Goal: Information Seeking & Learning: Learn about a topic

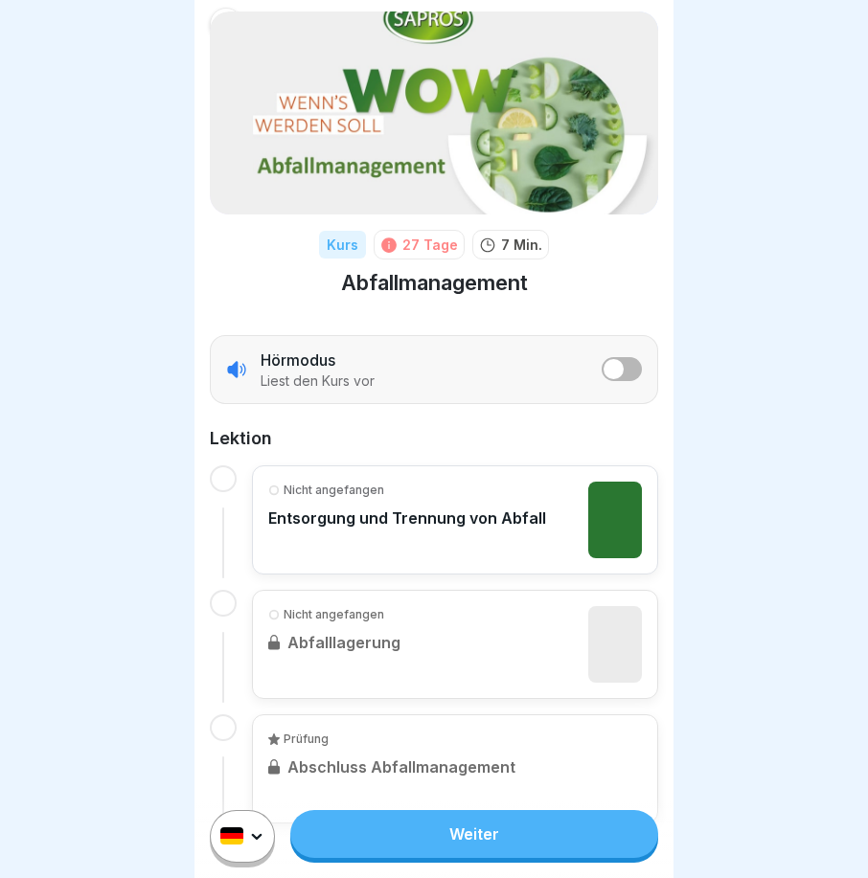
scroll to position [97, 0]
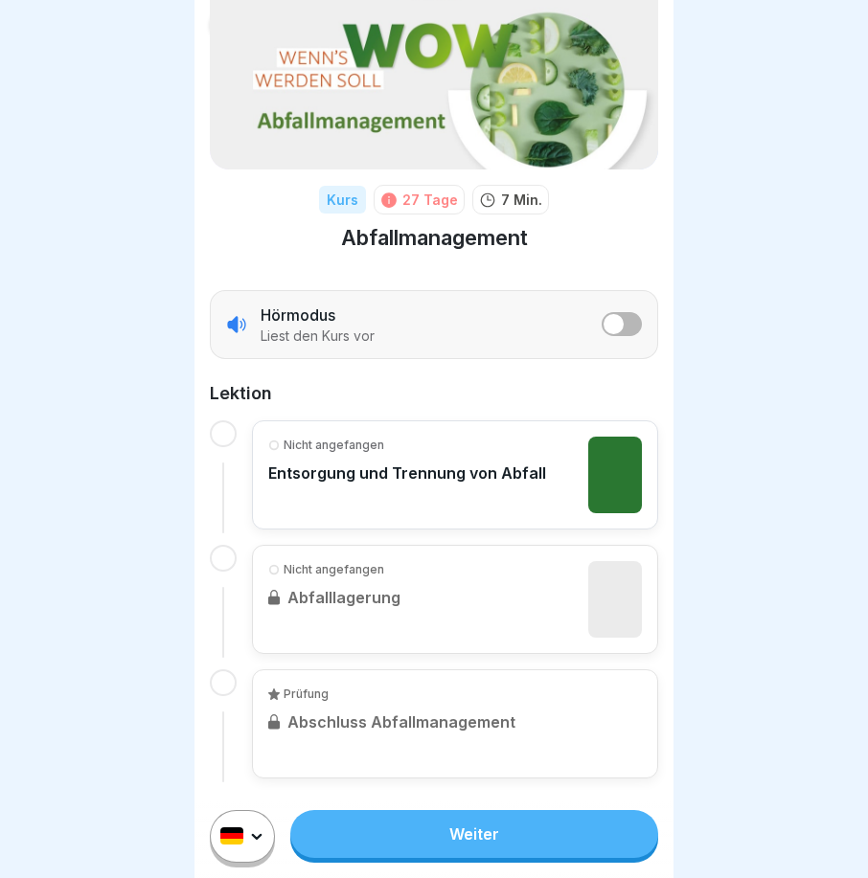
click at [421, 855] on link "Weiter" at bounding box center [474, 834] width 368 height 48
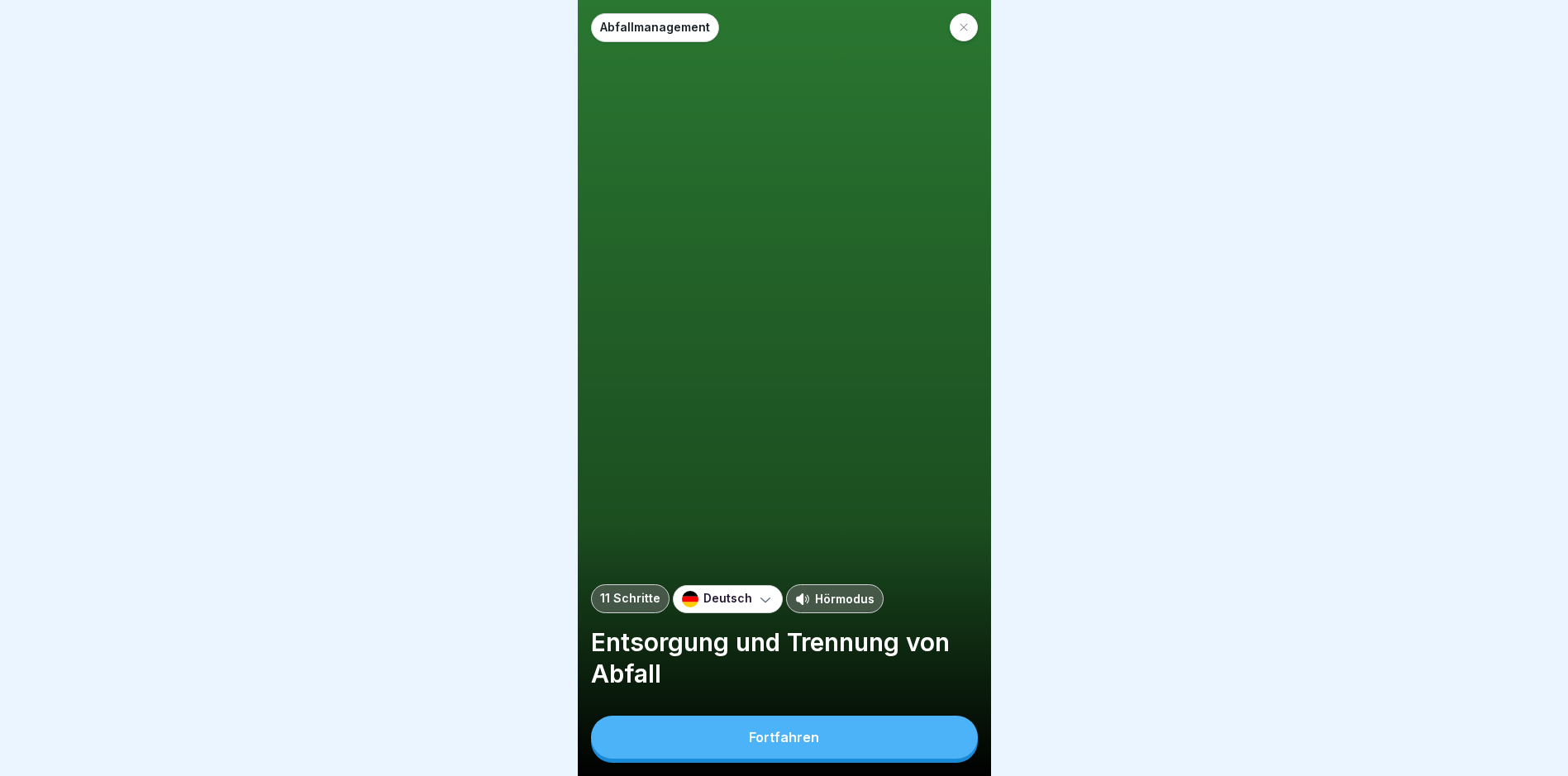
click at [748, 752] on button "Fortfahren" at bounding box center [784, 737] width 387 height 43
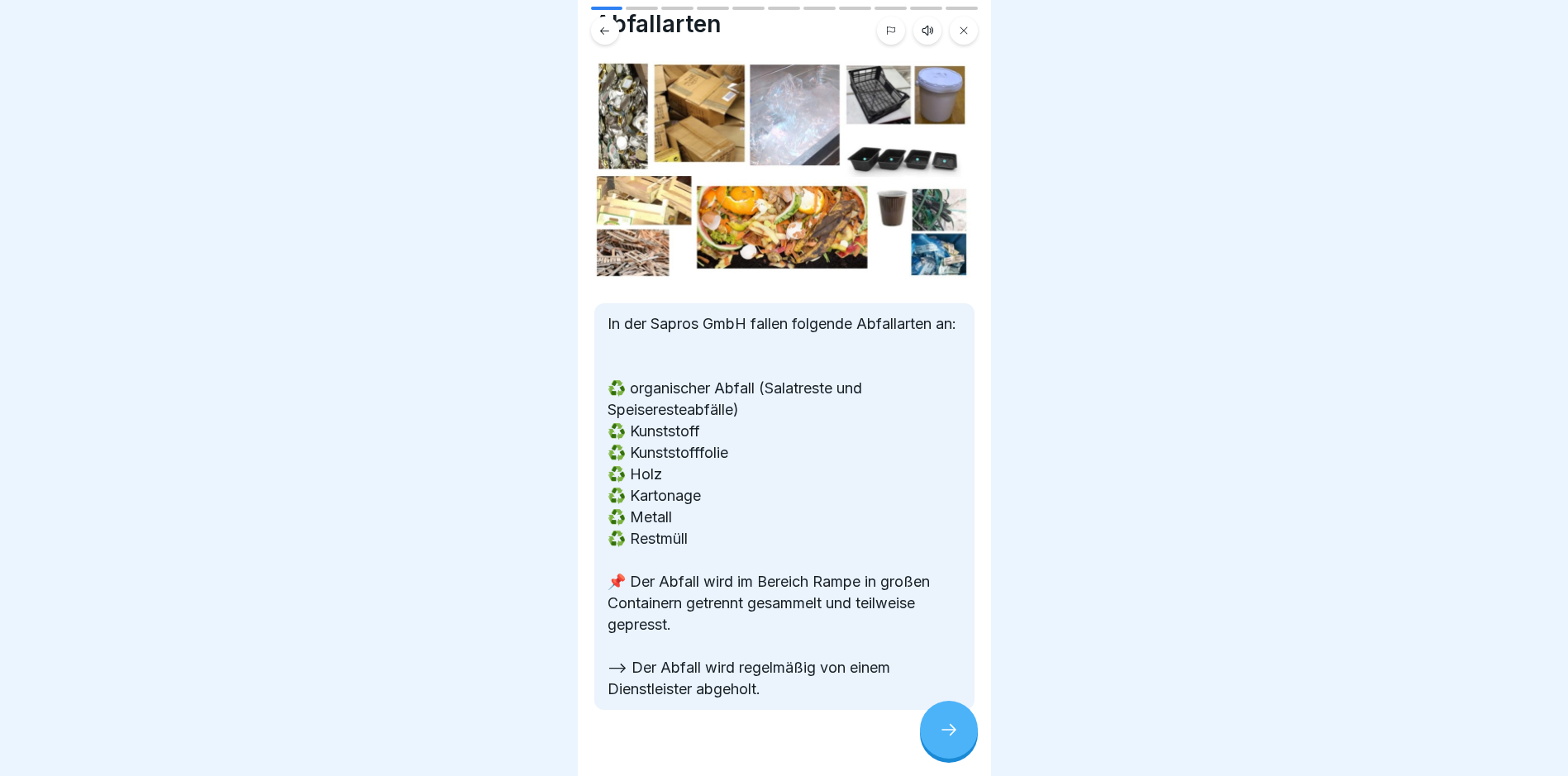
scroll to position [81, 0]
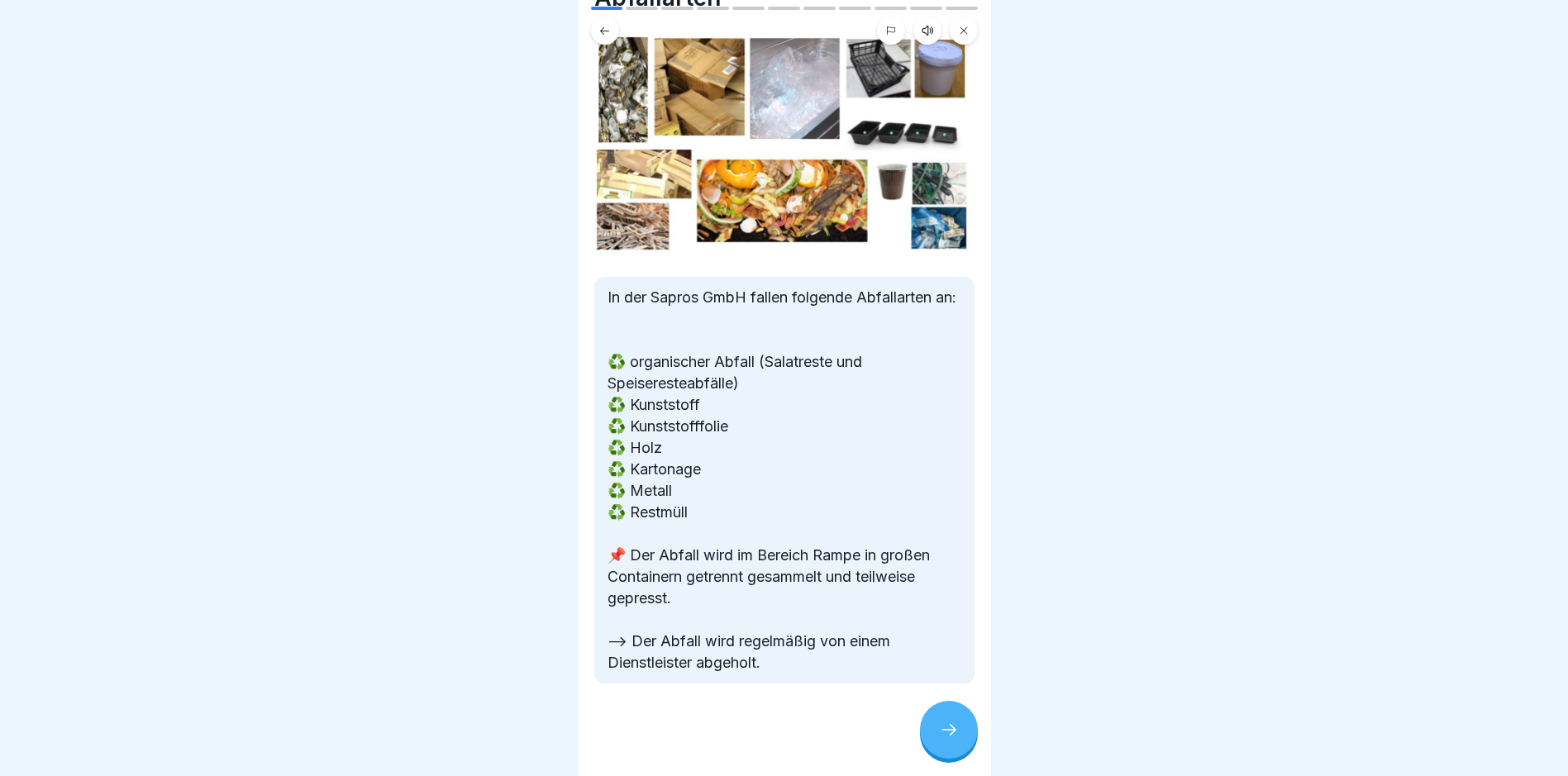
click at [748, 740] on icon at bounding box center [948, 729] width 20 height 20
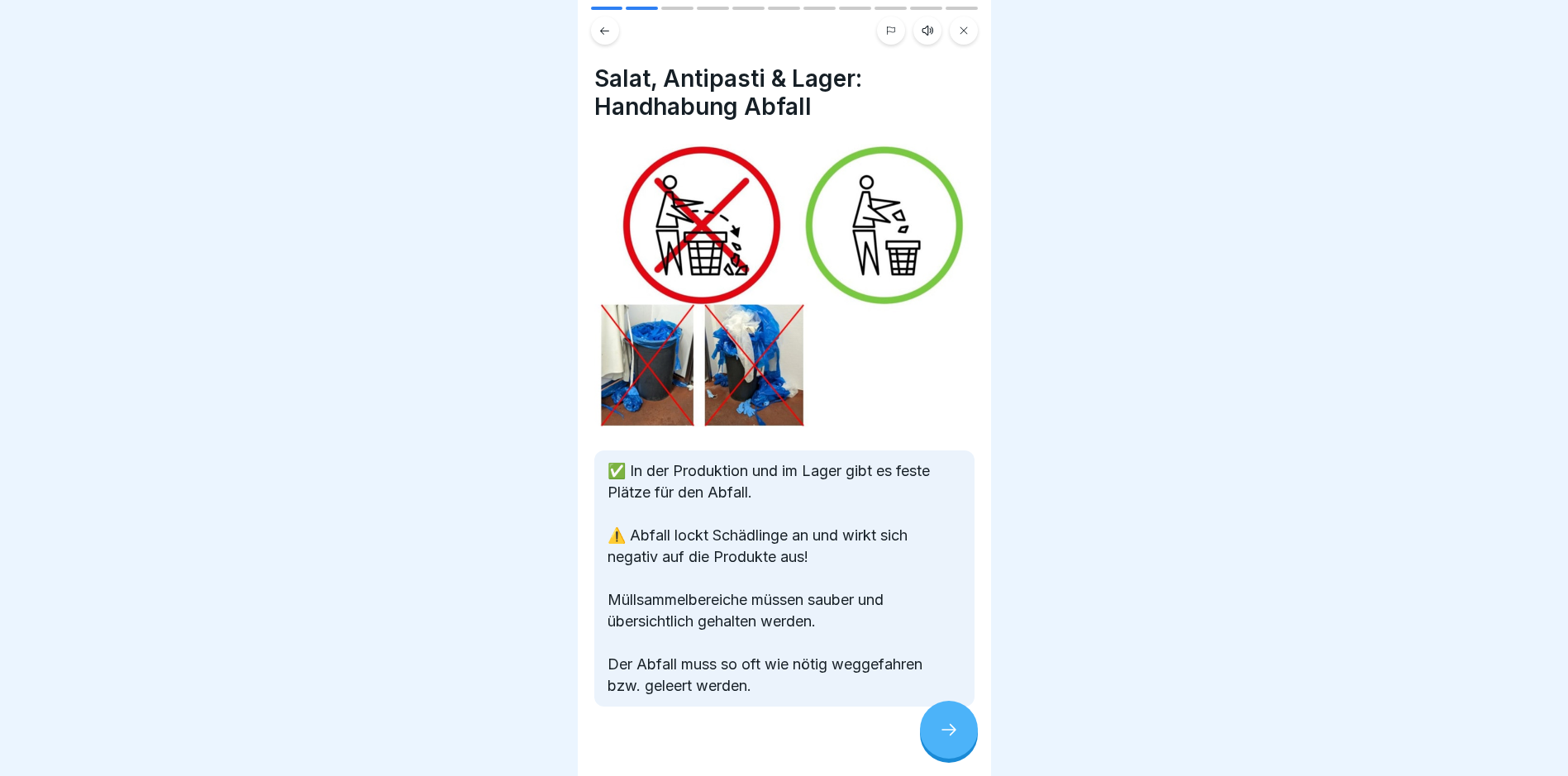
click at [748, 740] on icon at bounding box center [948, 729] width 20 height 20
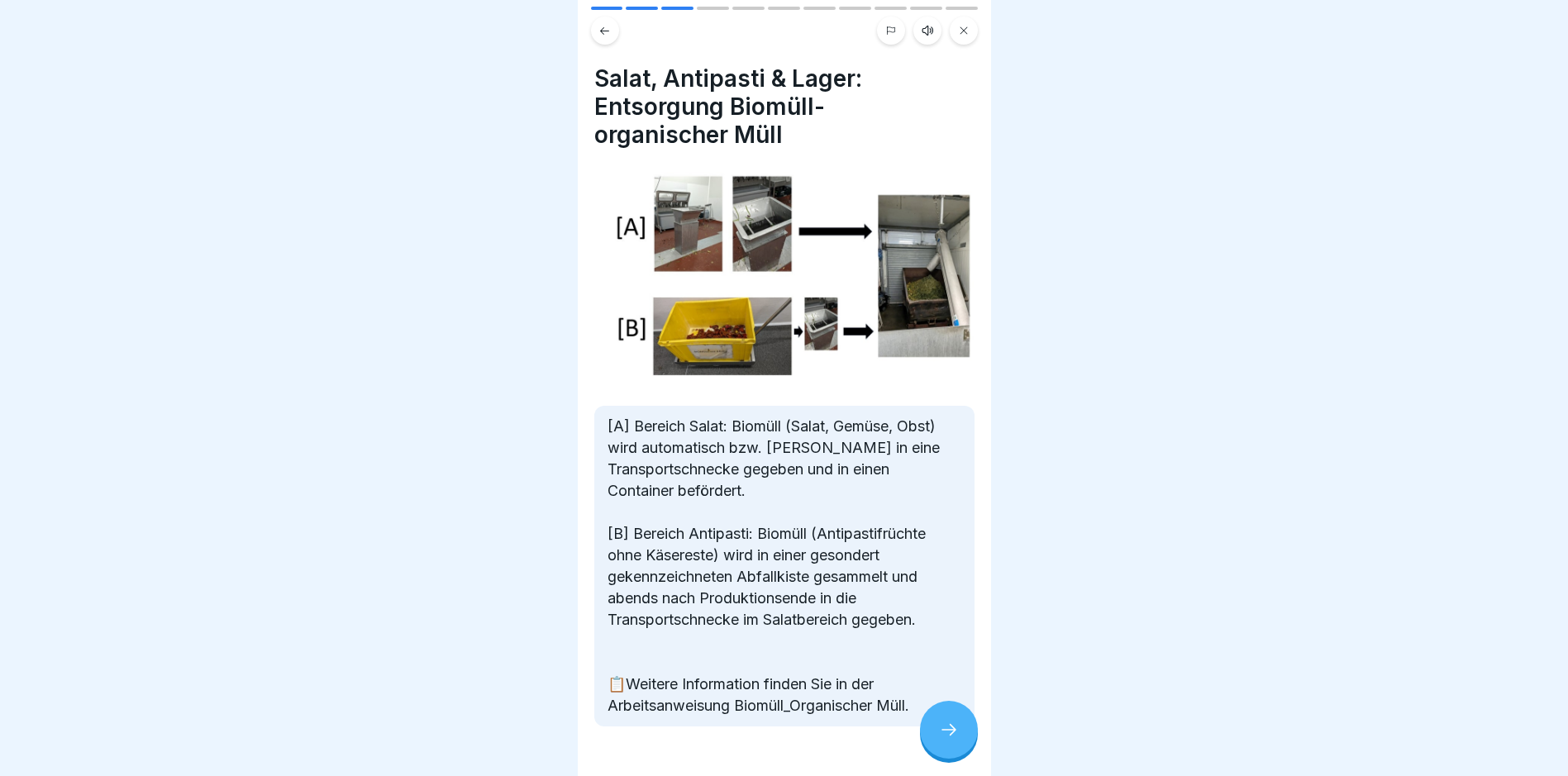
click at [610, 25] on icon at bounding box center [604, 31] width 12 height 12
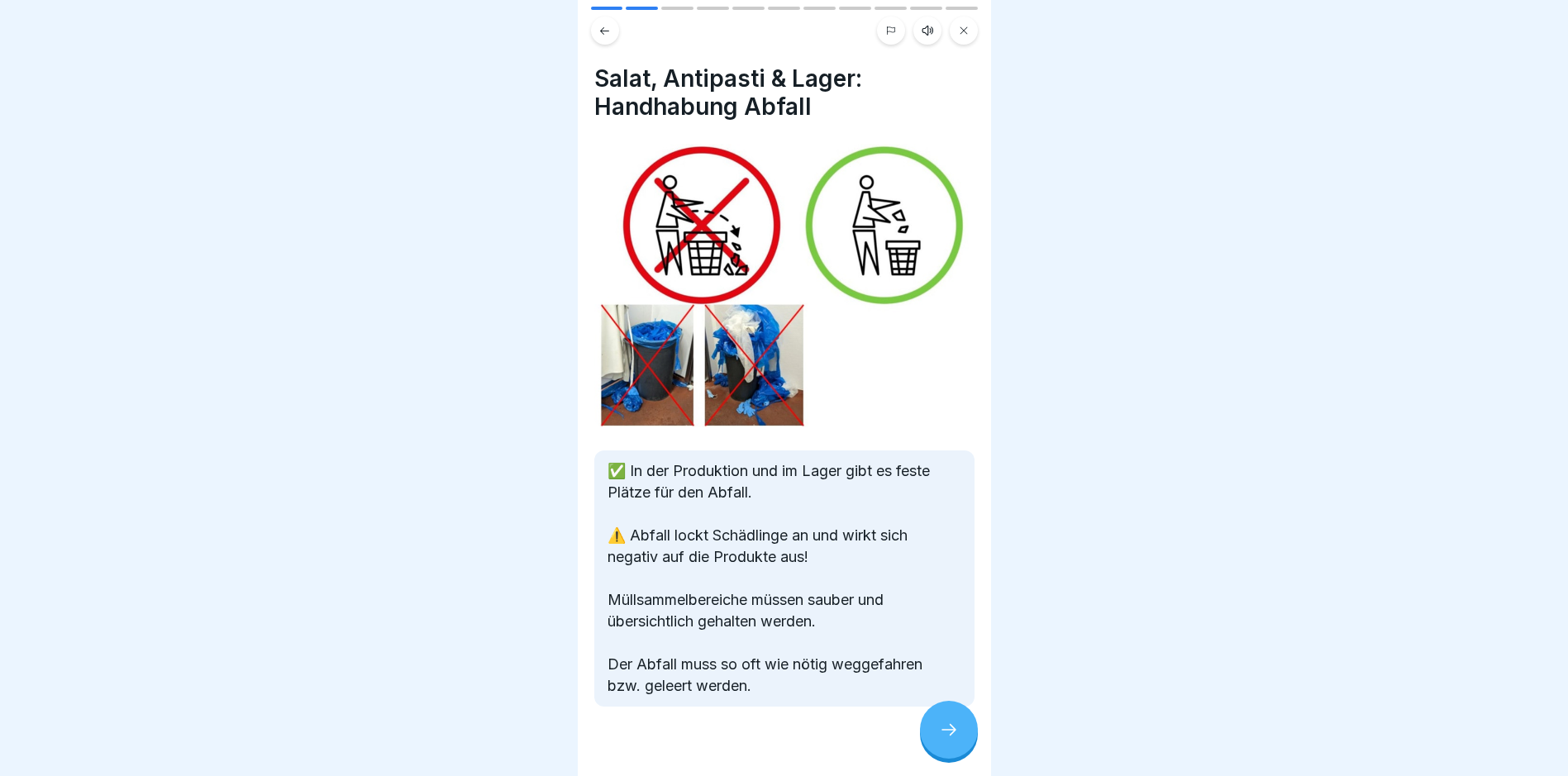
click at [748, 740] on icon at bounding box center [948, 729] width 20 height 20
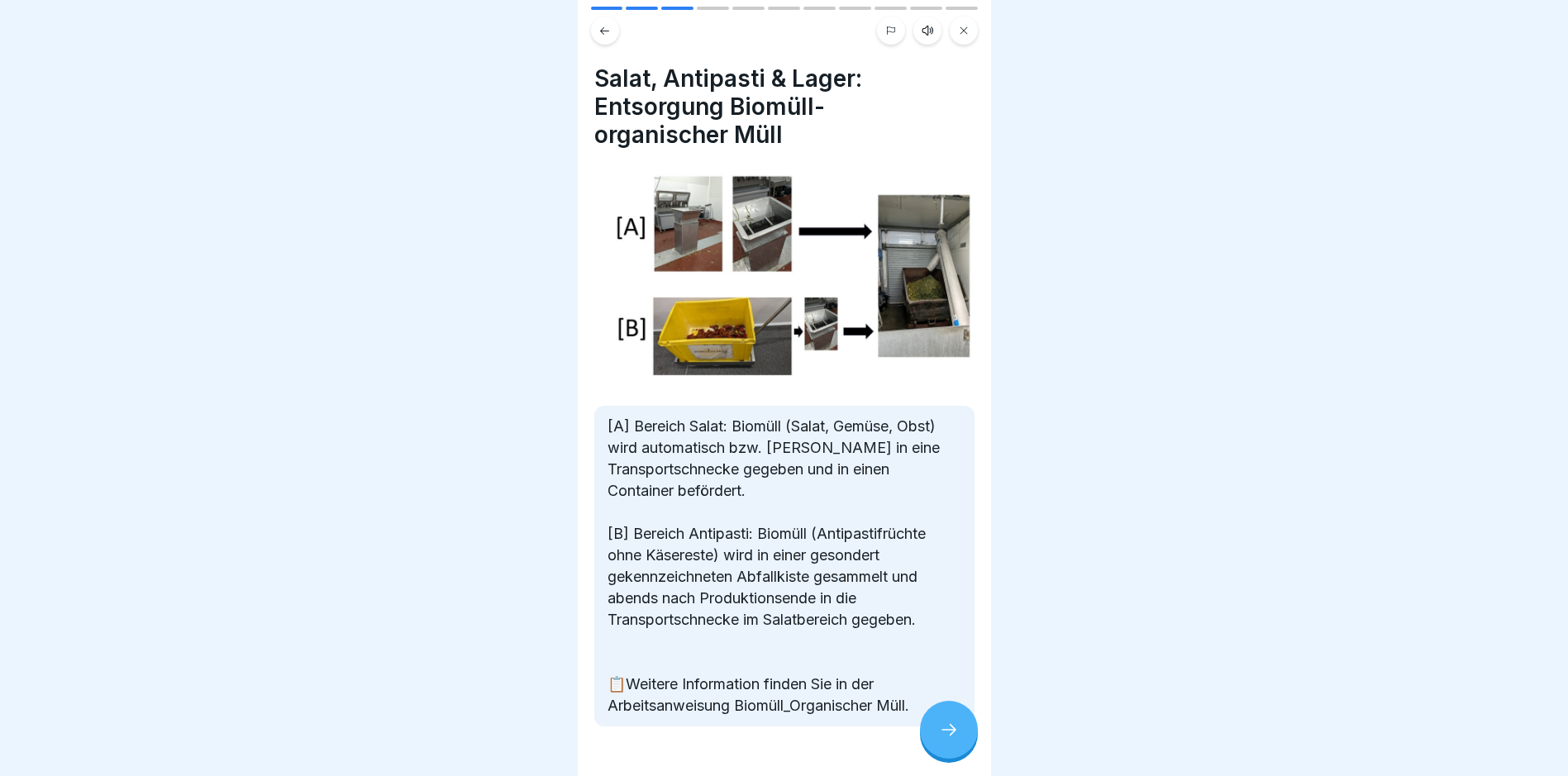
click at [748, 744] on div at bounding box center [948, 729] width 58 height 58
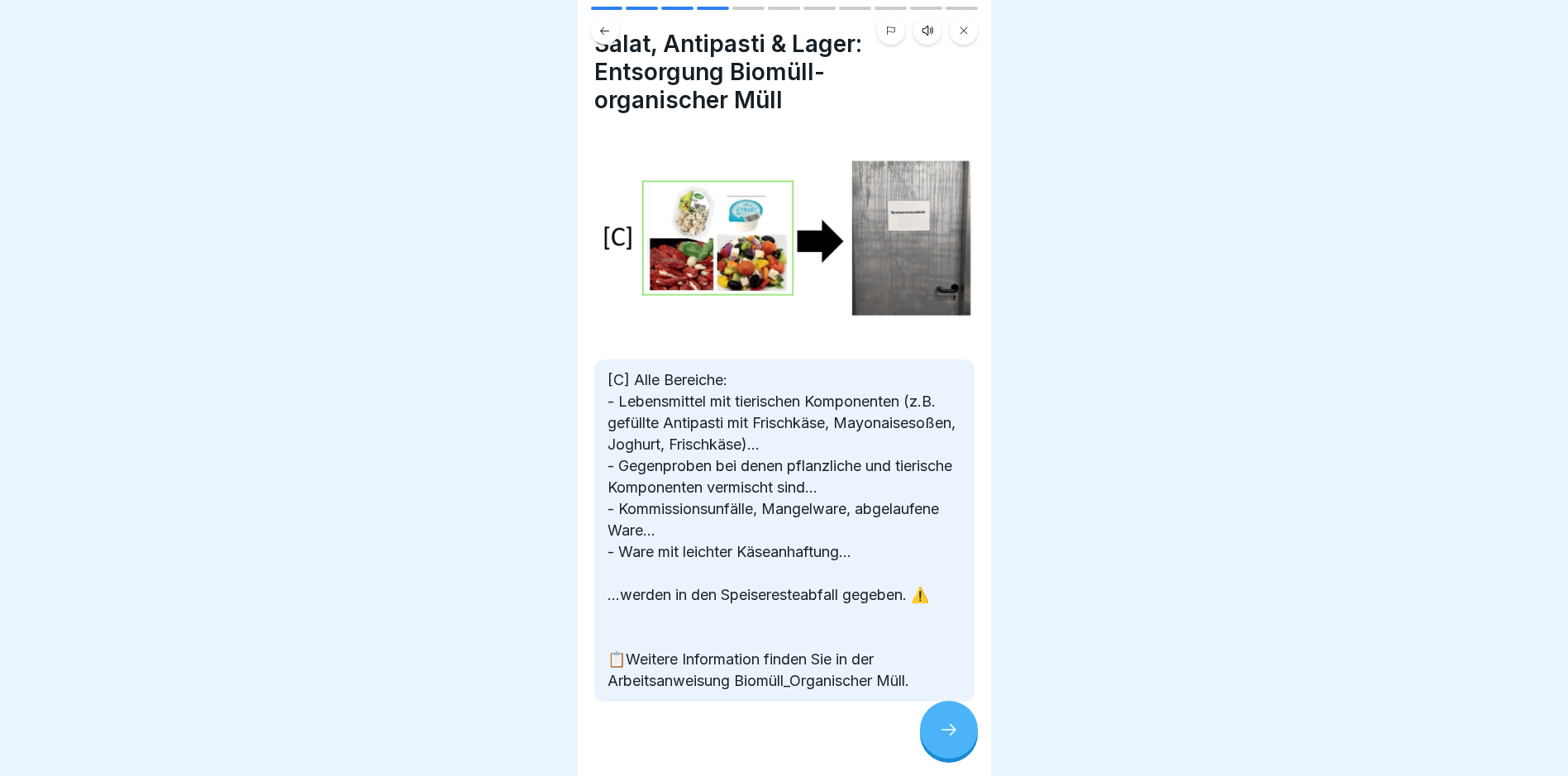
scroll to position [53, 0]
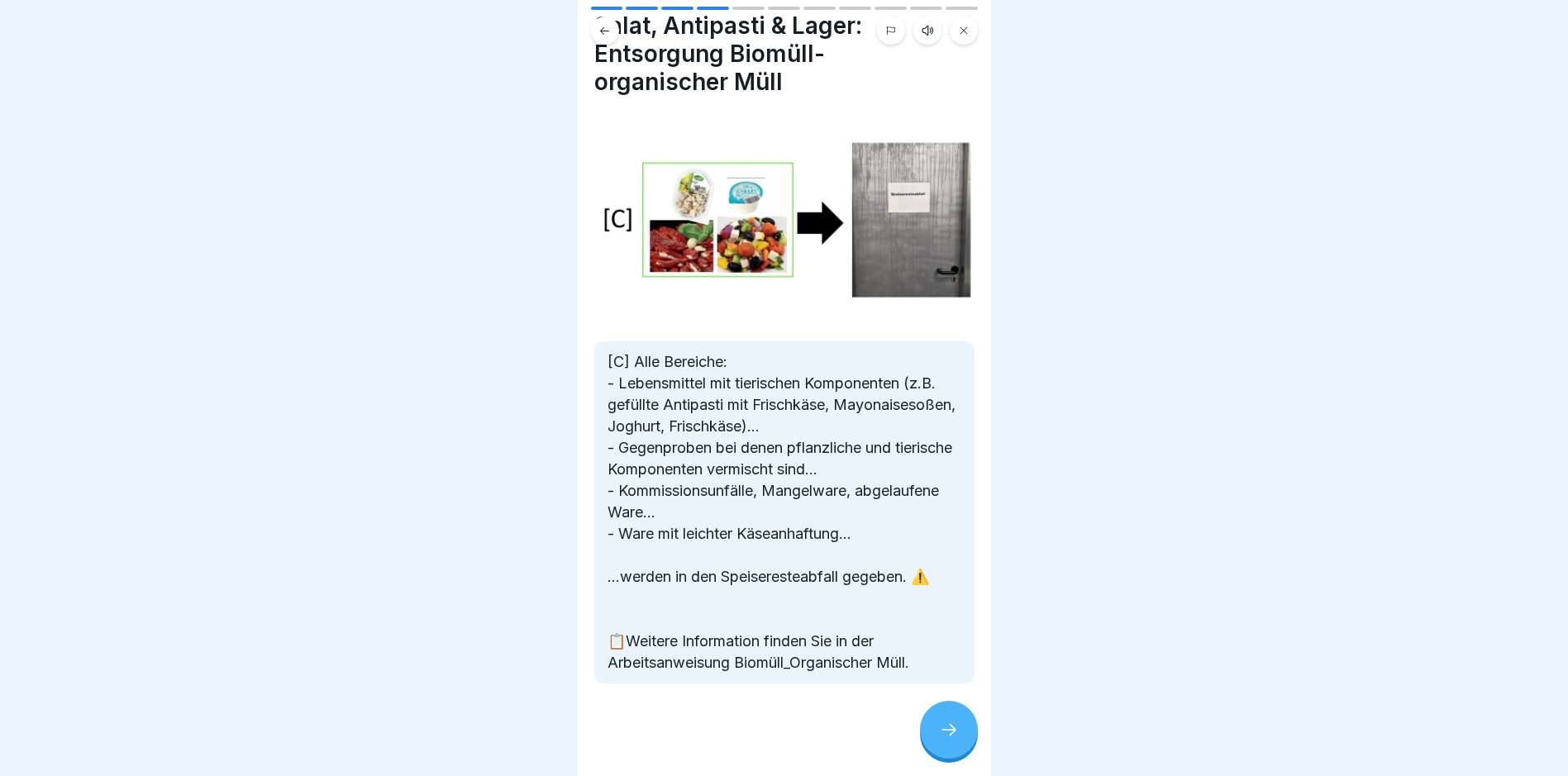
click at [748, 735] on div at bounding box center [948, 729] width 58 height 58
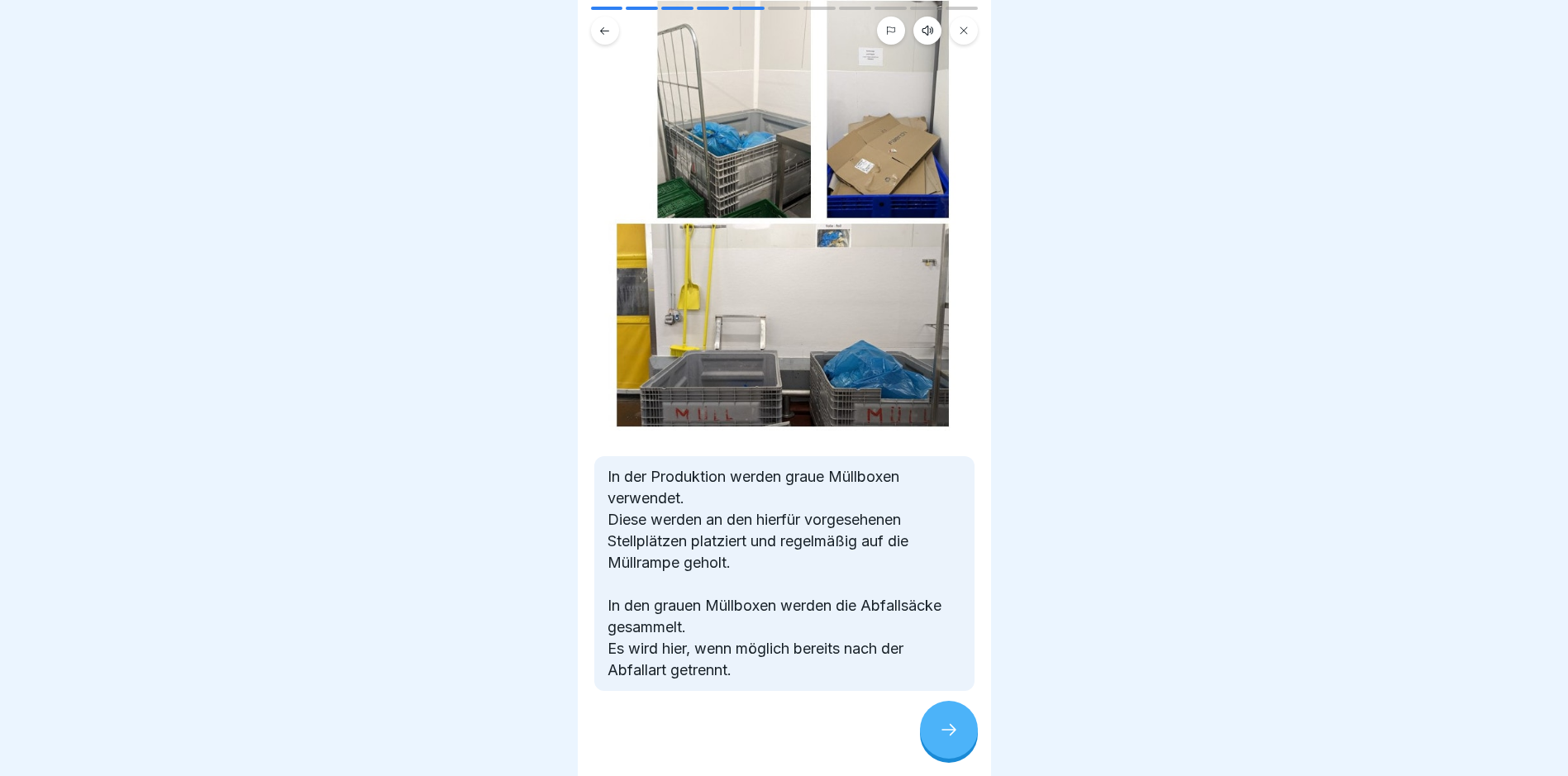
scroll to position [12, 0]
click at [748, 717] on div at bounding box center [948, 729] width 58 height 58
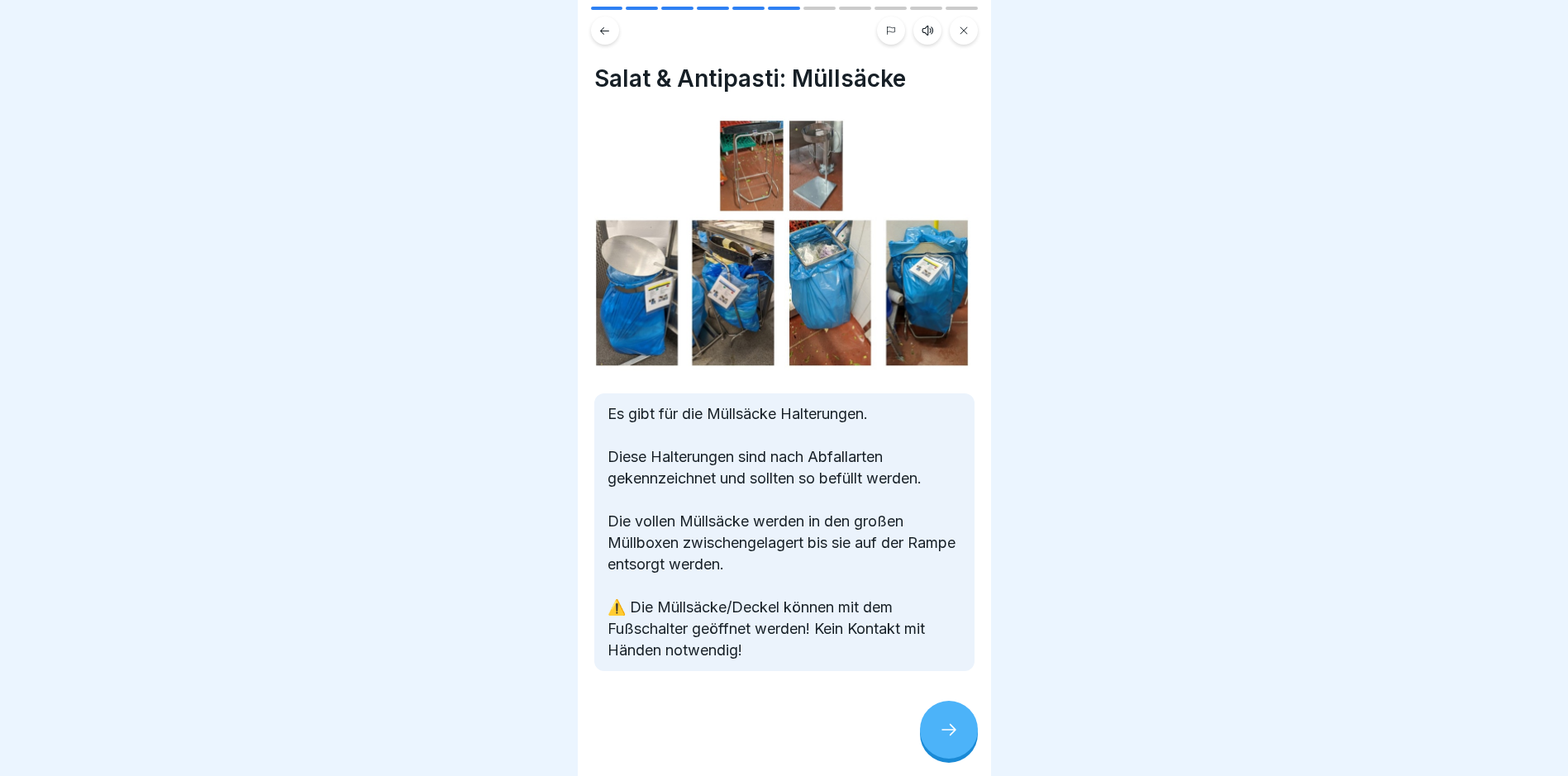
click at [748, 729] on div at bounding box center [948, 729] width 58 height 58
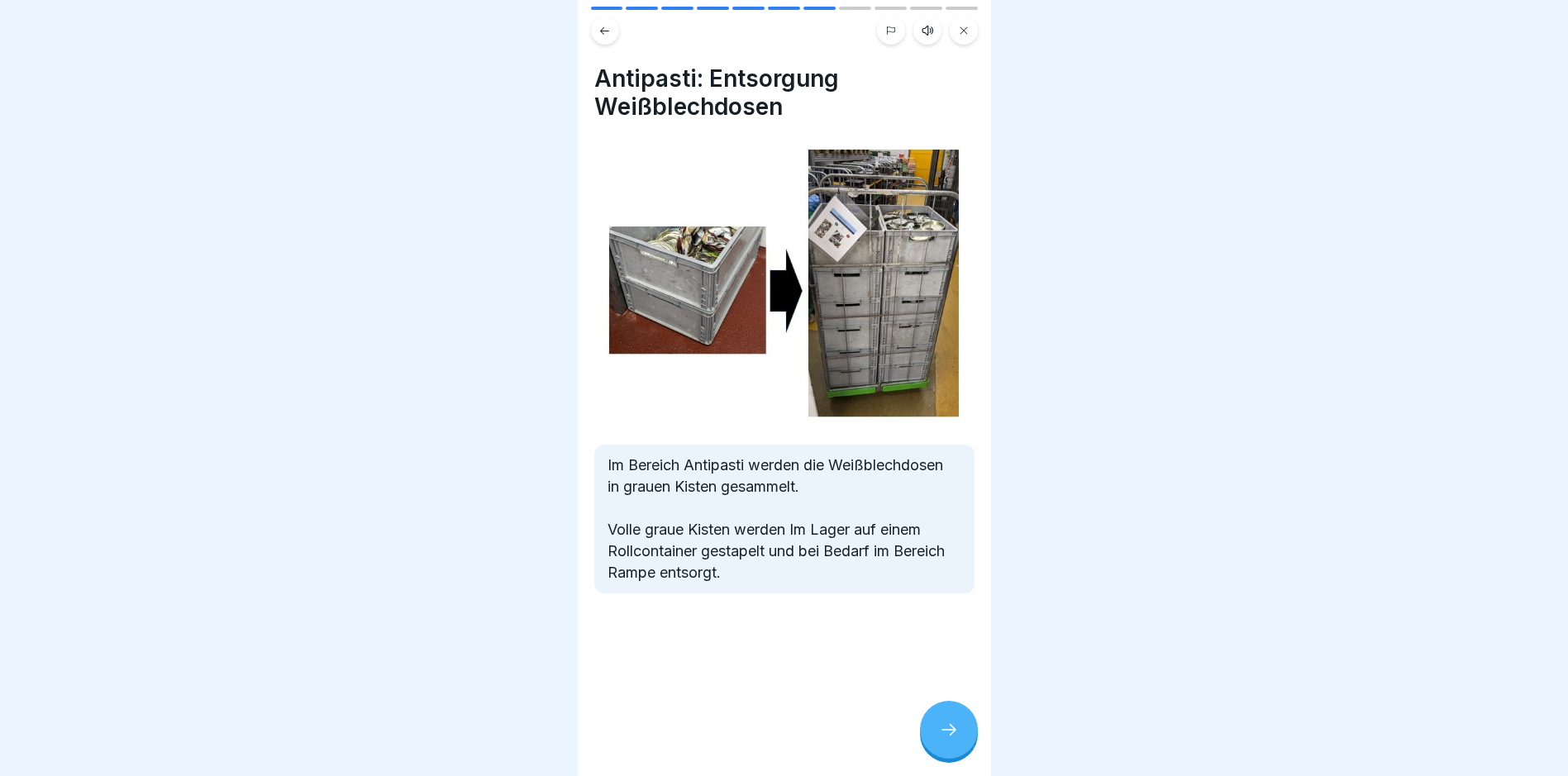
click at [748, 724] on icon at bounding box center [948, 729] width 20 height 20
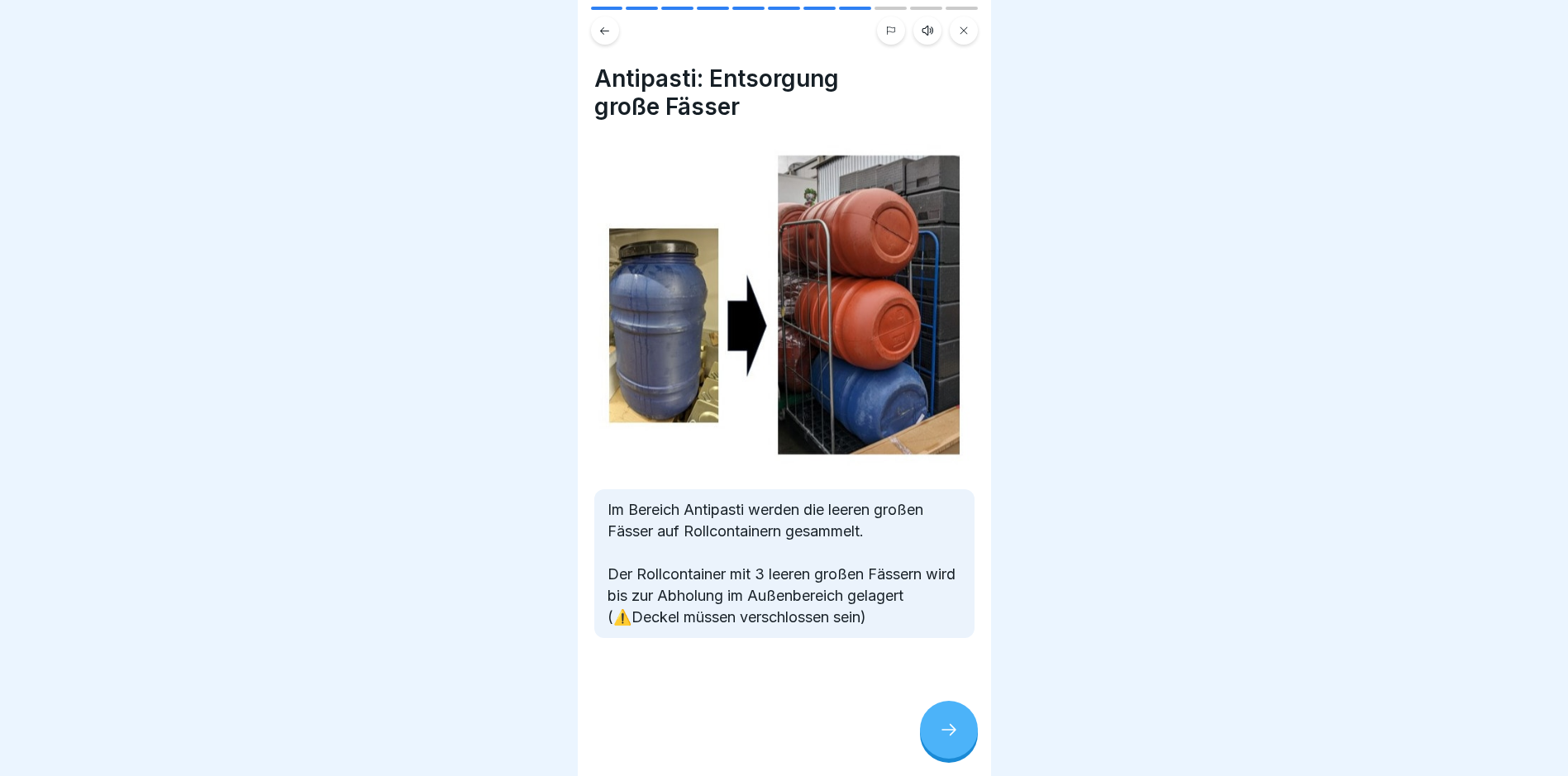
click at [748, 728] on icon at bounding box center [948, 729] width 20 height 20
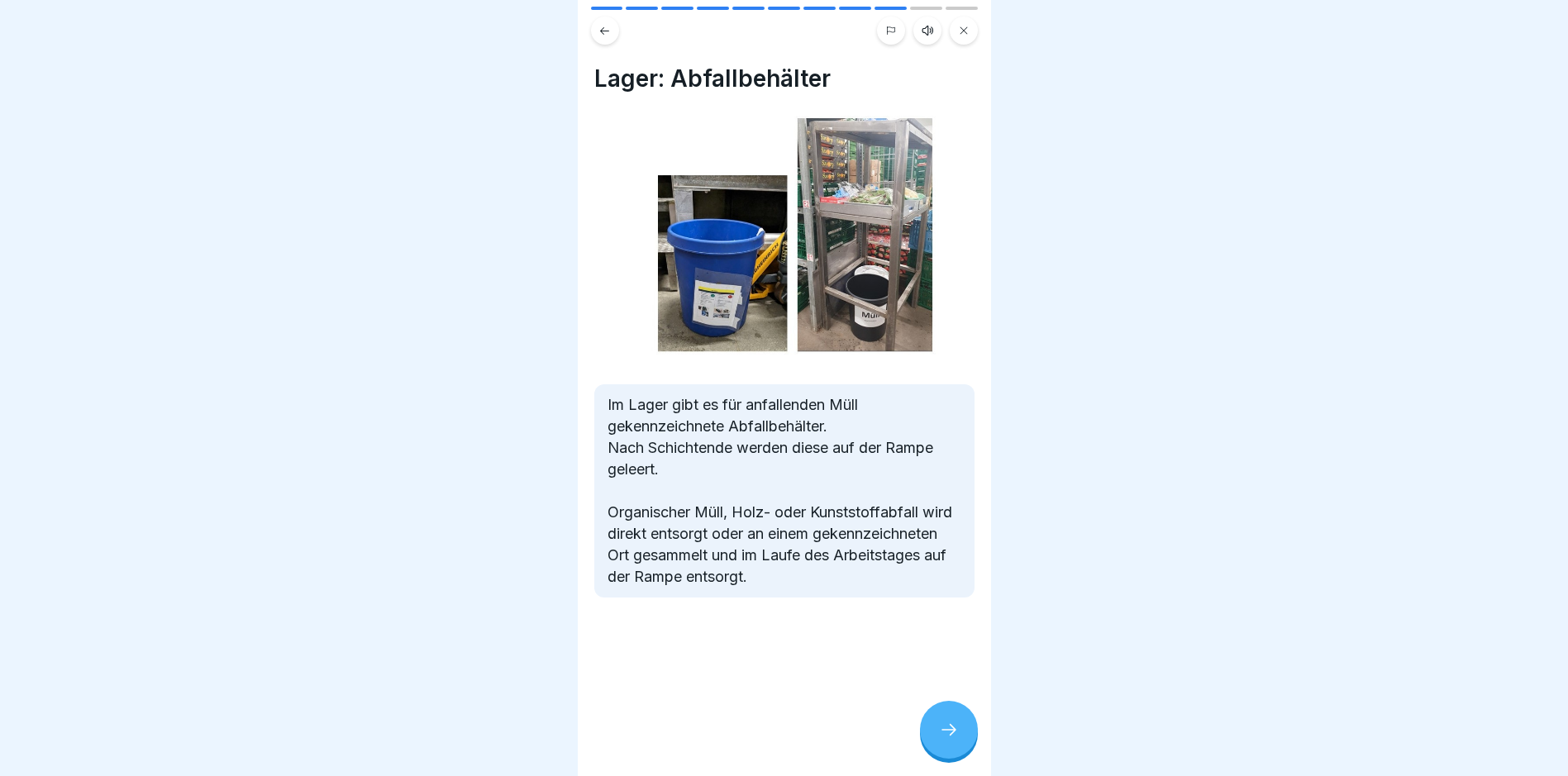
click at [748, 723] on div at bounding box center [948, 729] width 58 height 58
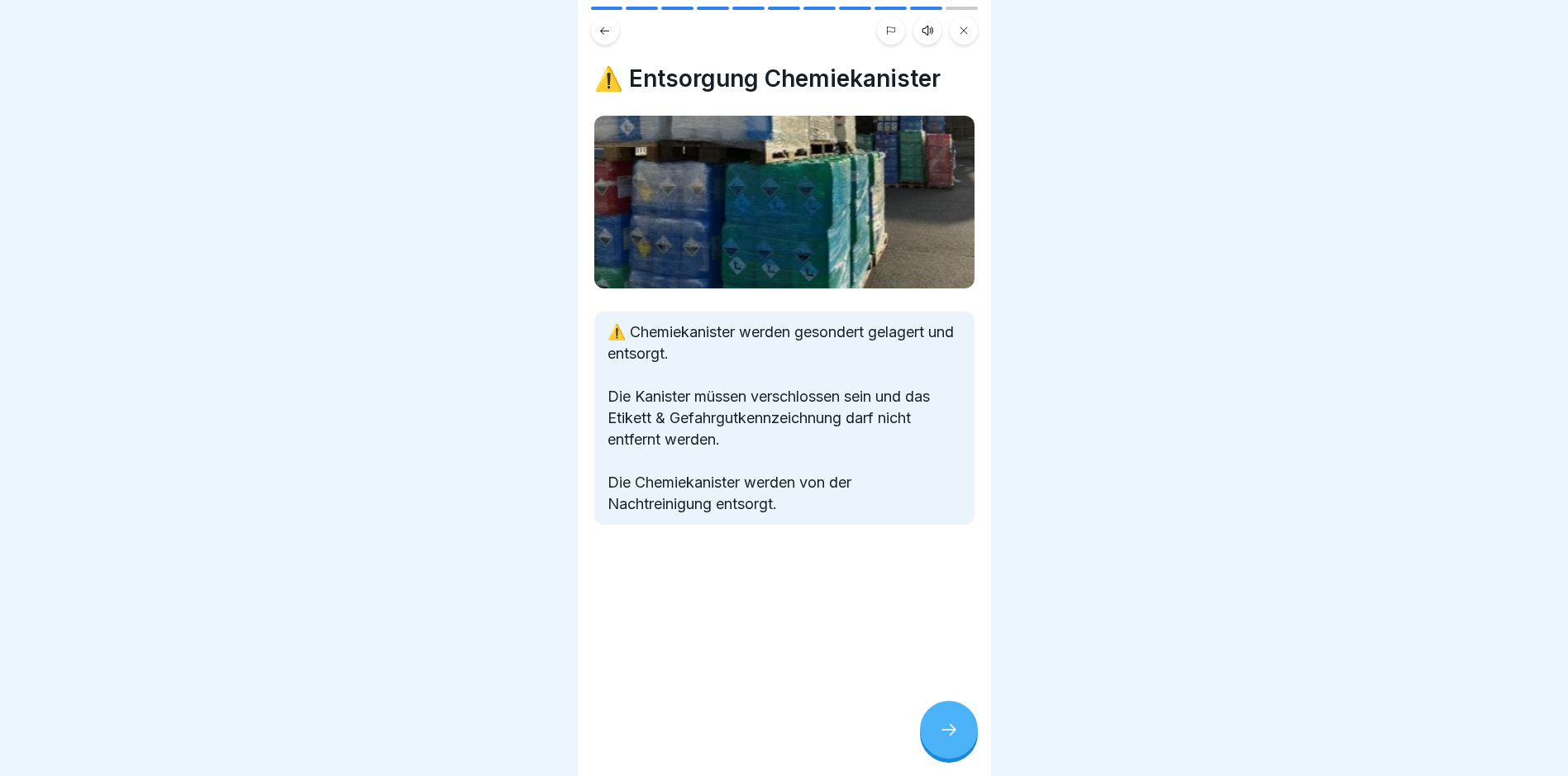
click at [748, 729] on icon at bounding box center [948, 729] width 20 height 20
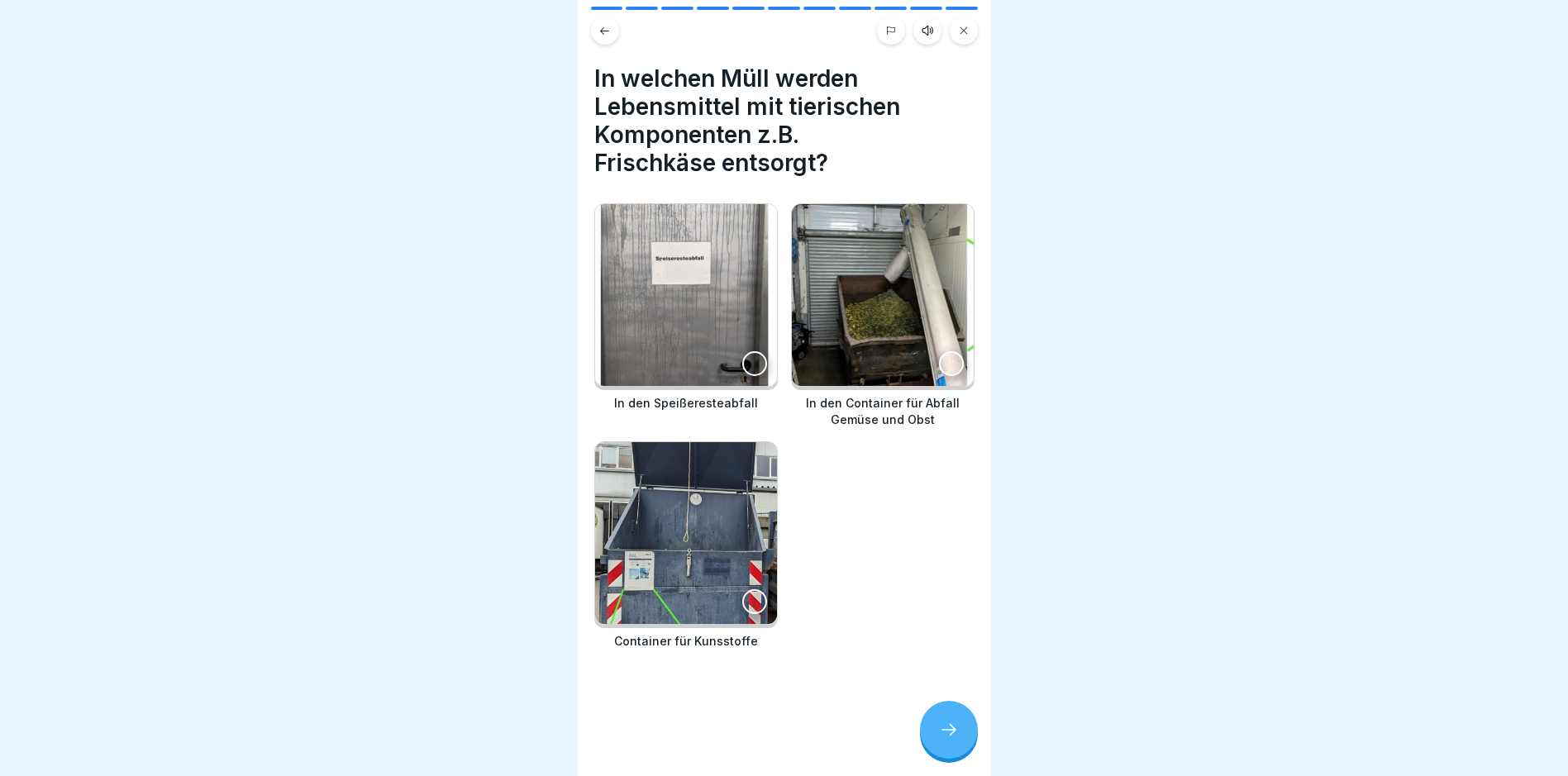
click at [746, 351] on div at bounding box center [754, 363] width 25 height 25
click at [748, 741] on div at bounding box center [948, 729] width 58 height 58
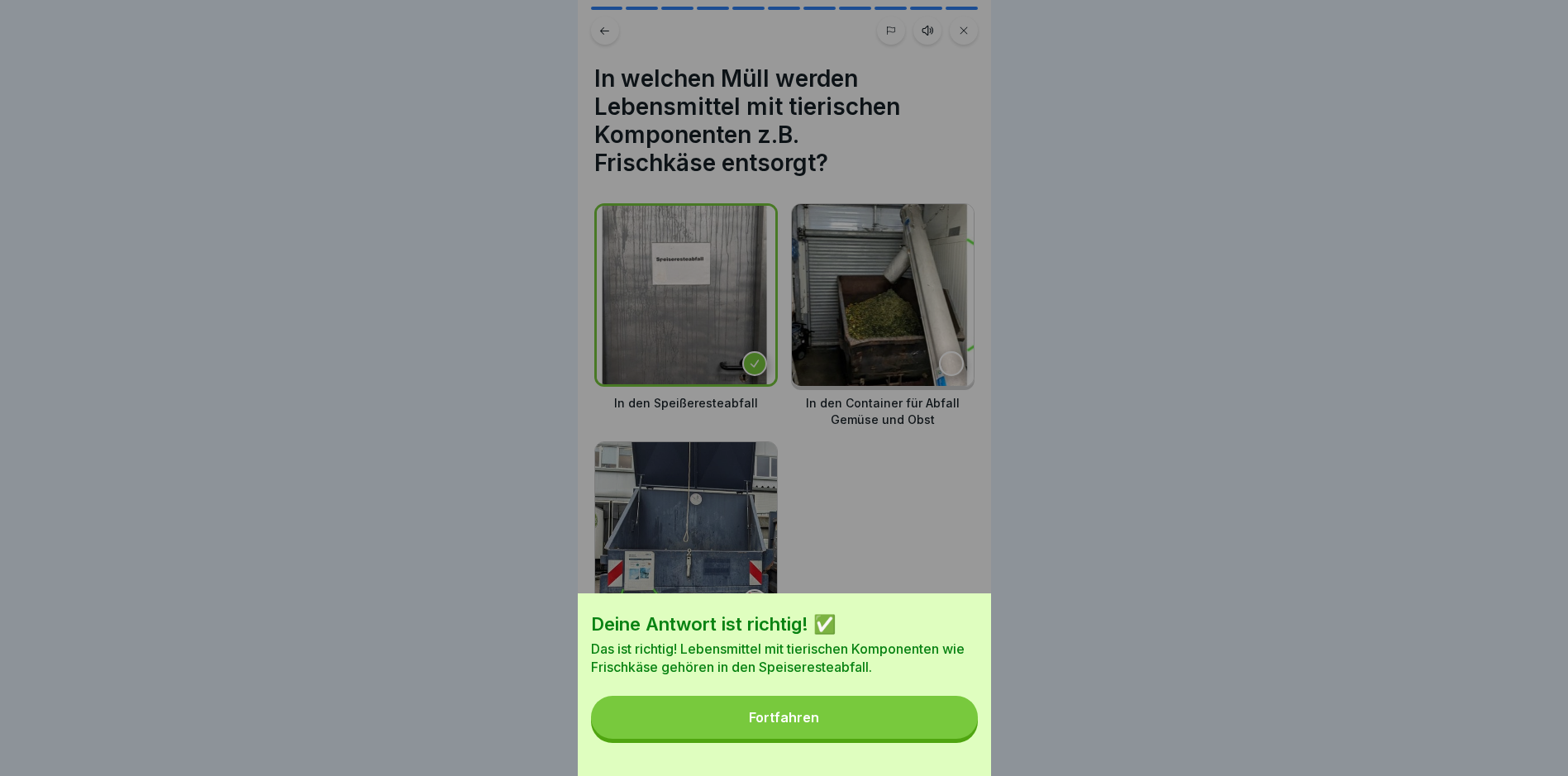
click at [748, 730] on button "Fortfahren" at bounding box center [784, 717] width 387 height 43
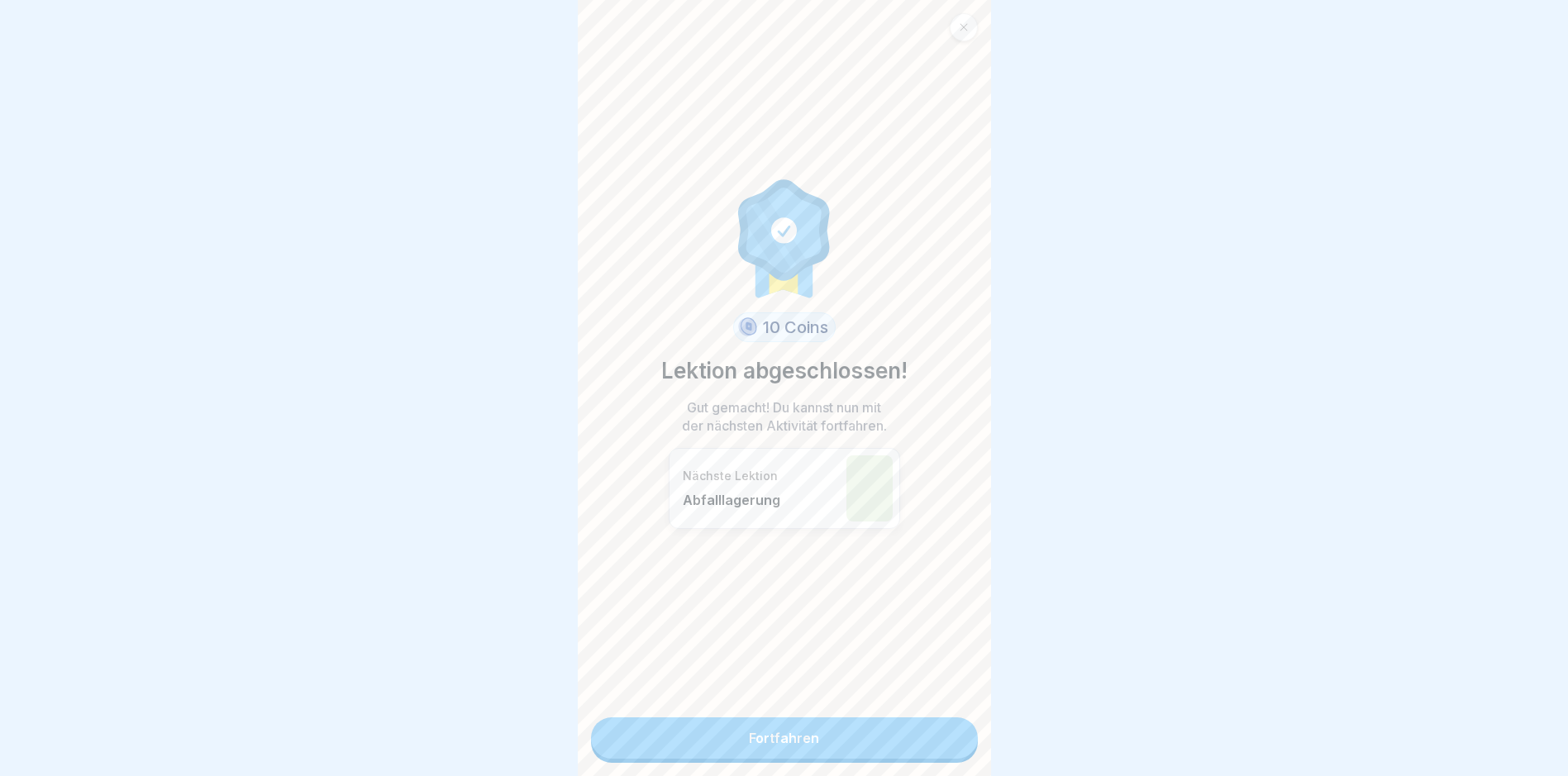
click at [748, 735] on link "Fortfahren" at bounding box center [784, 738] width 387 height 41
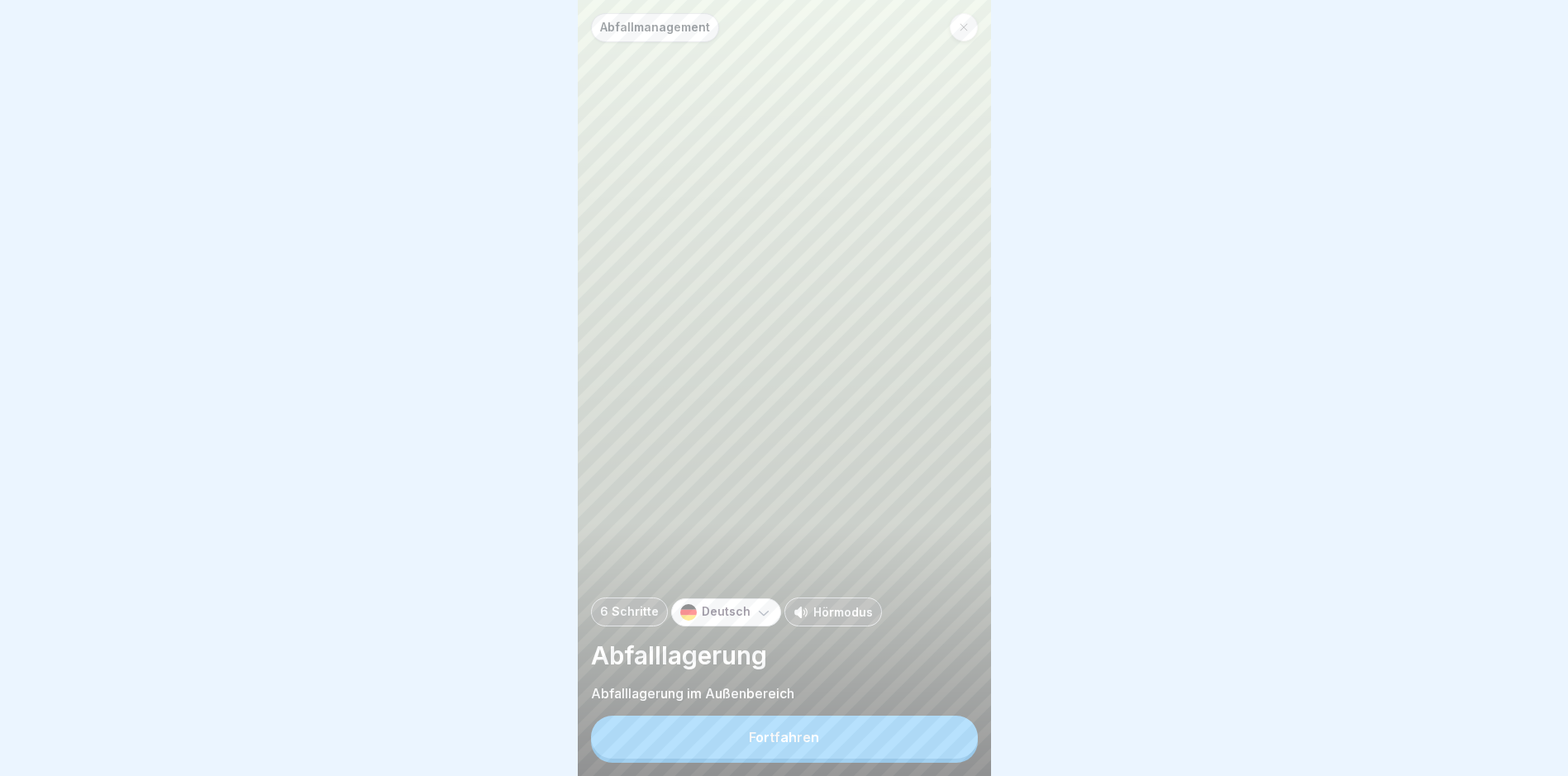
click at [748, 26] on icon at bounding box center [963, 27] width 9 height 9
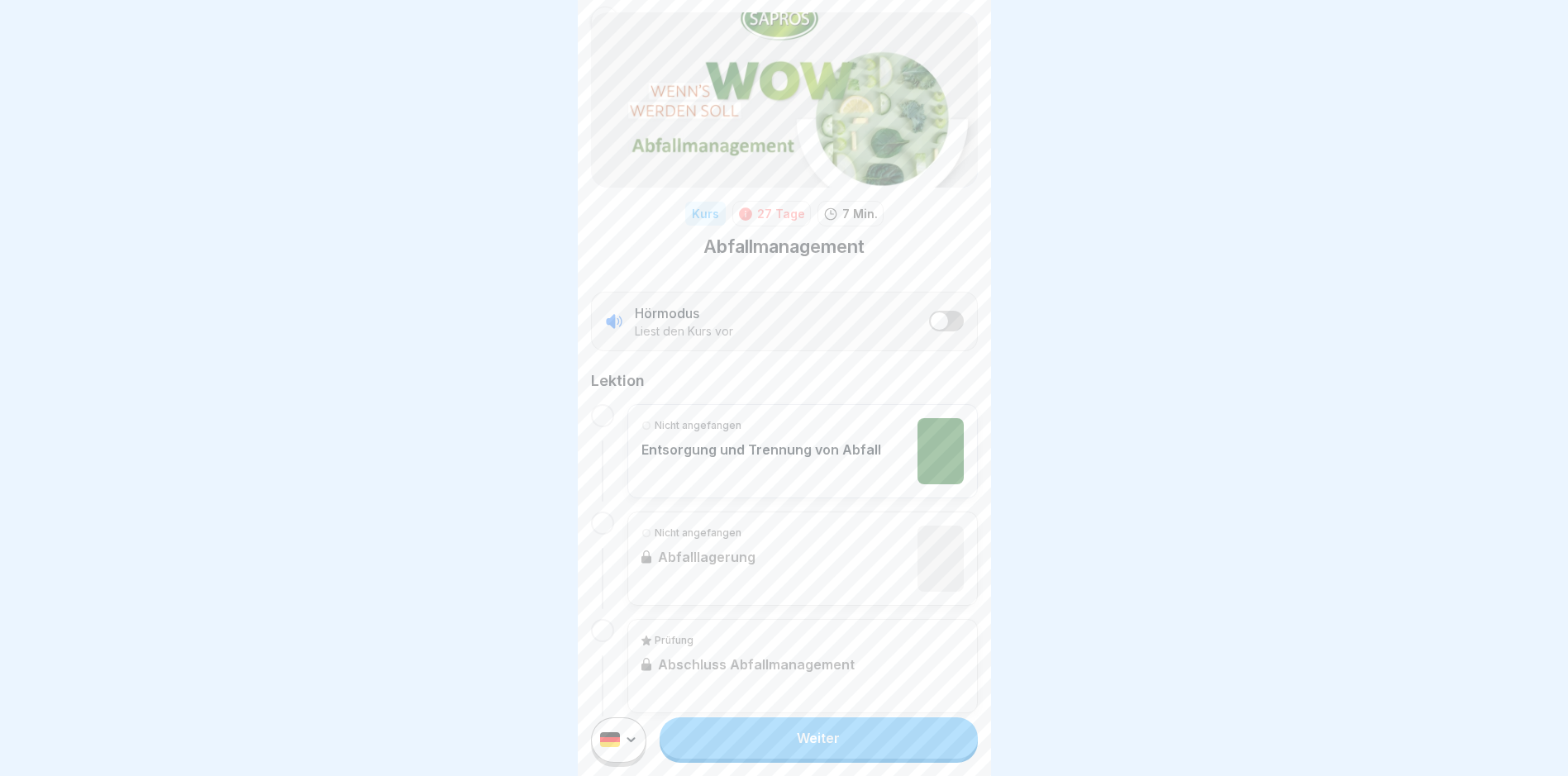
scroll to position [66, 0]
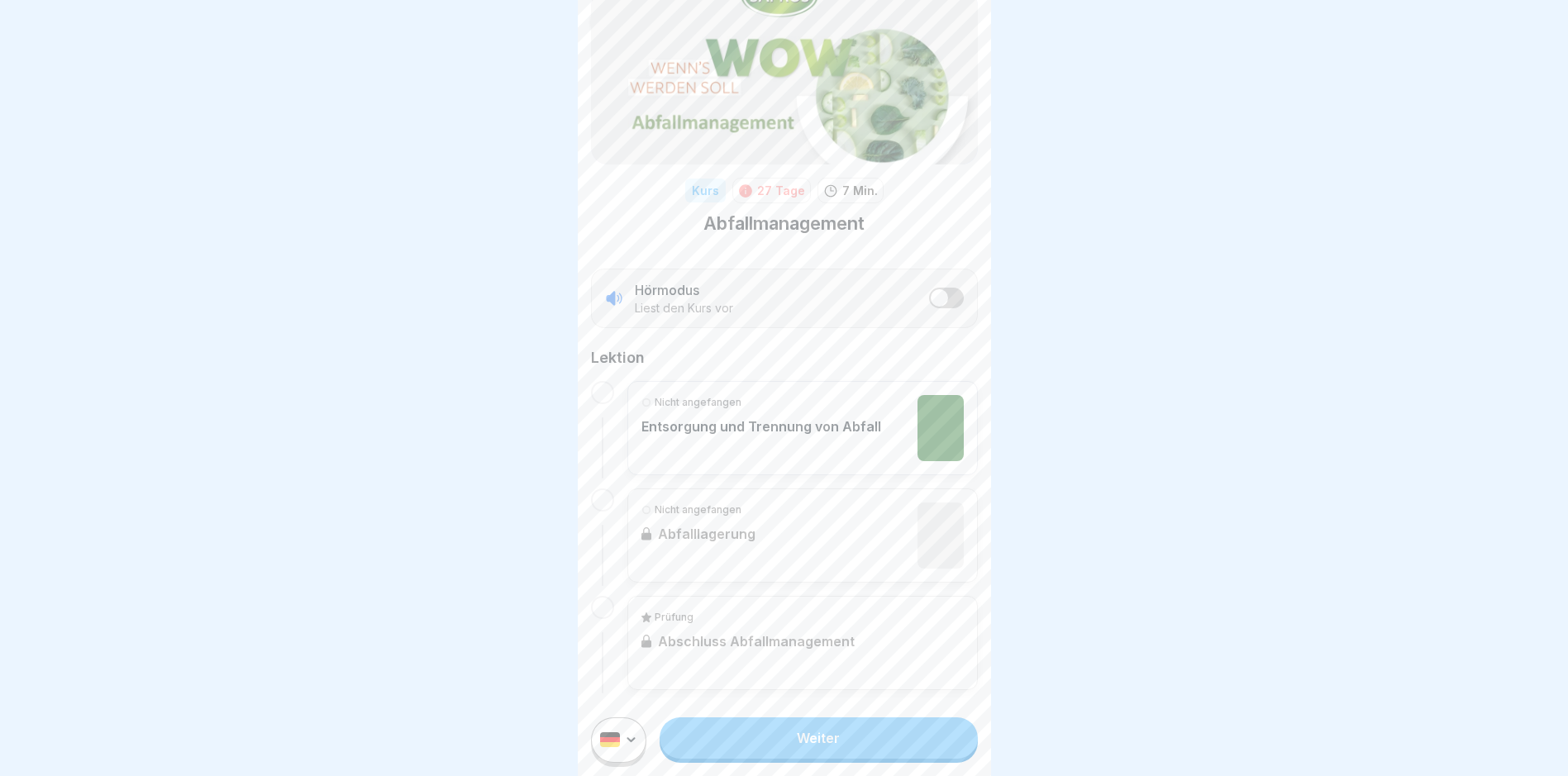
click at [748, 757] on link "Weiter" at bounding box center [818, 738] width 318 height 41
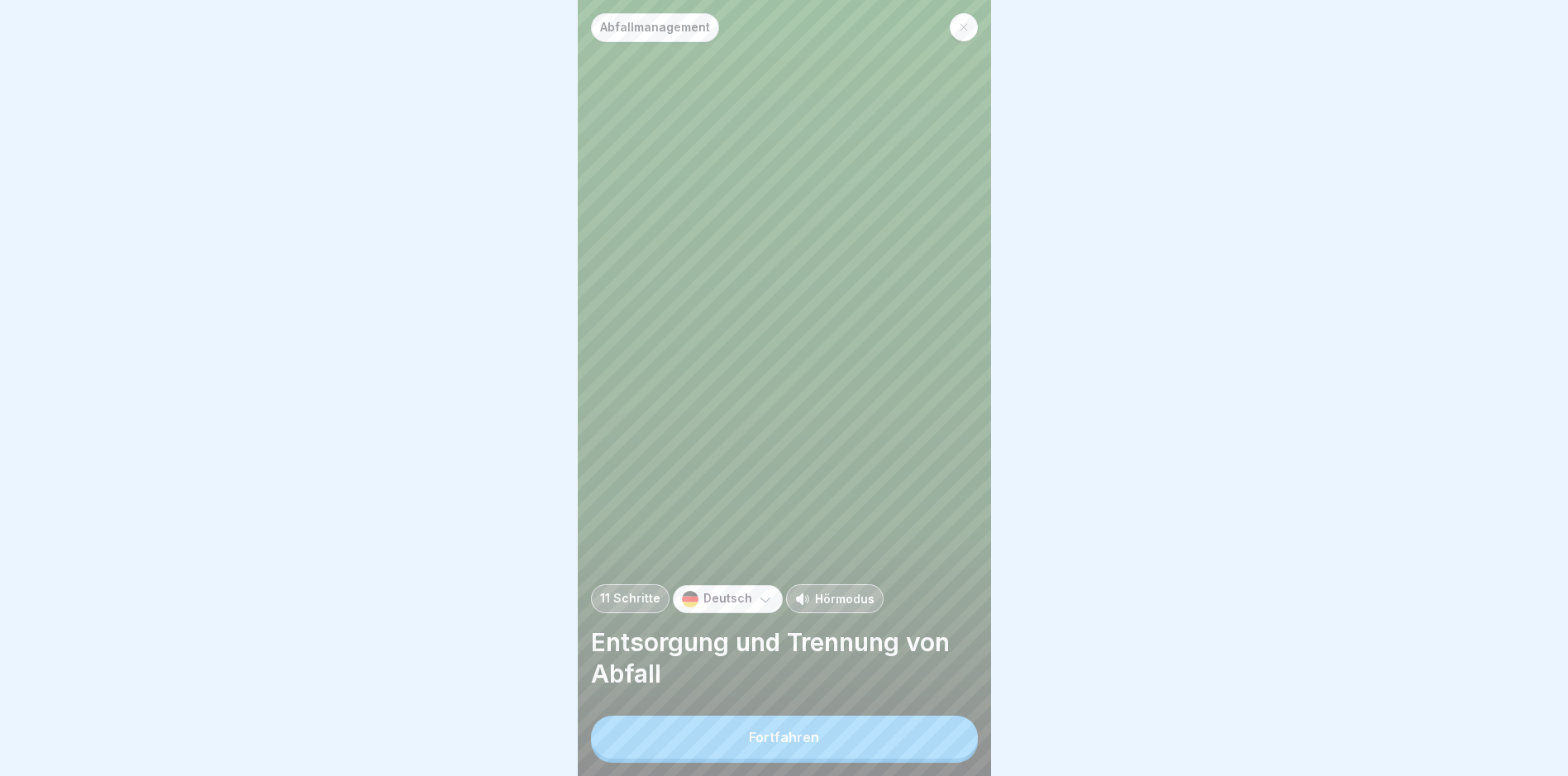
click at [748, 748] on button "Fortfahren" at bounding box center [784, 737] width 387 height 43
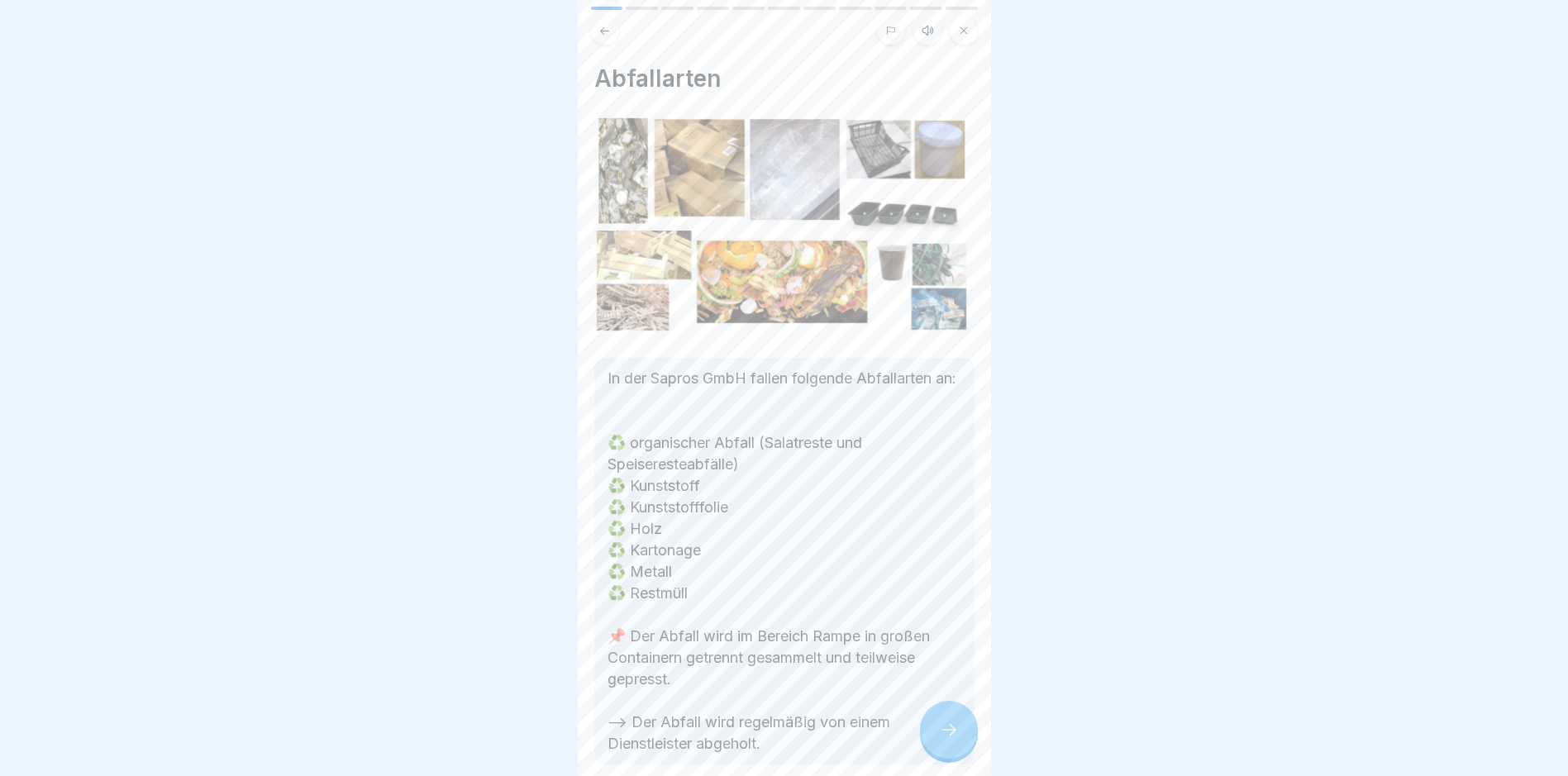
click at [748, 740] on icon at bounding box center [948, 729] width 20 height 20
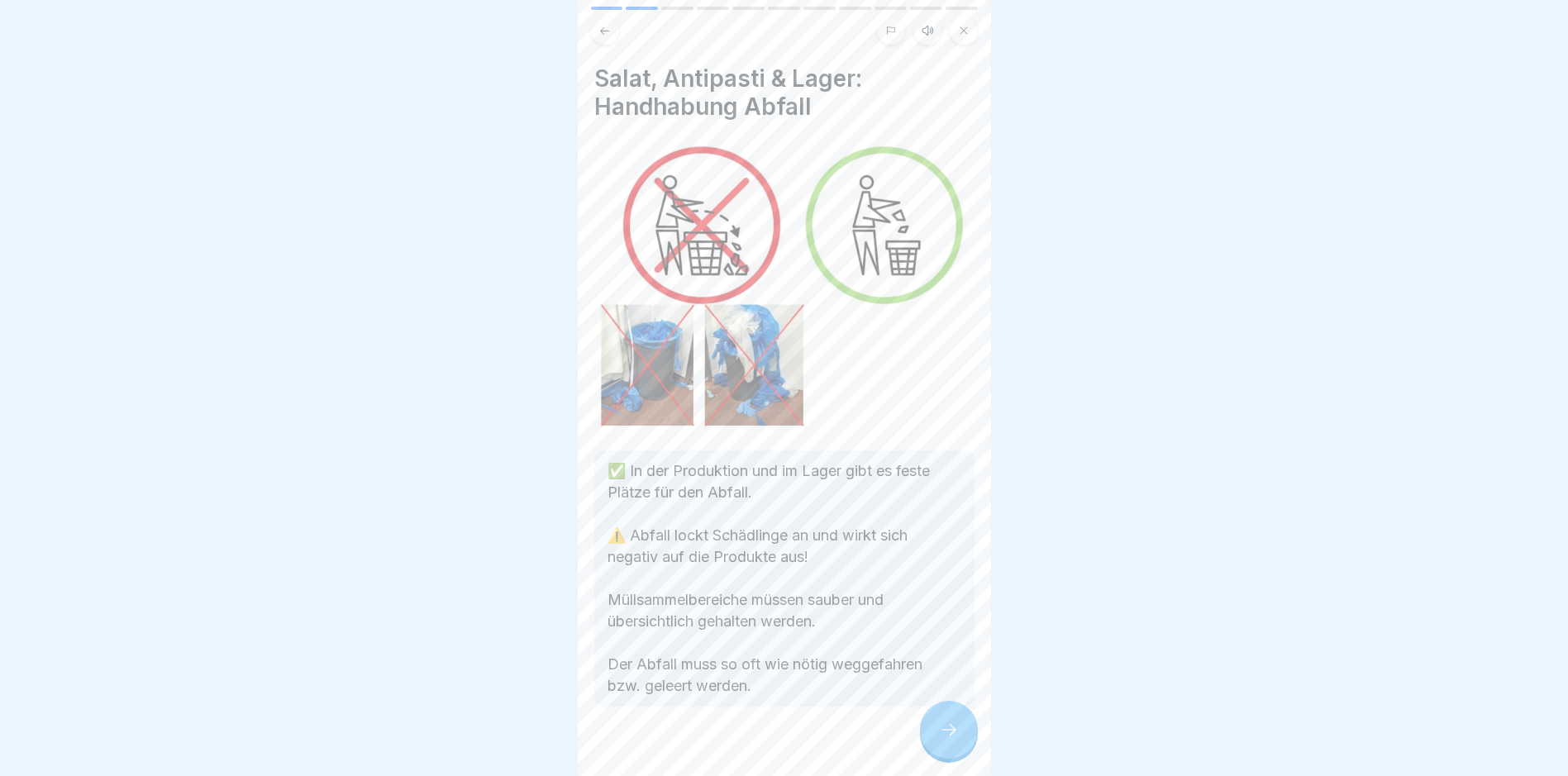
click at [748, 740] on icon at bounding box center [948, 729] width 20 height 20
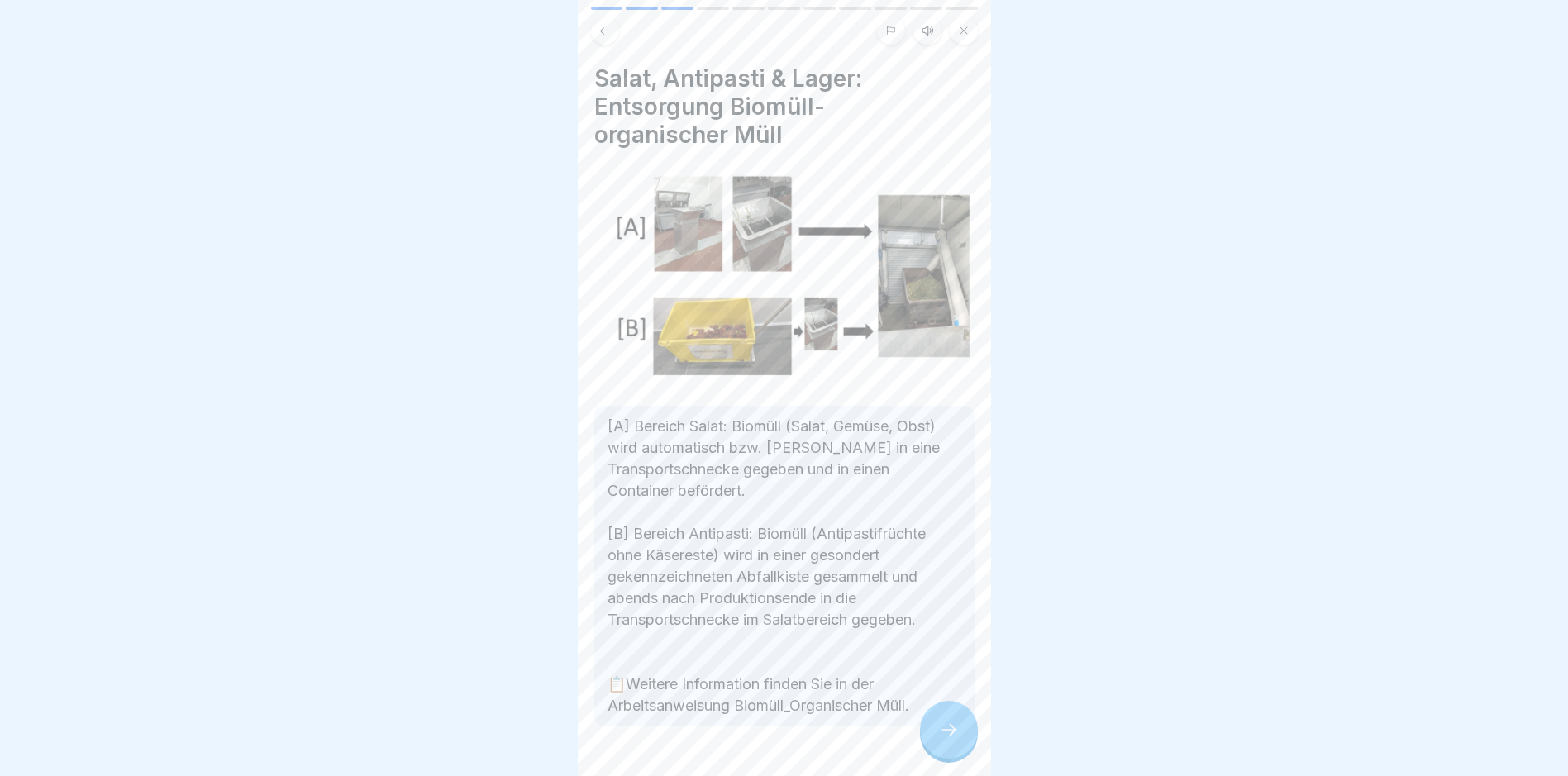
click at [748, 740] on icon at bounding box center [948, 729] width 20 height 20
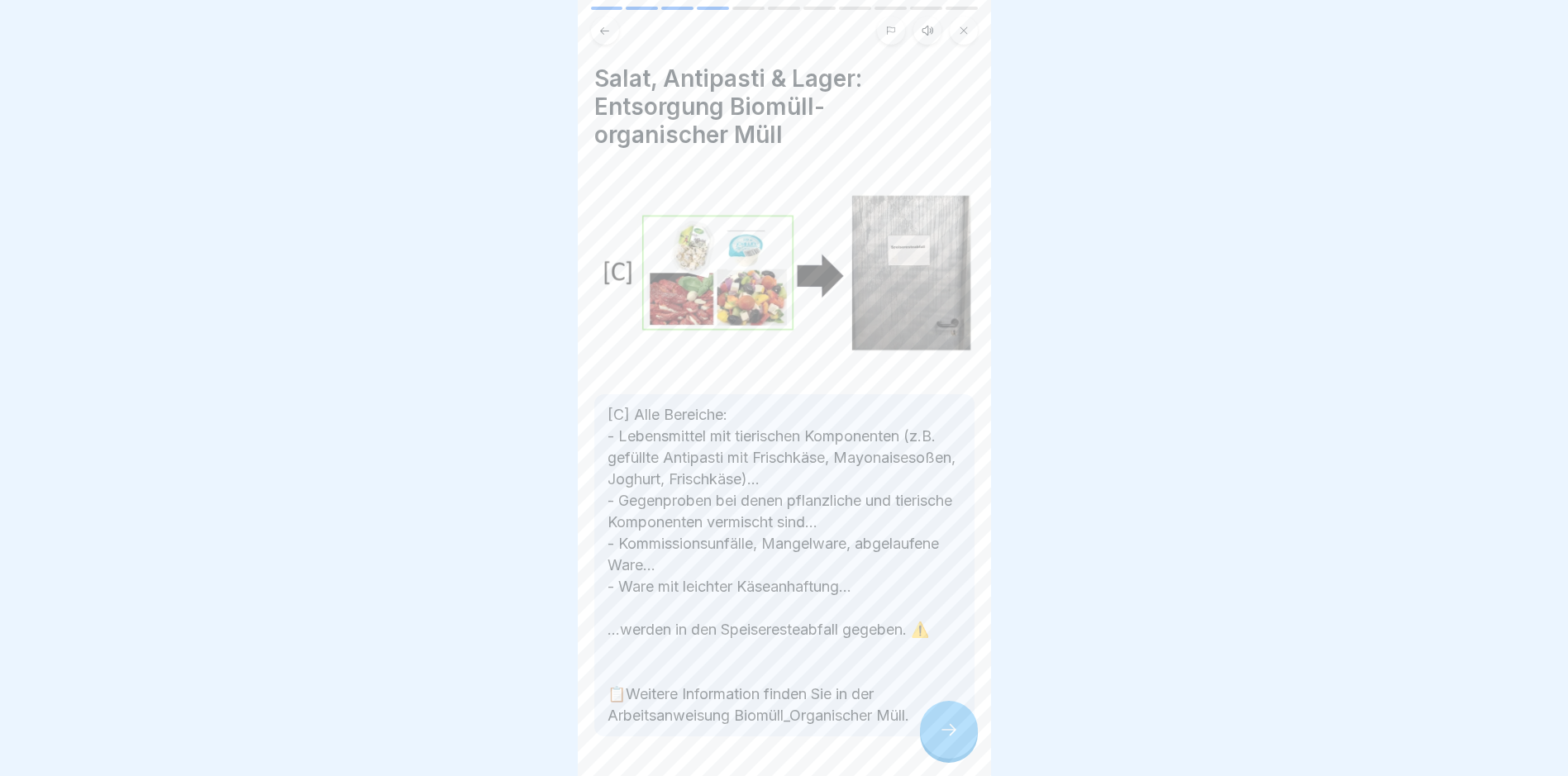
click at [748, 740] on icon at bounding box center [948, 729] width 20 height 20
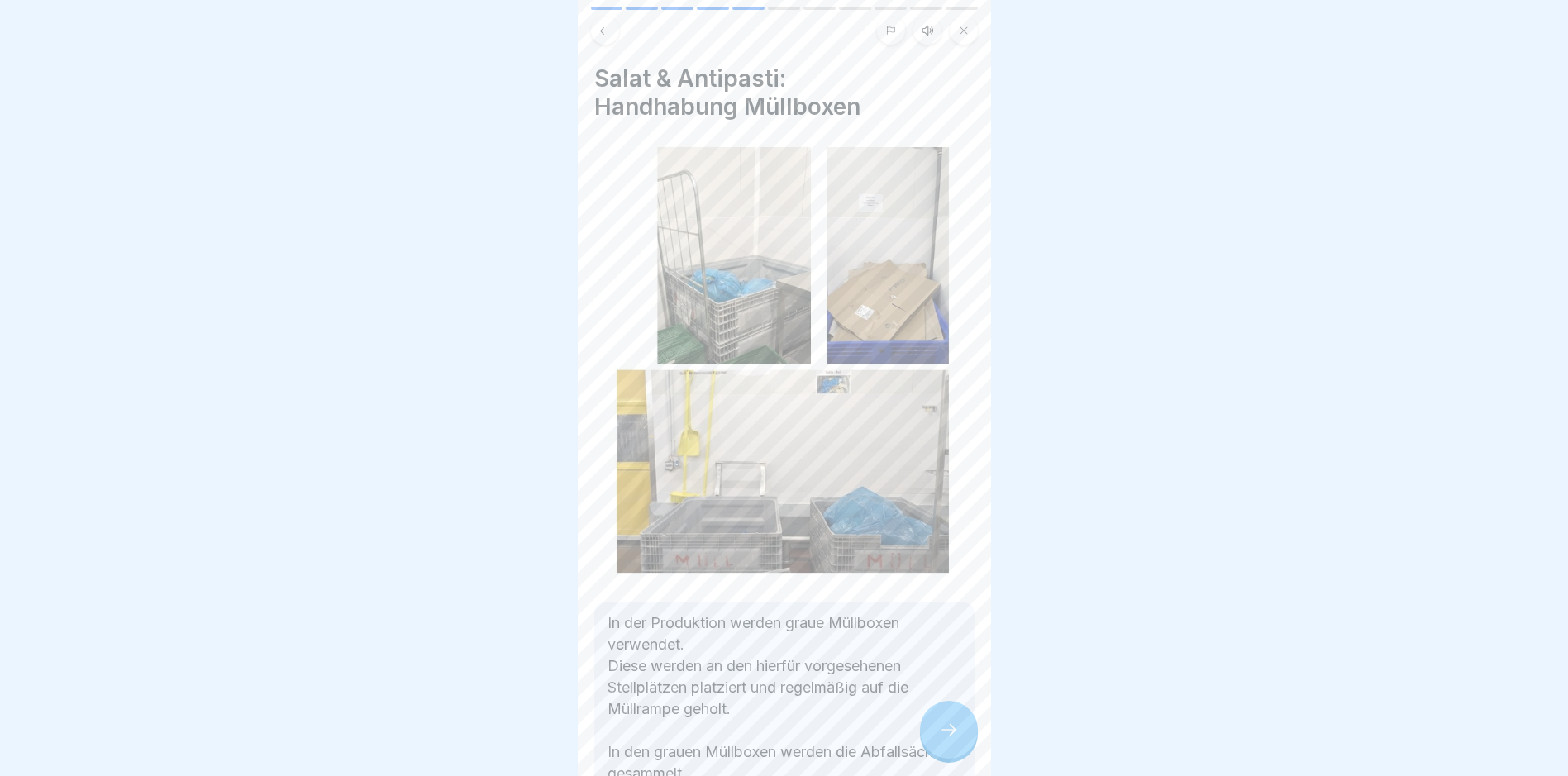
click at [748, 740] on icon at bounding box center [948, 729] width 20 height 20
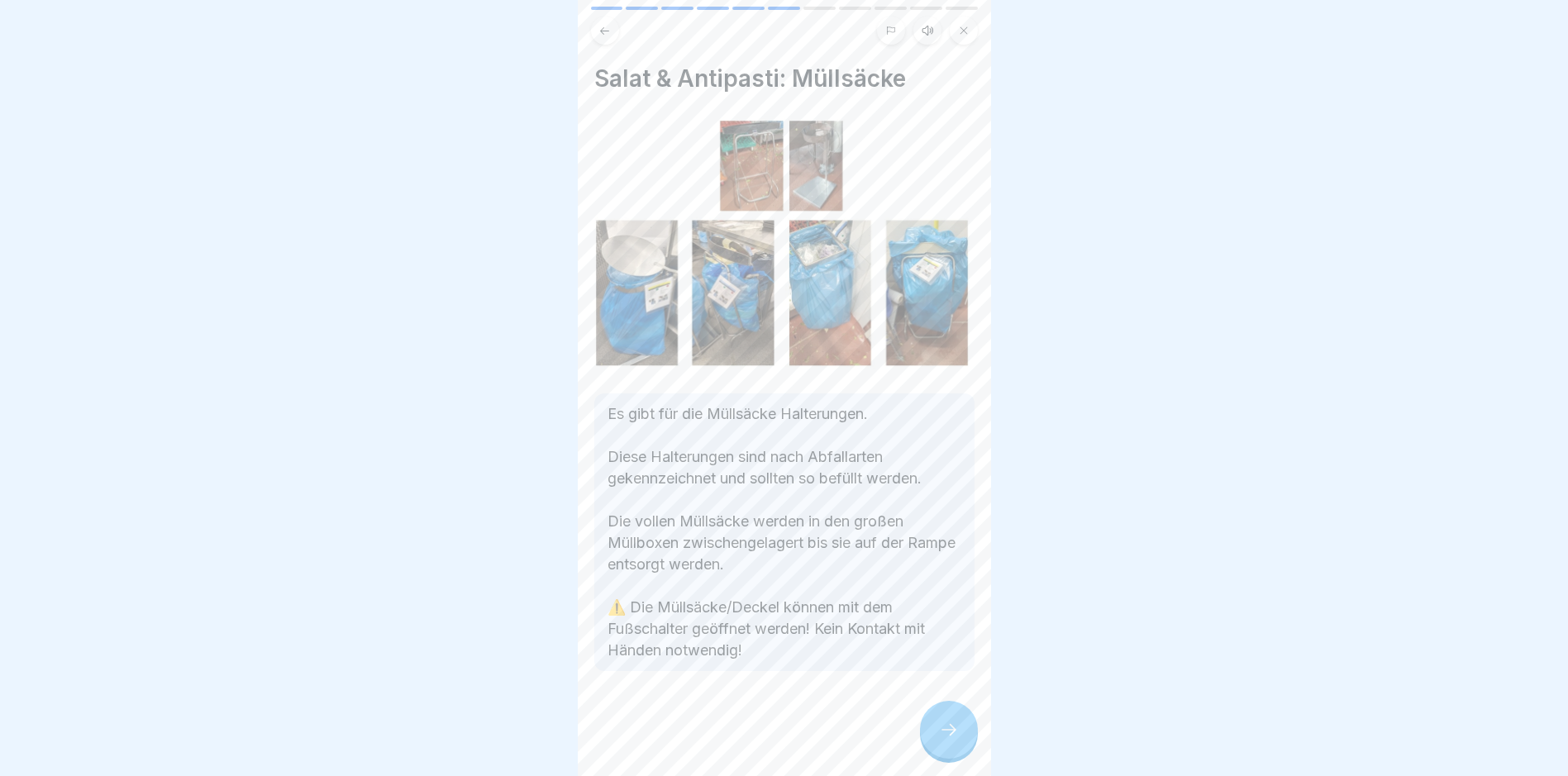
click at [748, 740] on icon at bounding box center [948, 729] width 20 height 20
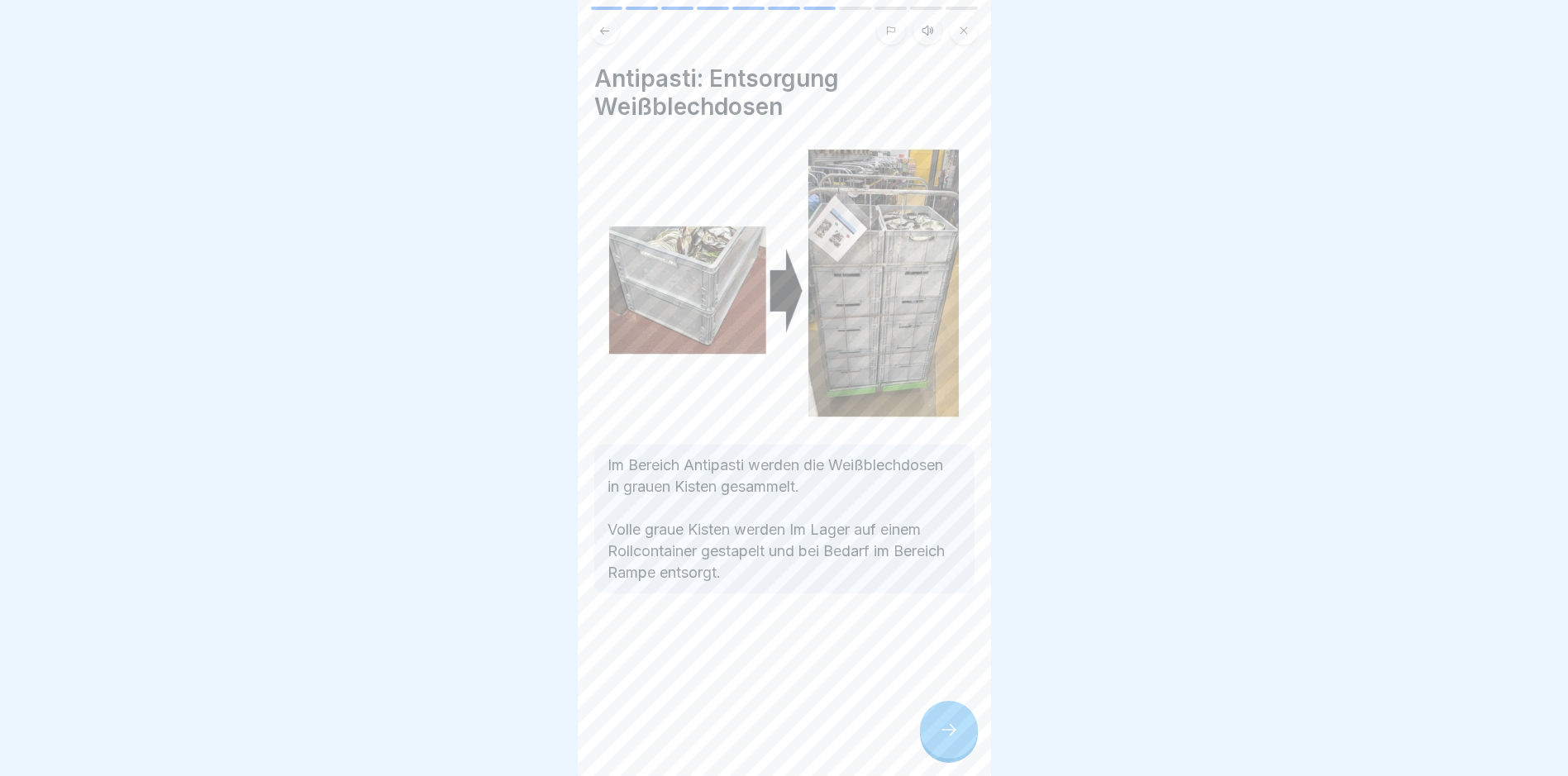
click at [748, 740] on icon at bounding box center [948, 729] width 20 height 20
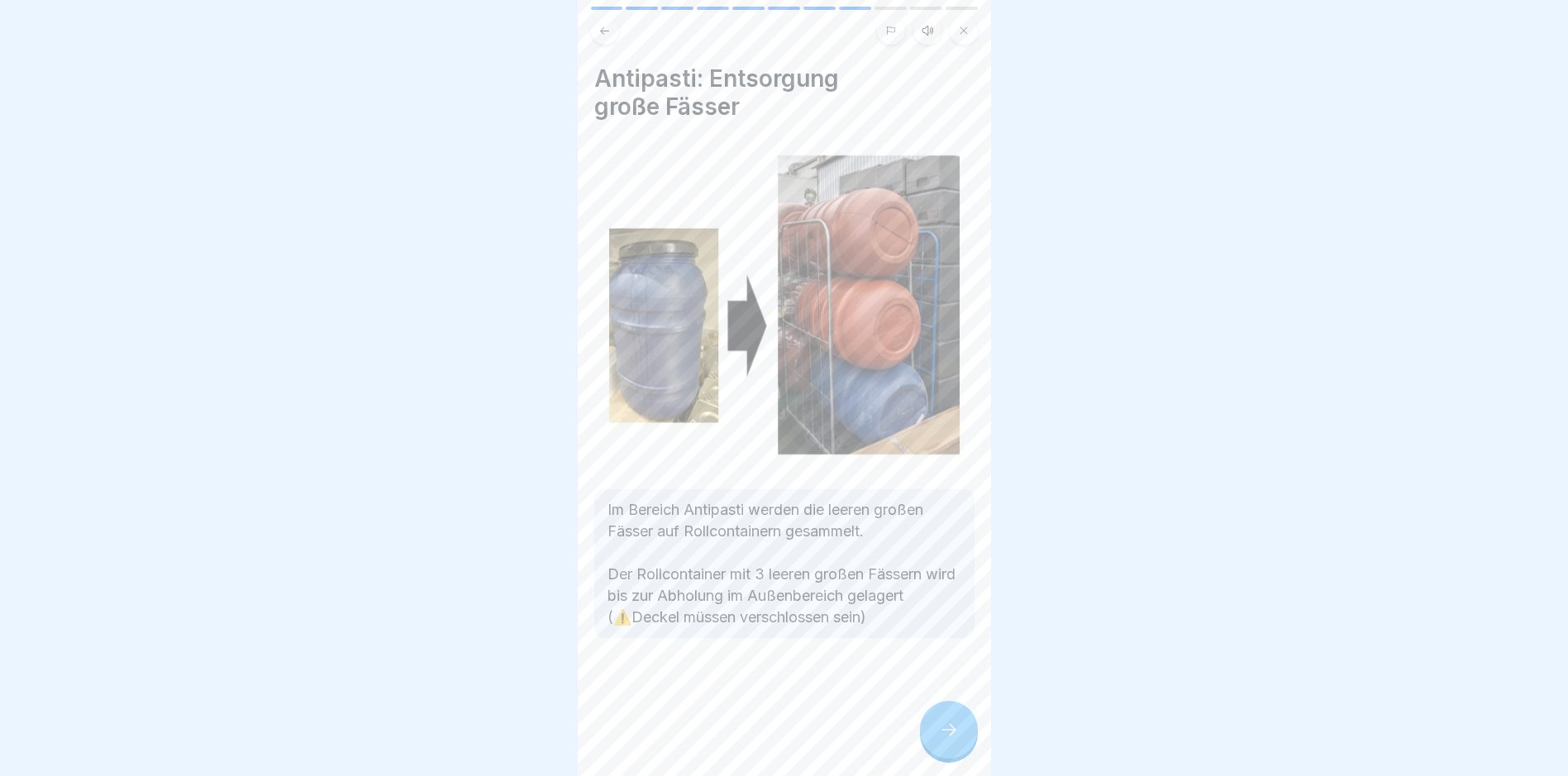
click at [748, 740] on icon at bounding box center [948, 729] width 20 height 20
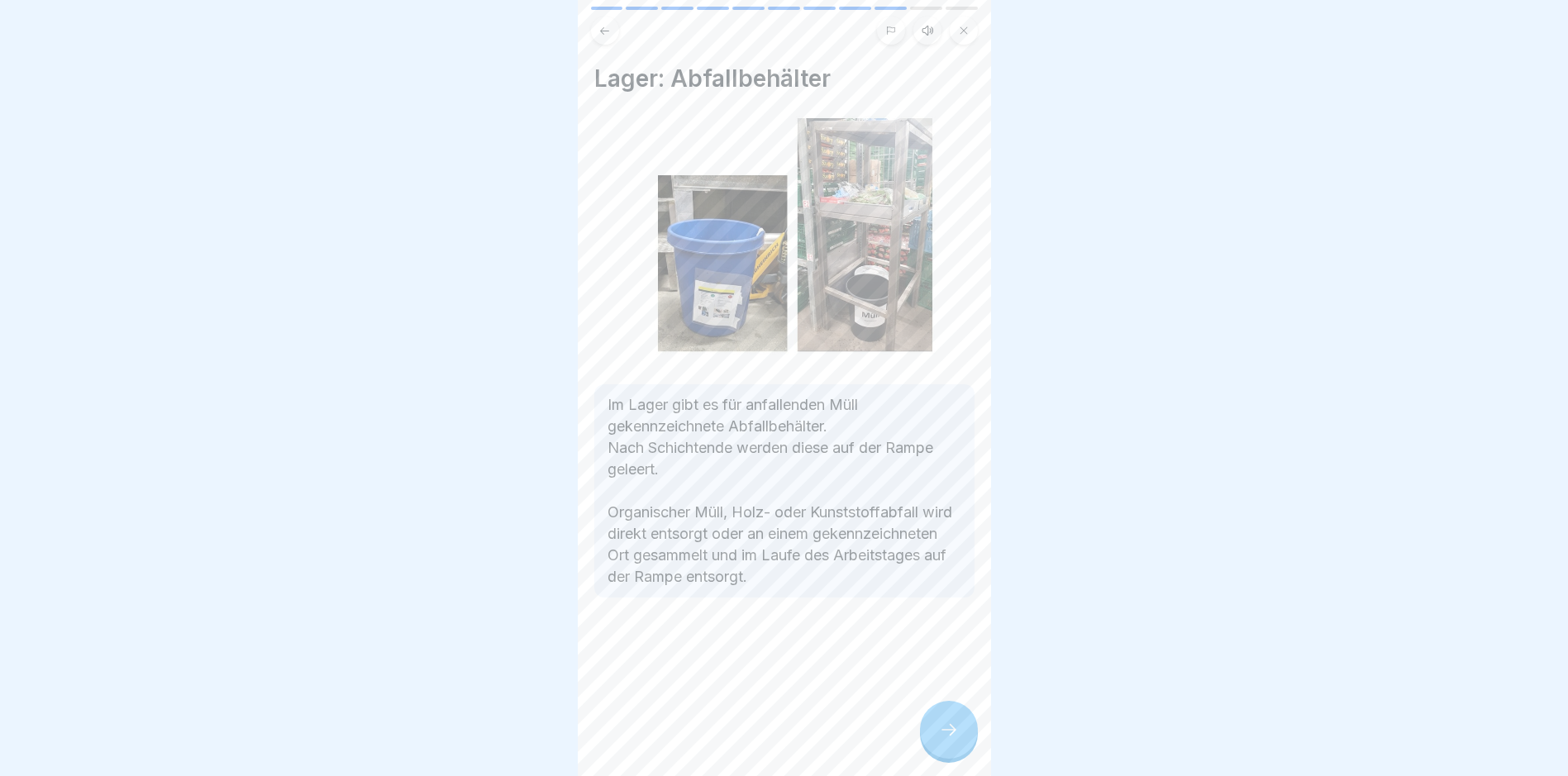
click at [748, 740] on icon at bounding box center [948, 729] width 20 height 20
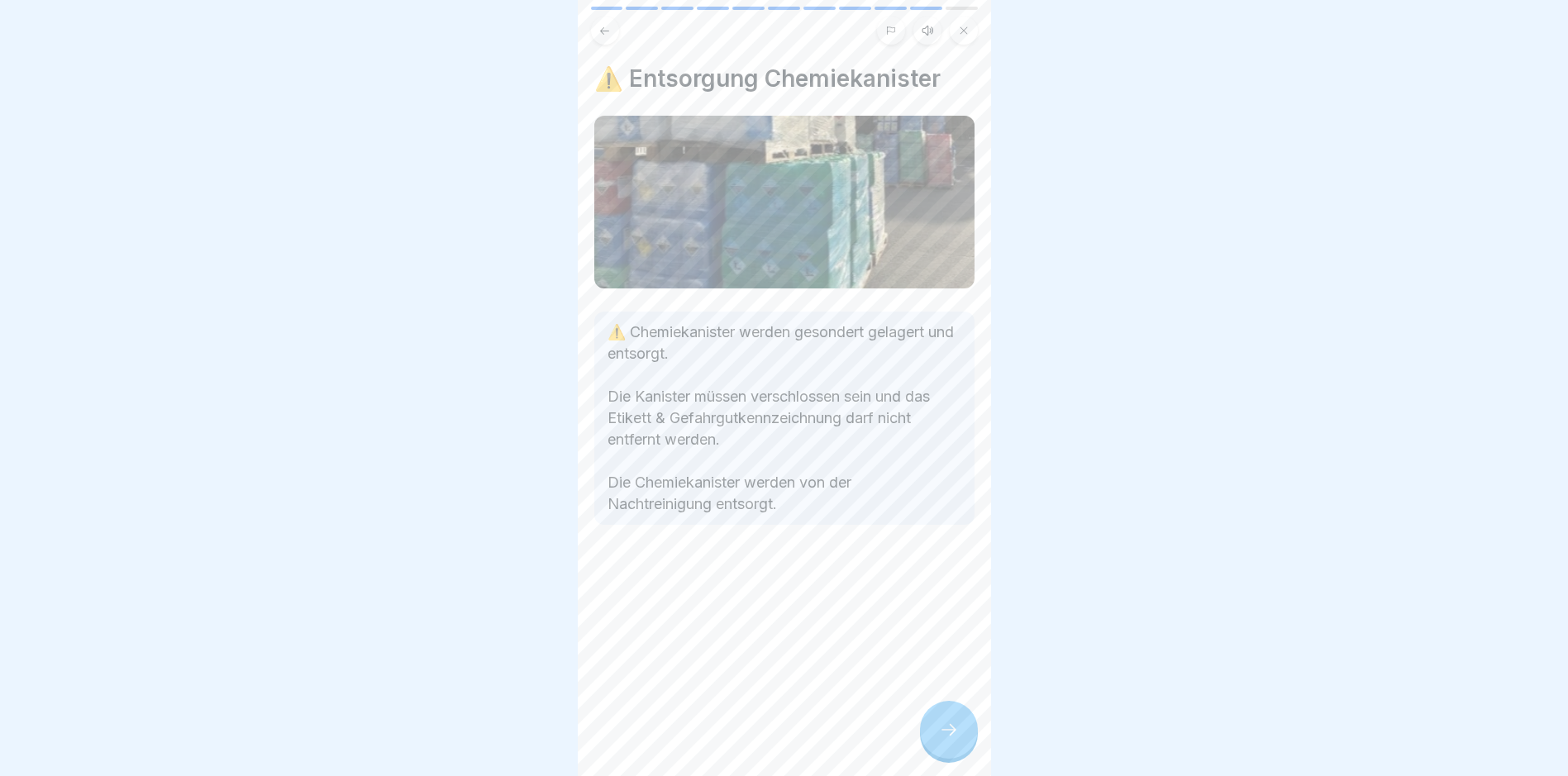
click at [748, 740] on icon at bounding box center [948, 729] width 20 height 20
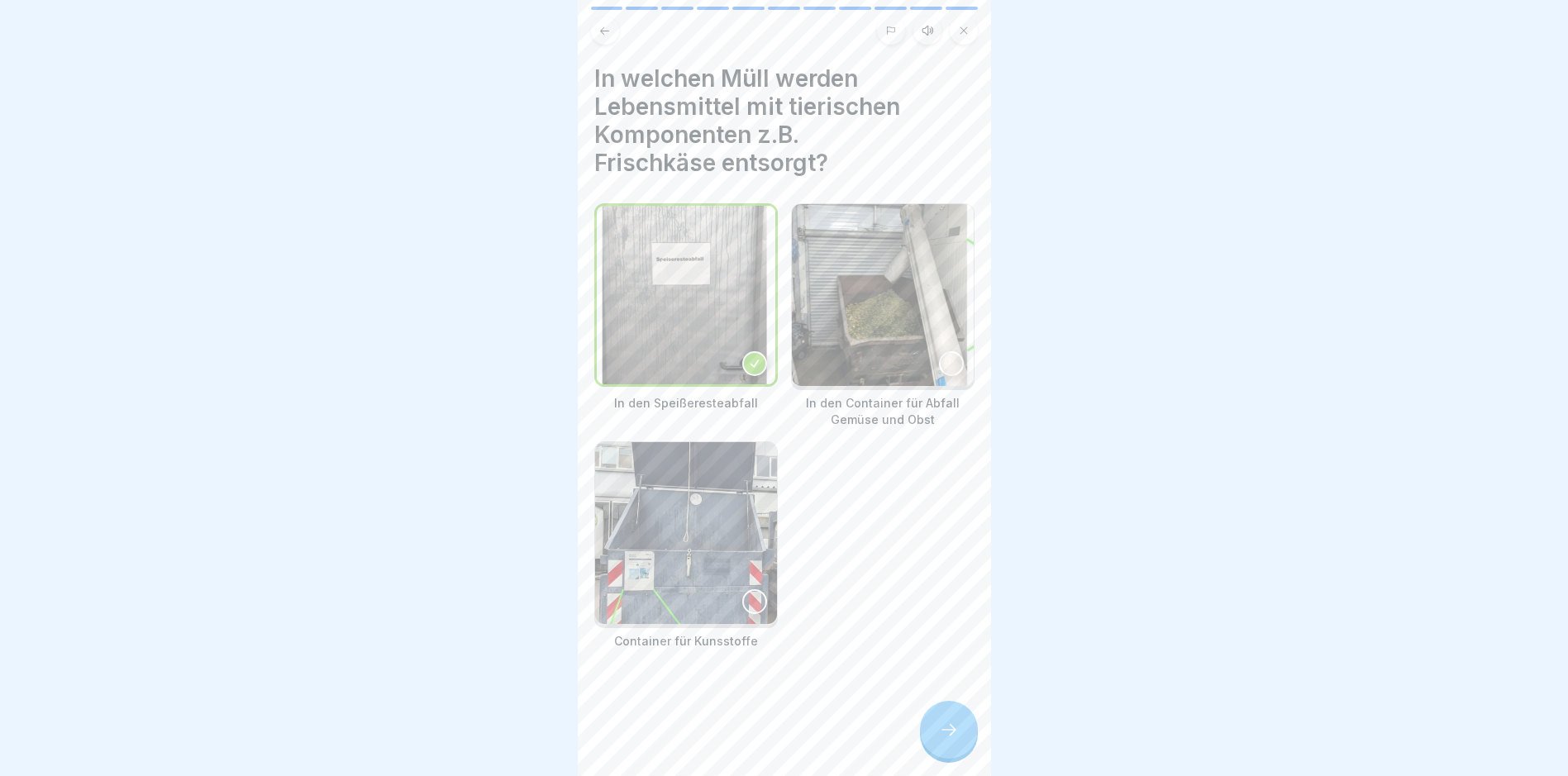
click at [748, 740] on icon at bounding box center [948, 729] width 20 height 20
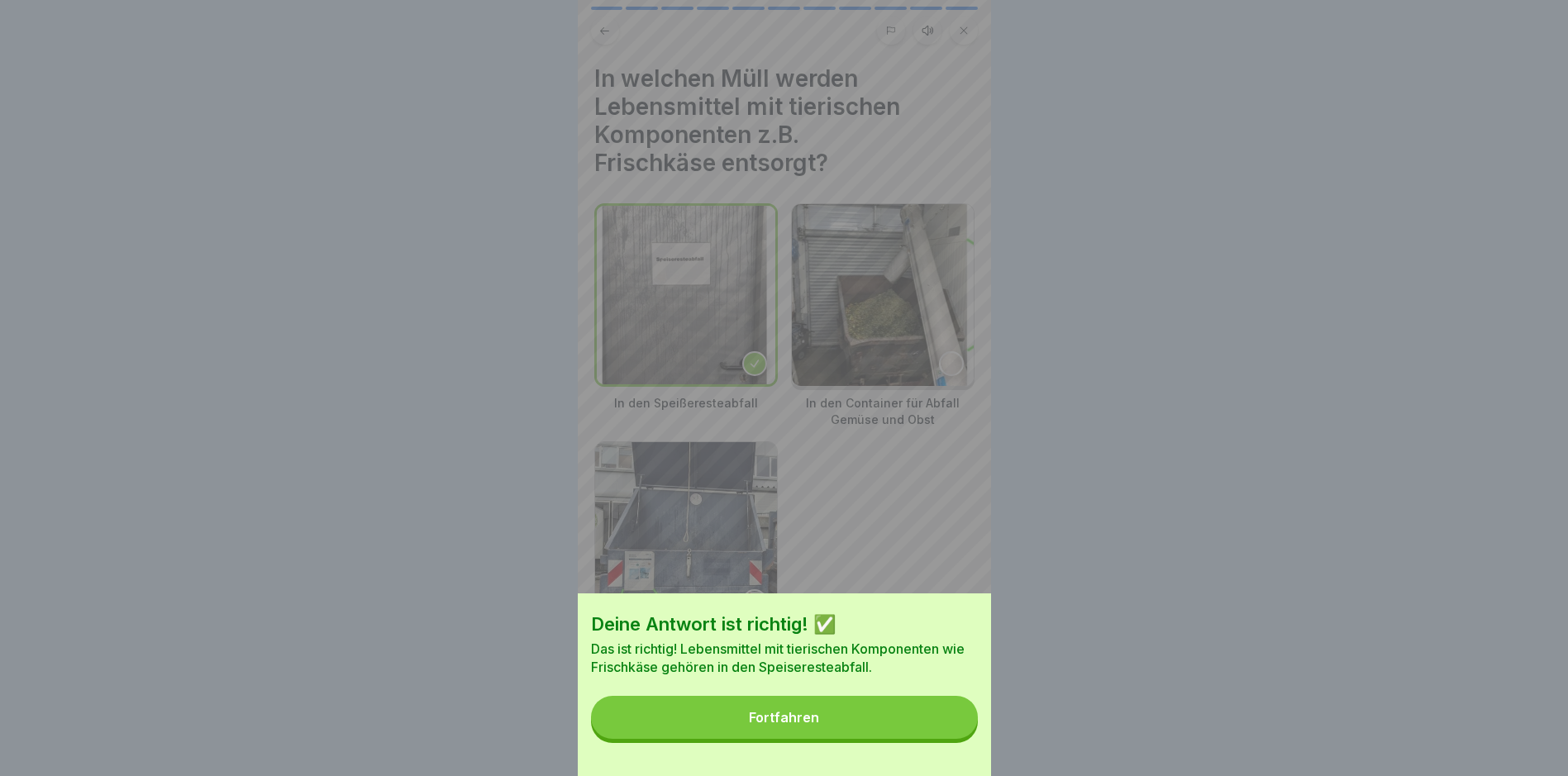
click at [748, 734] on button "Fortfahren" at bounding box center [784, 717] width 387 height 43
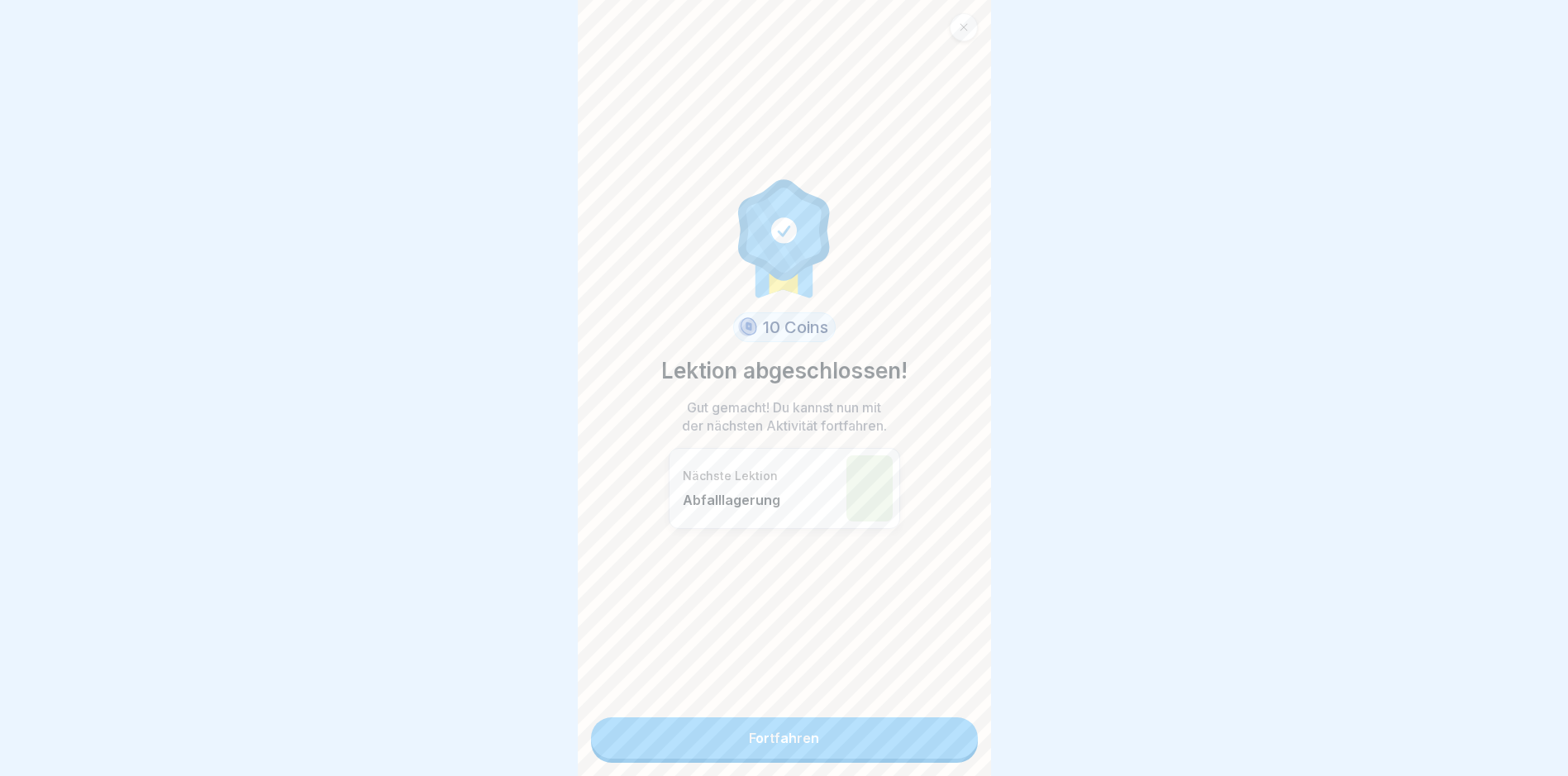
click at [748, 734] on link "Fortfahren" at bounding box center [784, 738] width 387 height 41
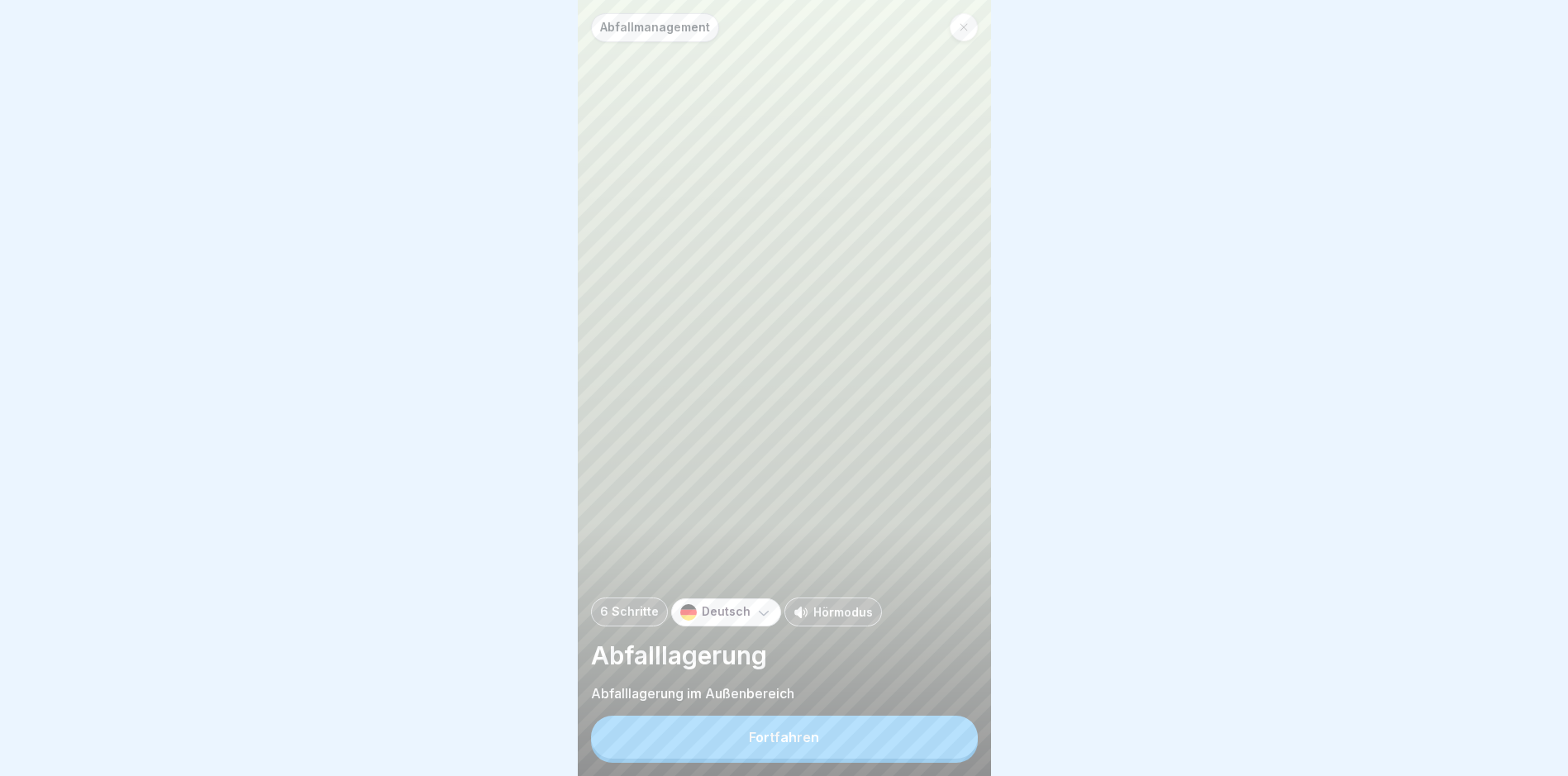
click at [748, 734] on button "Fortfahren" at bounding box center [784, 737] width 387 height 43
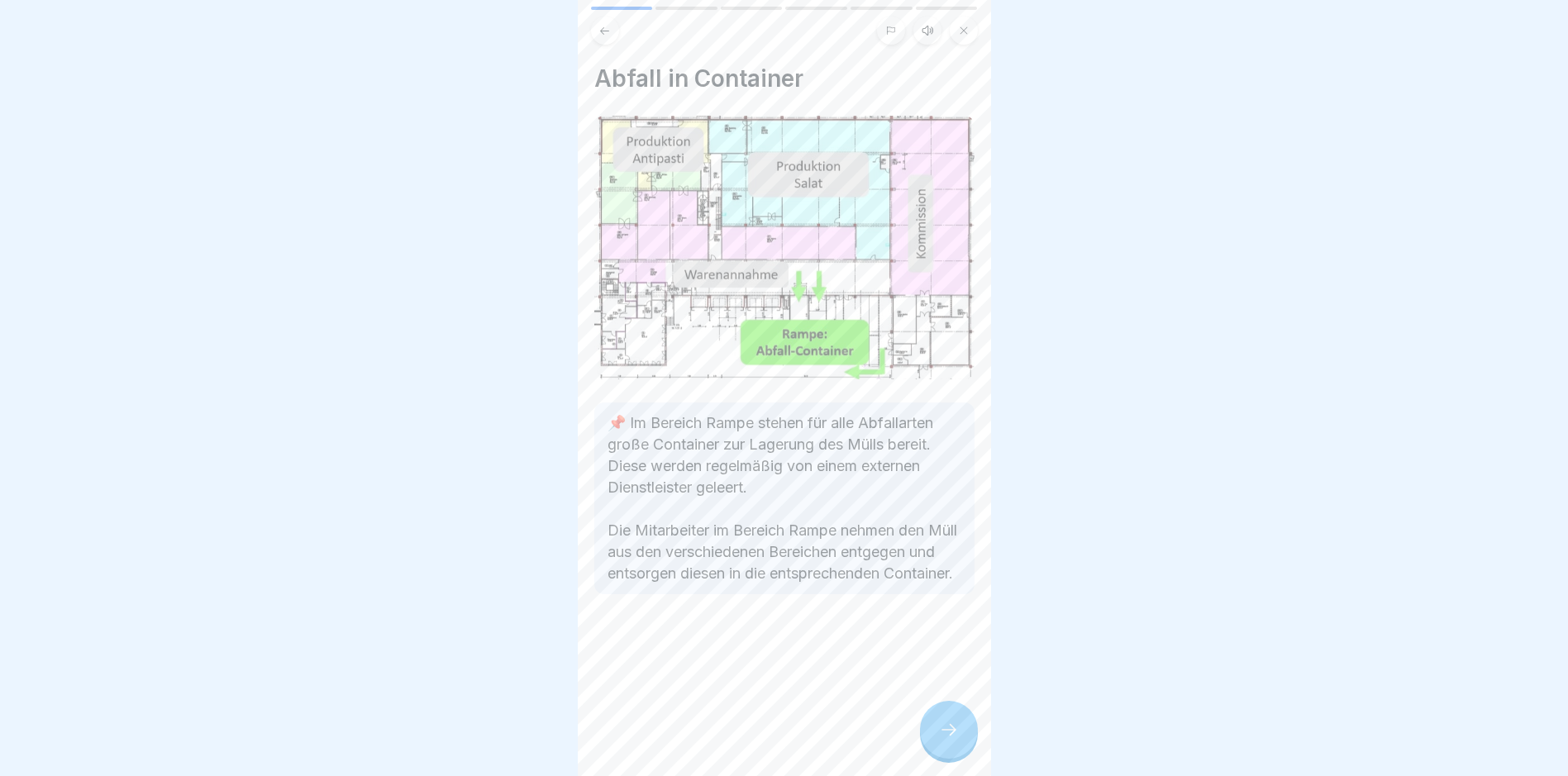
click at [748, 733] on div at bounding box center [948, 729] width 58 height 58
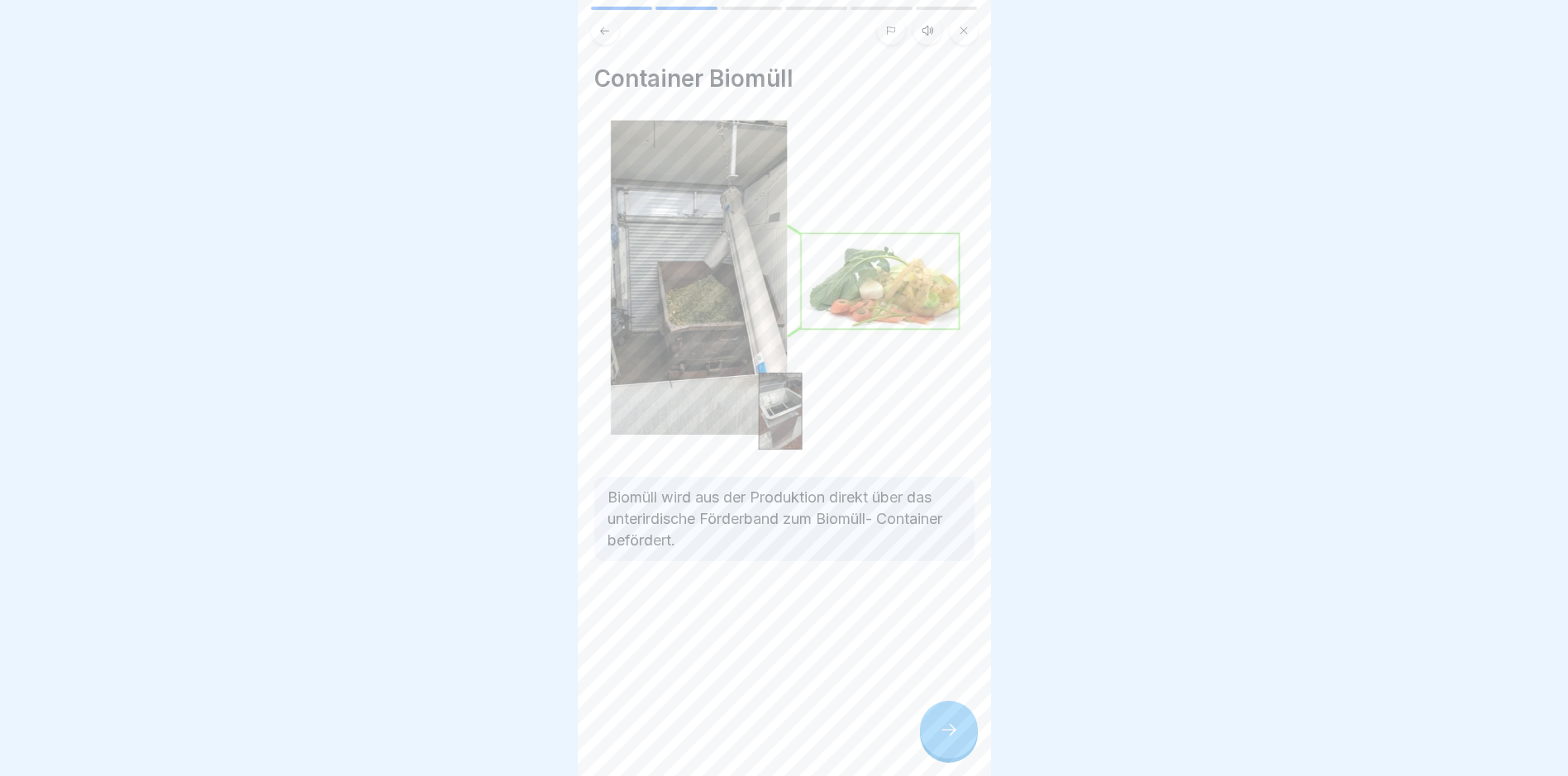
click at [748, 733] on div at bounding box center [948, 729] width 58 height 58
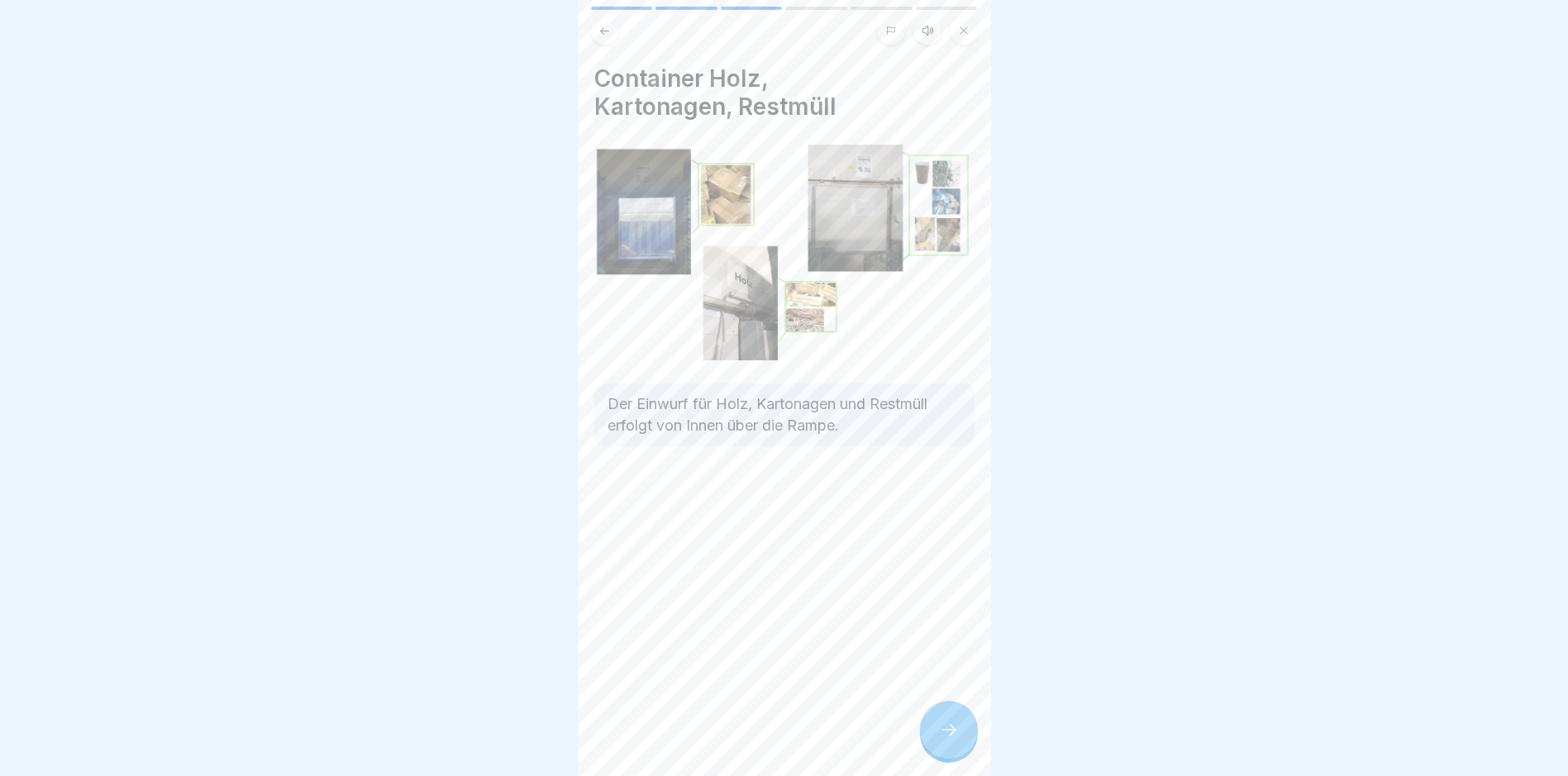
drag, startPoint x: 946, startPoint y: 730, endPoint x: 978, endPoint y: 733, distance: 32.1
click at [748, 730] on div at bounding box center [948, 729] width 58 height 58
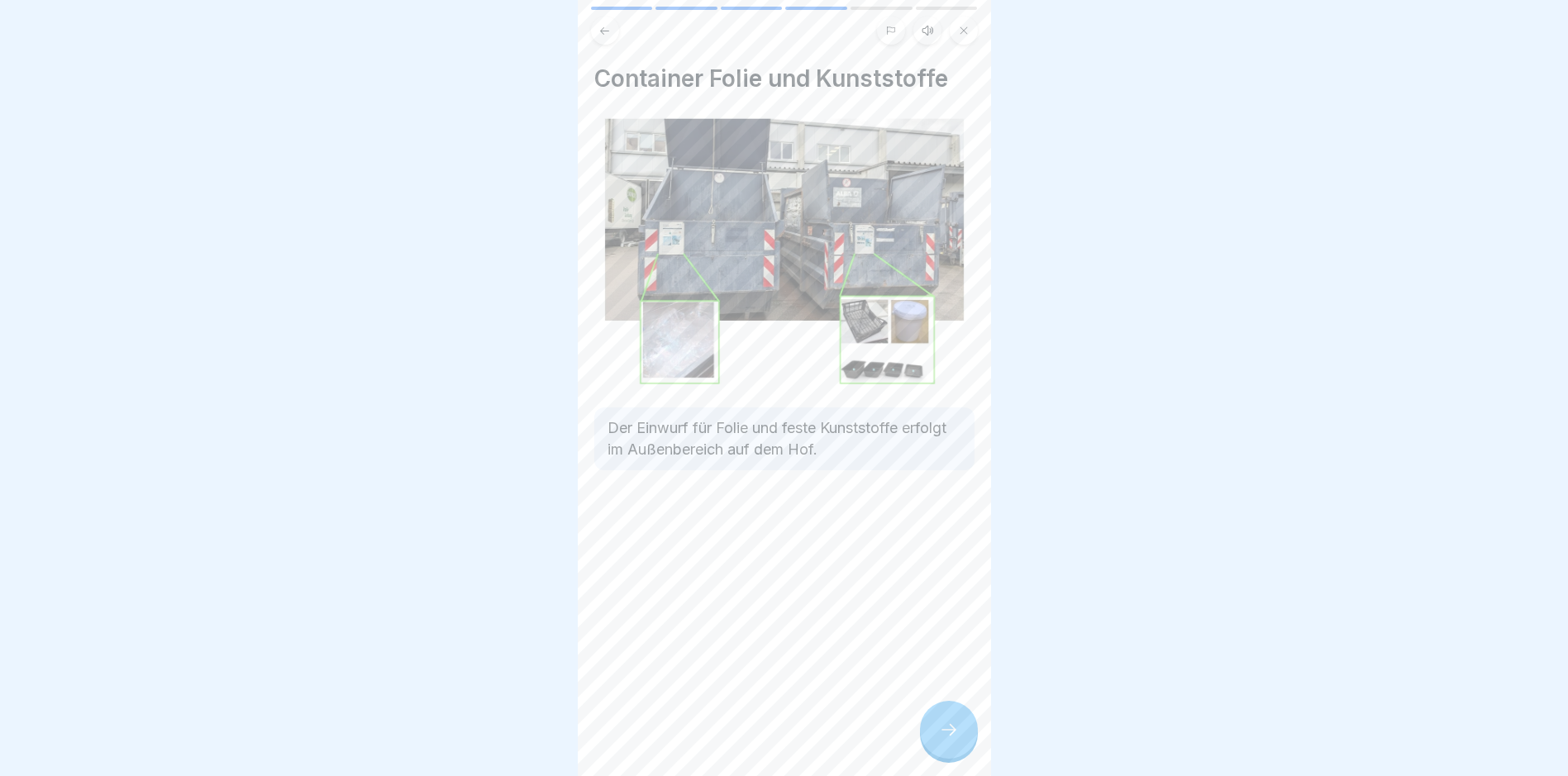
click at [748, 738] on icon at bounding box center [948, 729] width 20 height 20
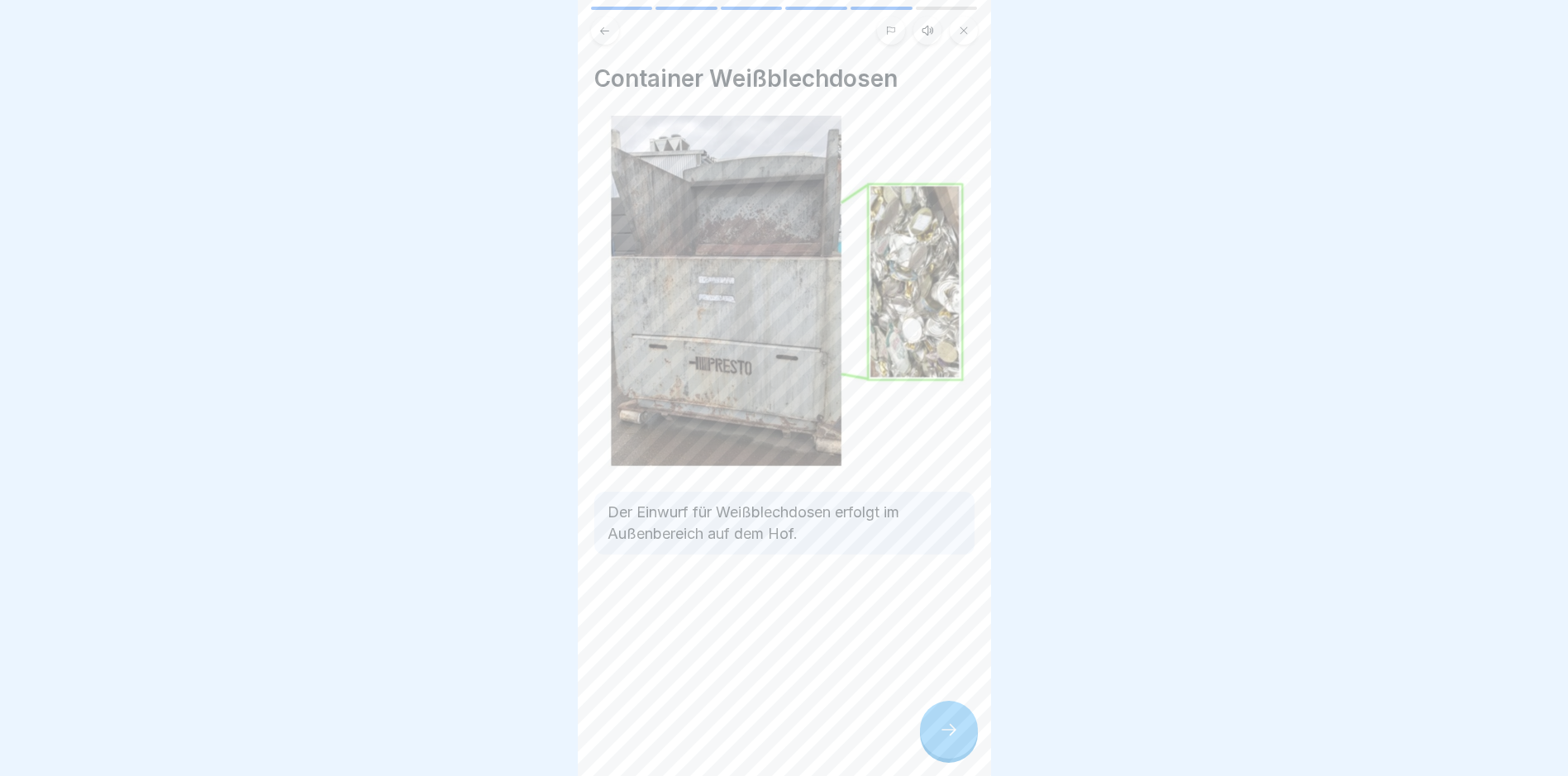
click at [748, 740] on icon at bounding box center [948, 729] width 20 height 20
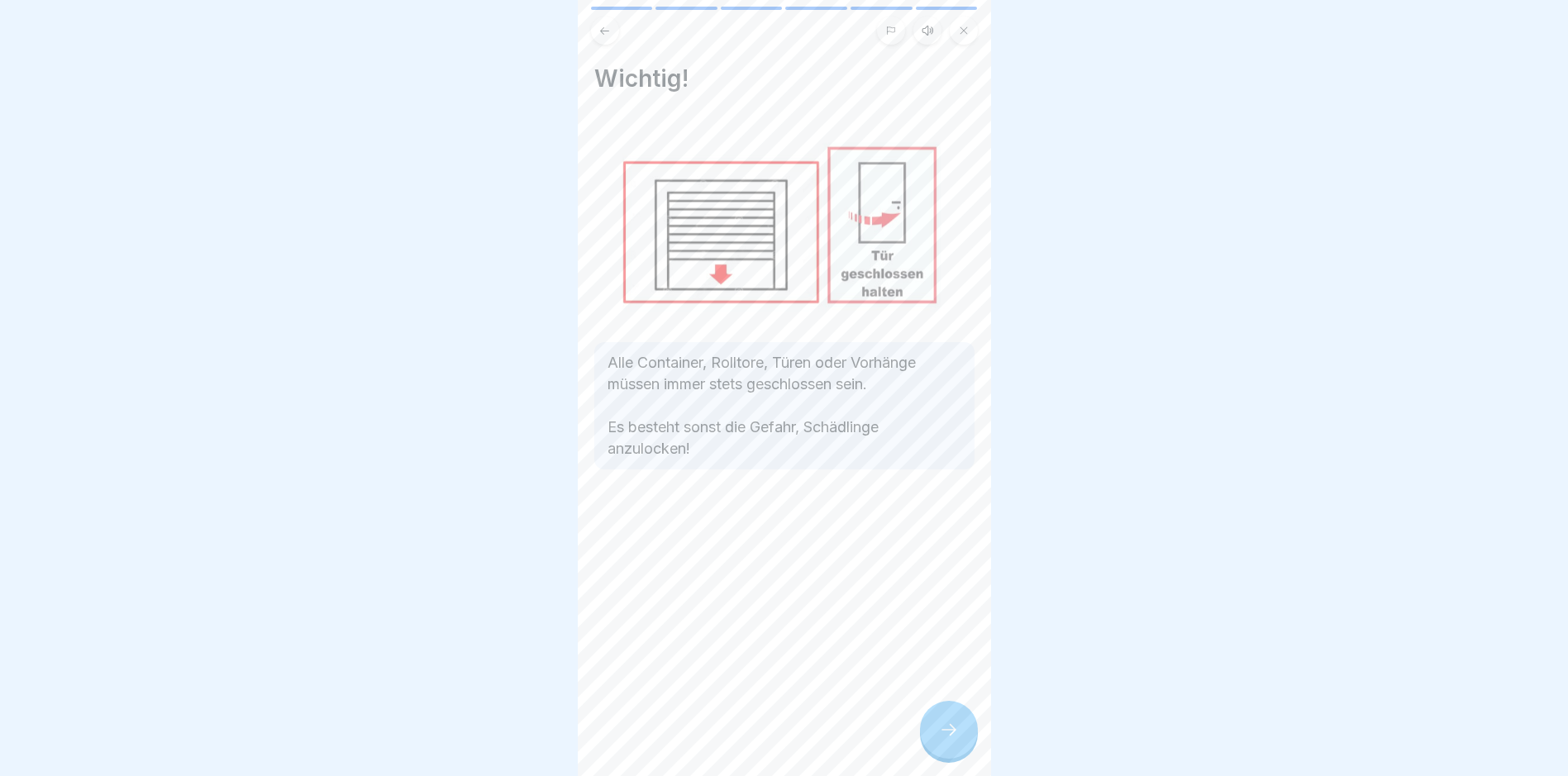
click at [748, 740] on icon at bounding box center [948, 729] width 20 height 20
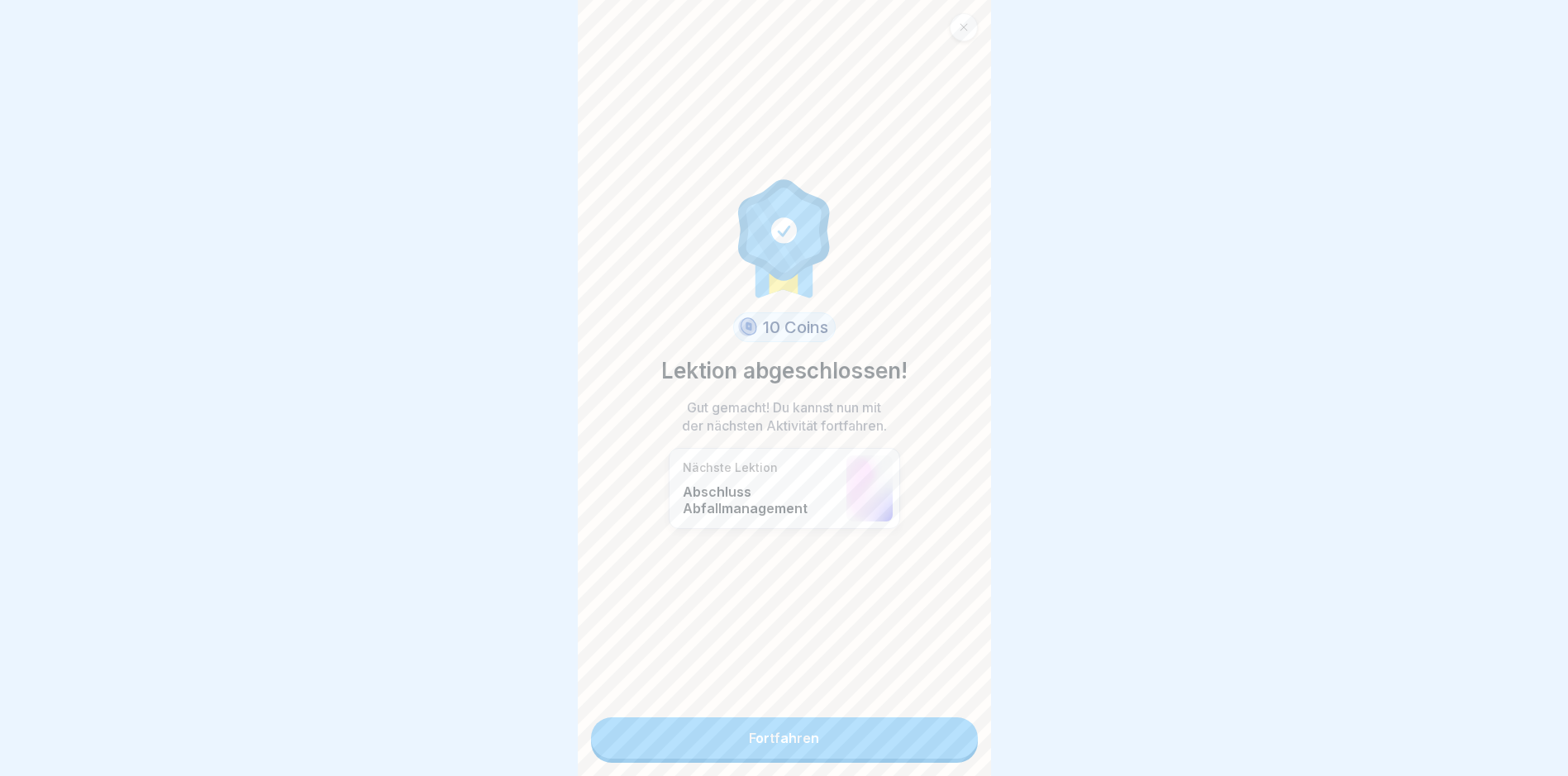
click at [748, 741] on link "Fortfahren" at bounding box center [784, 738] width 387 height 41
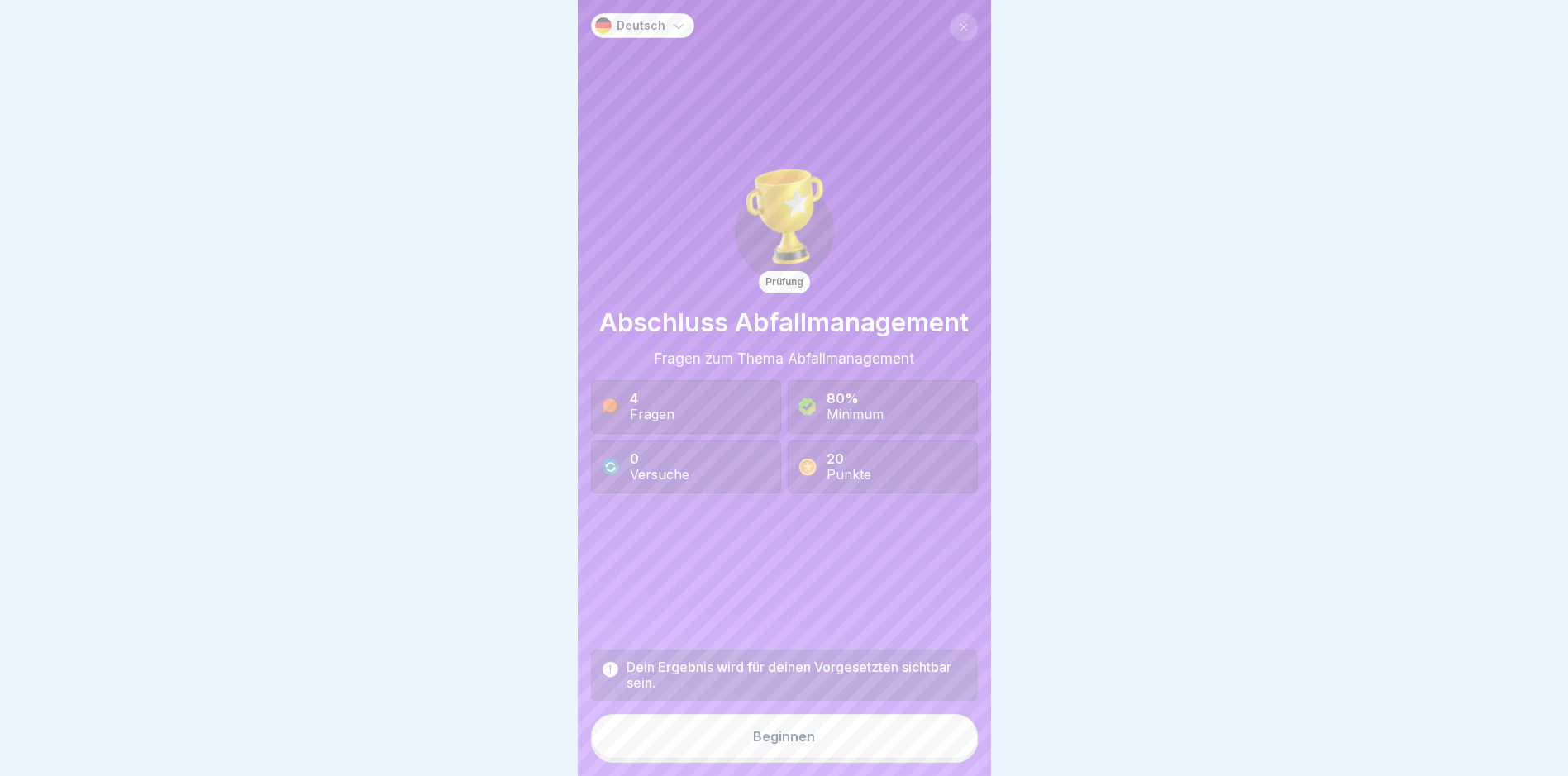
click at [748, 741] on button "Beginnen" at bounding box center [784, 737] width 387 height 45
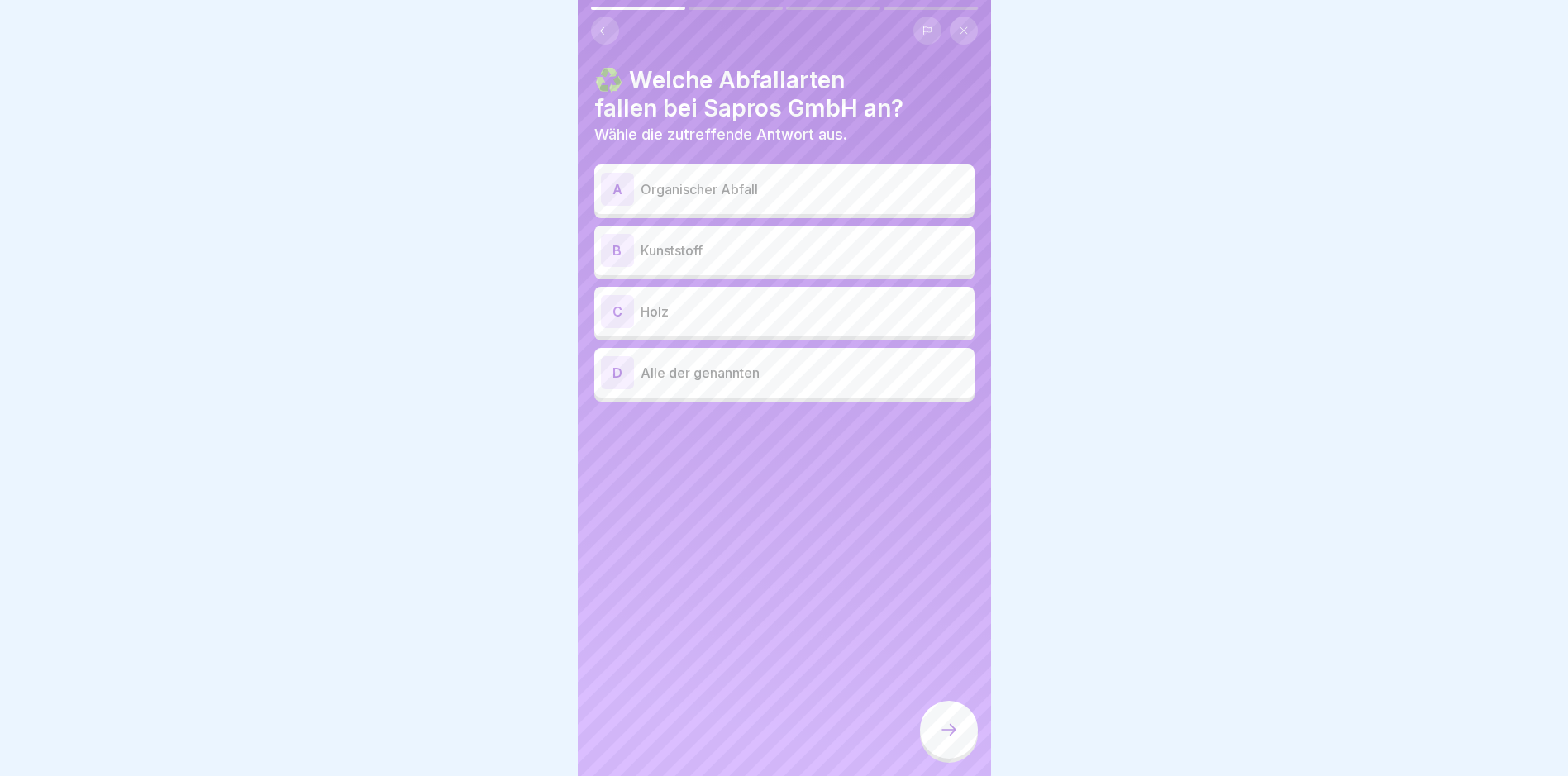
click at [748, 199] on div "A Organischer Abfall" at bounding box center [784, 189] width 367 height 33
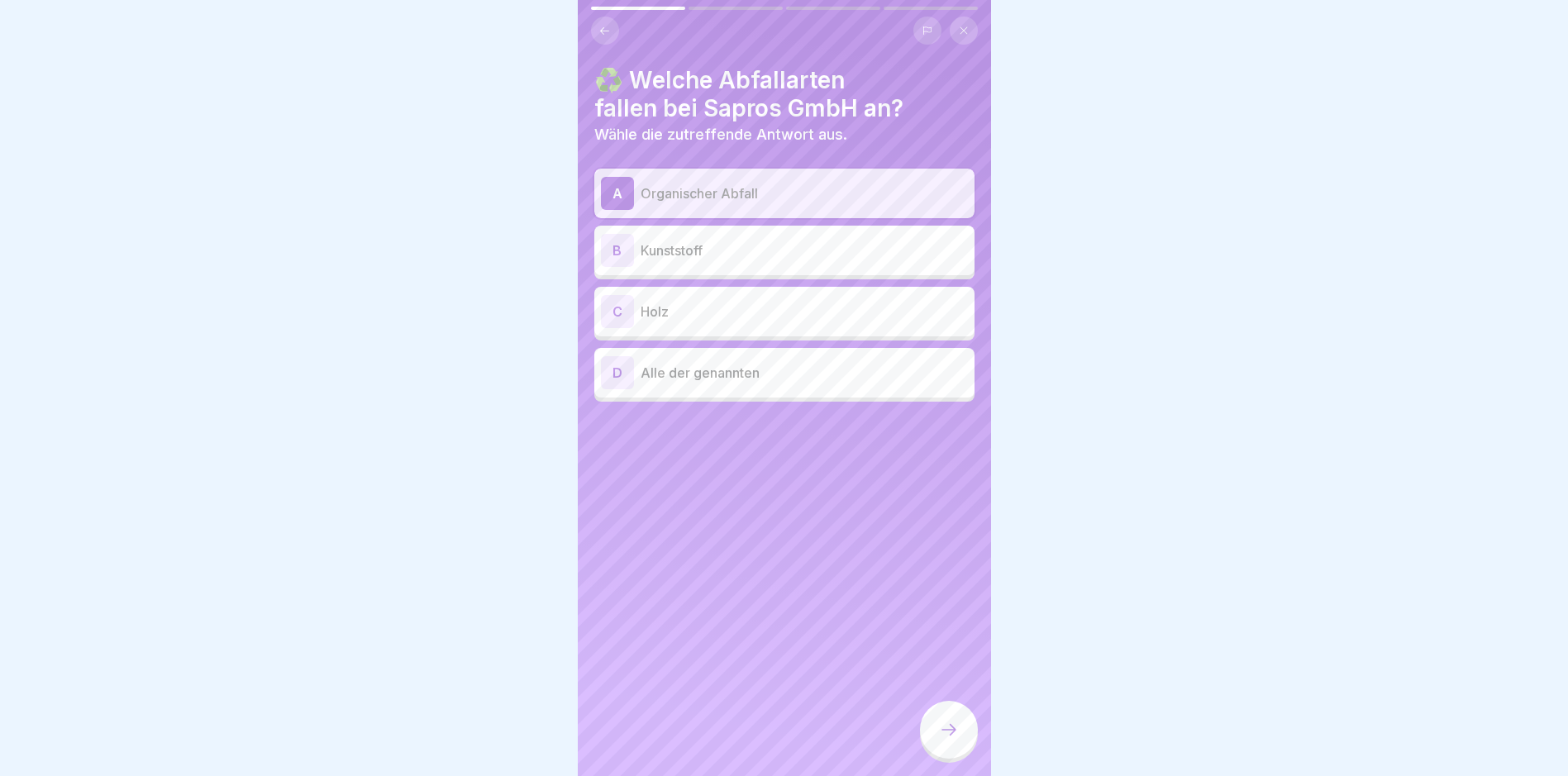
click at [734, 236] on div "B Kunststoff" at bounding box center [784, 250] width 367 height 33
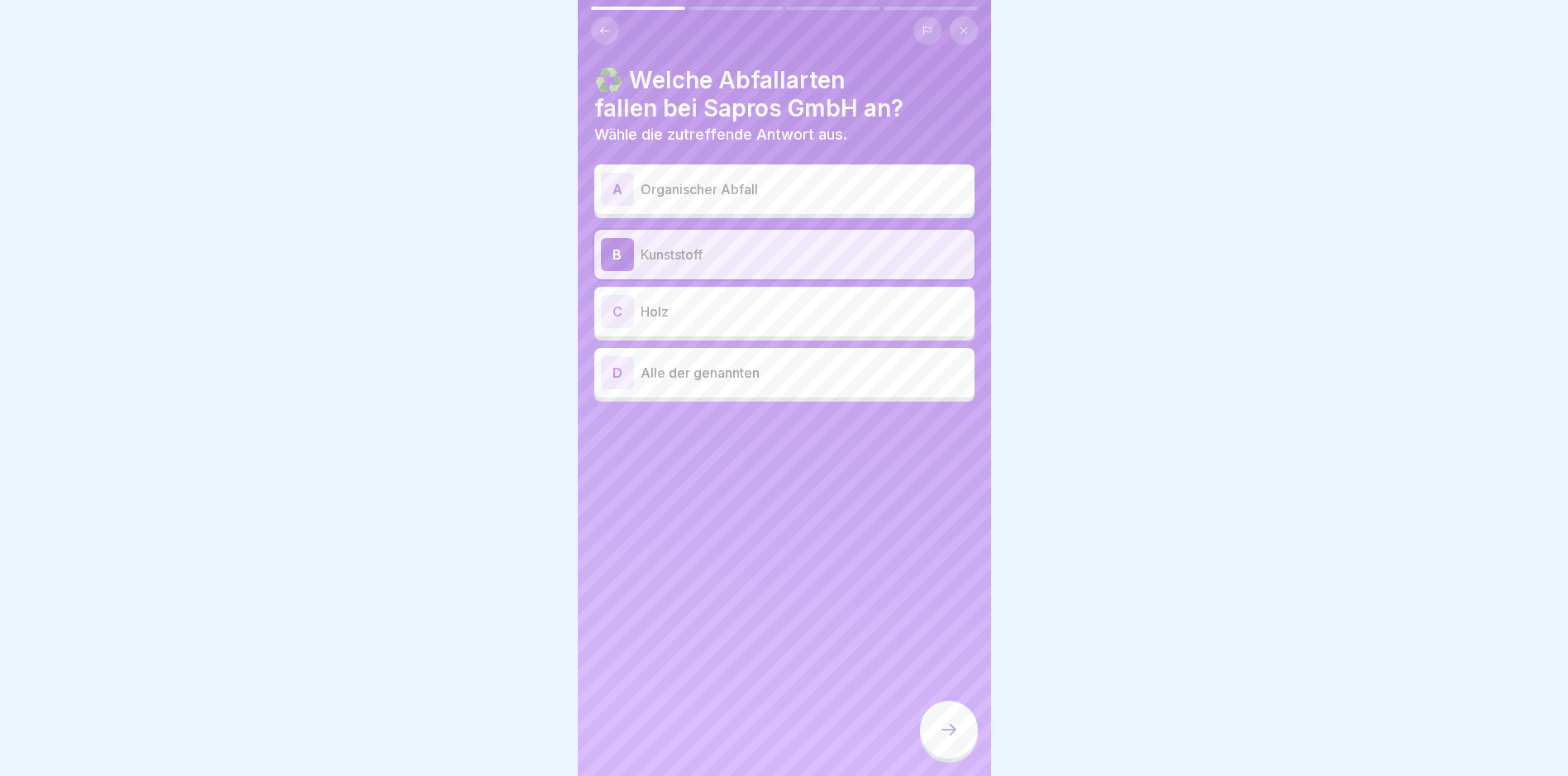
click at [729, 293] on div "C Holz" at bounding box center [784, 311] width 381 height 49
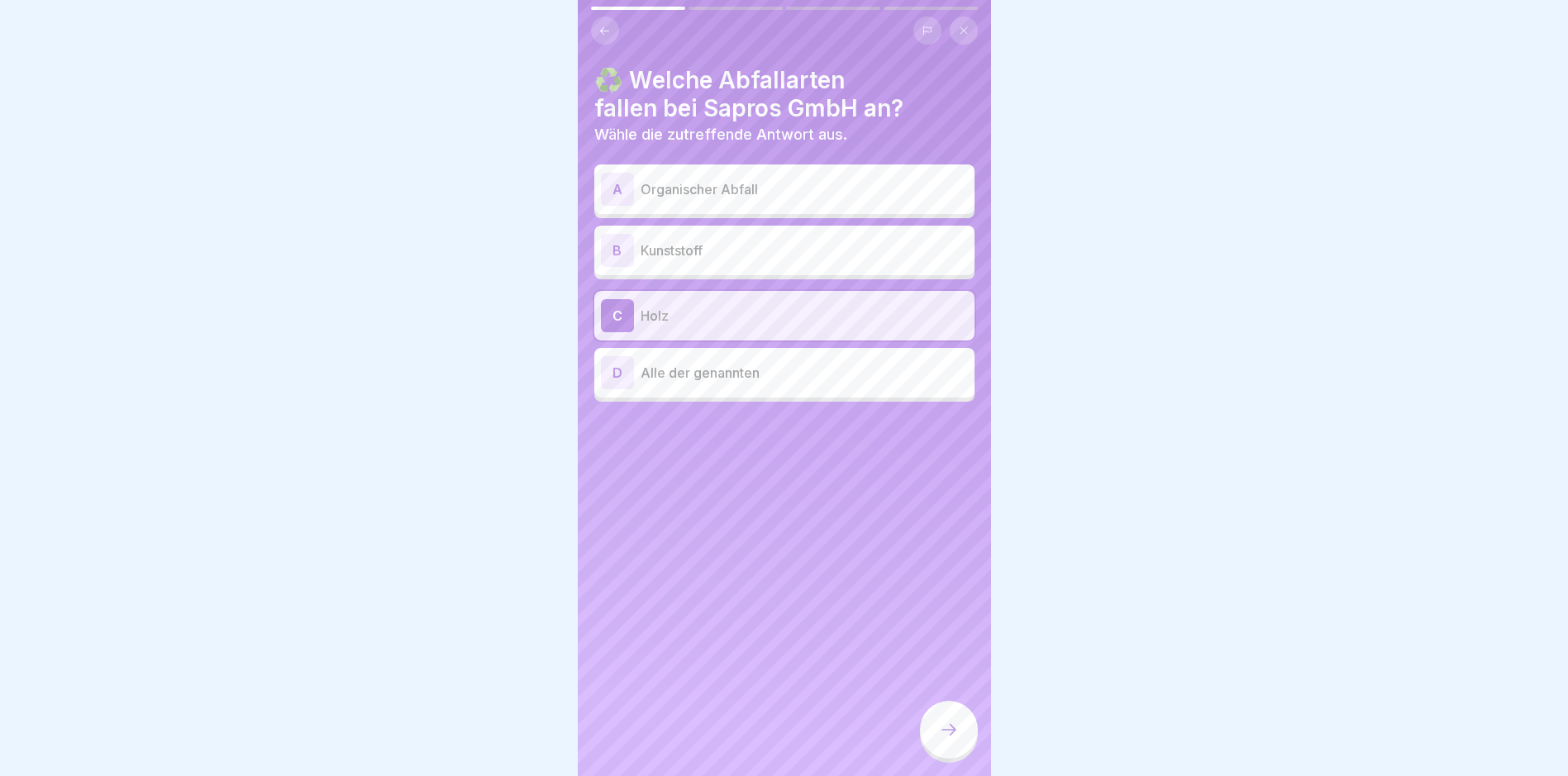
click at [730, 363] on p "Alle der genannten" at bounding box center [803, 372] width 327 height 20
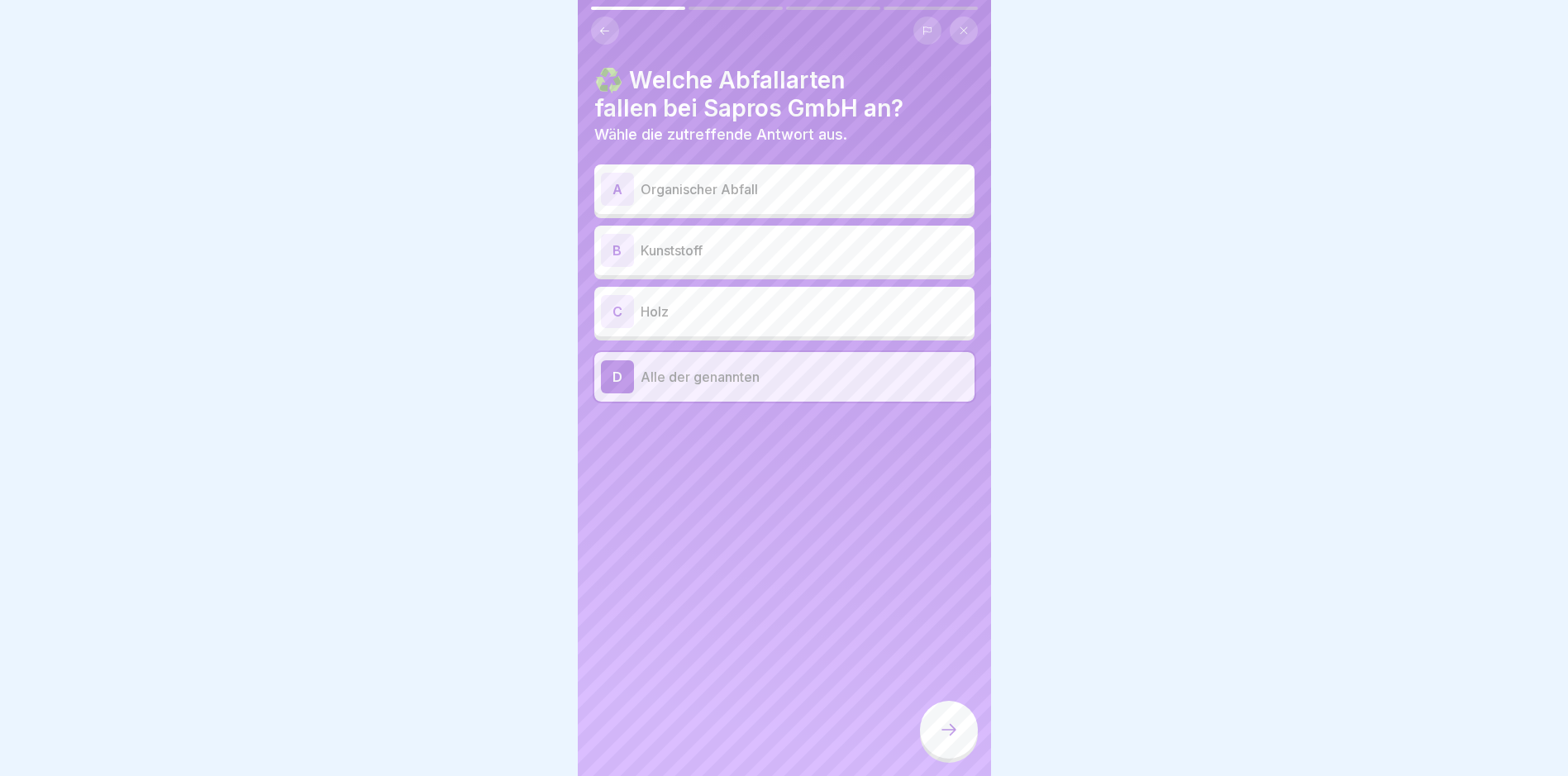
click at [748, 740] on icon at bounding box center [948, 729] width 20 height 20
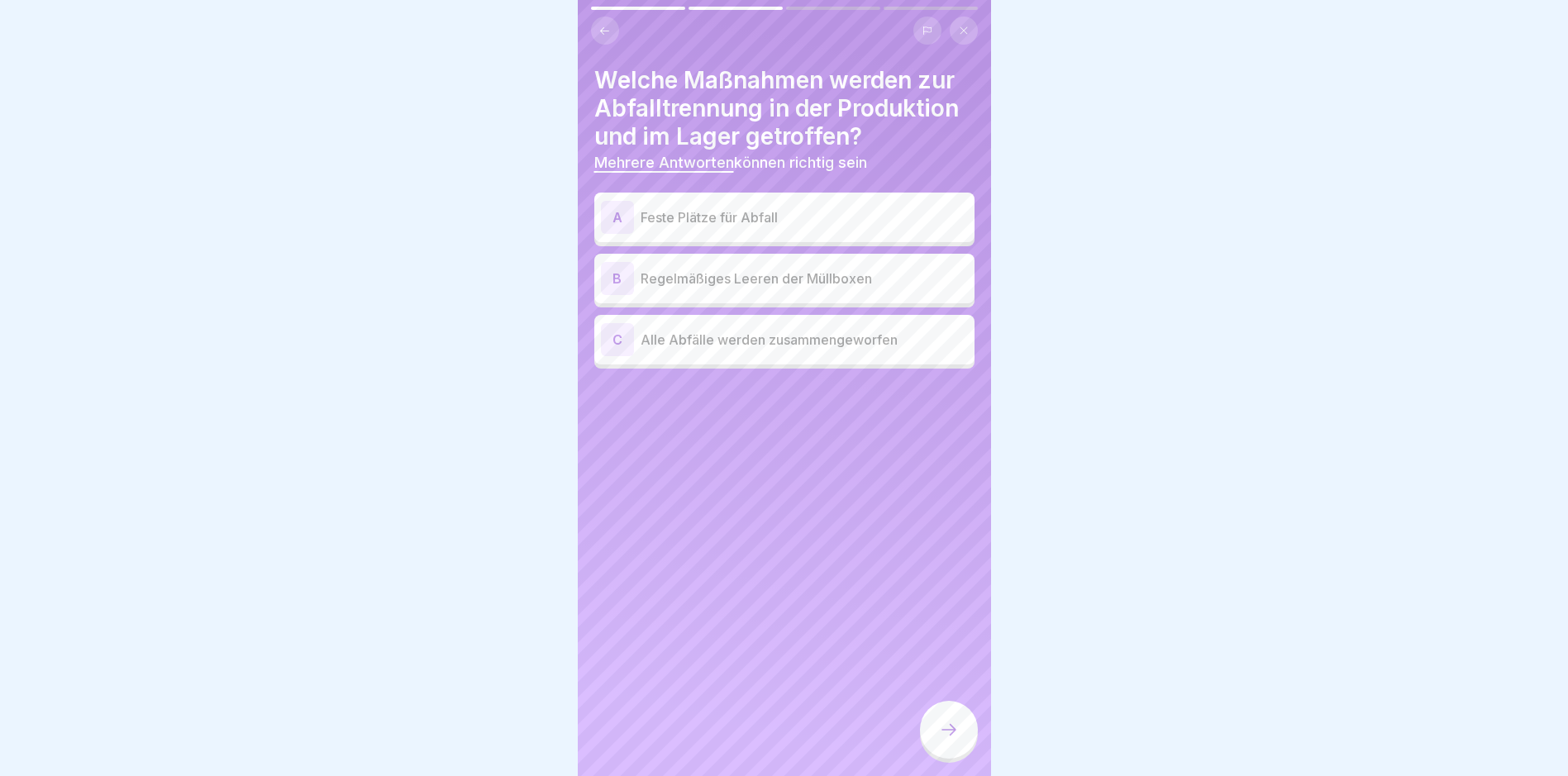
click at [720, 231] on div "A Feste Plätze für Abfall" at bounding box center [784, 218] width 367 height 33
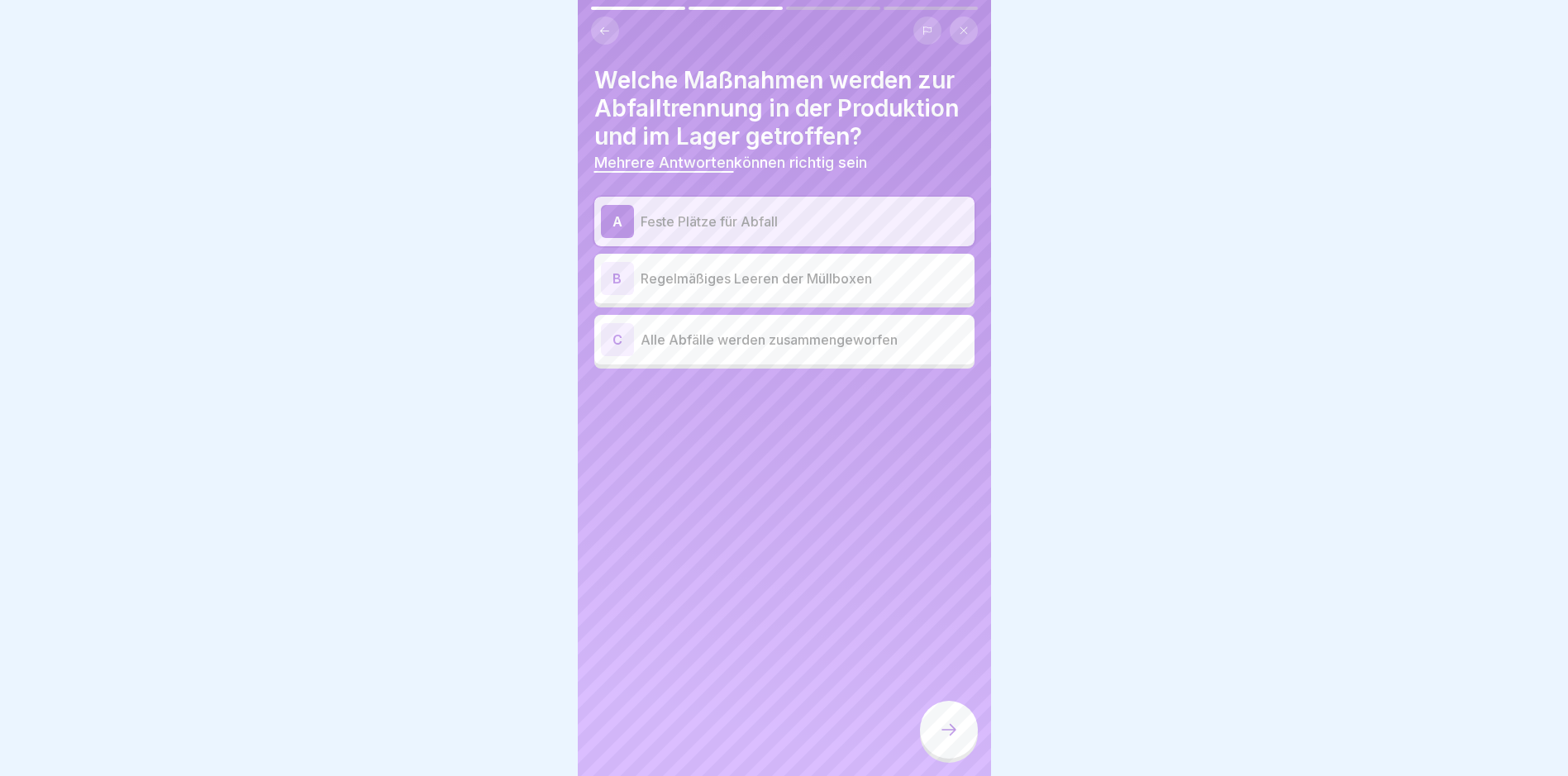
click at [748, 284] on p "Regelmäßiges Leeren der Müllboxen" at bounding box center [803, 278] width 327 height 20
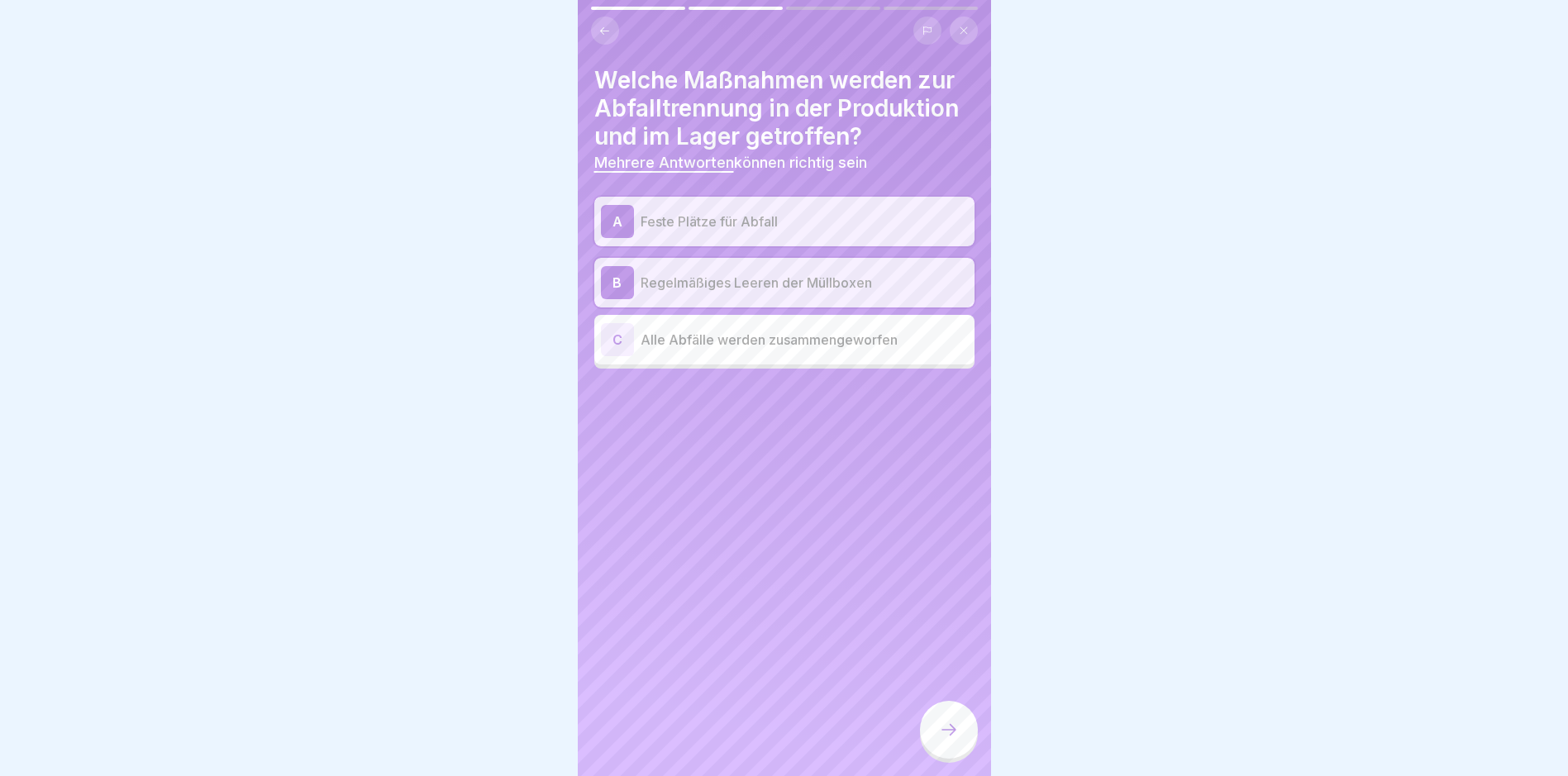
click at [748, 740] on icon at bounding box center [948, 729] width 20 height 20
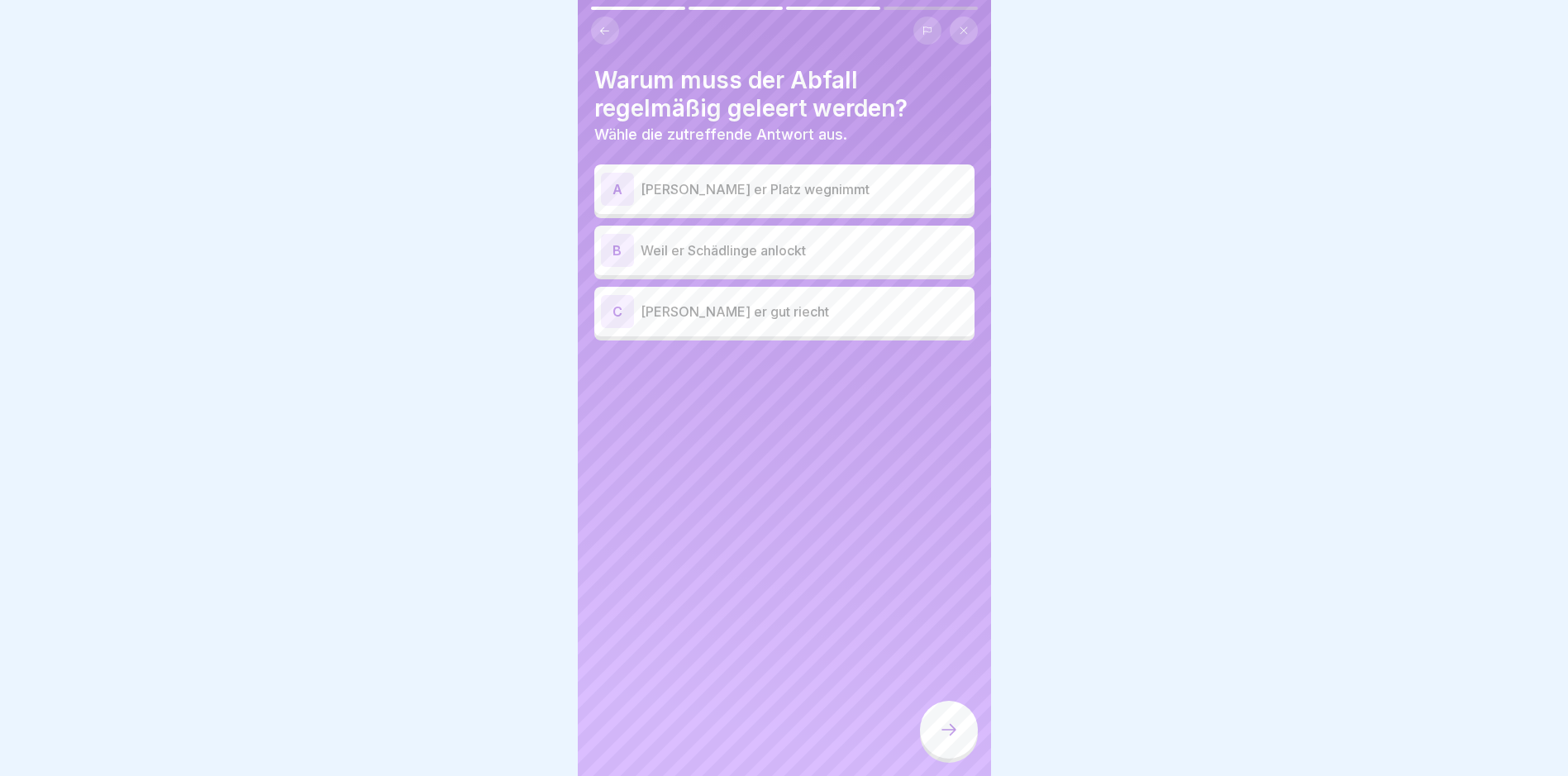
click at [746, 252] on p "Weil er Schädlinge anlockt" at bounding box center [803, 250] width 327 height 20
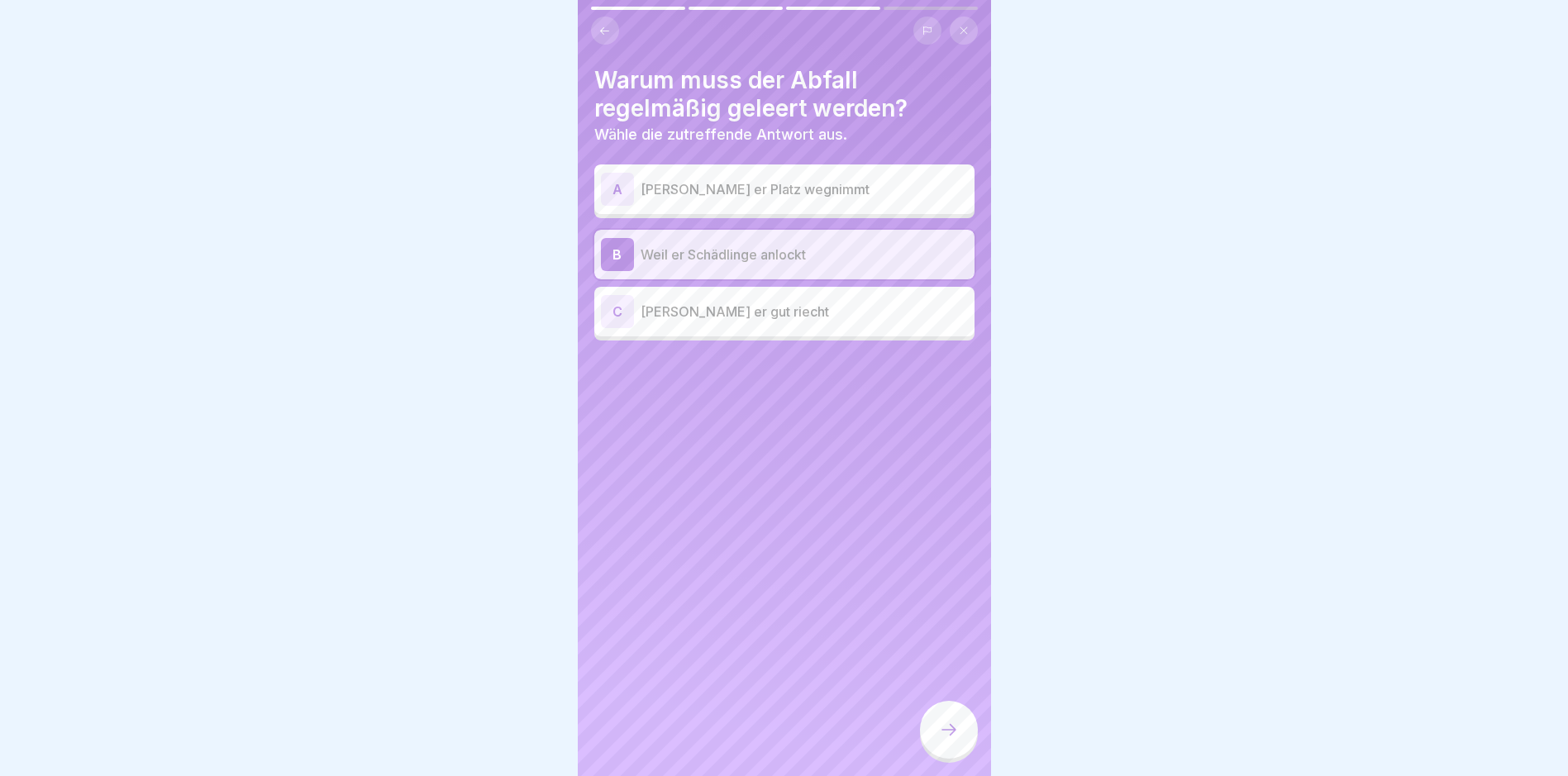
click at [748, 735] on div at bounding box center [948, 729] width 58 height 58
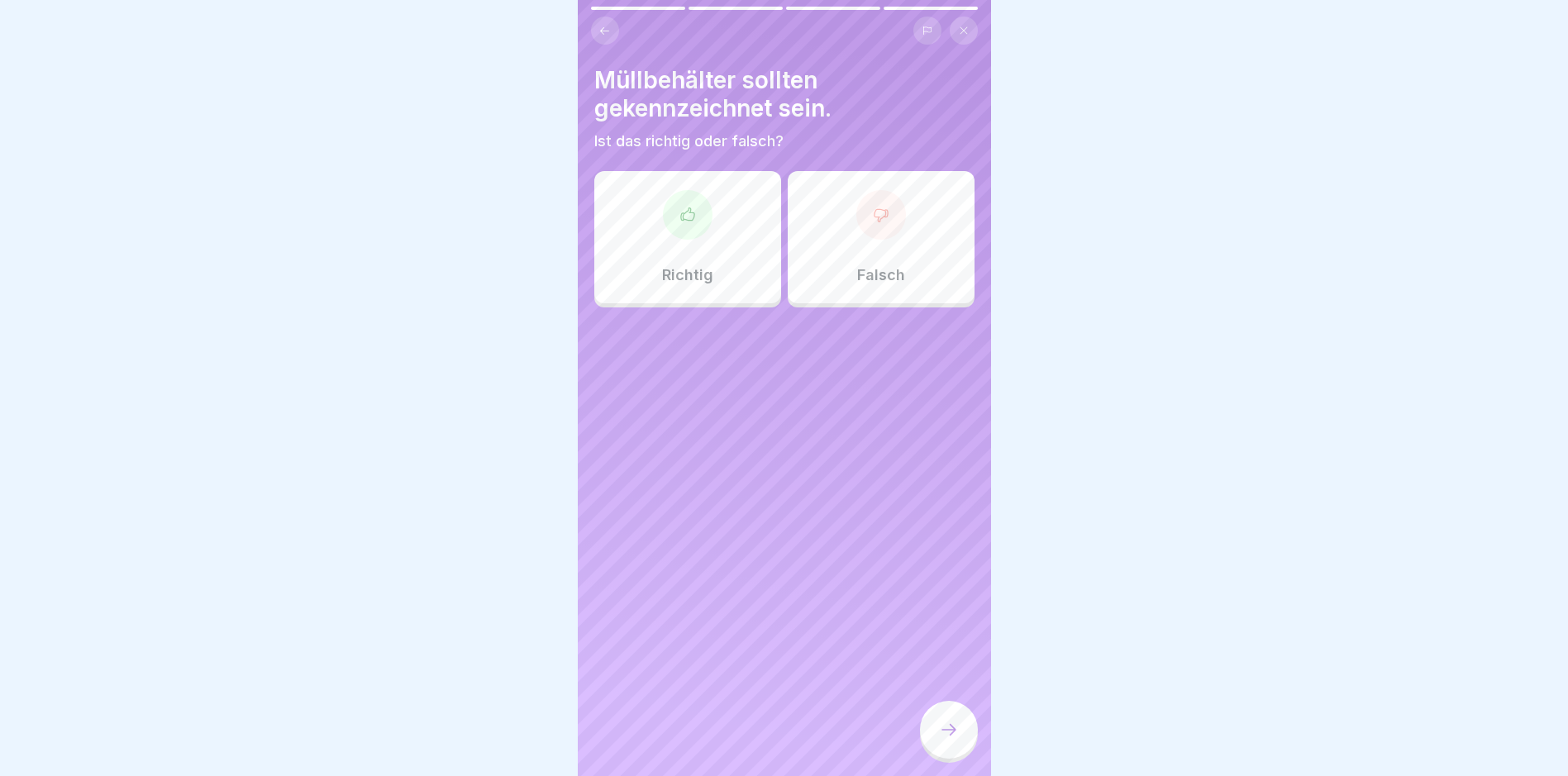
click at [700, 284] on div "Richtig" at bounding box center [688, 237] width 186 height 132
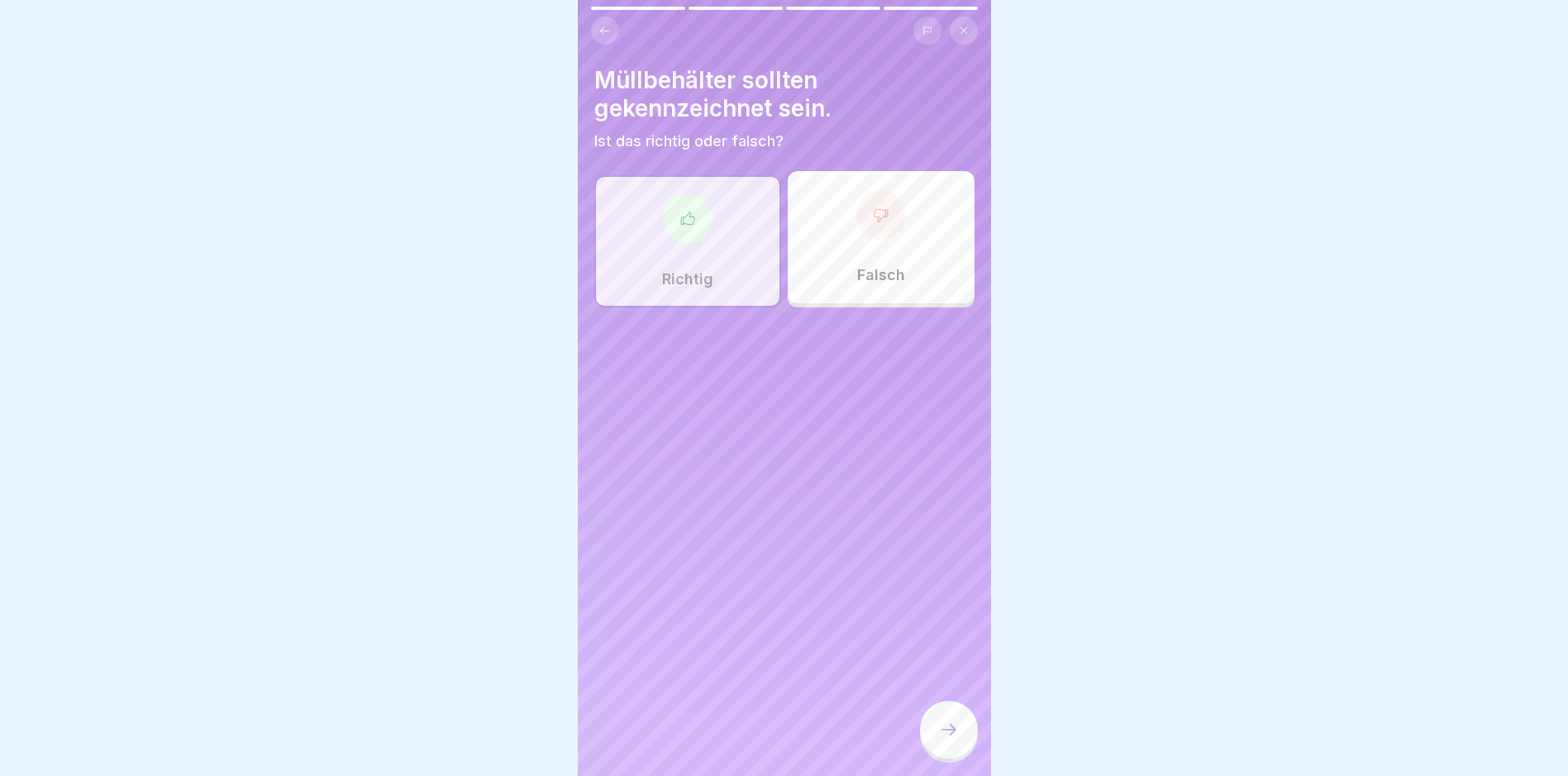
click at [748, 735] on icon at bounding box center [948, 729] width 20 height 20
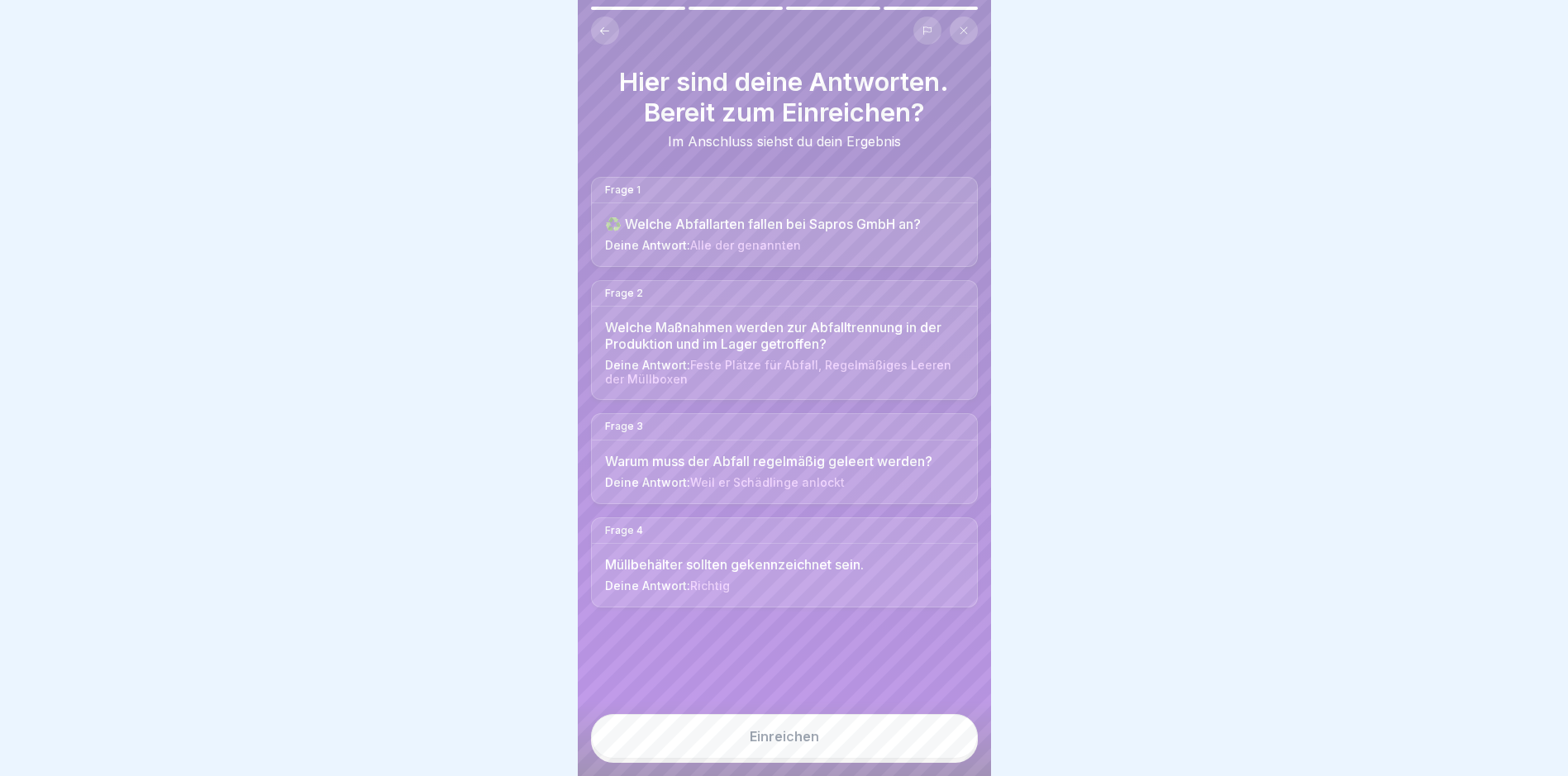
click at [748, 753] on button "Einreichen" at bounding box center [784, 737] width 387 height 45
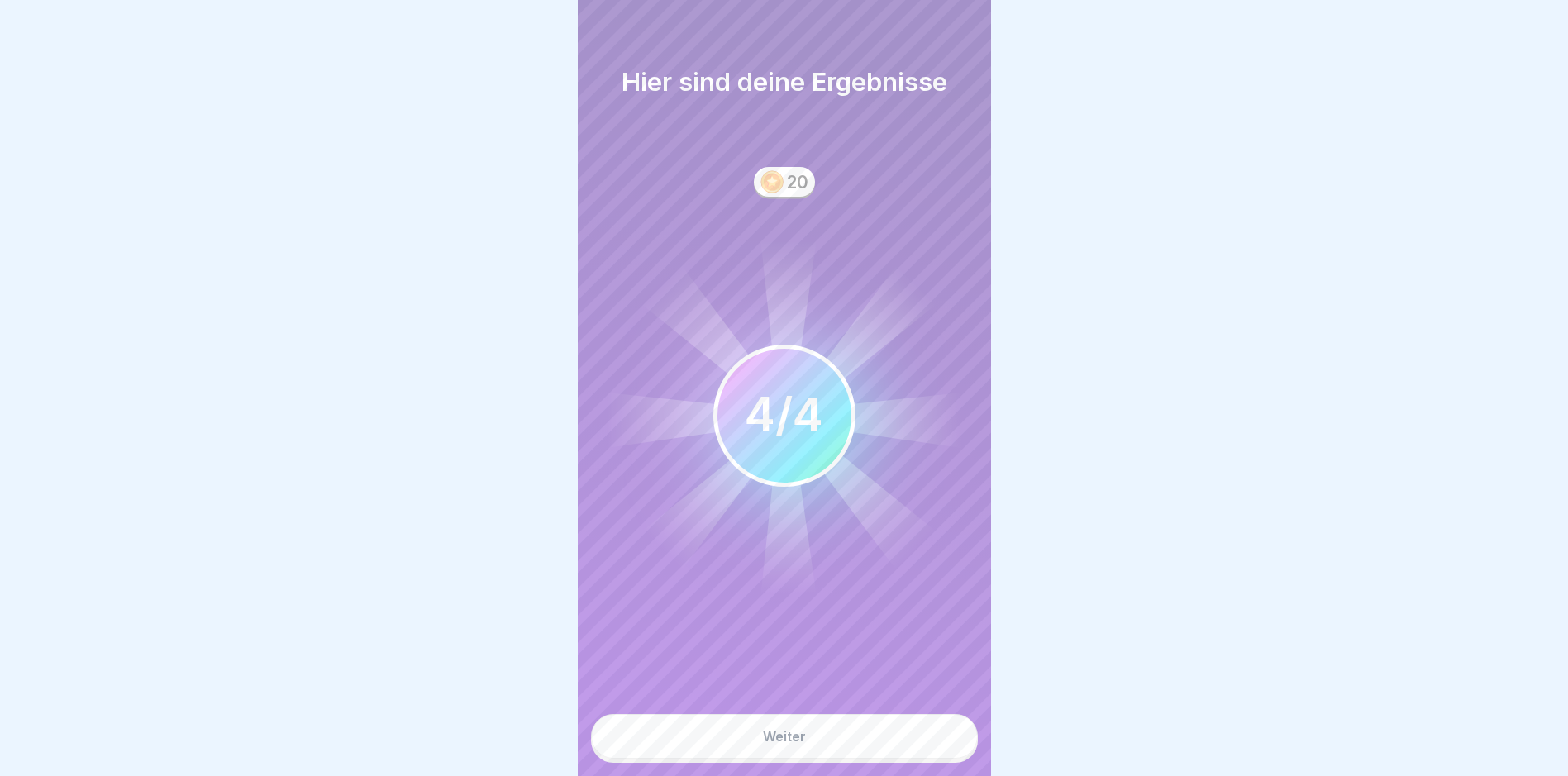
click at [748, 743] on button "Weiter" at bounding box center [784, 737] width 387 height 45
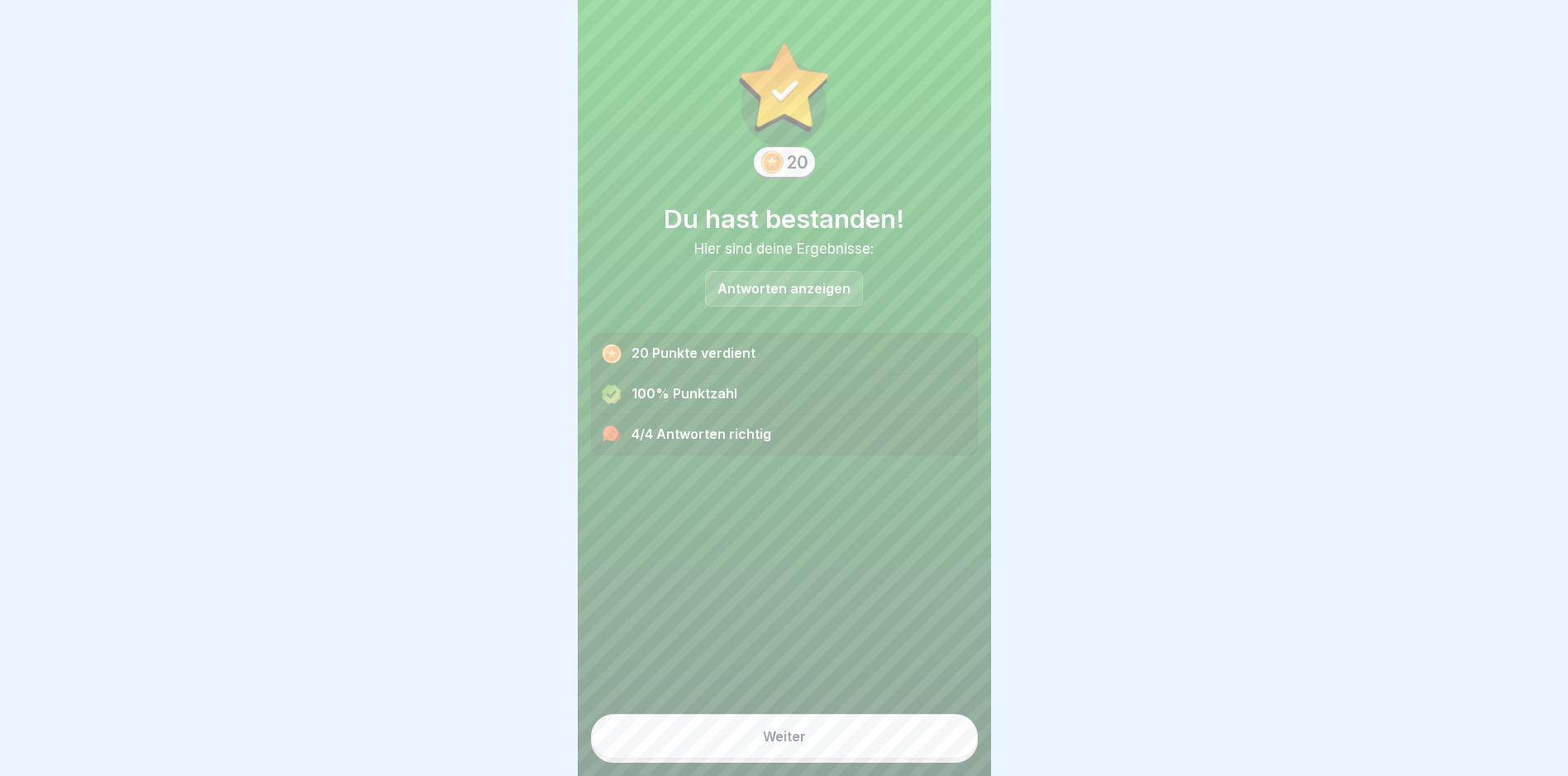
click at [748, 743] on button "Weiter" at bounding box center [784, 737] width 387 height 45
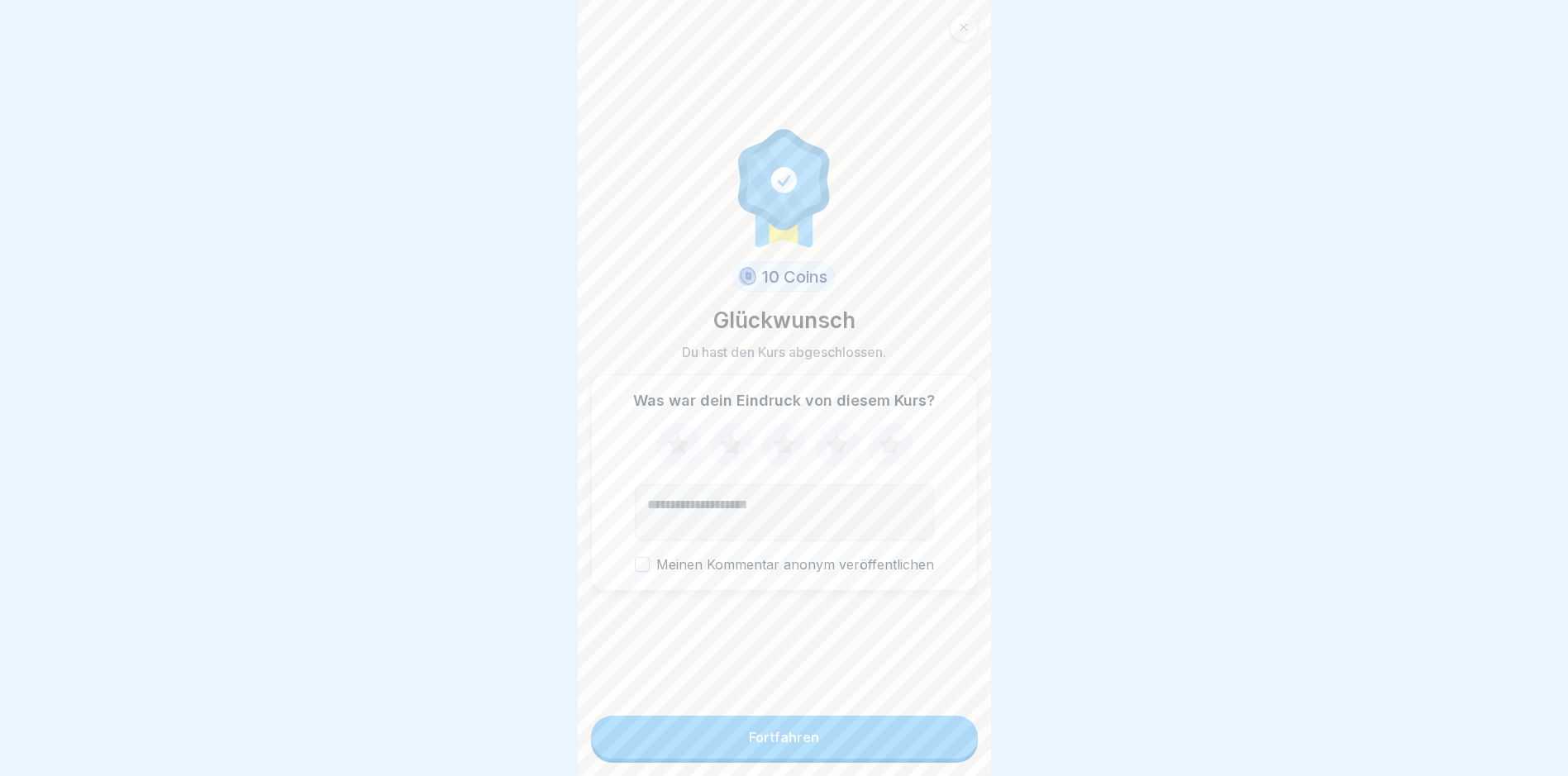
click at [748, 743] on button "Fortfahren" at bounding box center [784, 737] width 387 height 43
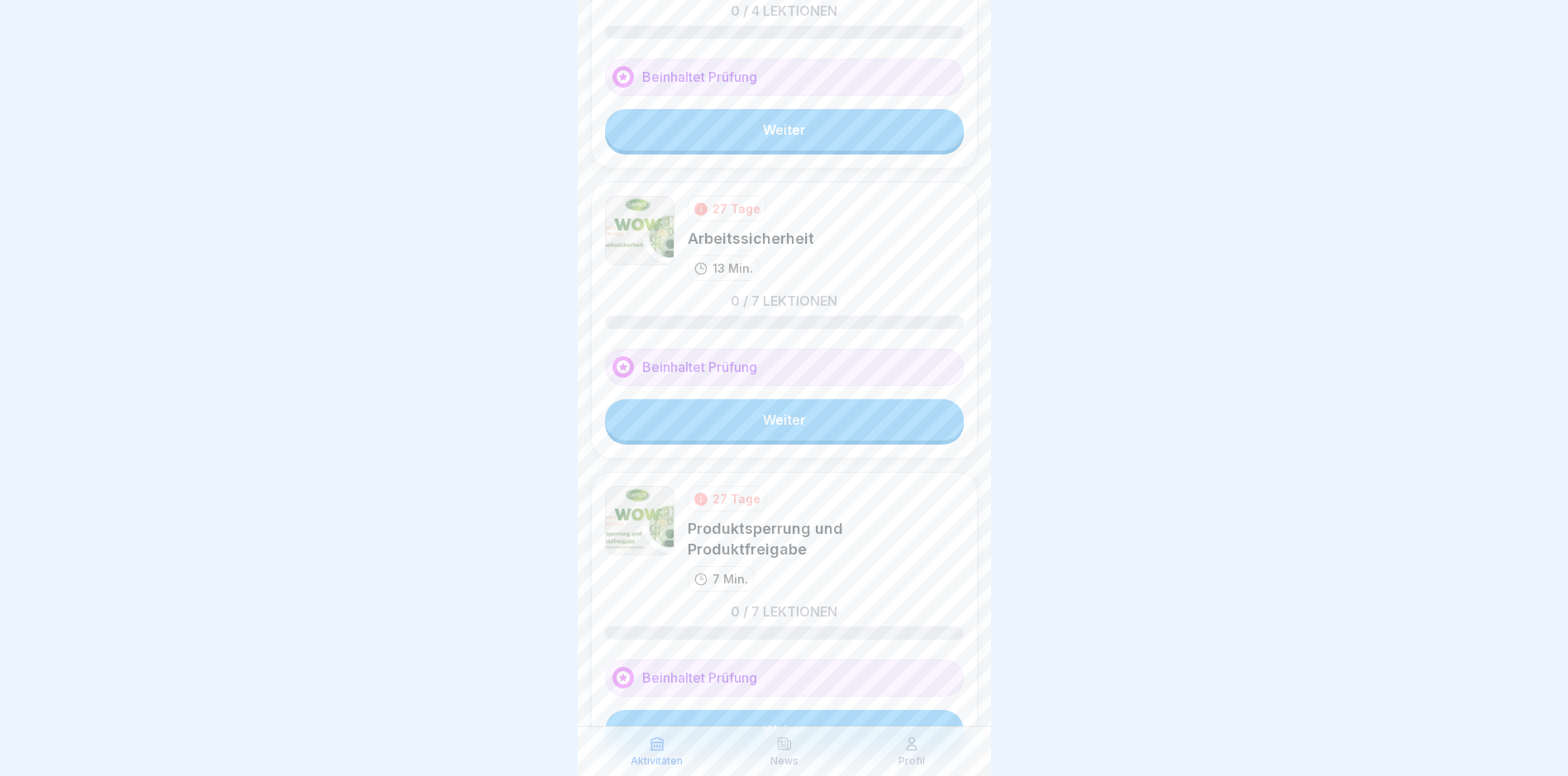
scroll to position [1449, 0]
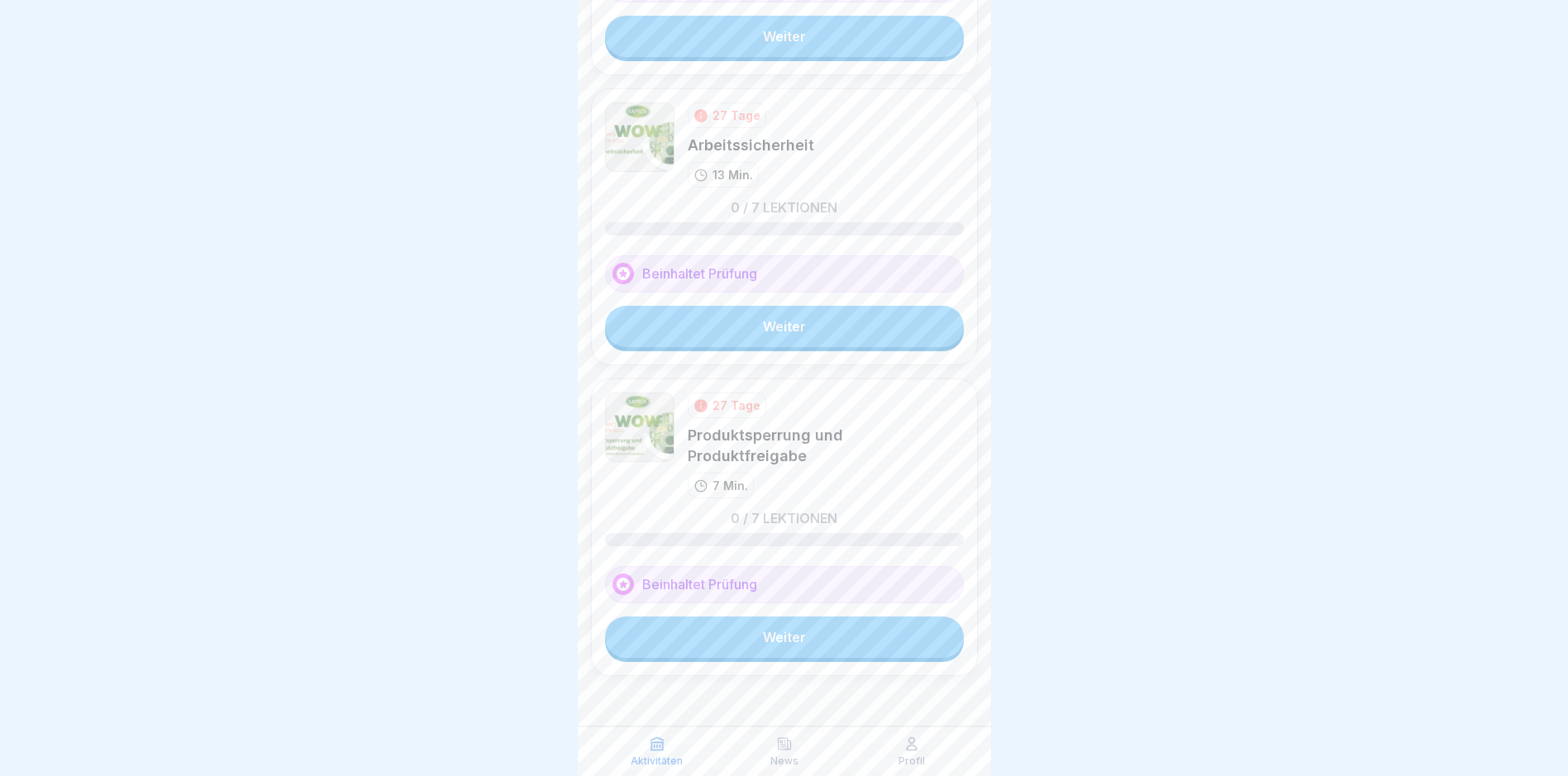
click at [748, 749] on icon at bounding box center [784, 743] width 16 height 16
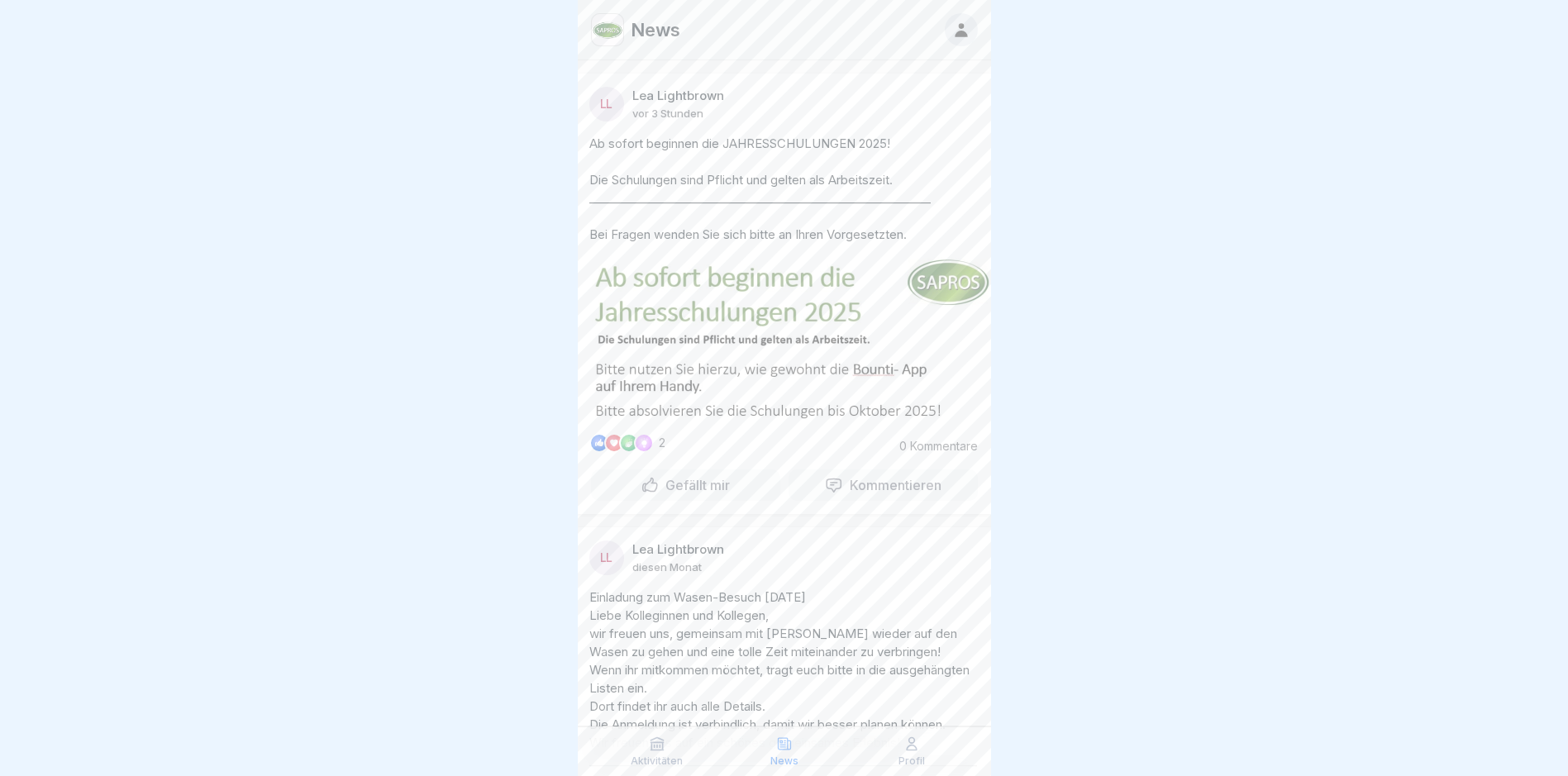
click at [748, 750] on div "Profil" at bounding box center [911, 751] width 119 height 31
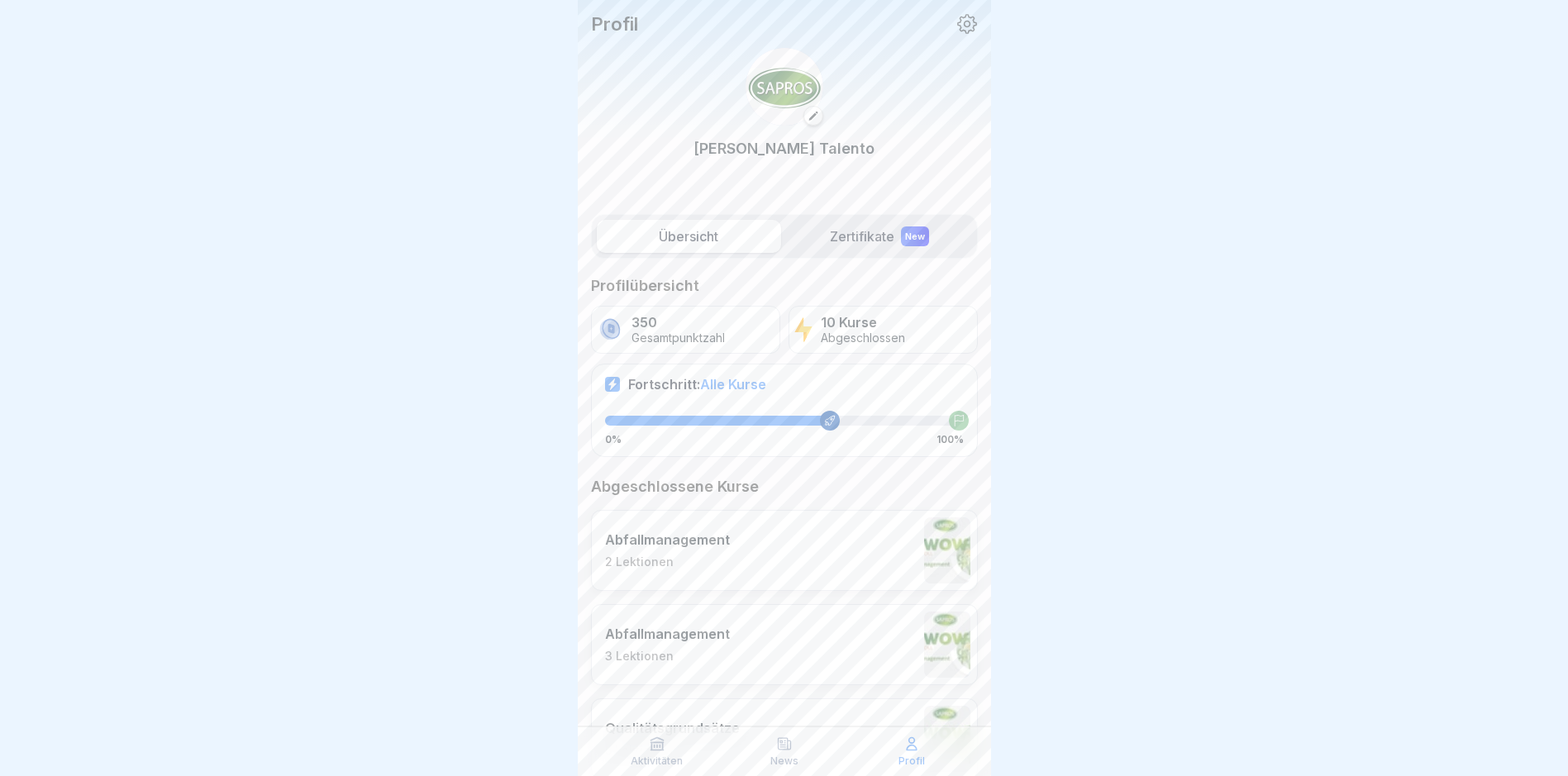
click at [748, 245] on label "Zertifikate New" at bounding box center [880, 237] width 185 height 33
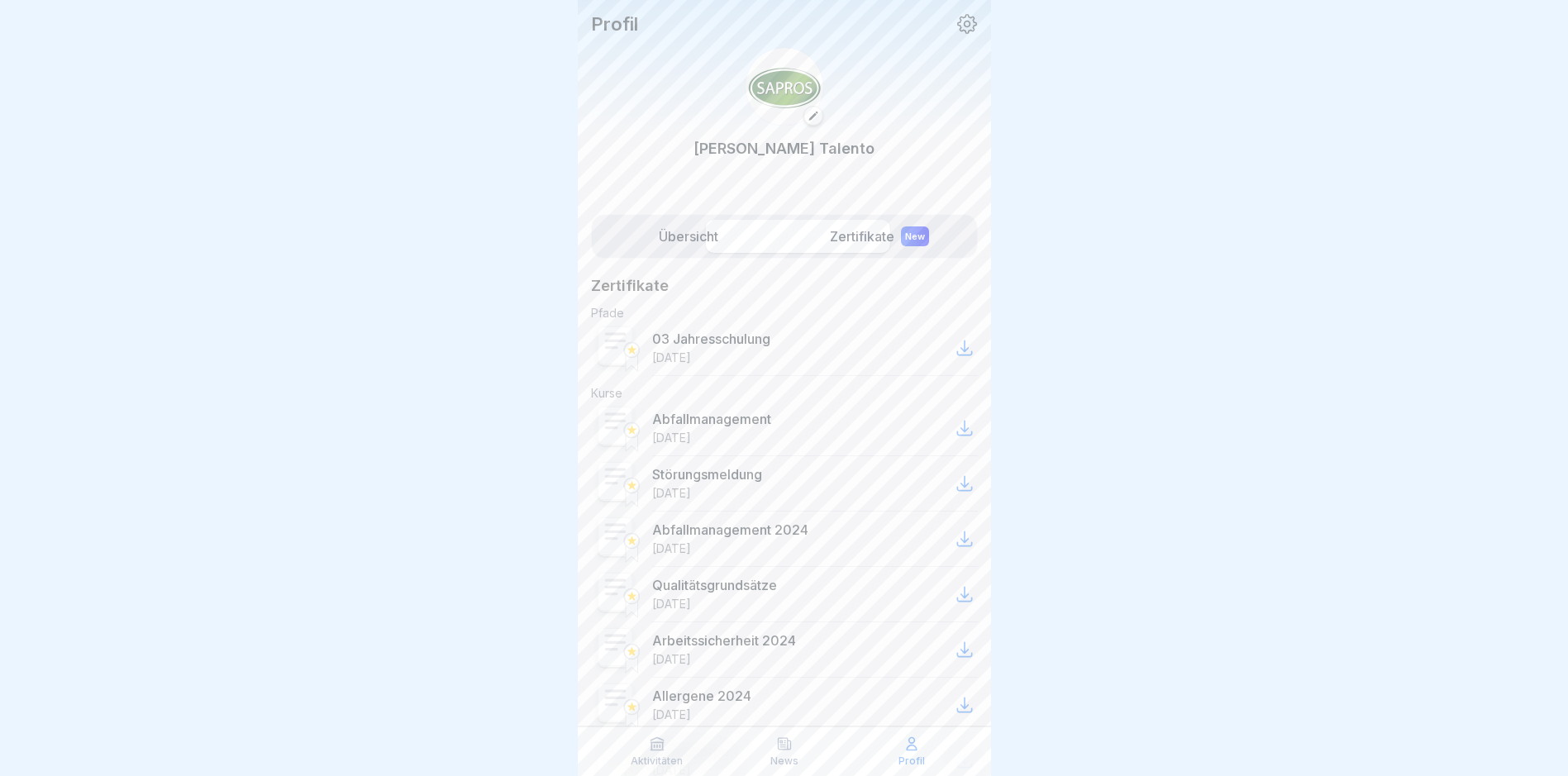
click at [748, 237] on label "Zertifikate New" at bounding box center [880, 237] width 185 height 33
click at [652, 247] on label "Übersicht" at bounding box center [690, 237] width 185 height 33
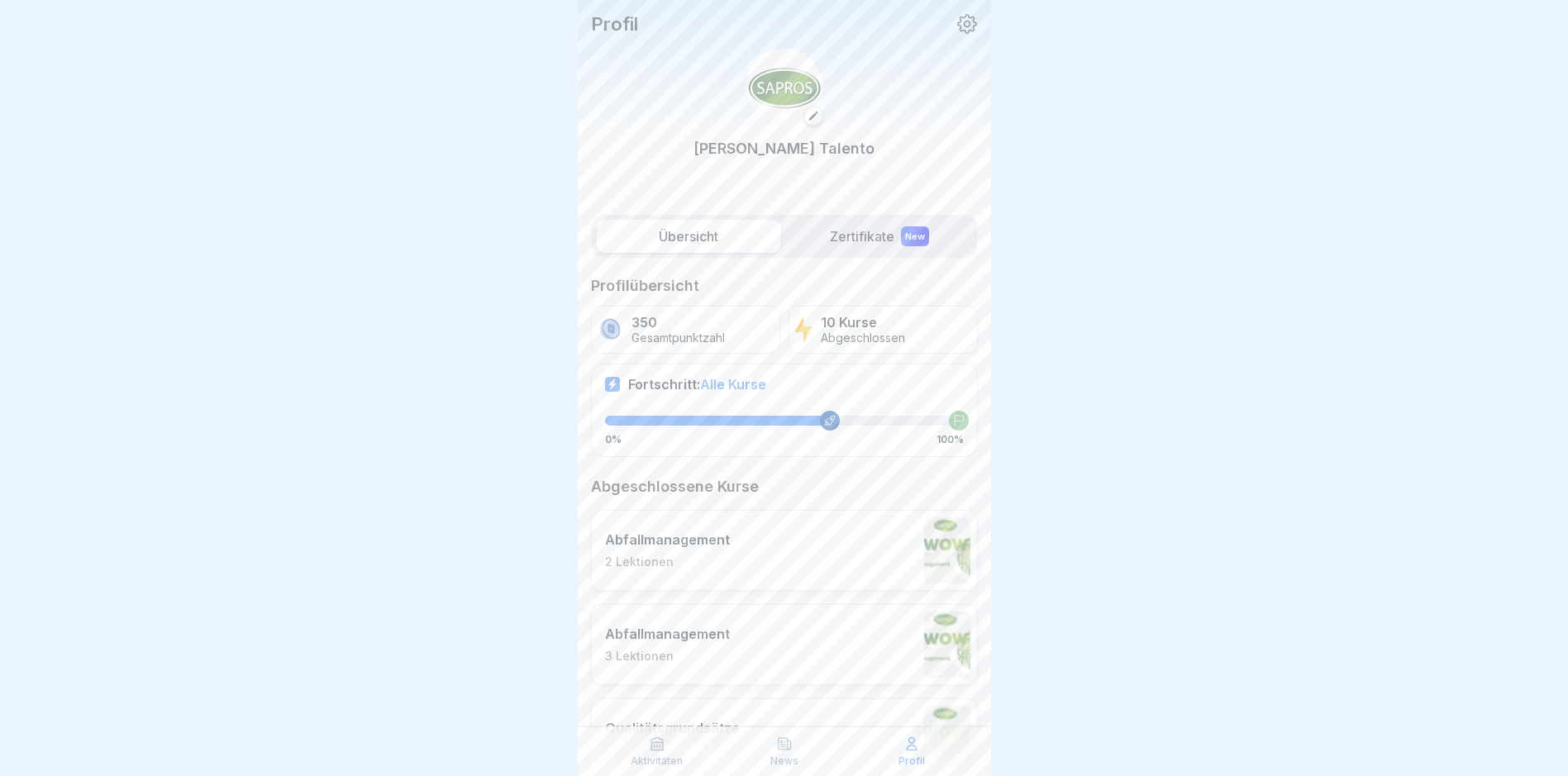
click at [663, 752] on icon at bounding box center [657, 743] width 16 height 16
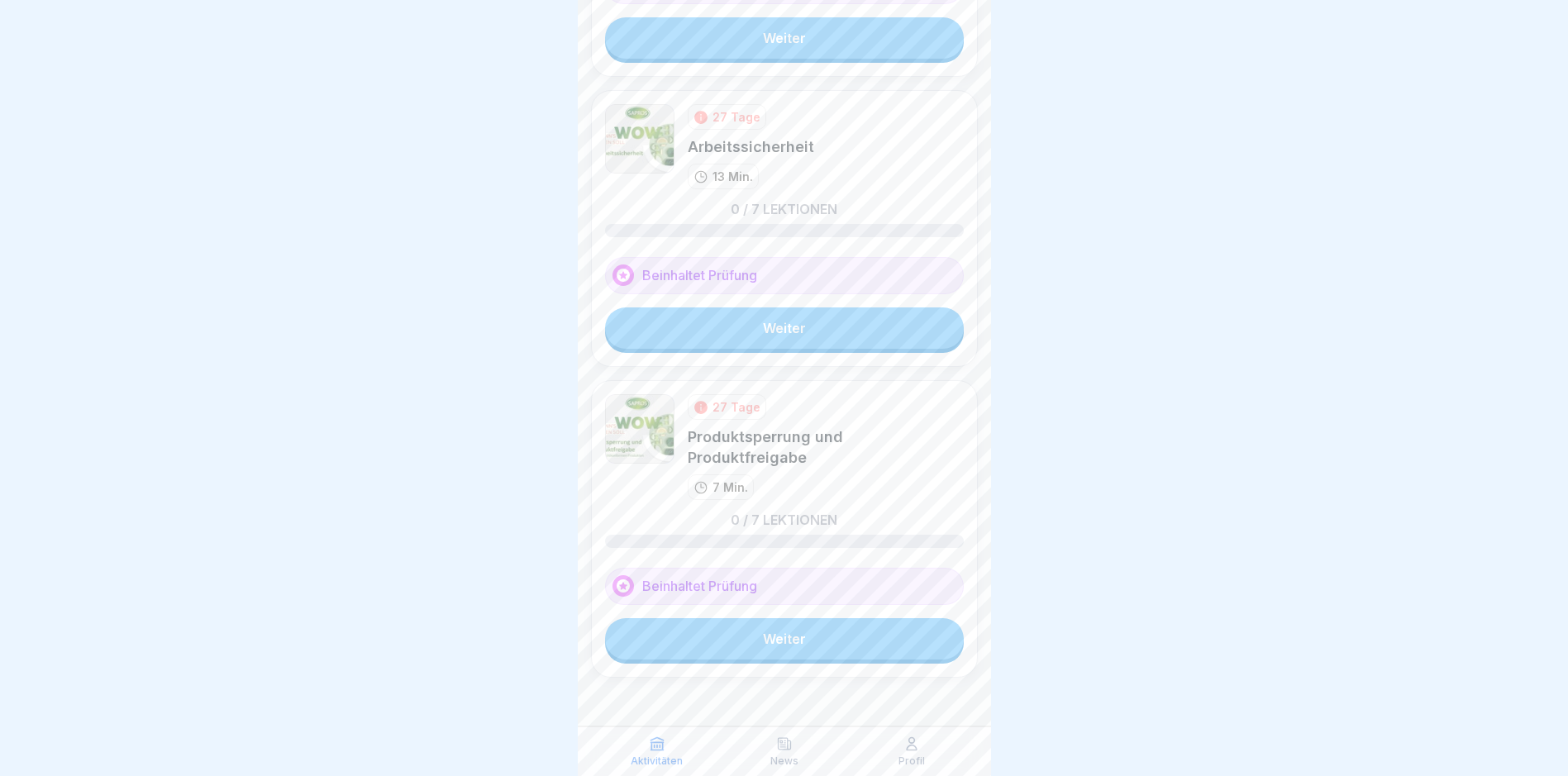
scroll to position [1449, 0]
click at [748, 616] on link "Weiter" at bounding box center [784, 637] width 359 height 41
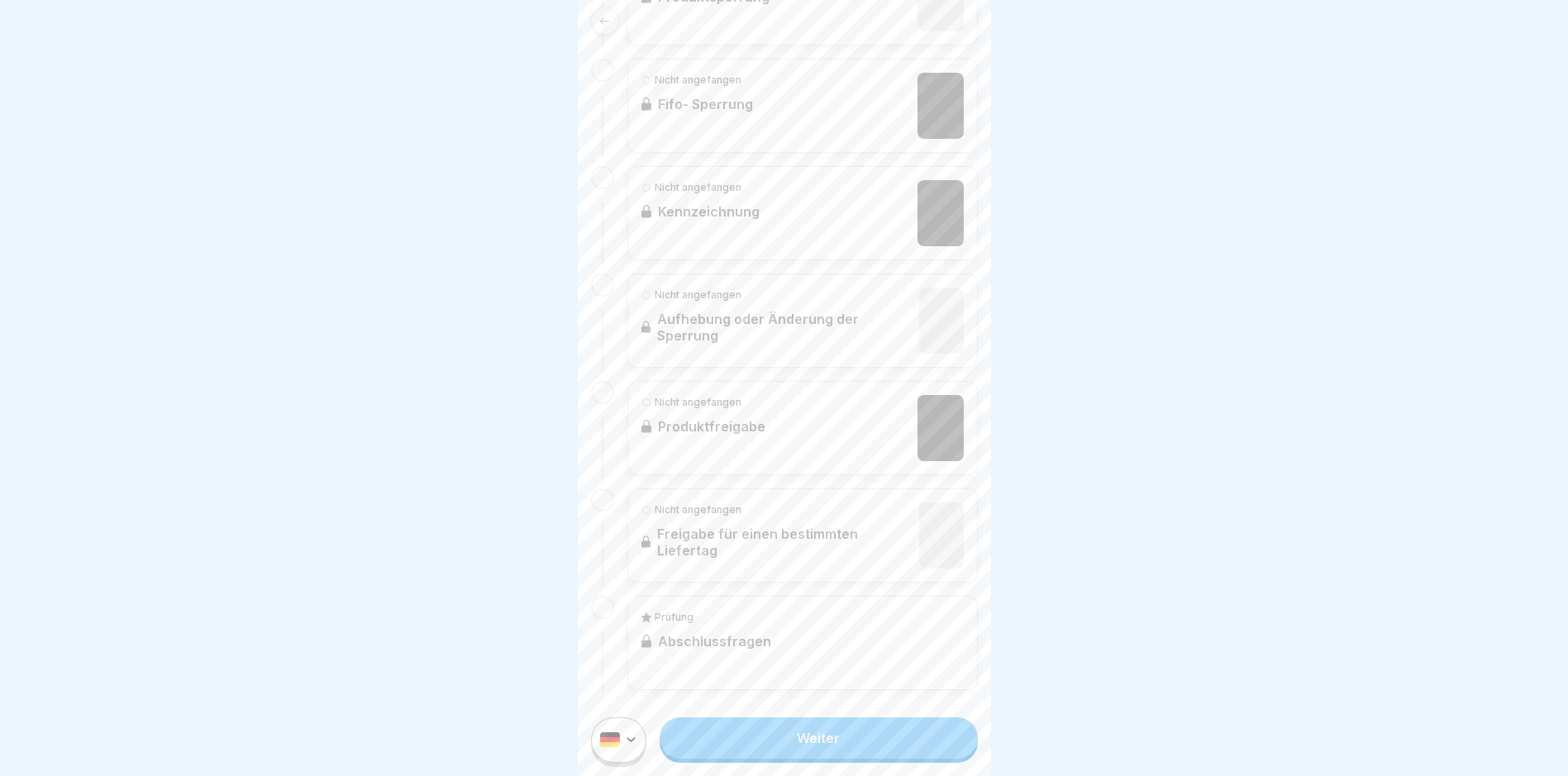
scroll to position [12, 0]
click at [748, 748] on link "Weiter" at bounding box center [818, 738] width 318 height 41
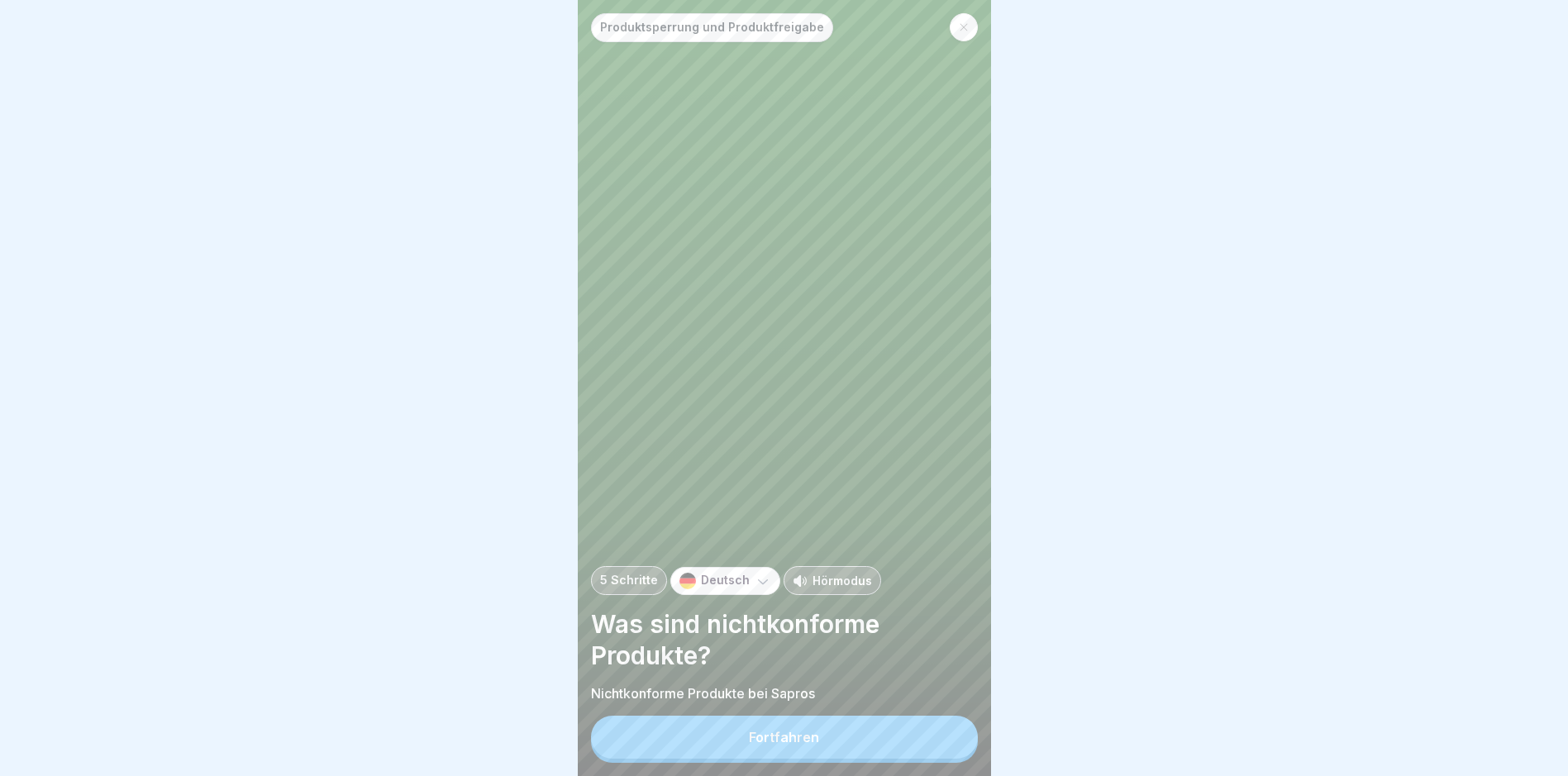
click at [748, 745] on div "Fortfahren" at bounding box center [784, 737] width 70 height 15
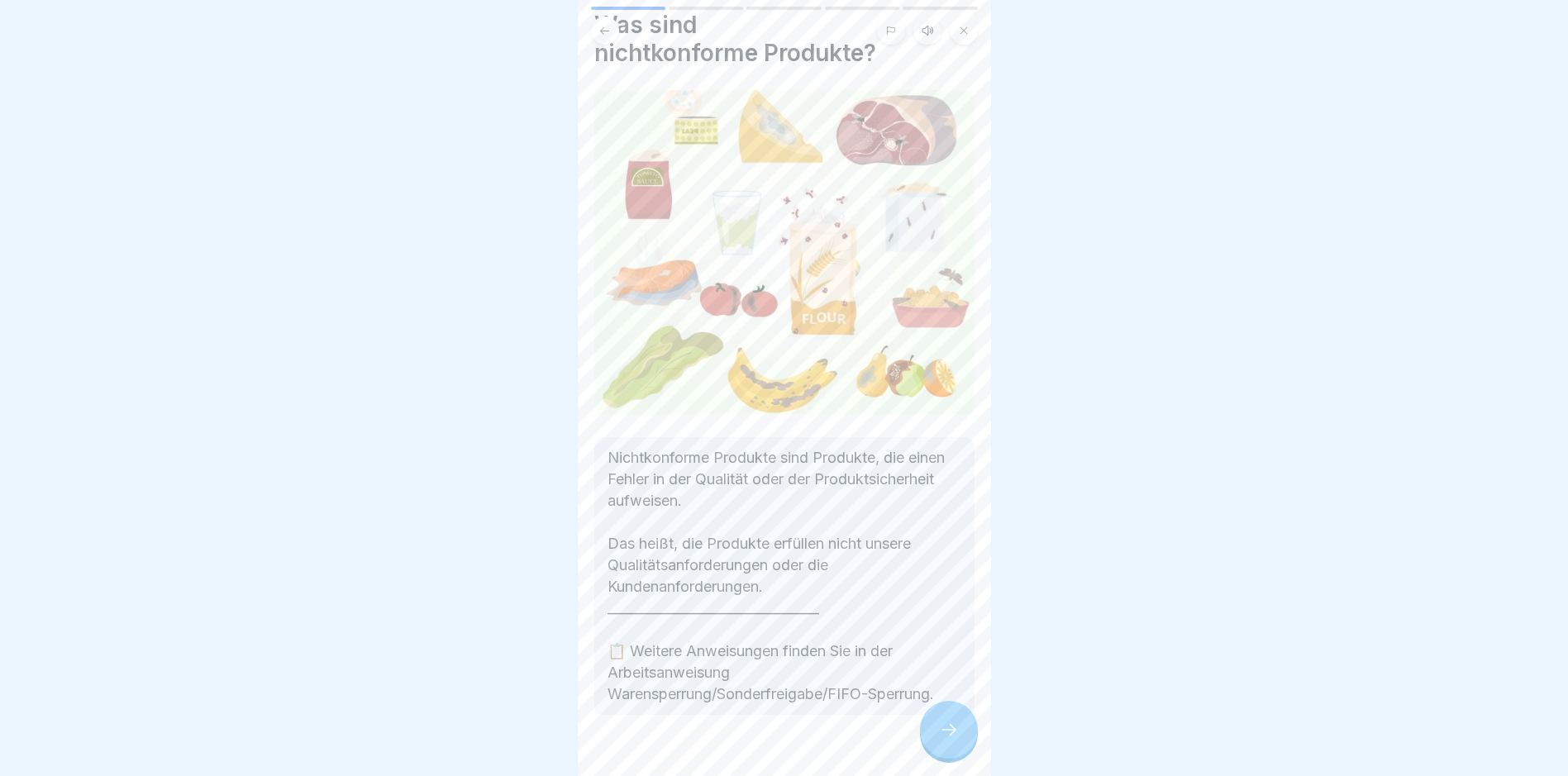
scroll to position [82, 0]
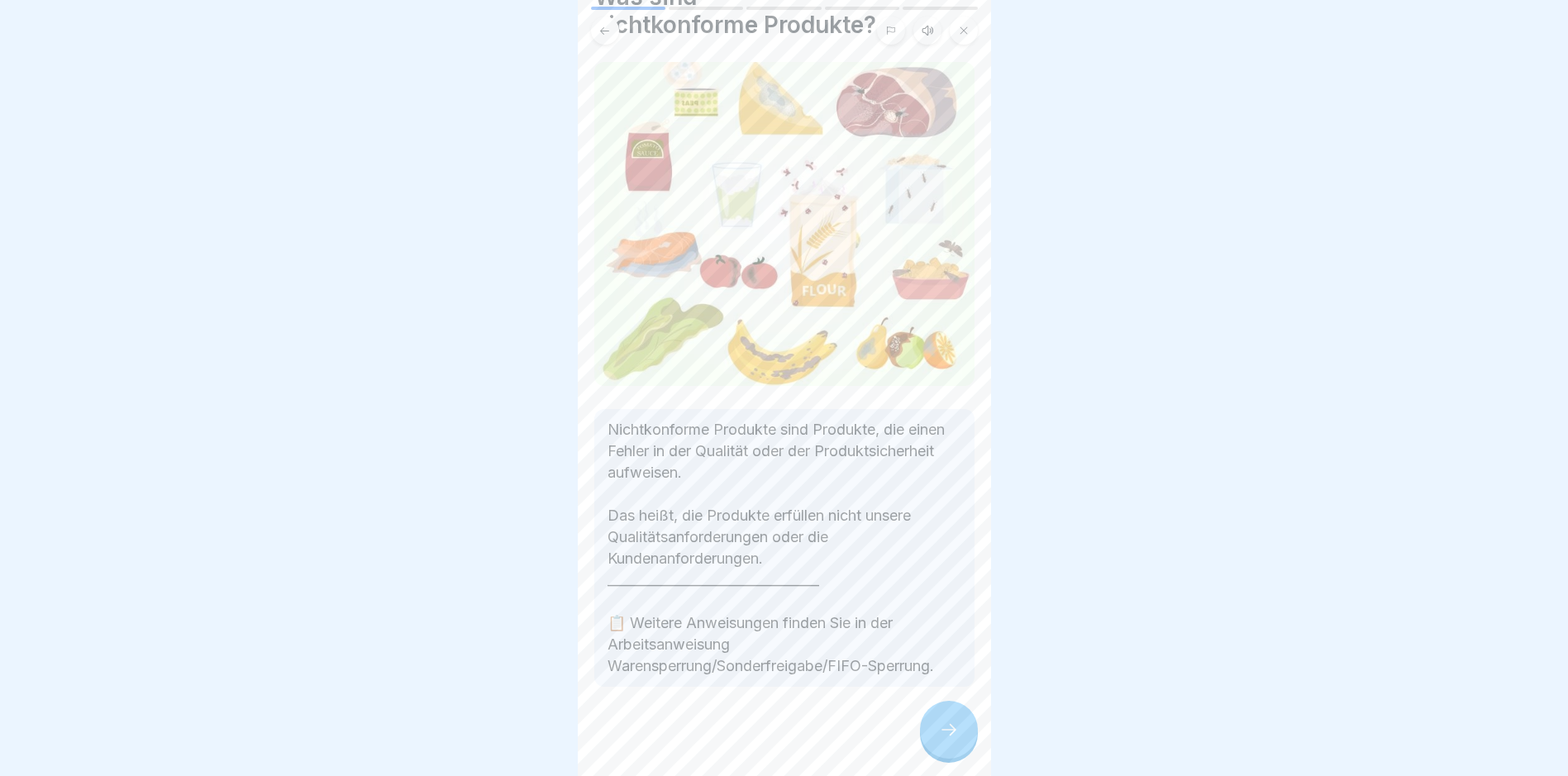
click at [748, 738] on icon at bounding box center [948, 729] width 20 height 20
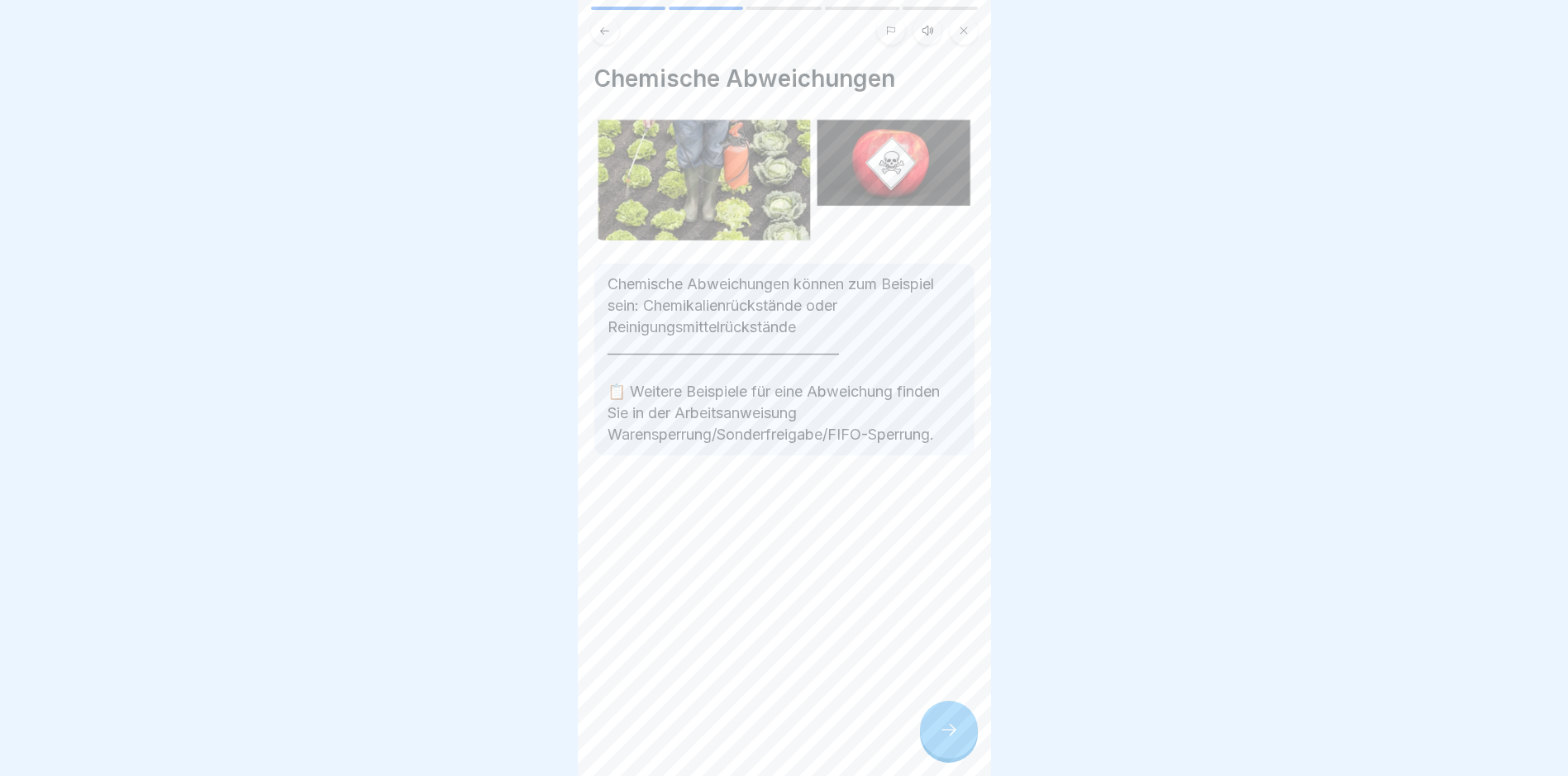
click at [748, 740] on icon at bounding box center [948, 729] width 20 height 20
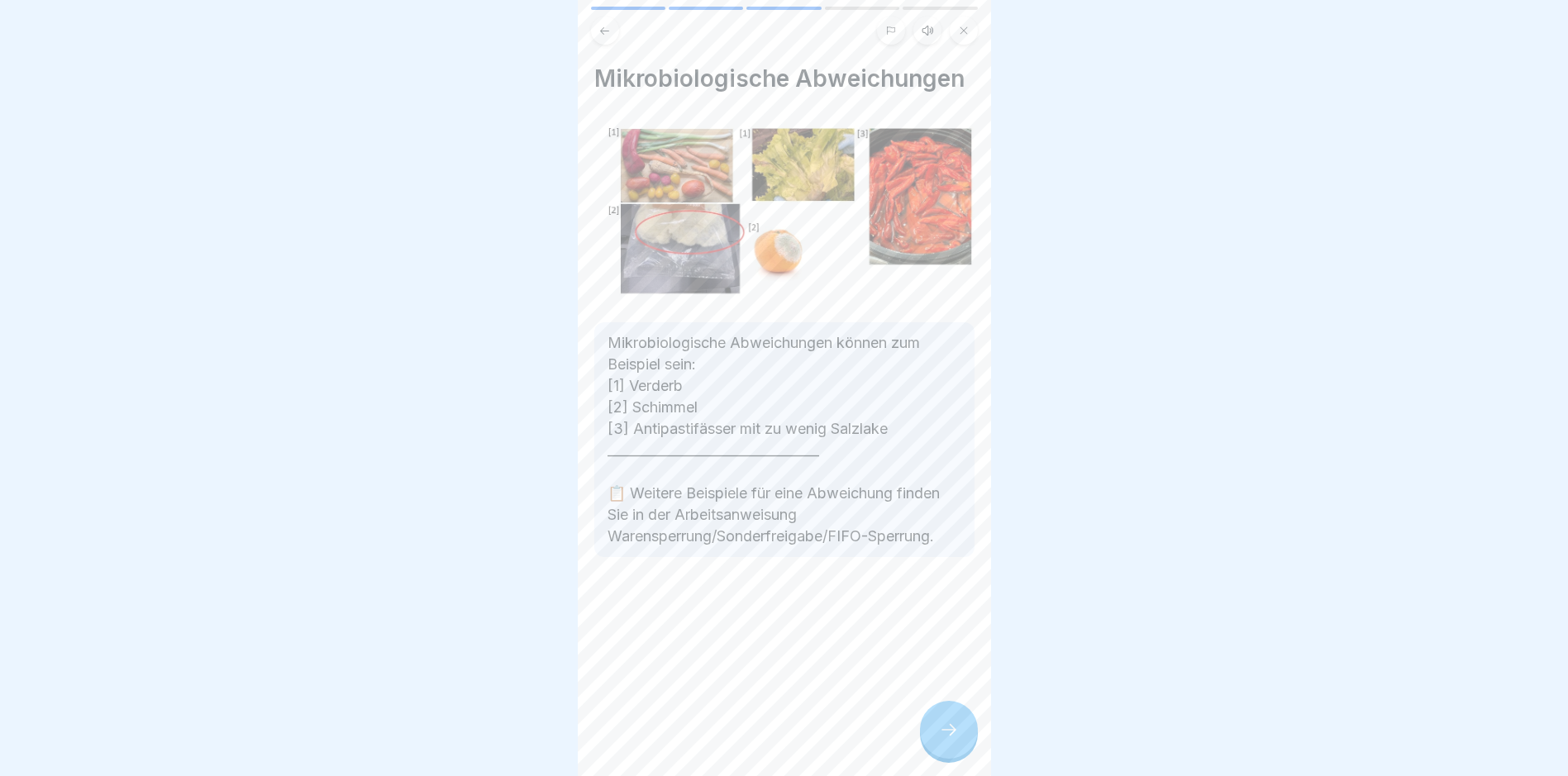
click at [748, 740] on icon at bounding box center [948, 729] width 20 height 20
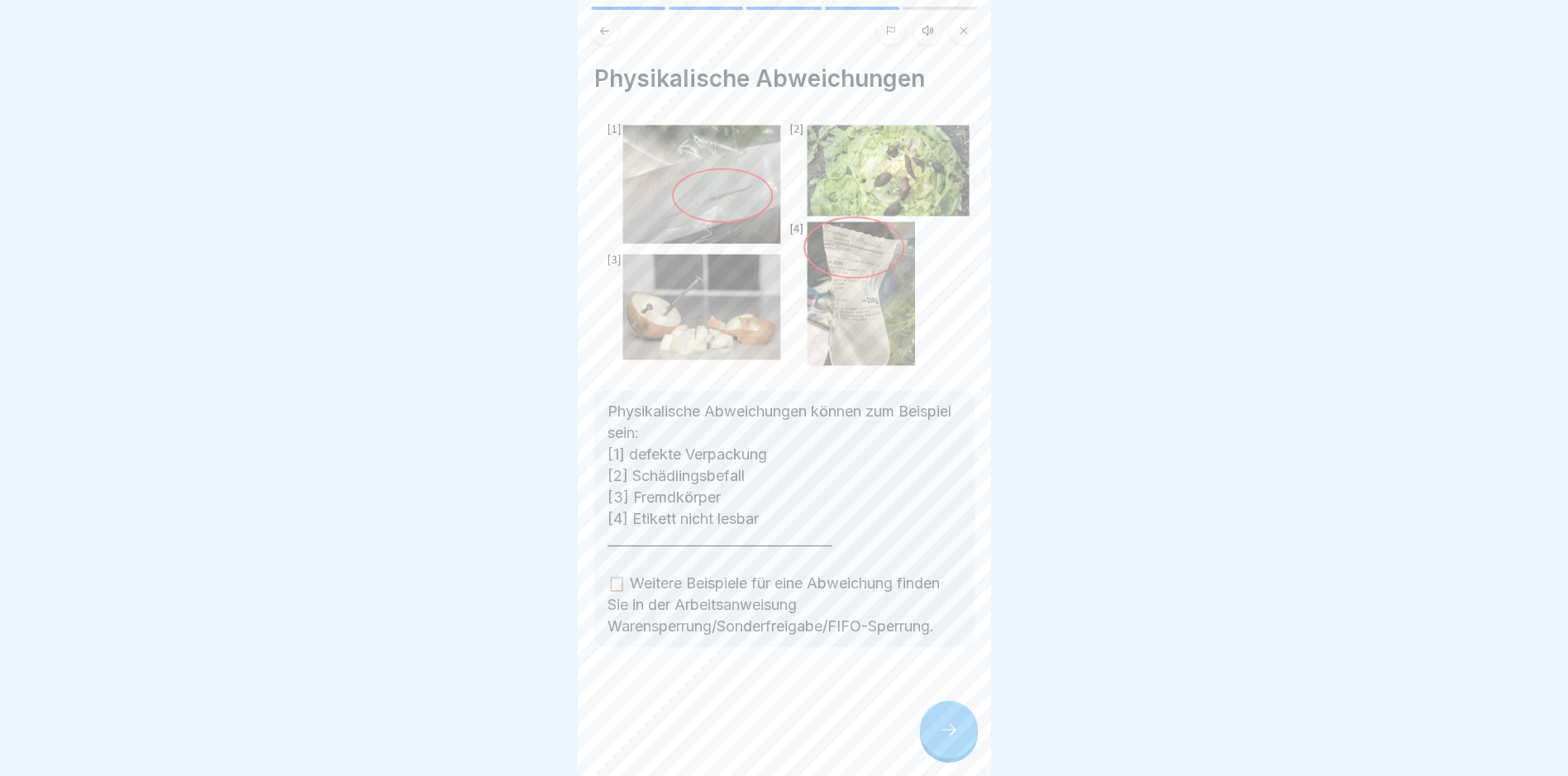
click at [615, 32] on button at bounding box center [605, 30] width 28 height 28
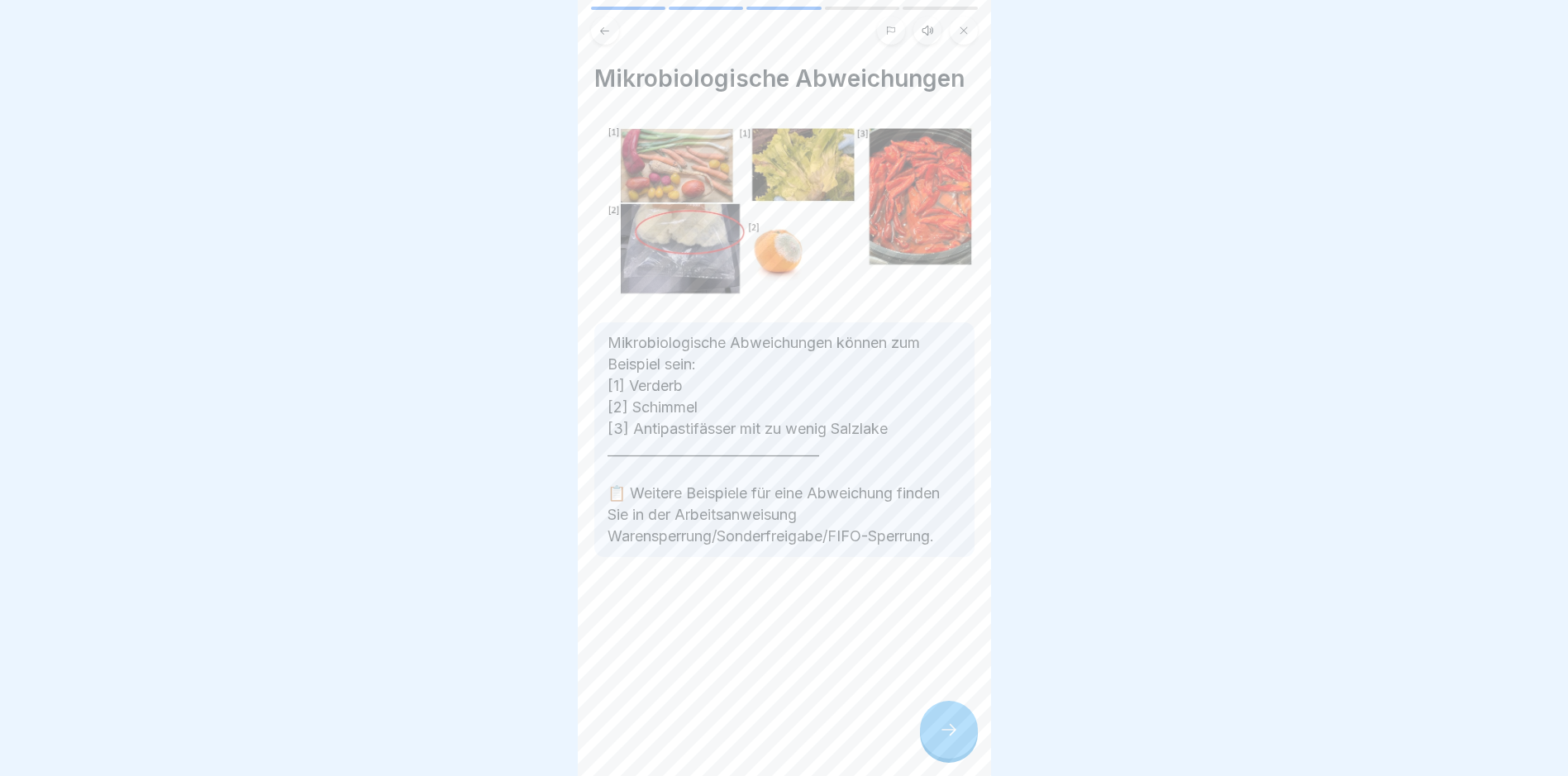
click at [608, 31] on icon at bounding box center [604, 31] width 12 height 12
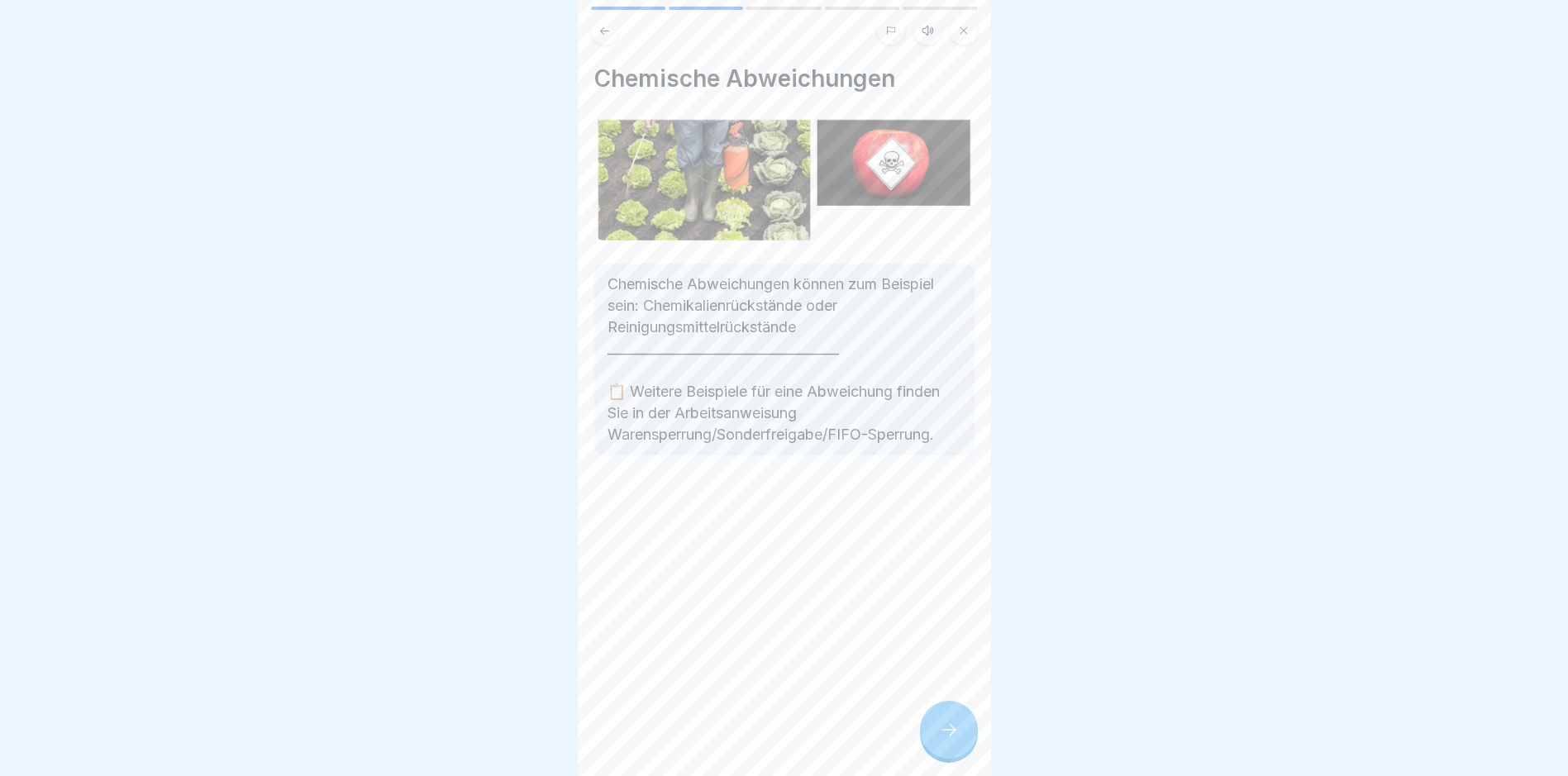
click at [748, 740] on icon at bounding box center [948, 729] width 20 height 20
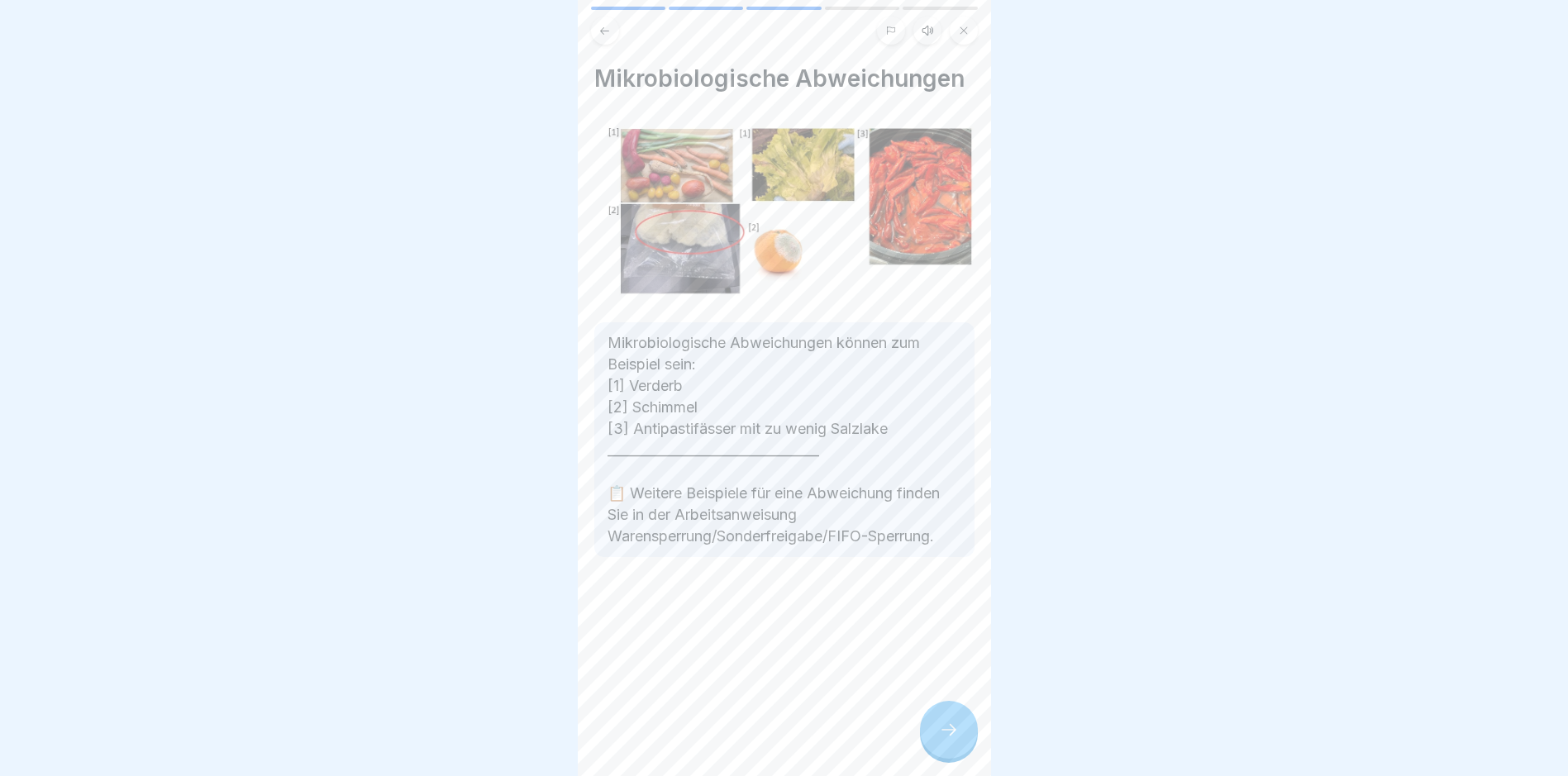
click at [748, 740] on icon at bounding box center [948, 729] width 20 height 20
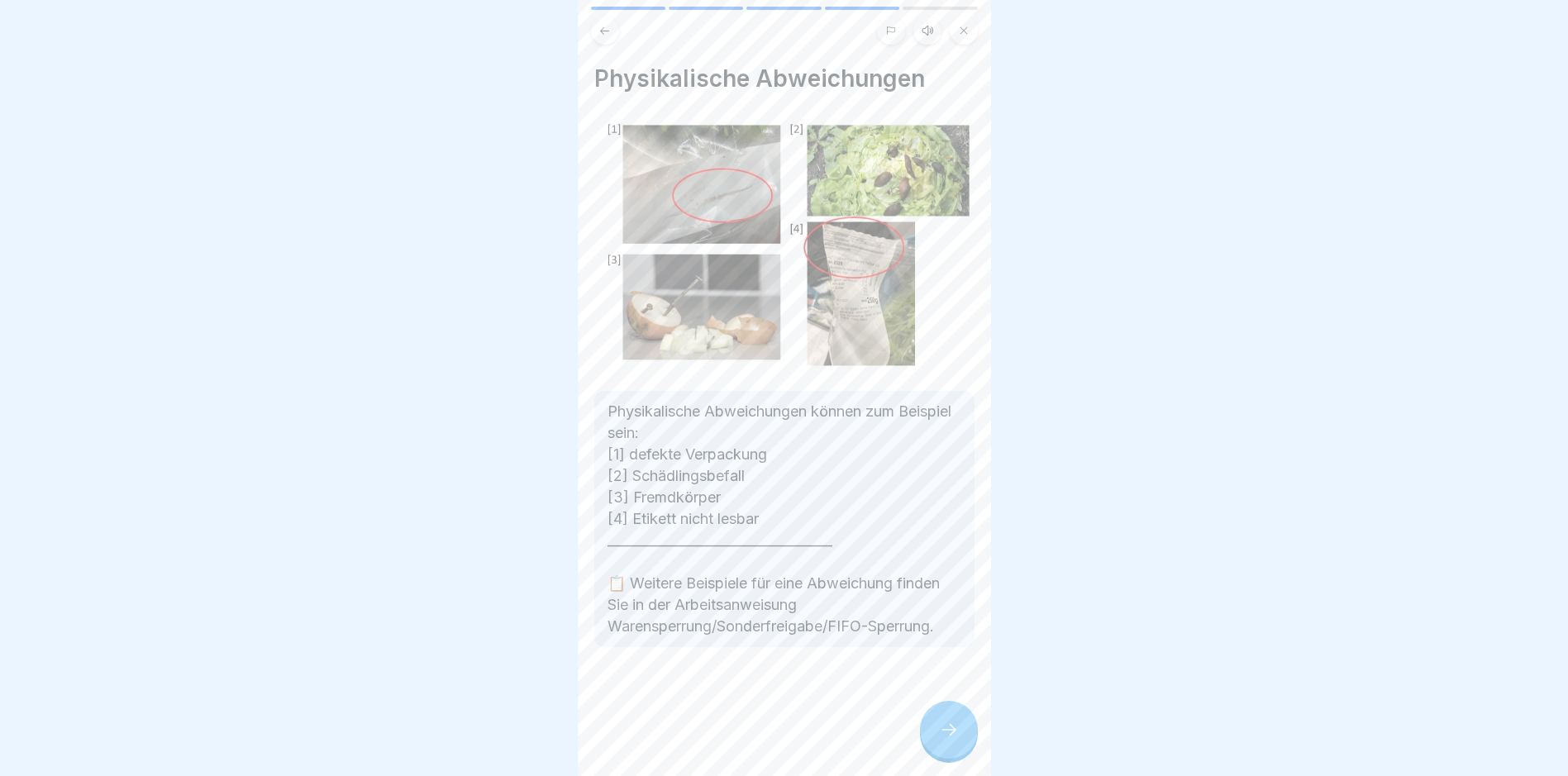
click at [748, 740] on icon at bounding box center [948, 729] width 20 height 20
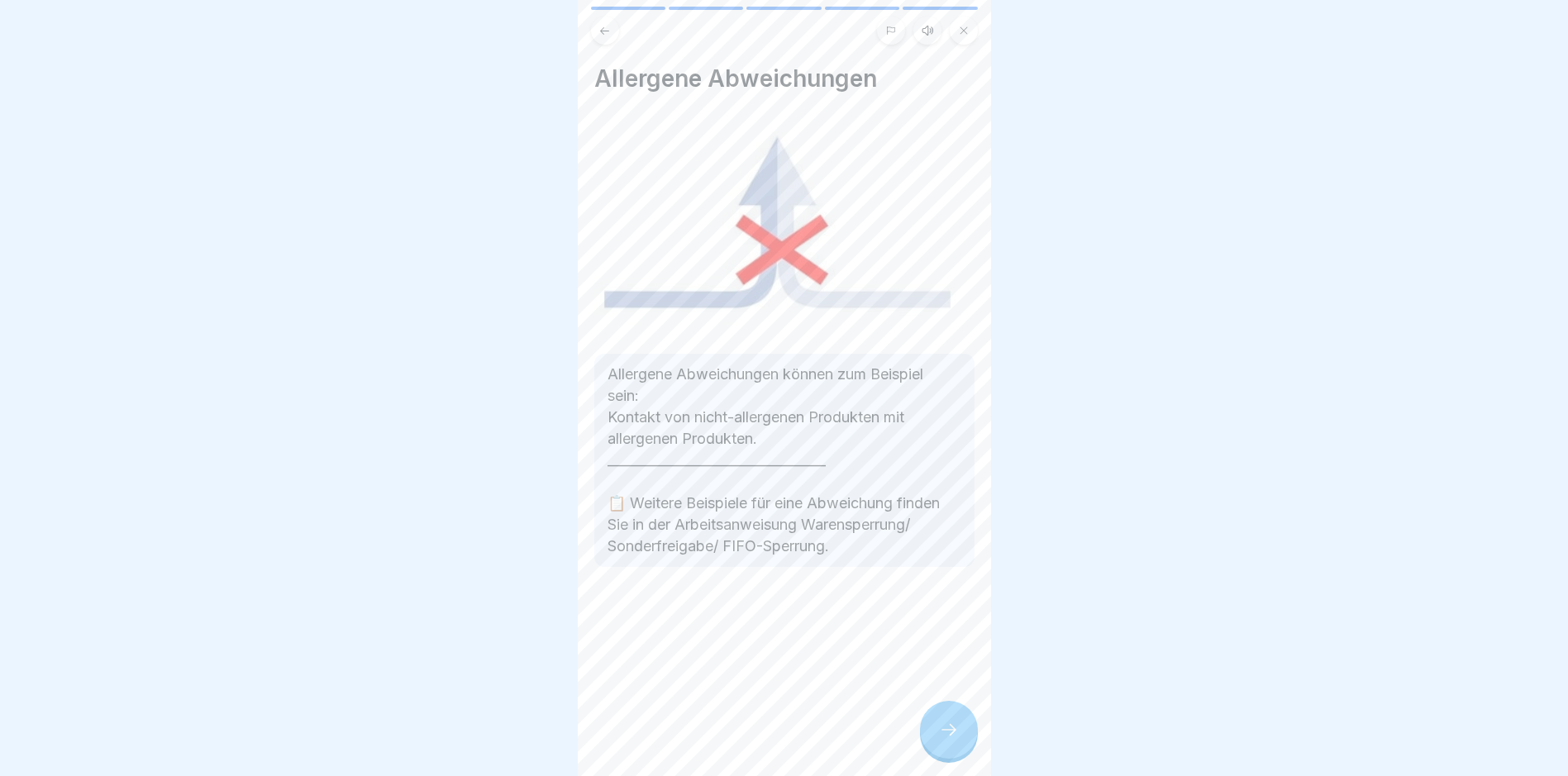
click at [748, 740] on icon at bounding box center [948, 729] width 20 height 20
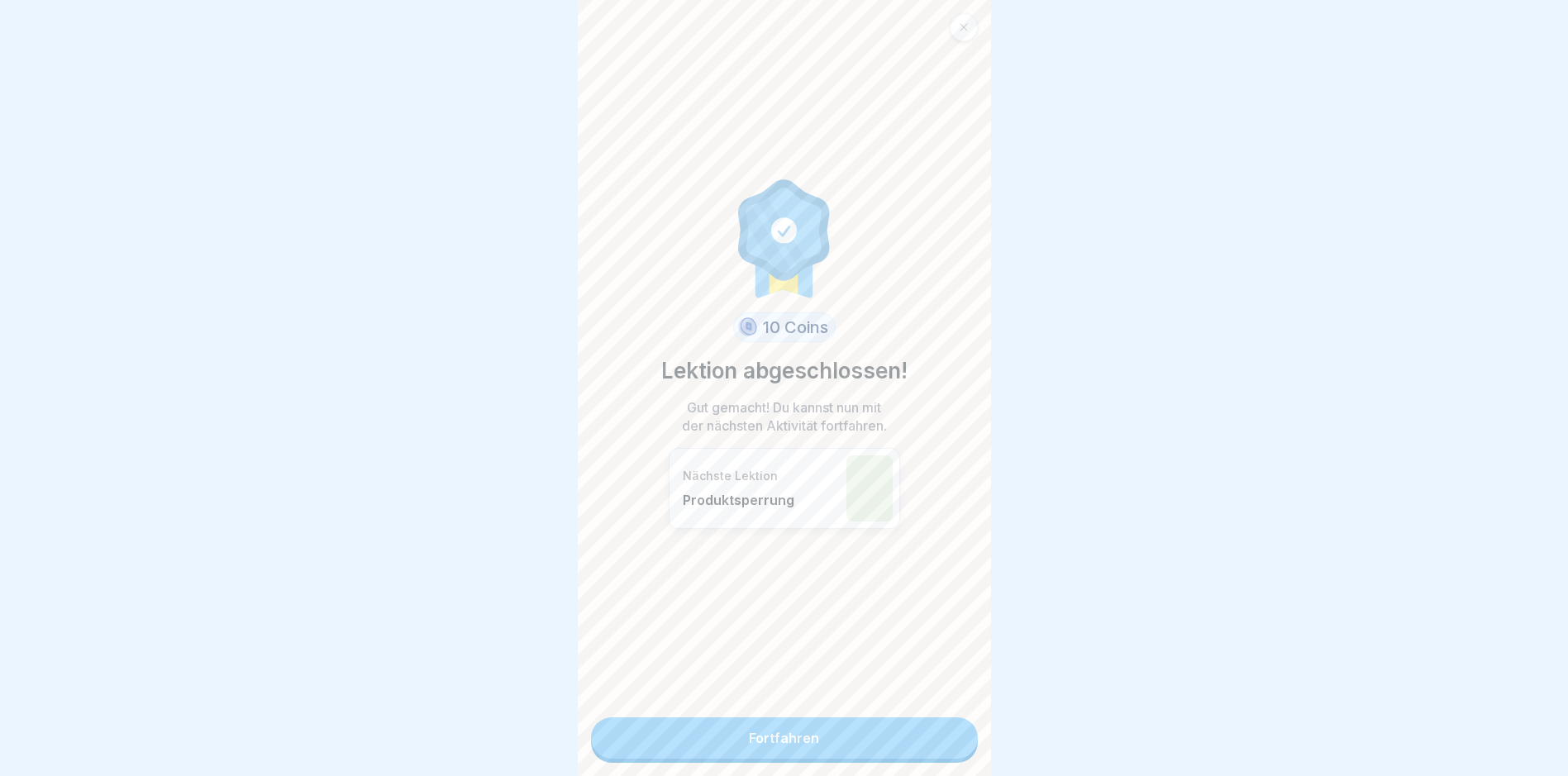
click at [748, 742] on link "Fortfahren" at bounding box center [784, 738] width 387 height 41
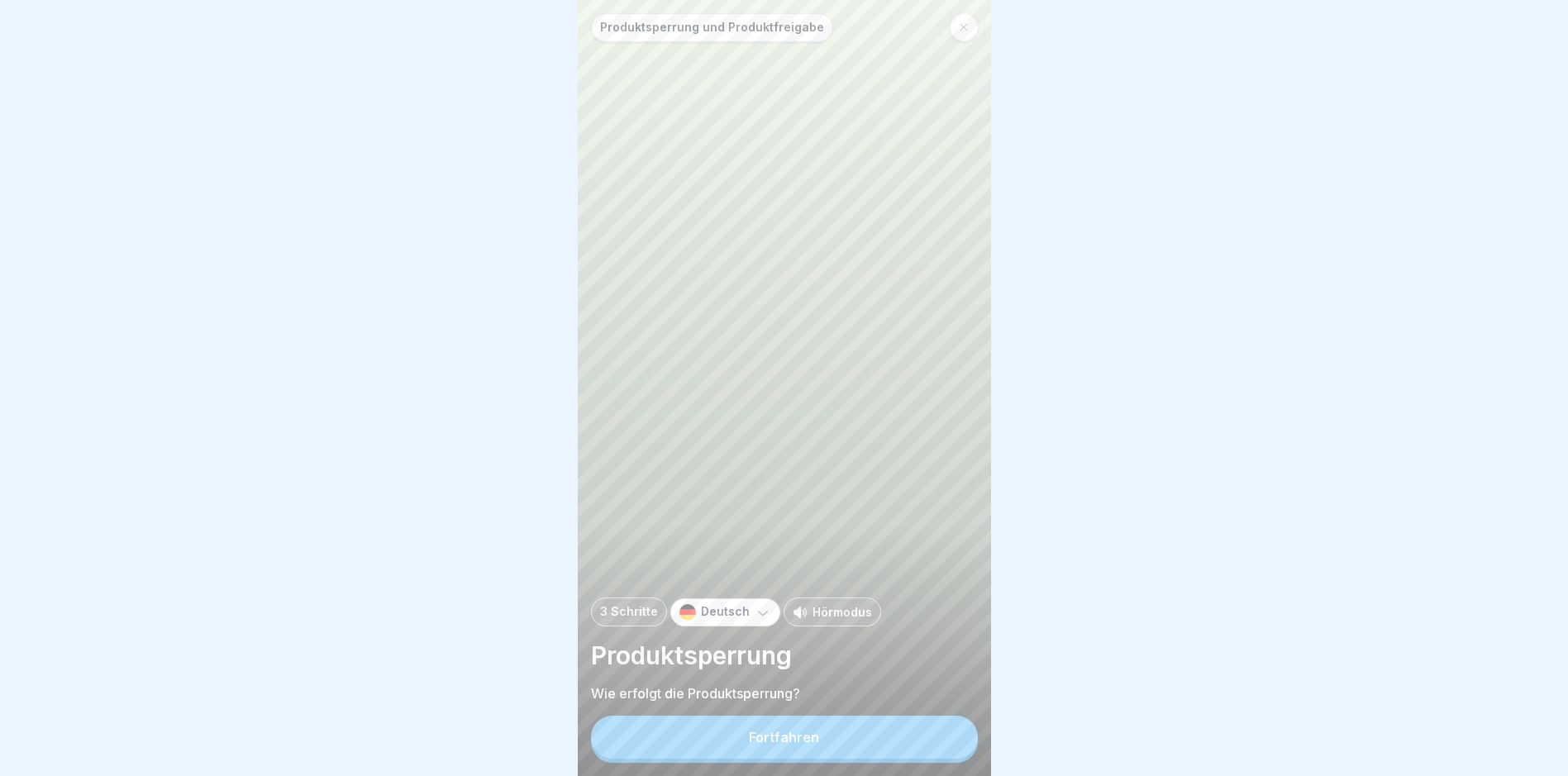
click at [748, 746] on button "Fortfahren" at bounding box center [784, 737] width 387 height 43
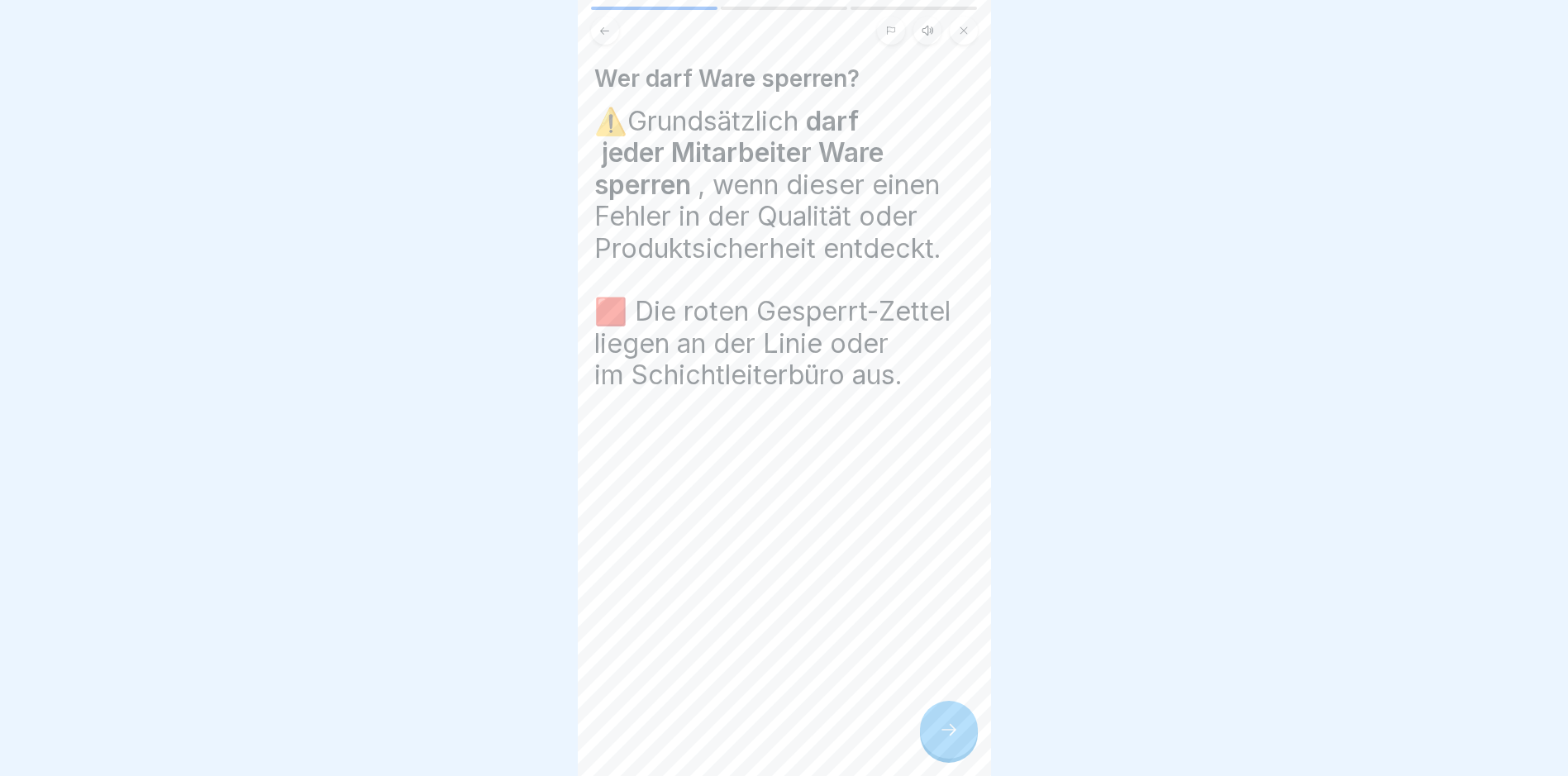
click at [748, 745] on div at bounding box center [948, 729] width 58 height 58
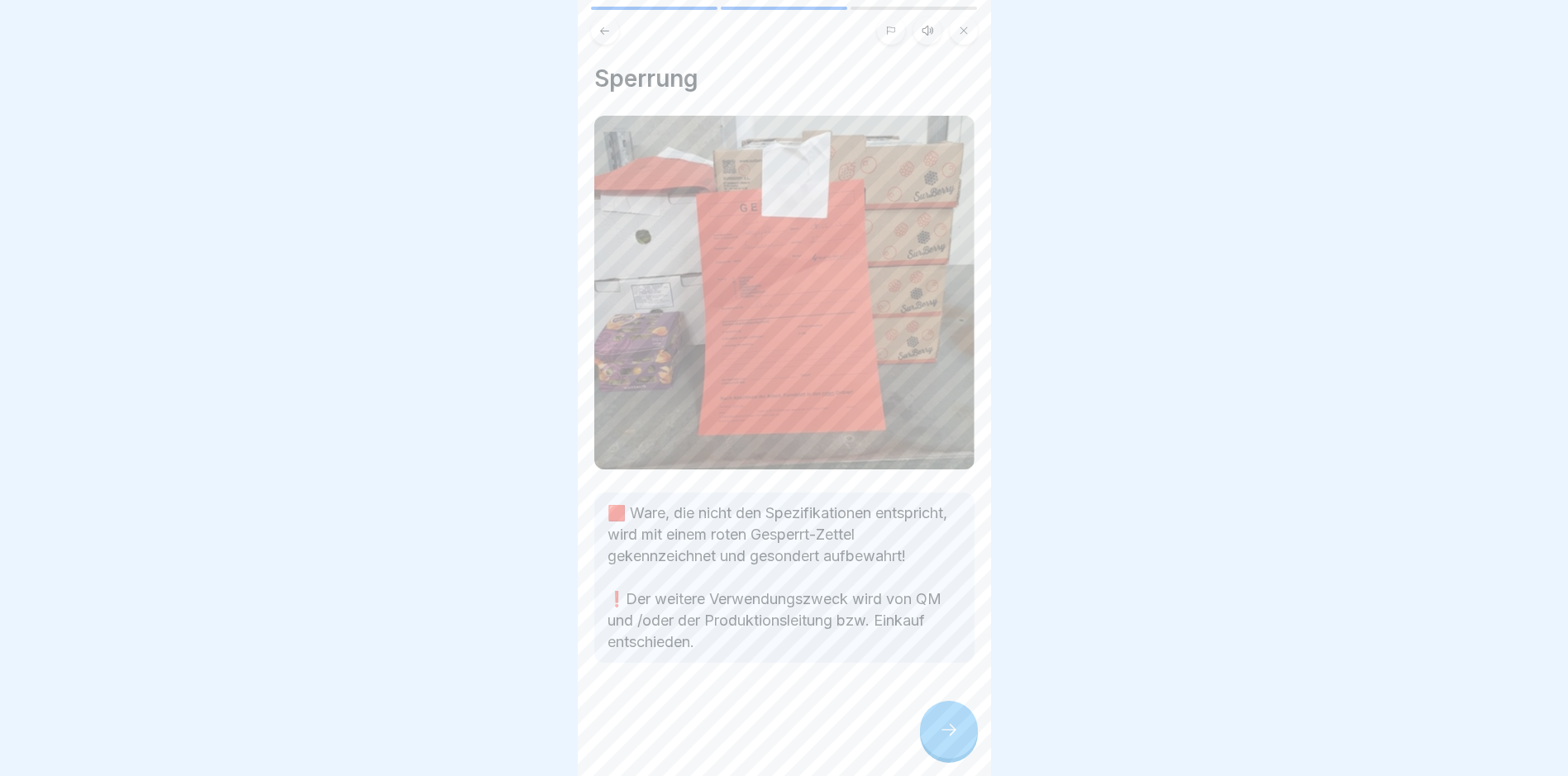
click at [748, 745] on div at bounding box center [948, 729] width 58 height 58
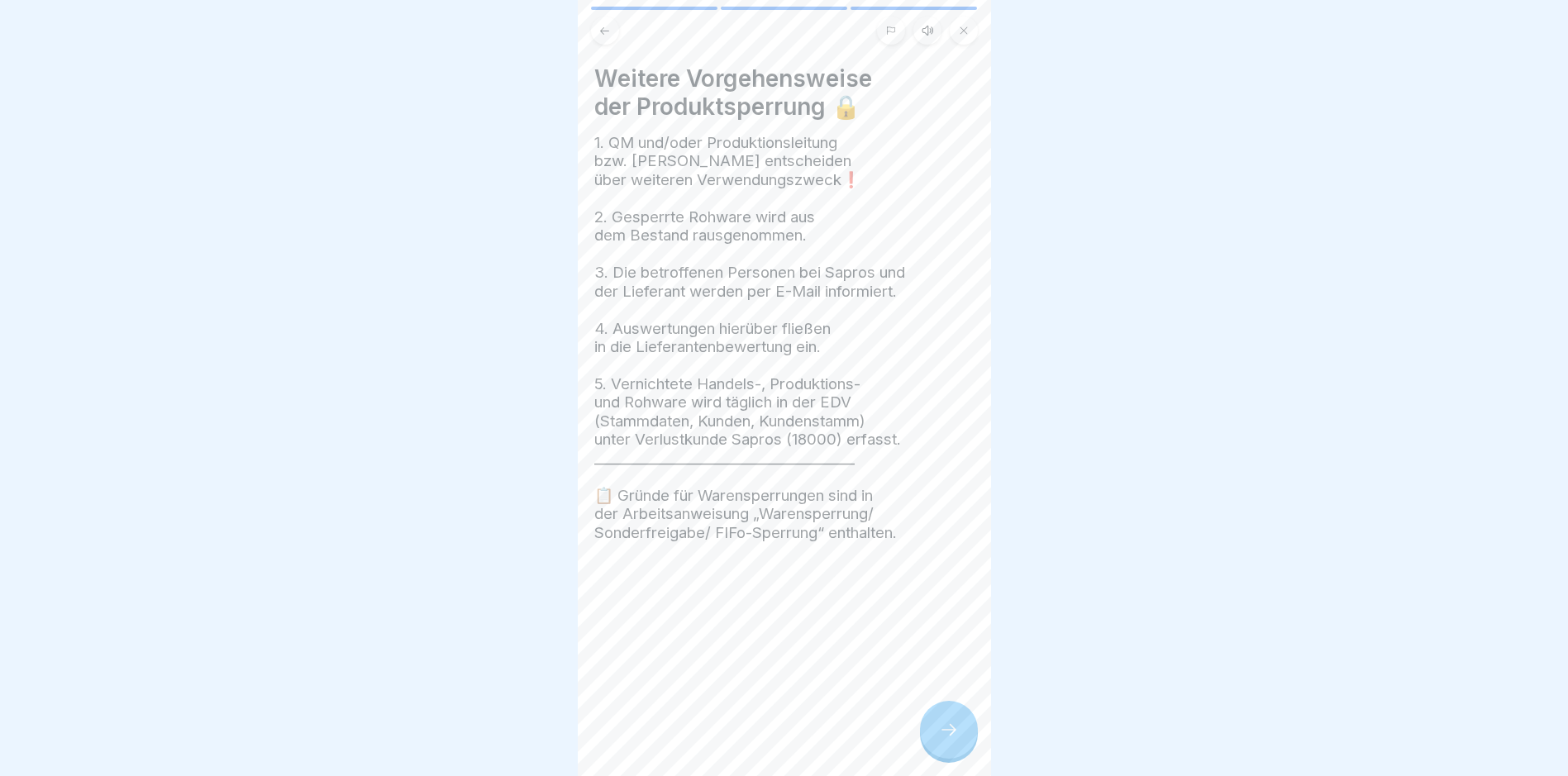
click at [644, 166] on span "1. QM und/oder Produktionsleitung bzw. [PERSON_NAME] entscheiden über weiteren …" at bounding box center [729, 161] width 270 height 56
click at [641, 164] on span "1. QM und/oder Produktionsleitung bzw. [PERSON_NAME] entscheiden über weiteren …" at bounding box center [729, 161] width 270 height 56
click at [639, 164] on span "1. QM und/oder Produktionsleitung bzw. [PERSON_NAME] entscheiden über weiteren …" at bounding box center [729, 161] width 270 height 56
click at [748, 735] on icon at bounding box center [948, 729] width 20 height 20
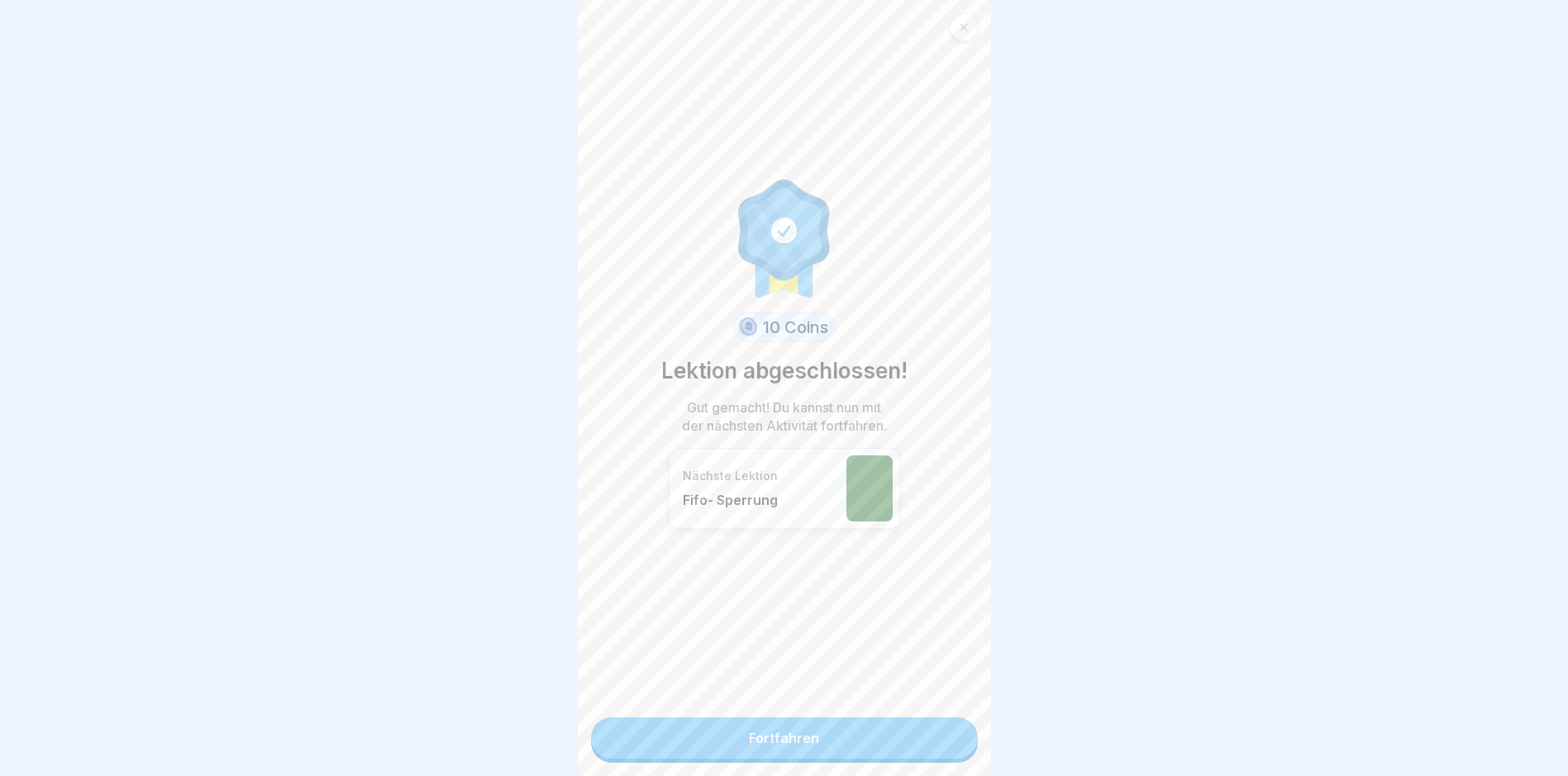
click at [748, 747] on link "Fortfahren" at bounding box center [784, 738] width 387 height 41
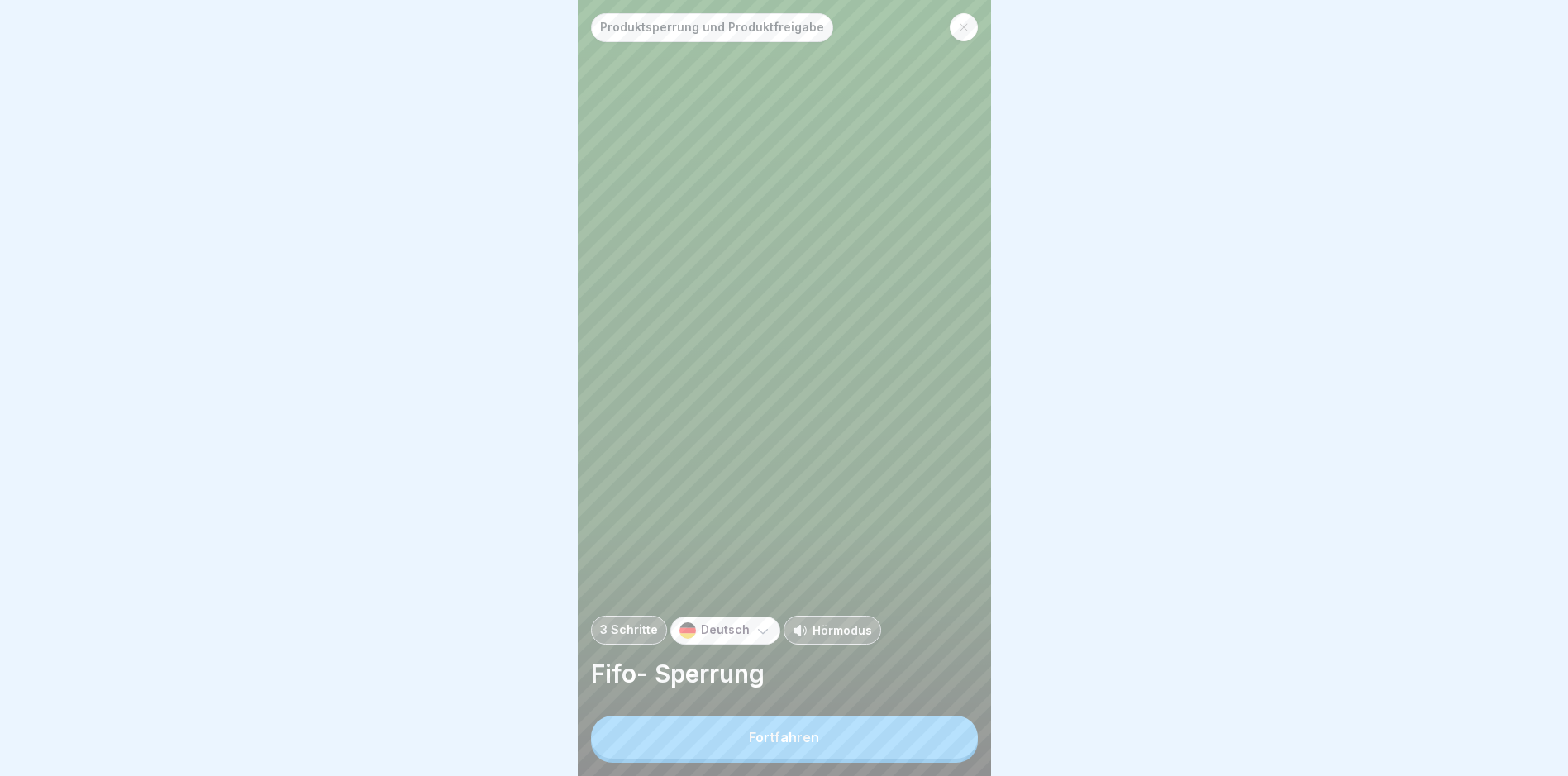
click at [748, 741] on button "Fortfahren" at bounding box center [784, 737] width 387 height 43
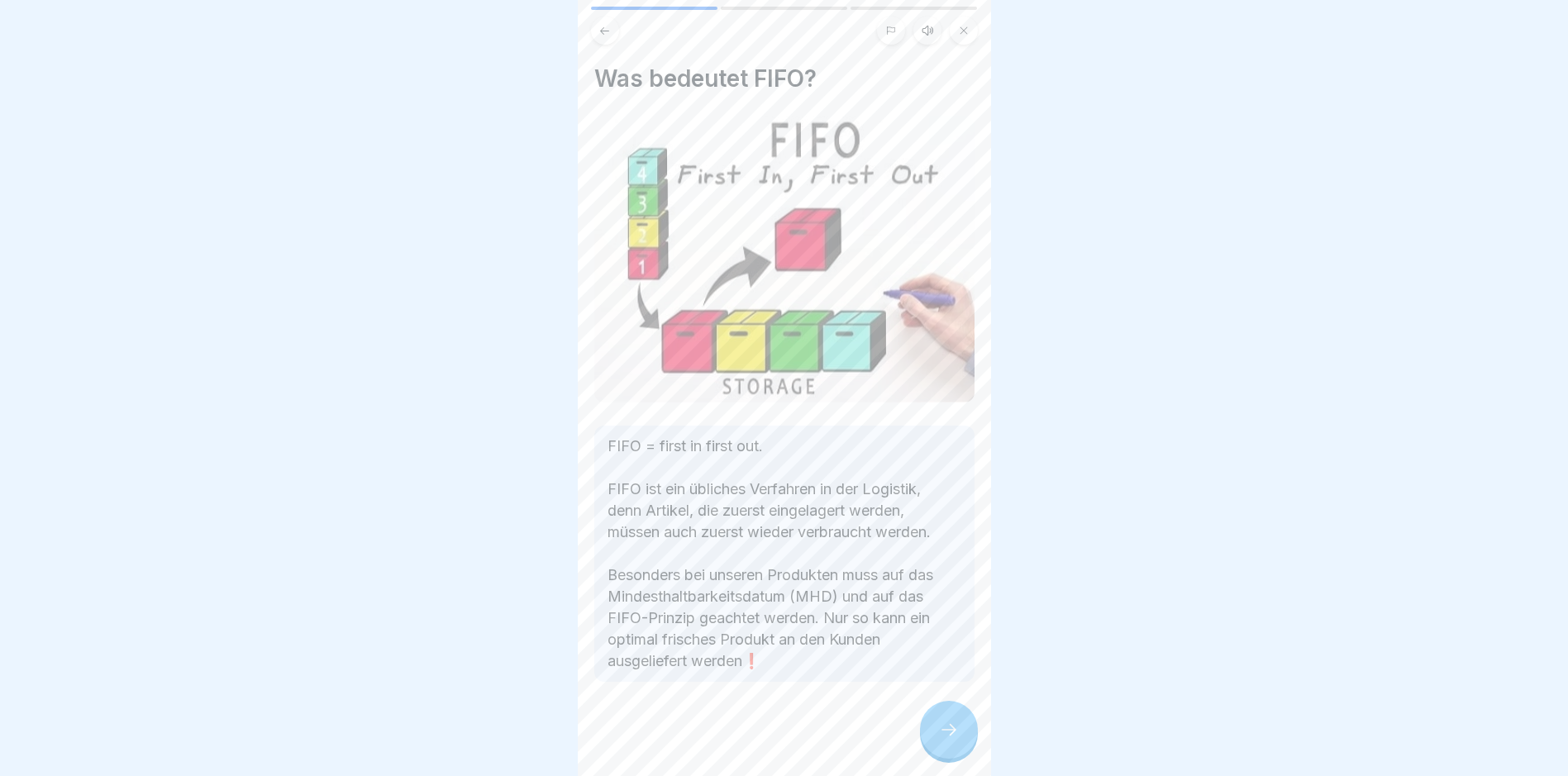
click at [748, 739] on div at bounding box center [948, 729] width 58 height 58
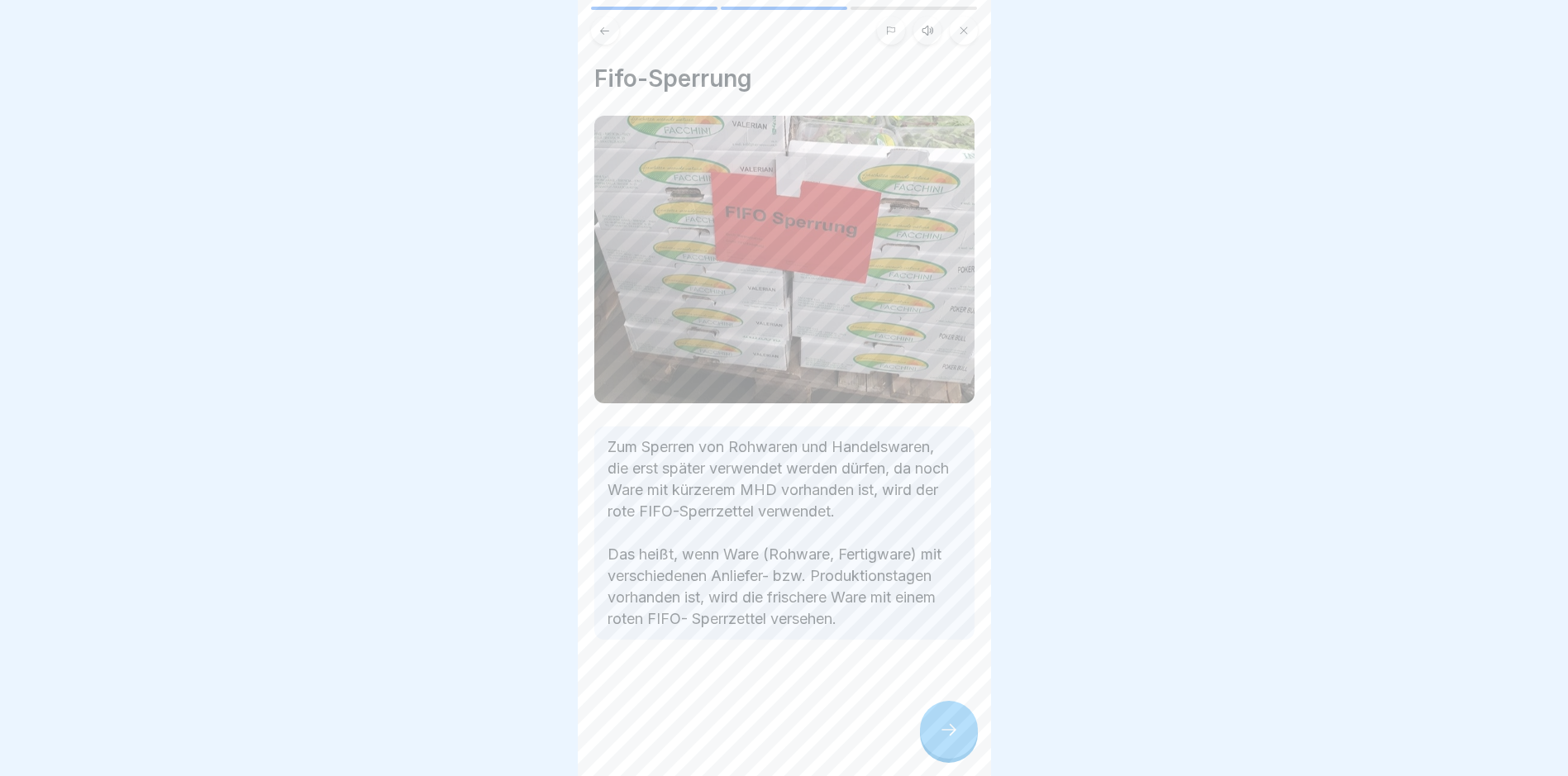
click at [748, 740] on icon at bounding box center [948, 729] width 20 height 20
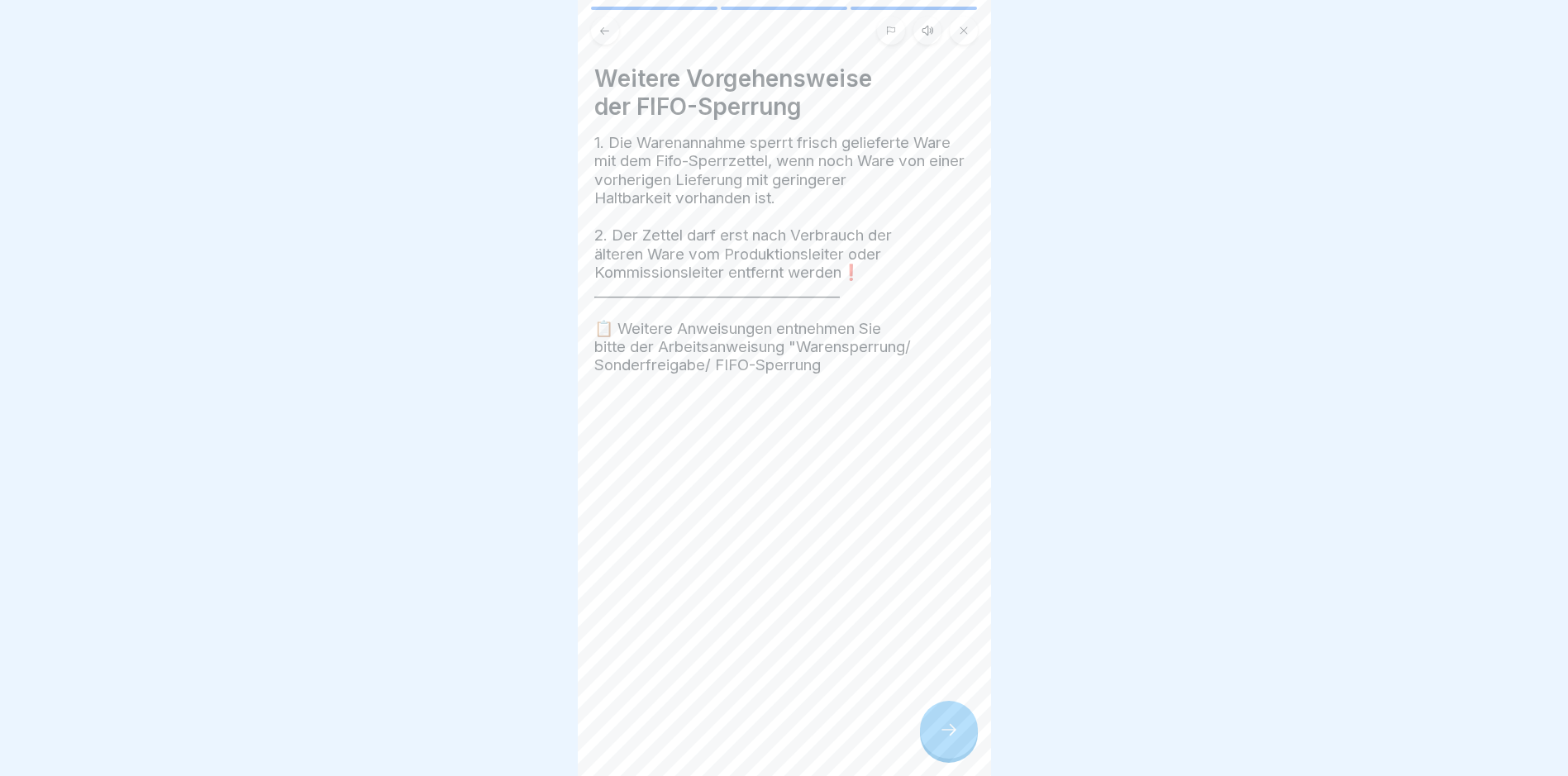
click at [748, 737] on icon at bounding box center [948, 729] width 20 height 20
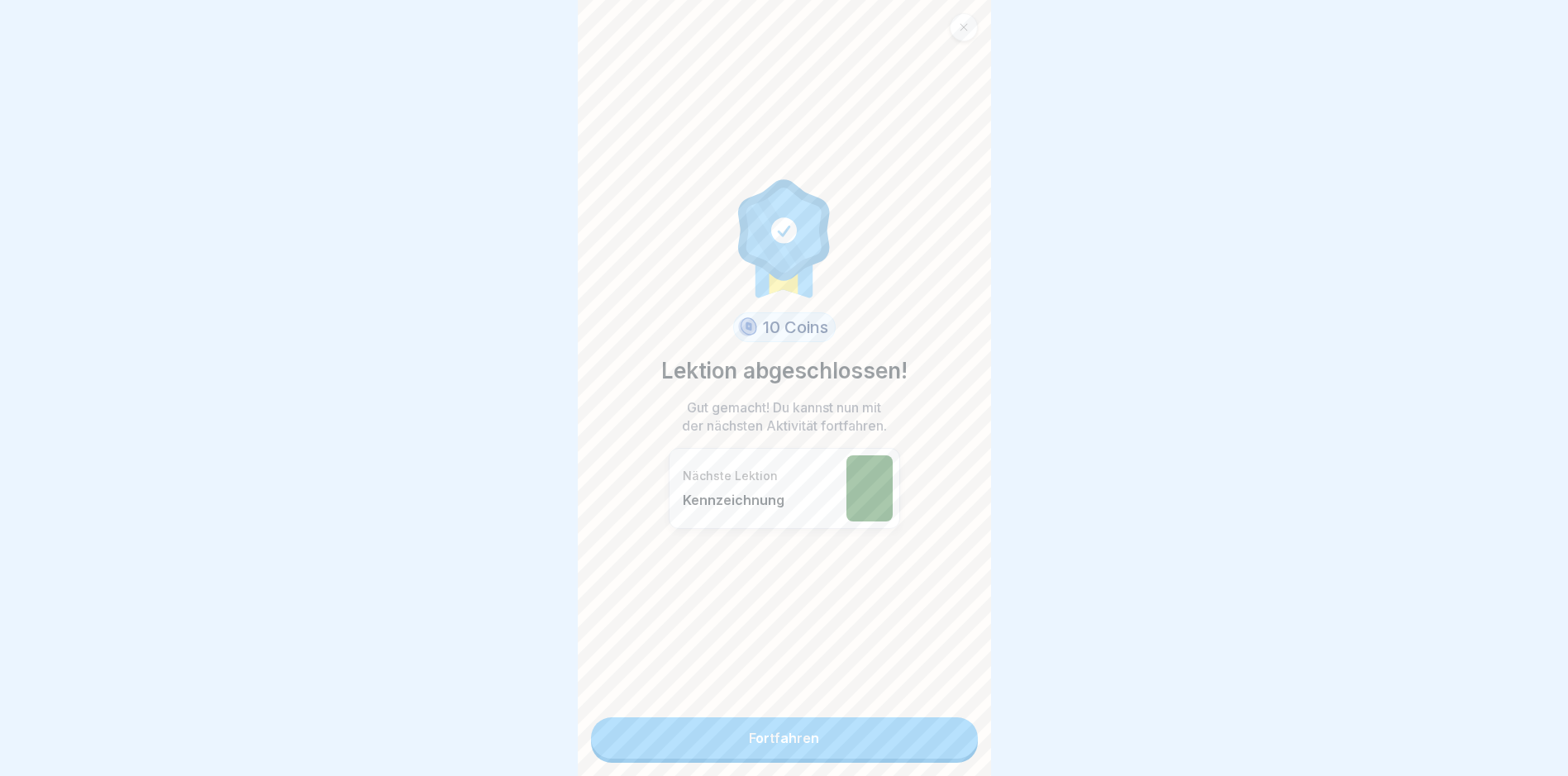
click at [748, 737] on link "Fortfahren" at bounding box center [784, 738] width 387 height 41
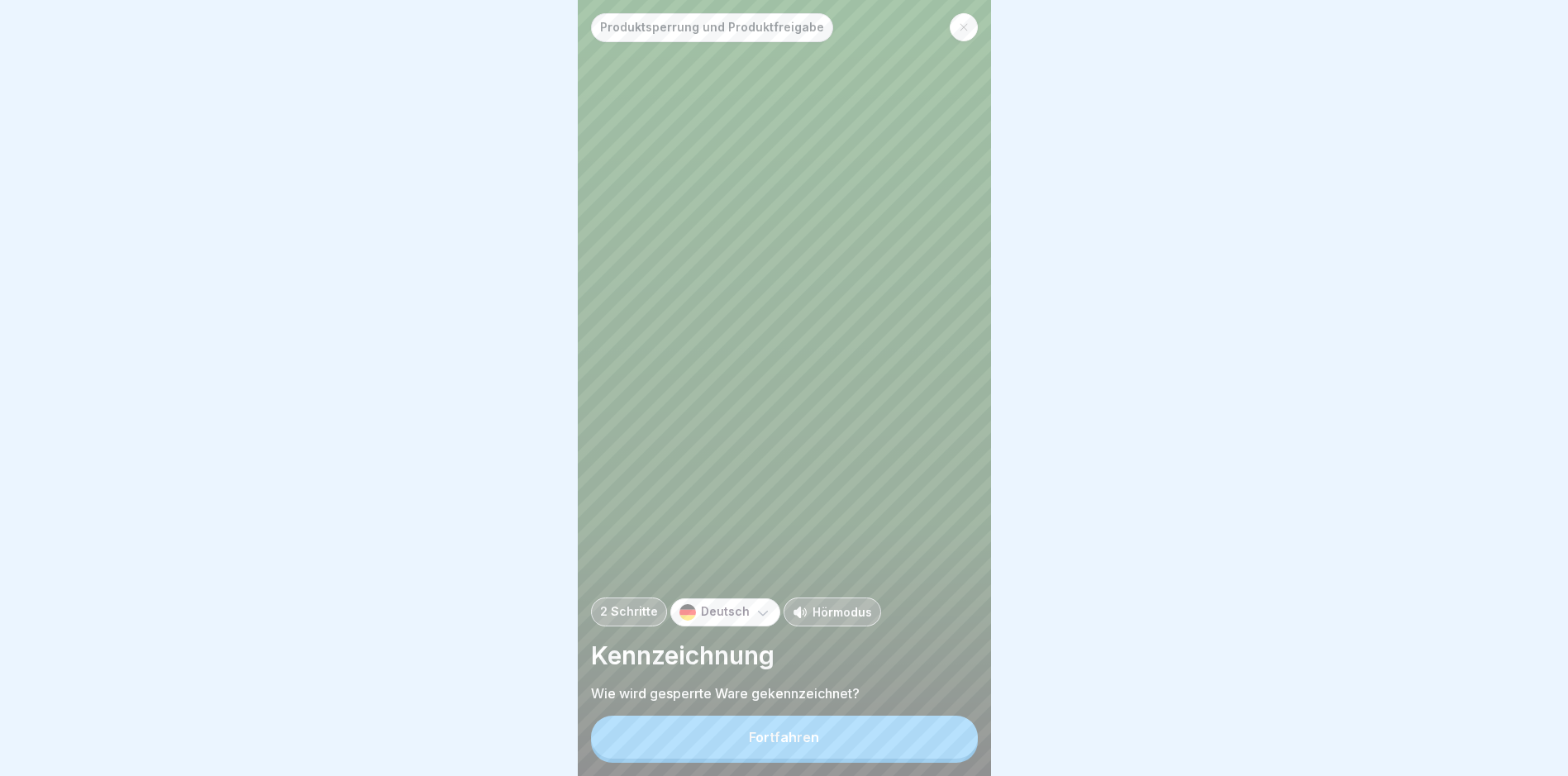
click at [748, 737] on button "Fortfahren" at bounding box center [784, 737] width 387 height 43
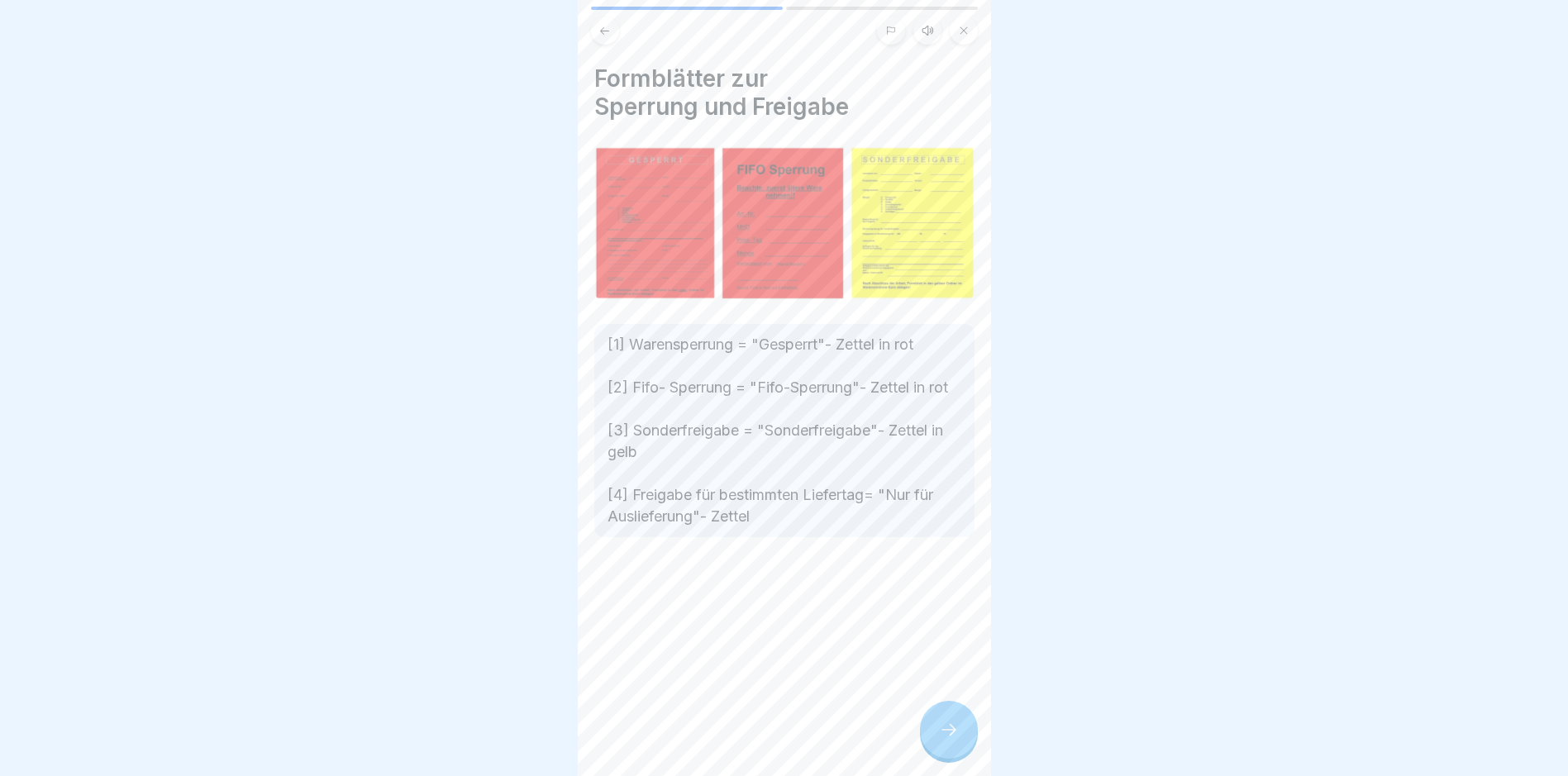
click at [748, 737] on div at bounding box center [948, 729] width 58 height 58
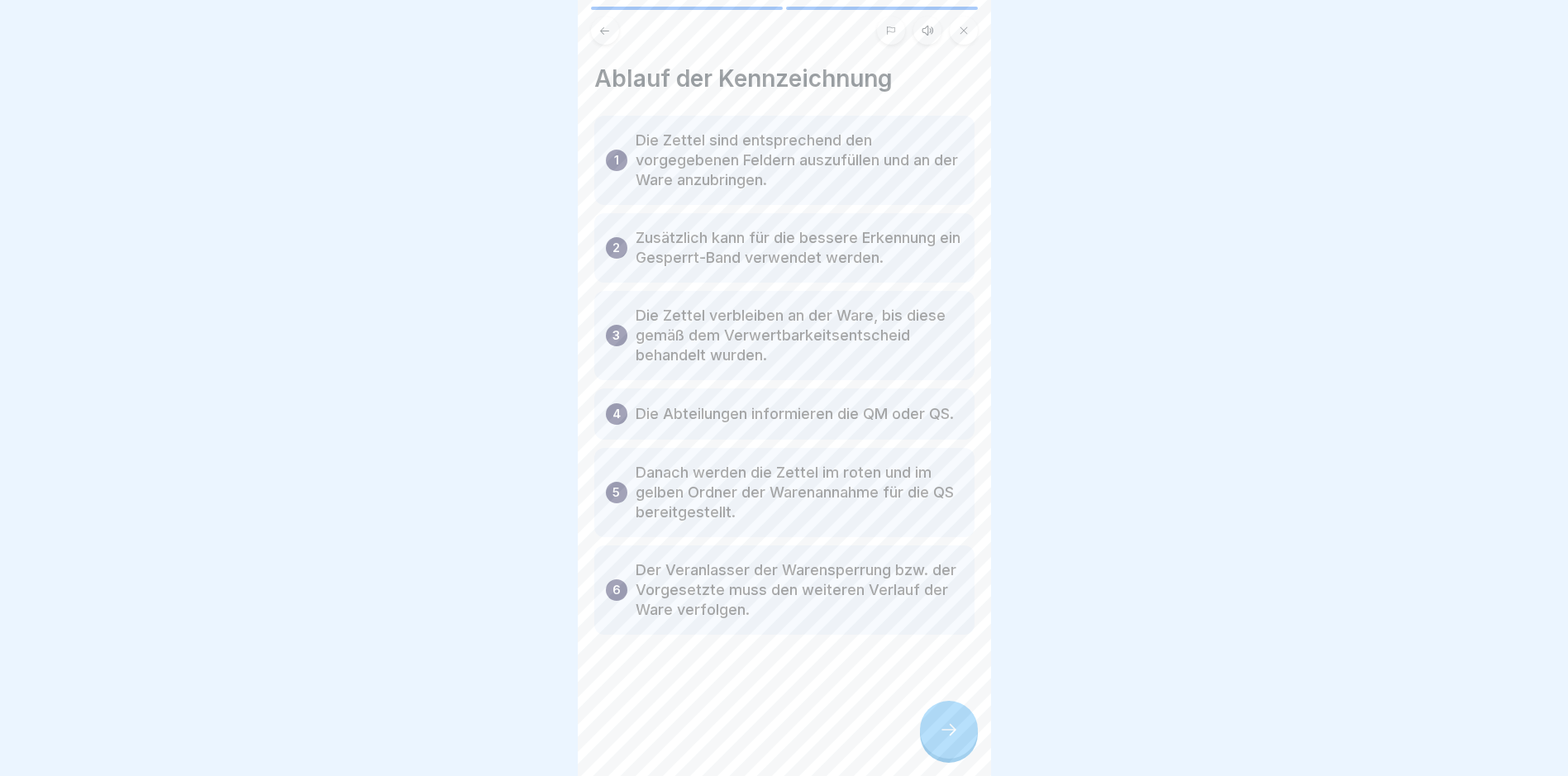
click at [748, 737] on div at bounding box center [948, 729] width 58 height 58
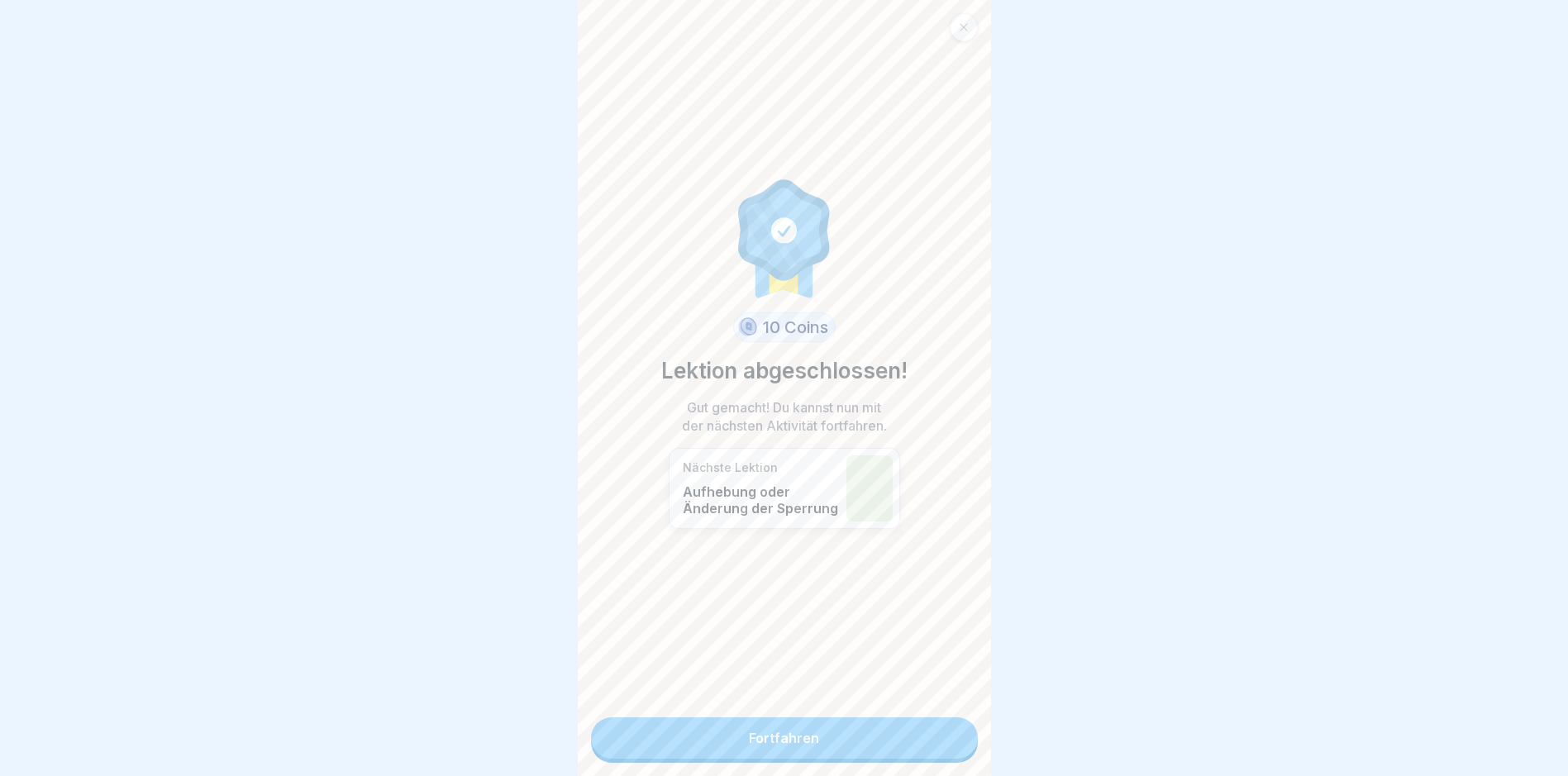
click at [748, 737] on link "Fortfahren" at bounding box center [784, 738] width 387 height 41
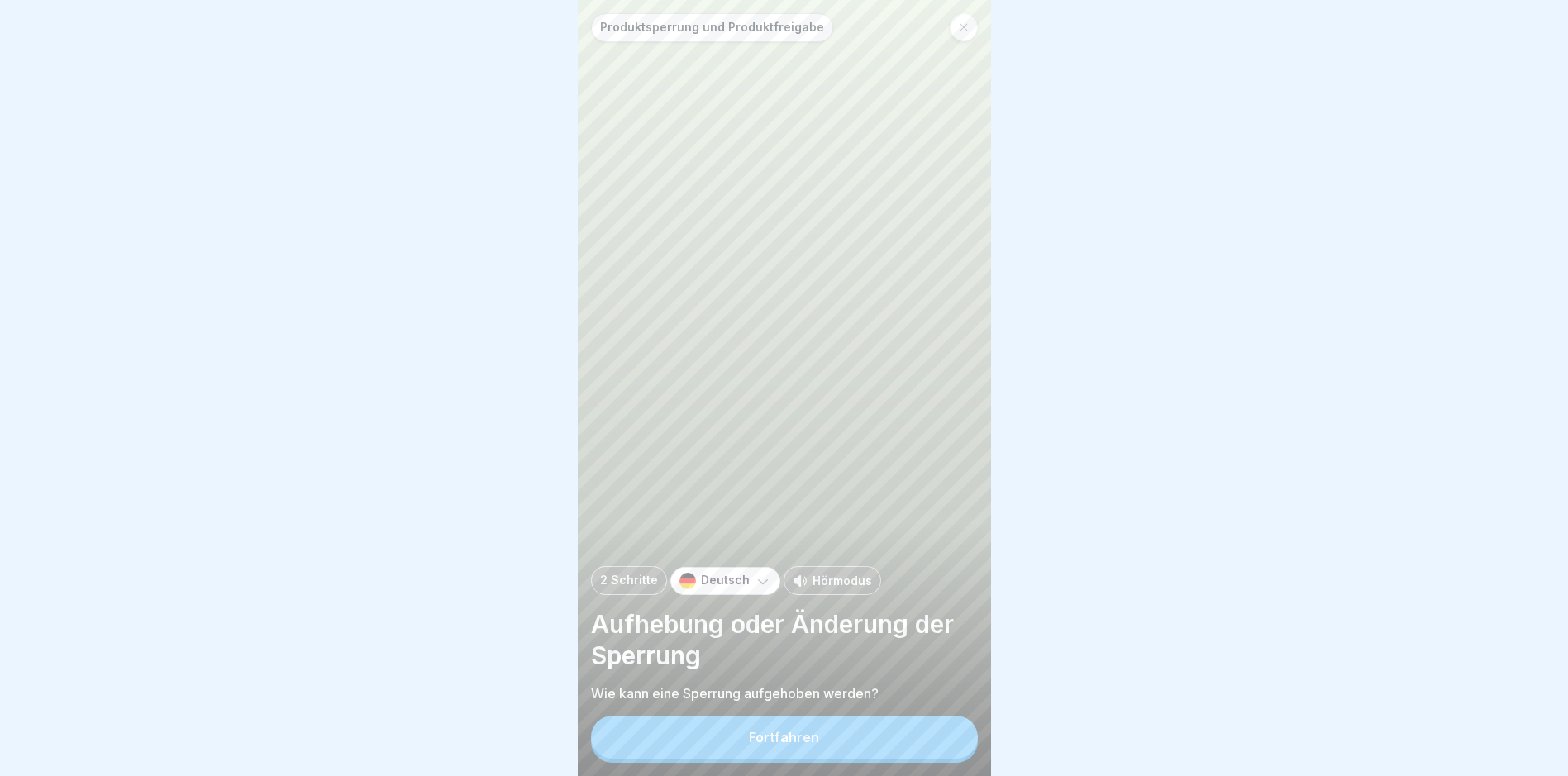
click at [748, 737] on button "Fortfahren" at bounding box center [784, 737] width 387 height 43
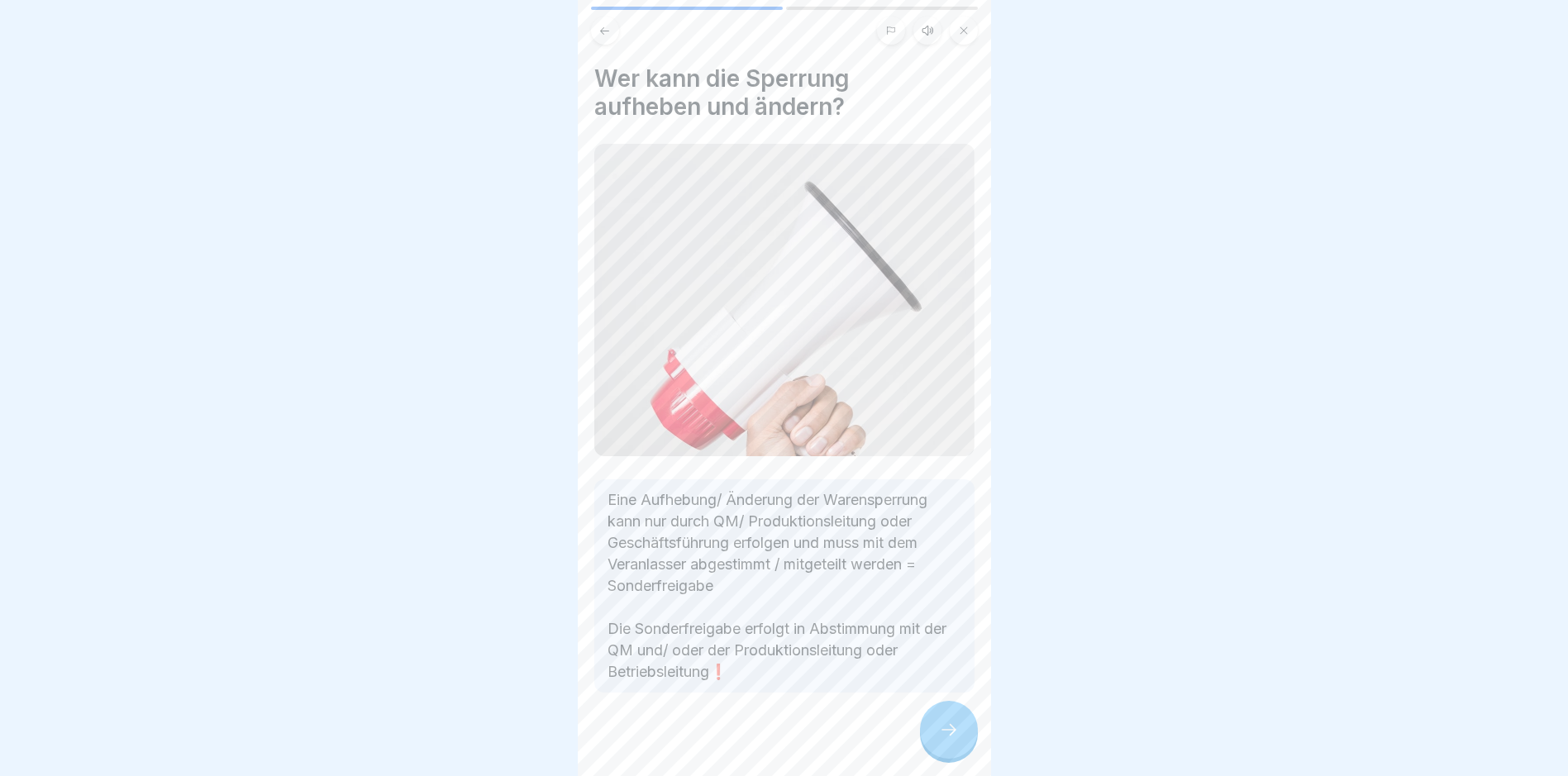
click at [748, 737] on div at bounding box center [948, 729] width 58 height 58
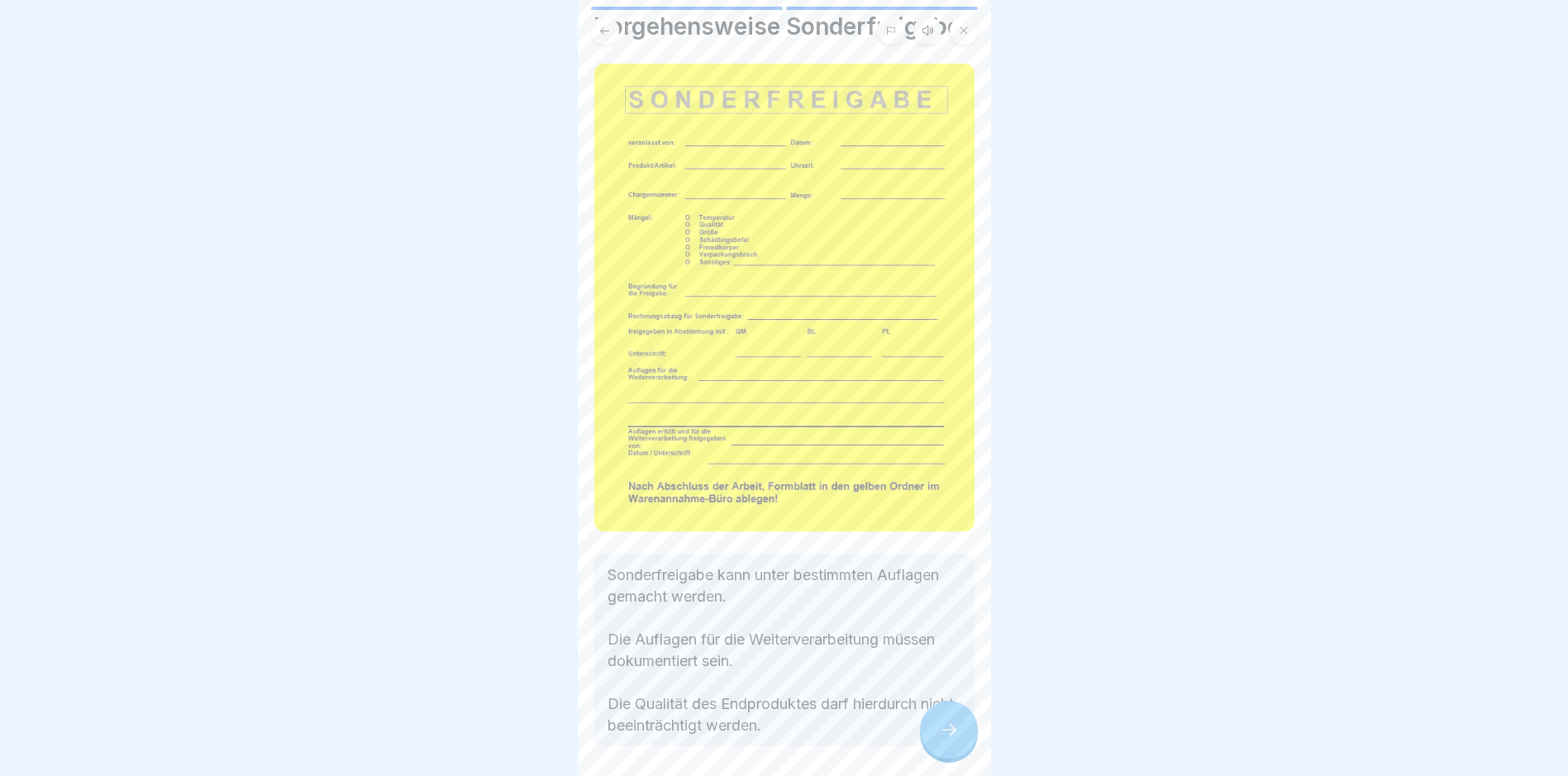
scroll to position [23, 0]
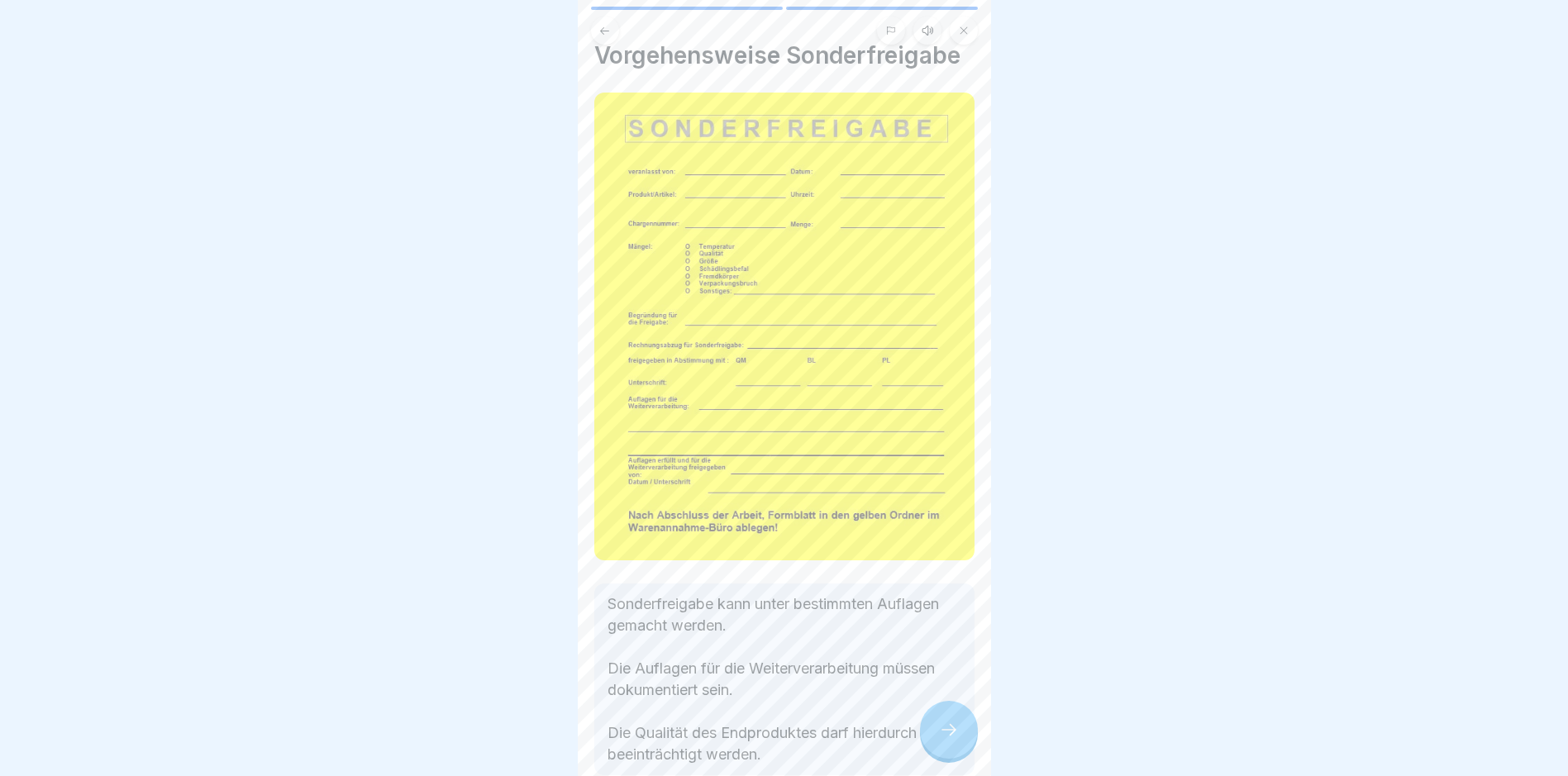
click at [748, 754] on div at bounding box center [948, 729] width 58 height 58
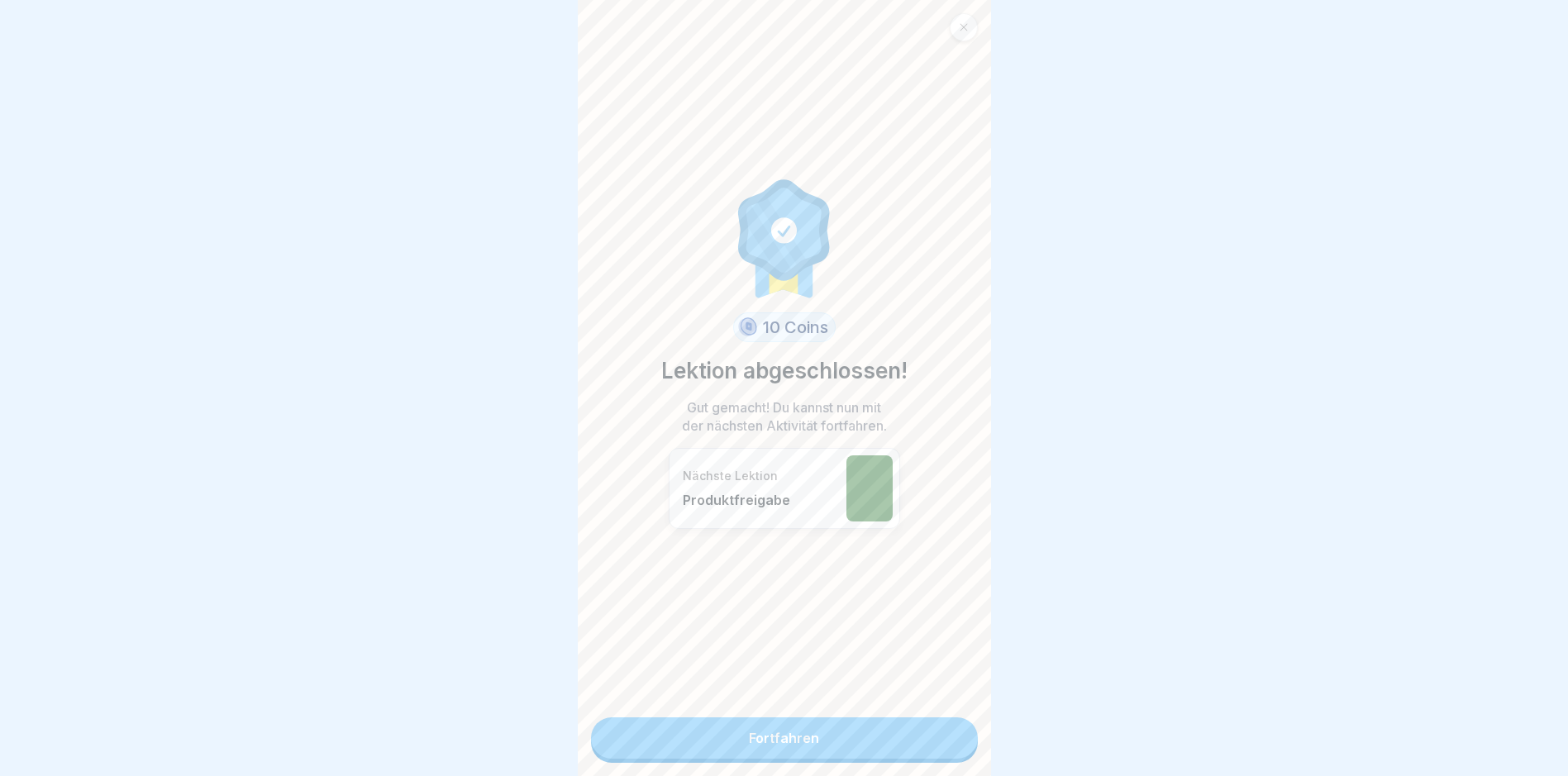
click at [748, 754] on link "Fortfahren" at bounding box center [784, 738] width 387 height 41
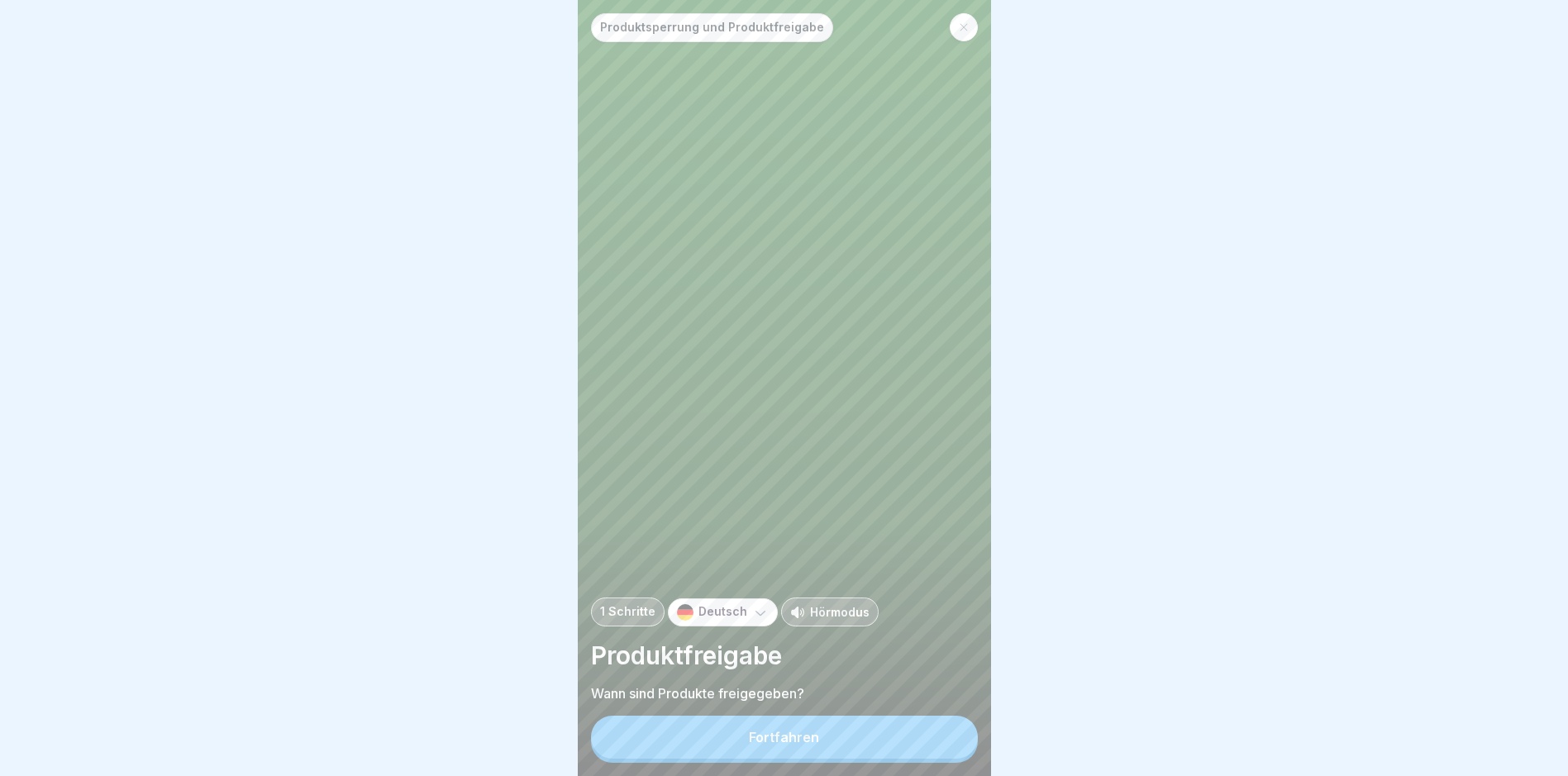
click at [748, 754] on button "Fortfahren" at bounding box center [784, 737] width 387 height 43
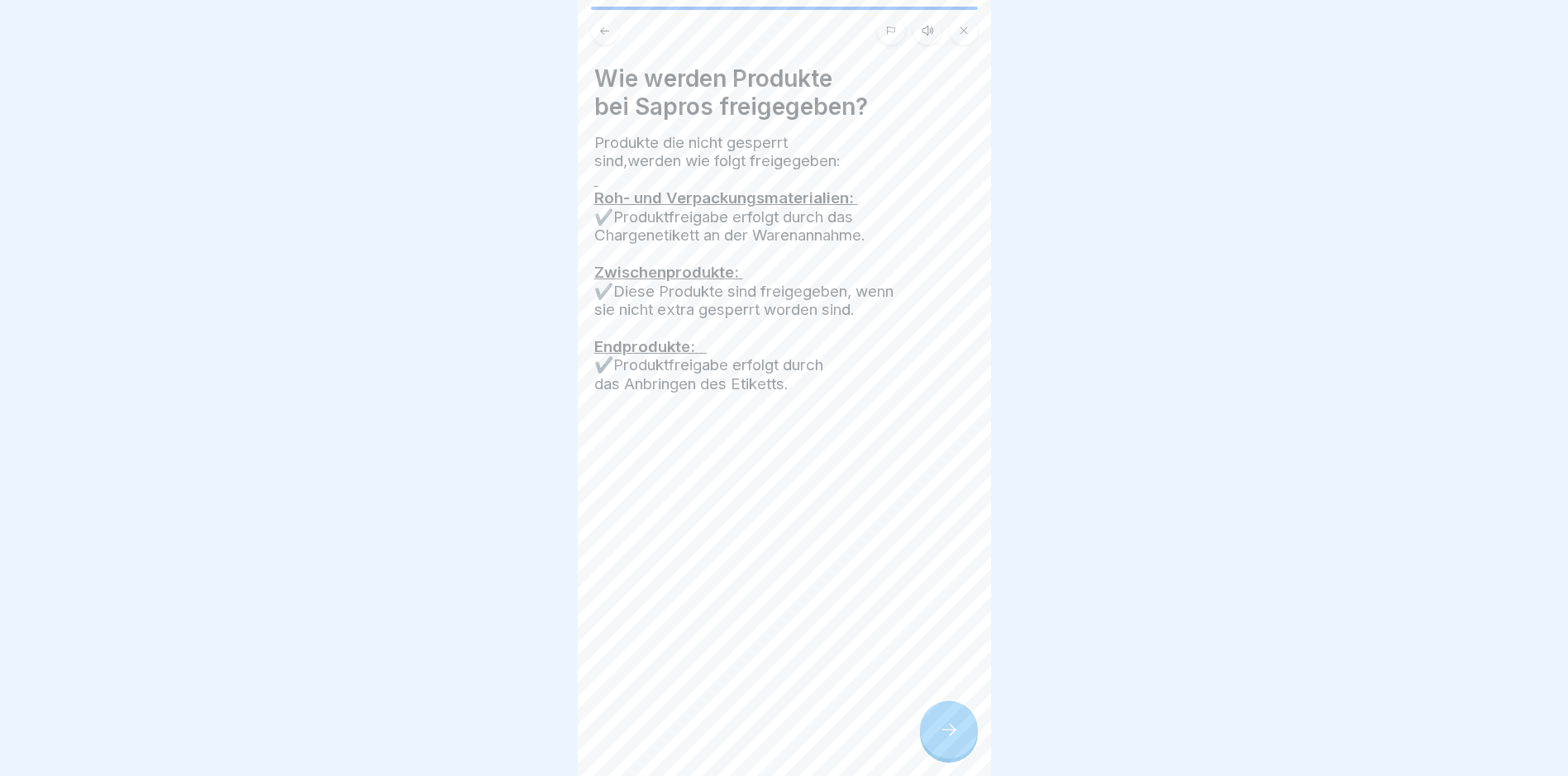
click at [748, 754] on div at bounding box center [948, 729] width 58 height 58
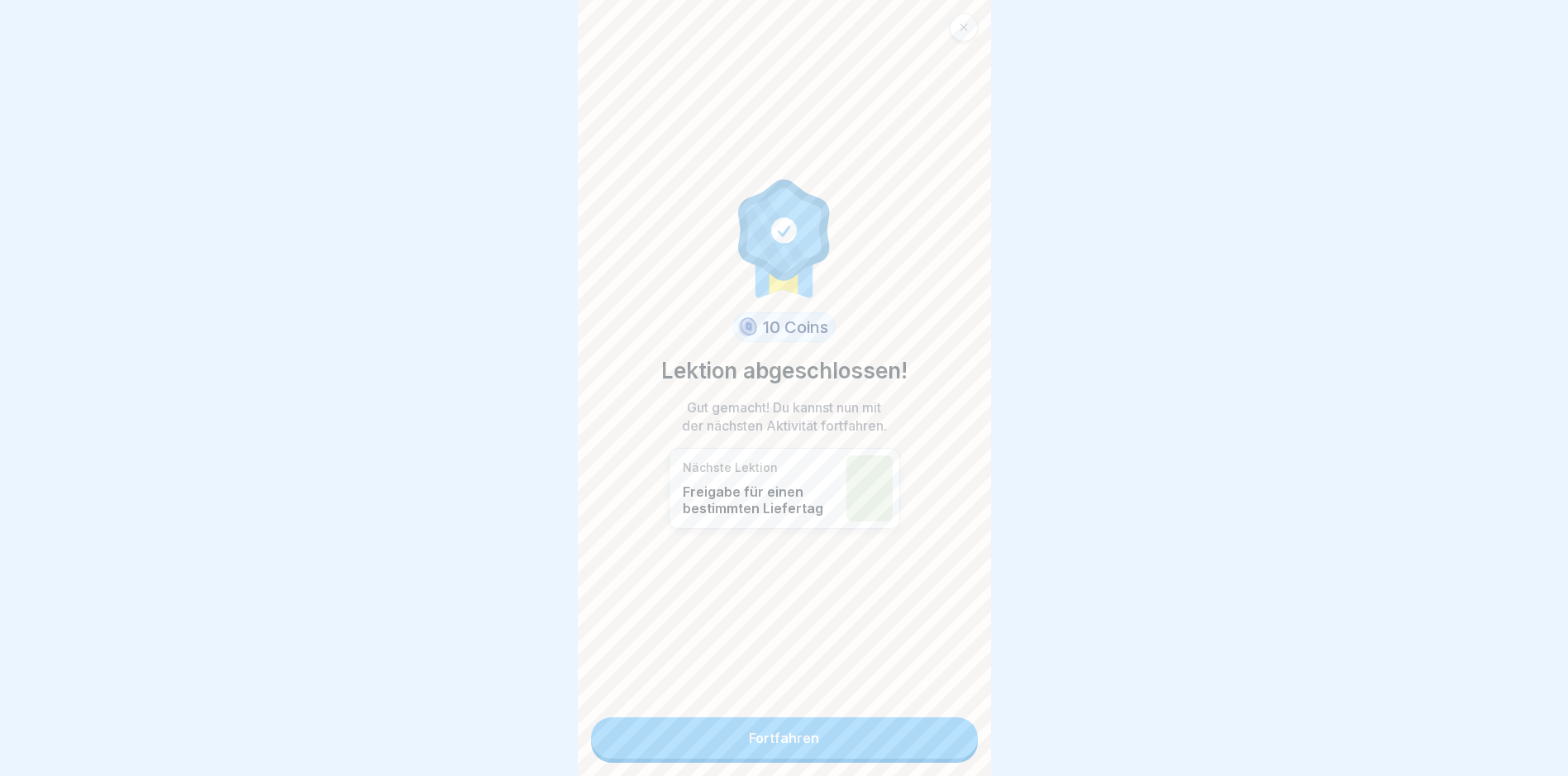
click at [748, 754] on link "Fortfahren" at bounding box center [784, 738] width 387 height 41
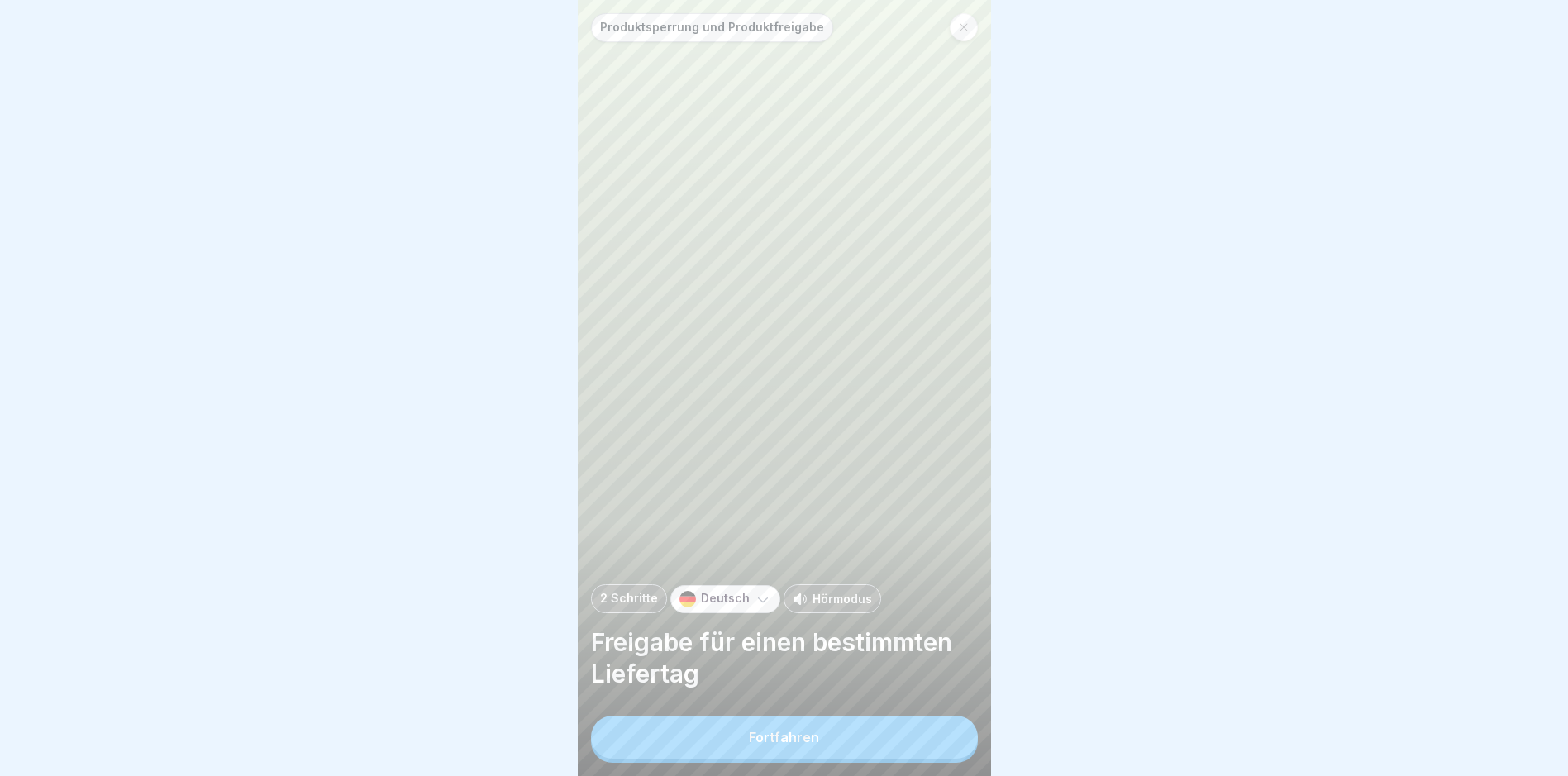
click at [748, 754] on button "Fortfahren" at bounding box center [784, 737] width 387 height 43
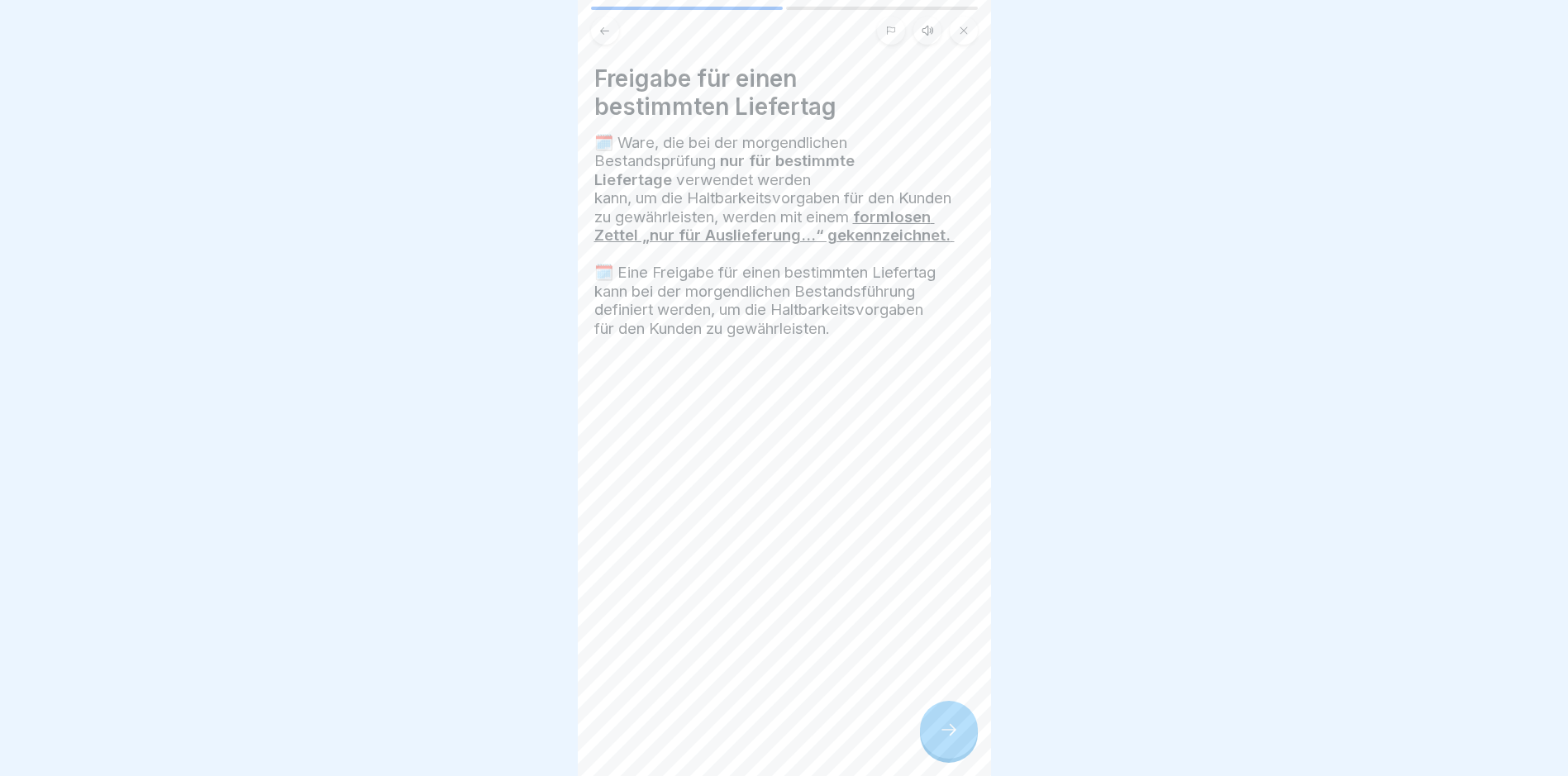
click at [748, 748] on div at bounding box center [948, 729] width 58 height 58
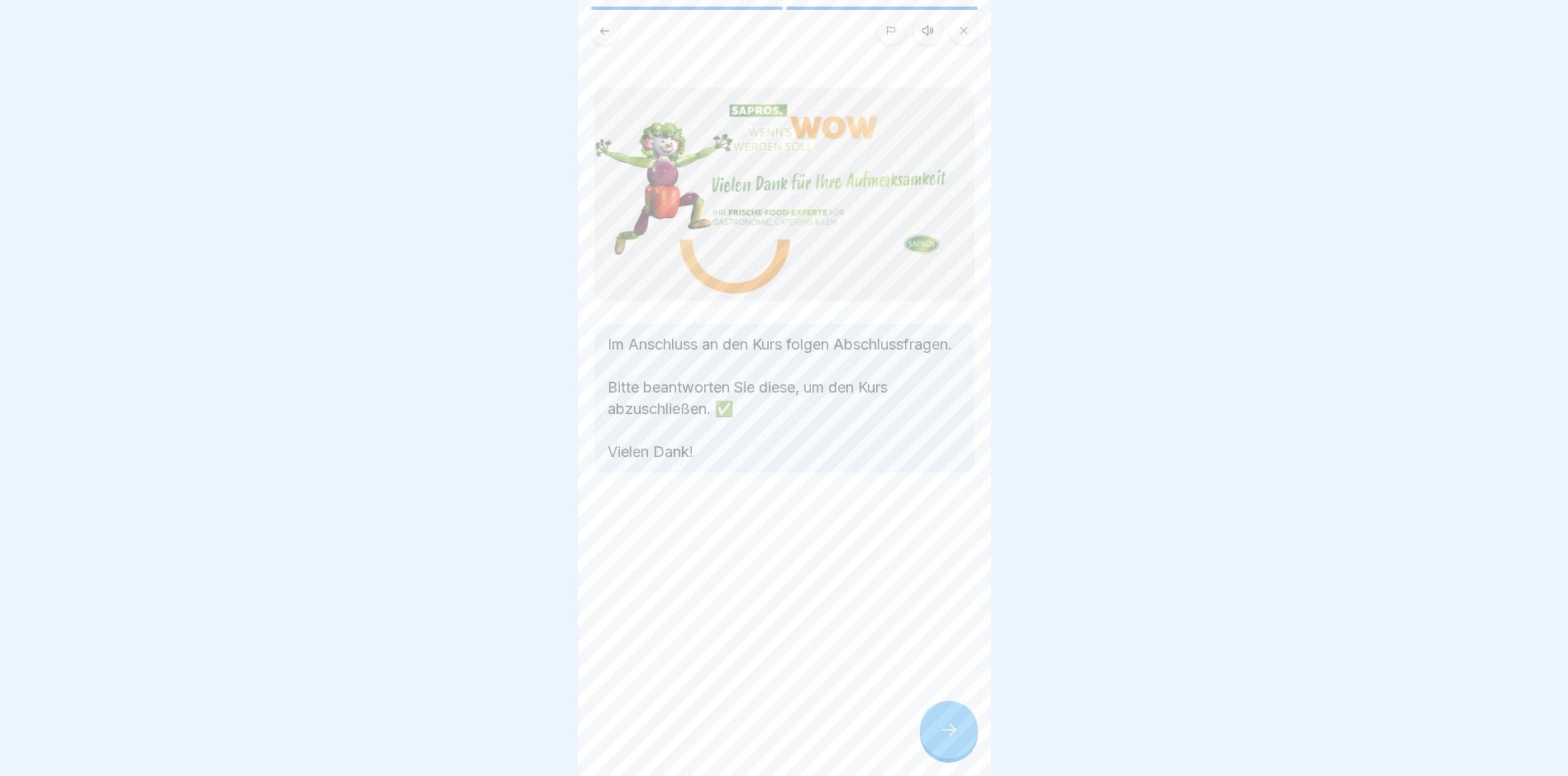
click at [748, 748] on div at bounding box center [948, 729] width 58 height 58
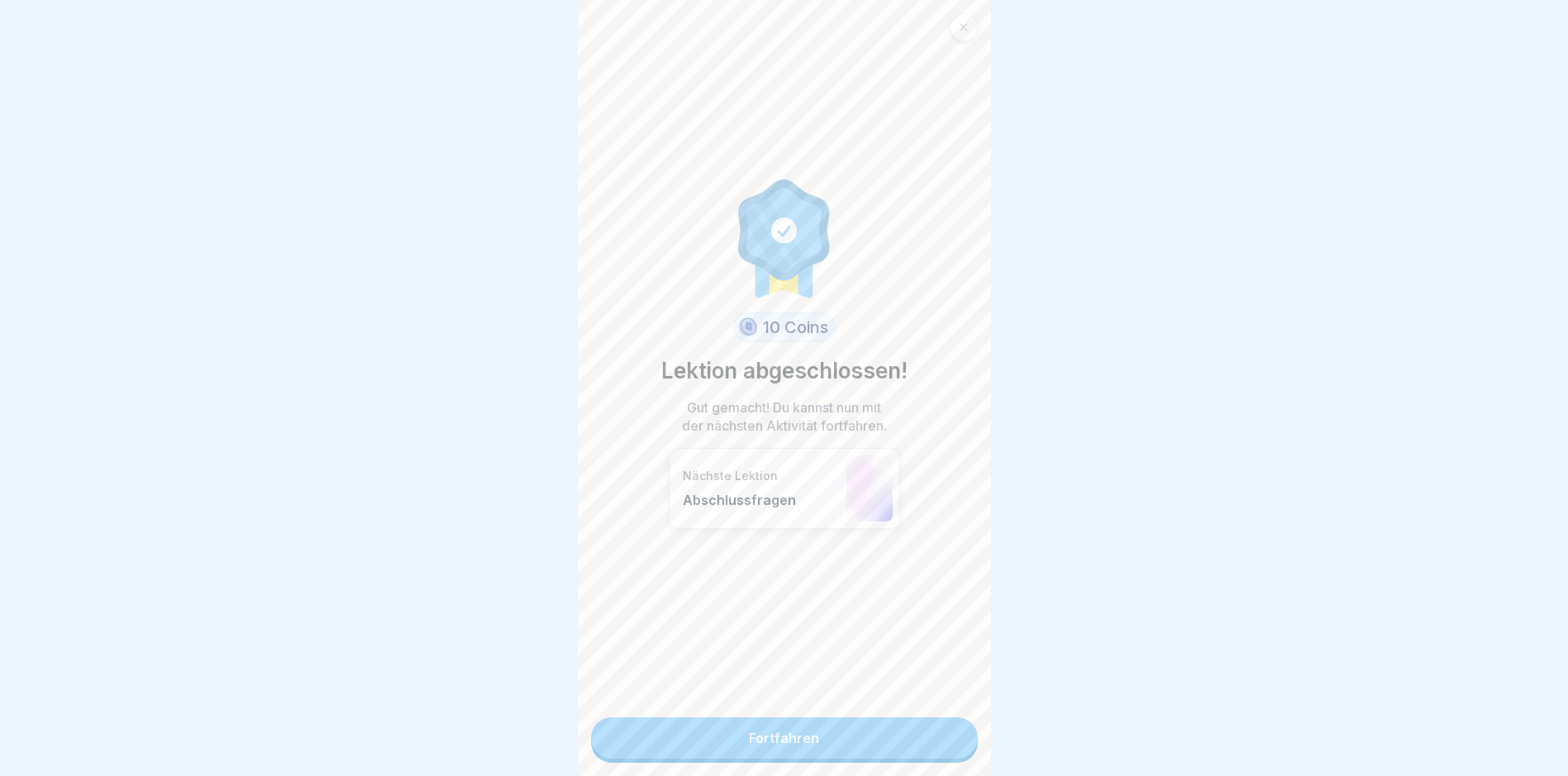
click at [748, 748] on link "Fortfahren" at bounding box center [784, 738] width 387 height 41
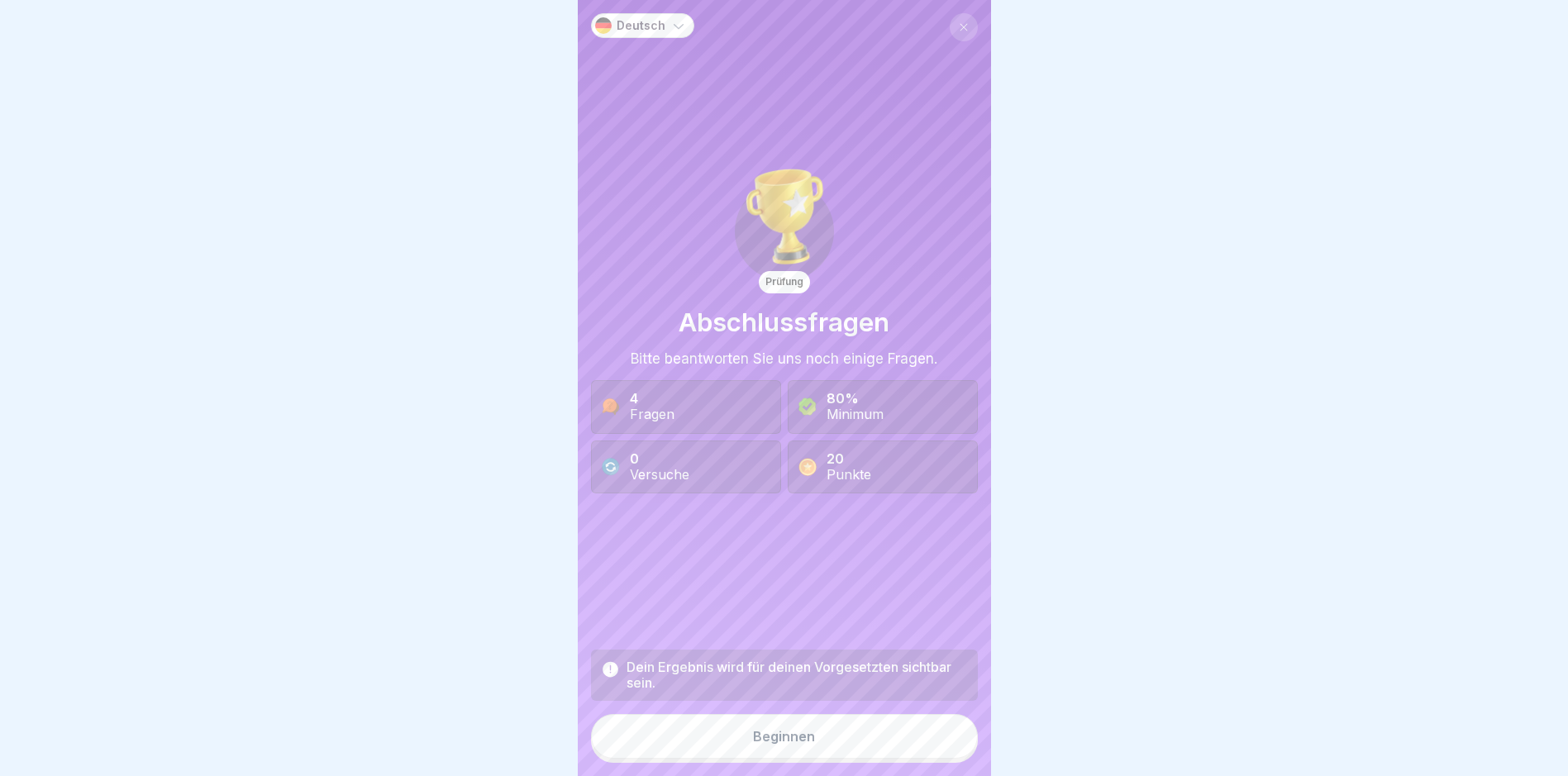
click at [748, 748] on button "Beginnen" at bounding box center [784, 737] width 387 height 45
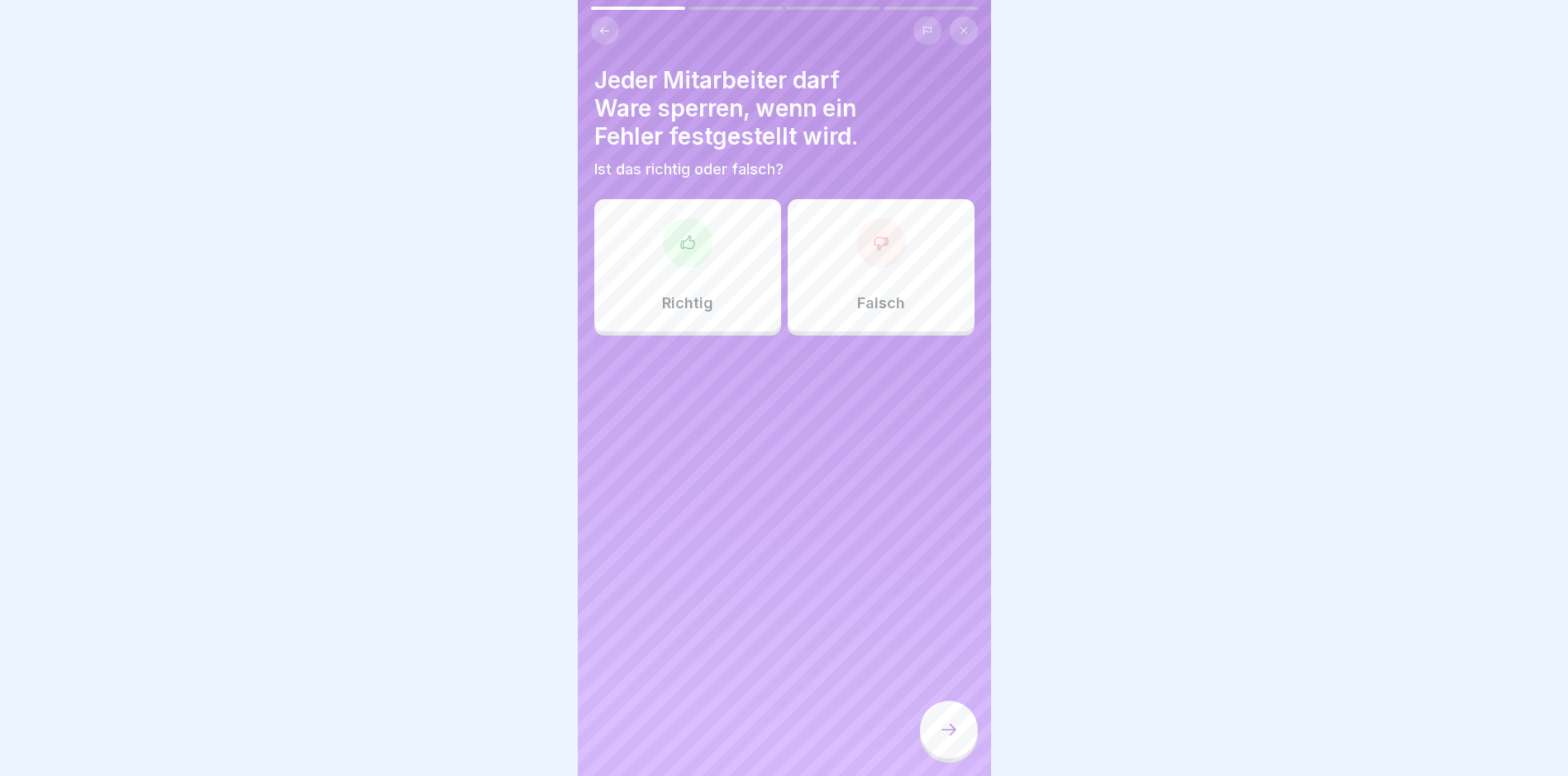
click at [748, 333] on div "Richtig Falsch" at bounding box center [784, 269] width 381 height 132
click at [728, 309] on div "Richtig" at bounding box center [688, 265] width 186 height 132
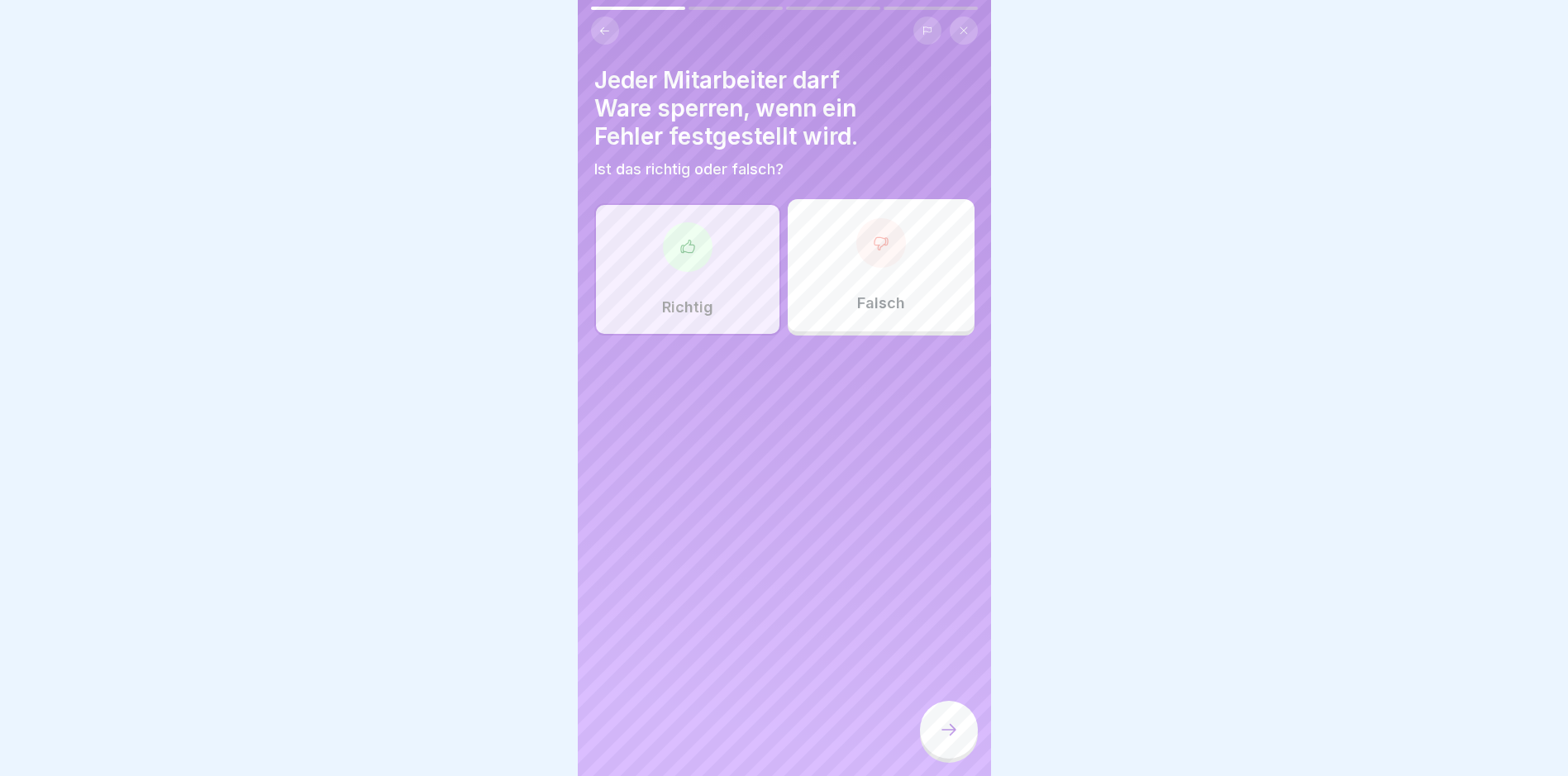
click at [748, 724] on div at bounding box center [948, 729] width 58 height 58
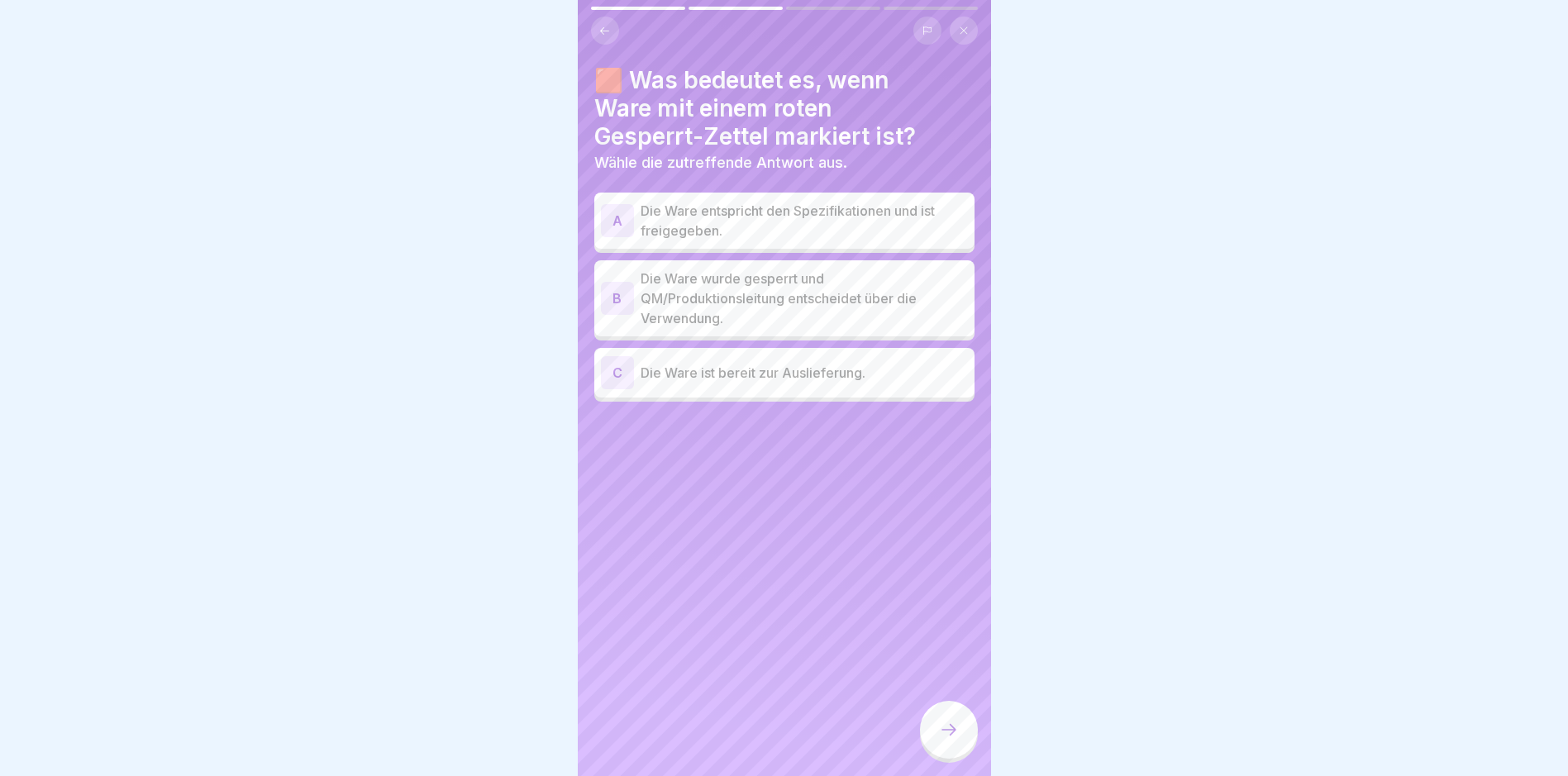
click at [748, 308] on p "Die Ware wurde gesperrt und QM/Produktionsleitung entscheidet über die Verwendu…" at bounding box center [803, 298] width 327 height 60
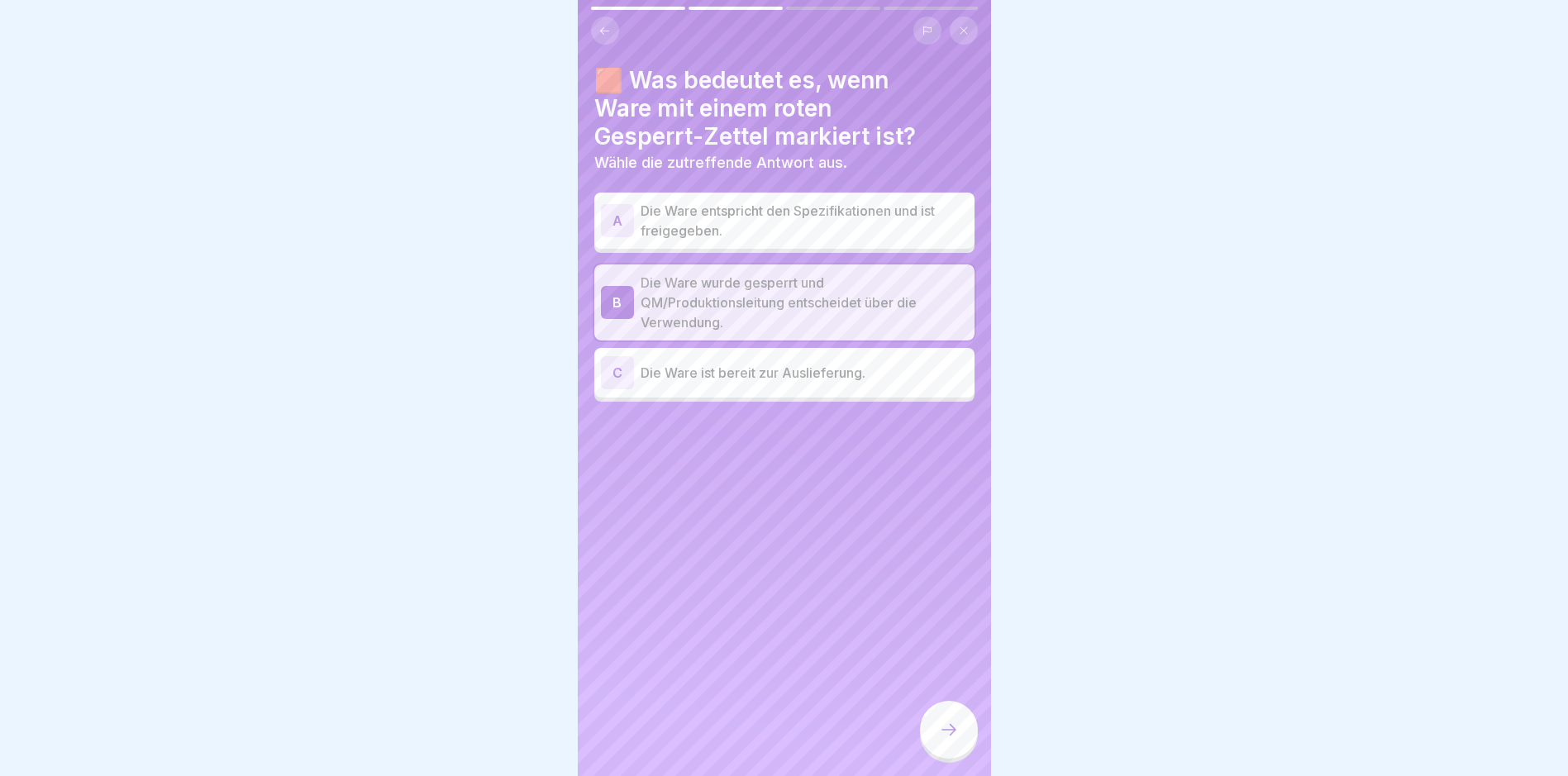
click at [748, 740] on icon at bounding box center [948, 729] width 20 height 20
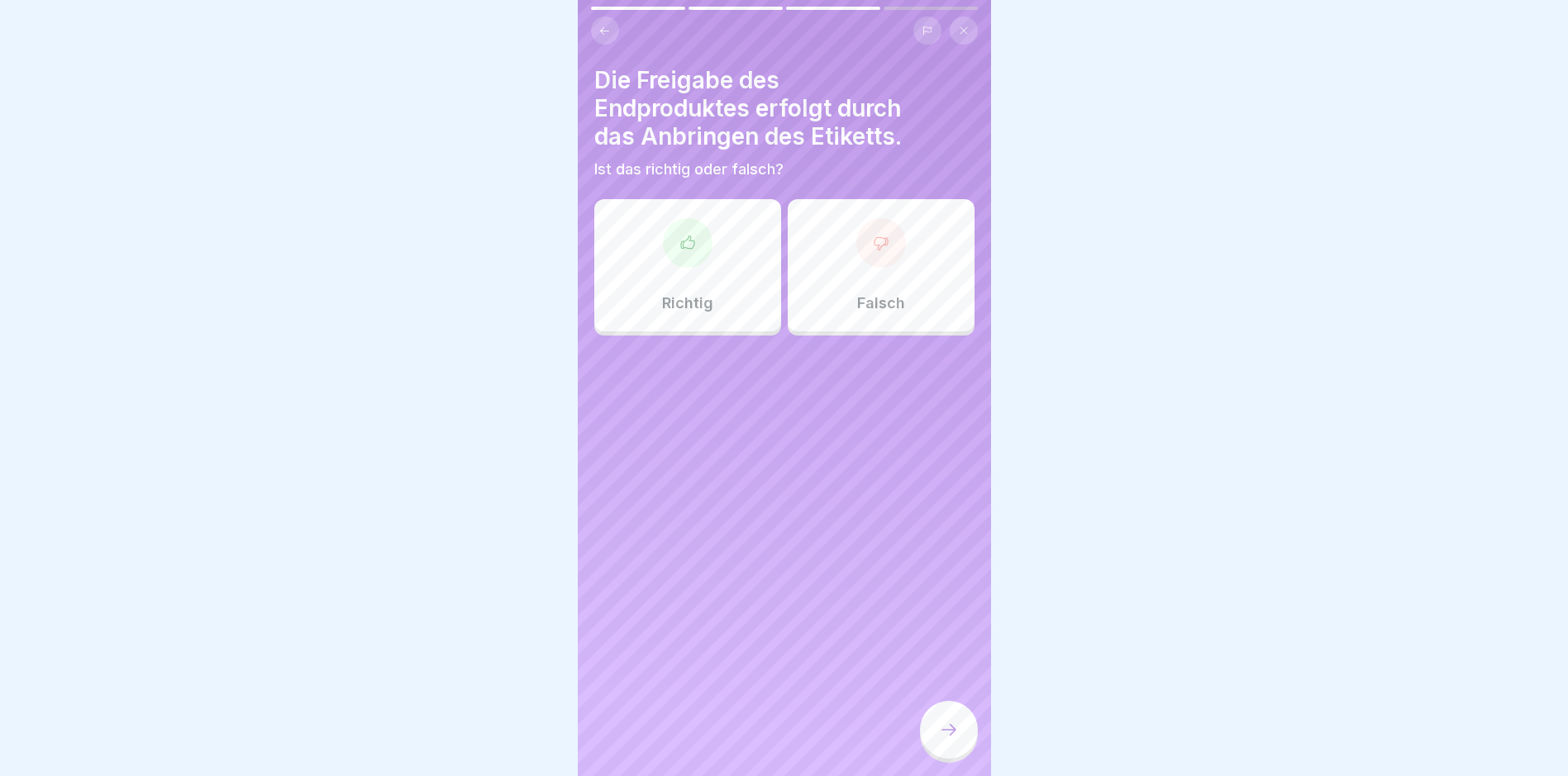
click at [748, 308] on div "Falsch" at bounding box center [881, 265] width 186 height 132
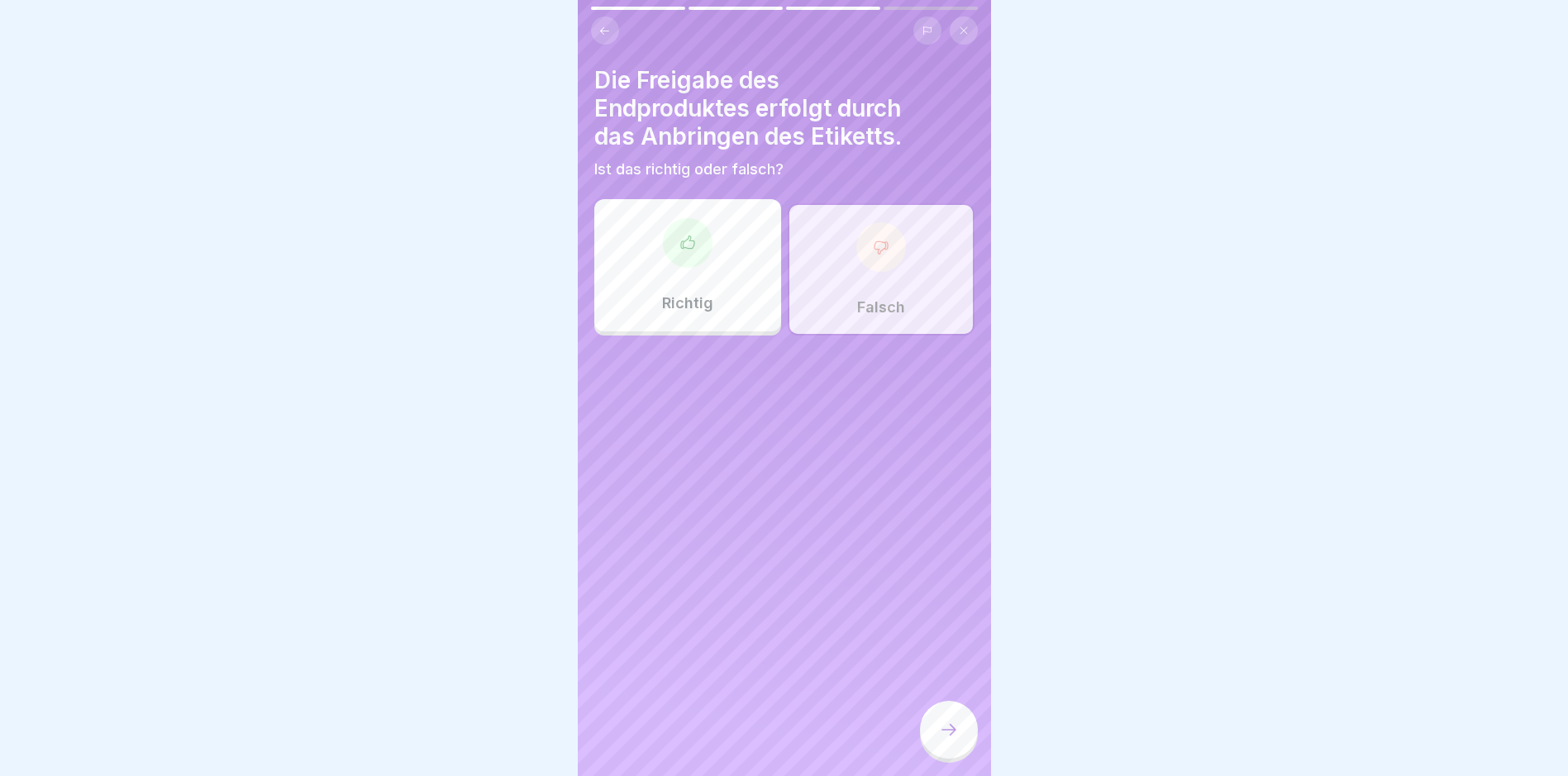
click at [748, 298] on div "Richtig Falsch" at bounding box center [784, 269] width 381 height 132
click at [748, 293] on div "Richtig" at bounding box center [688, 265] width 186 height 132
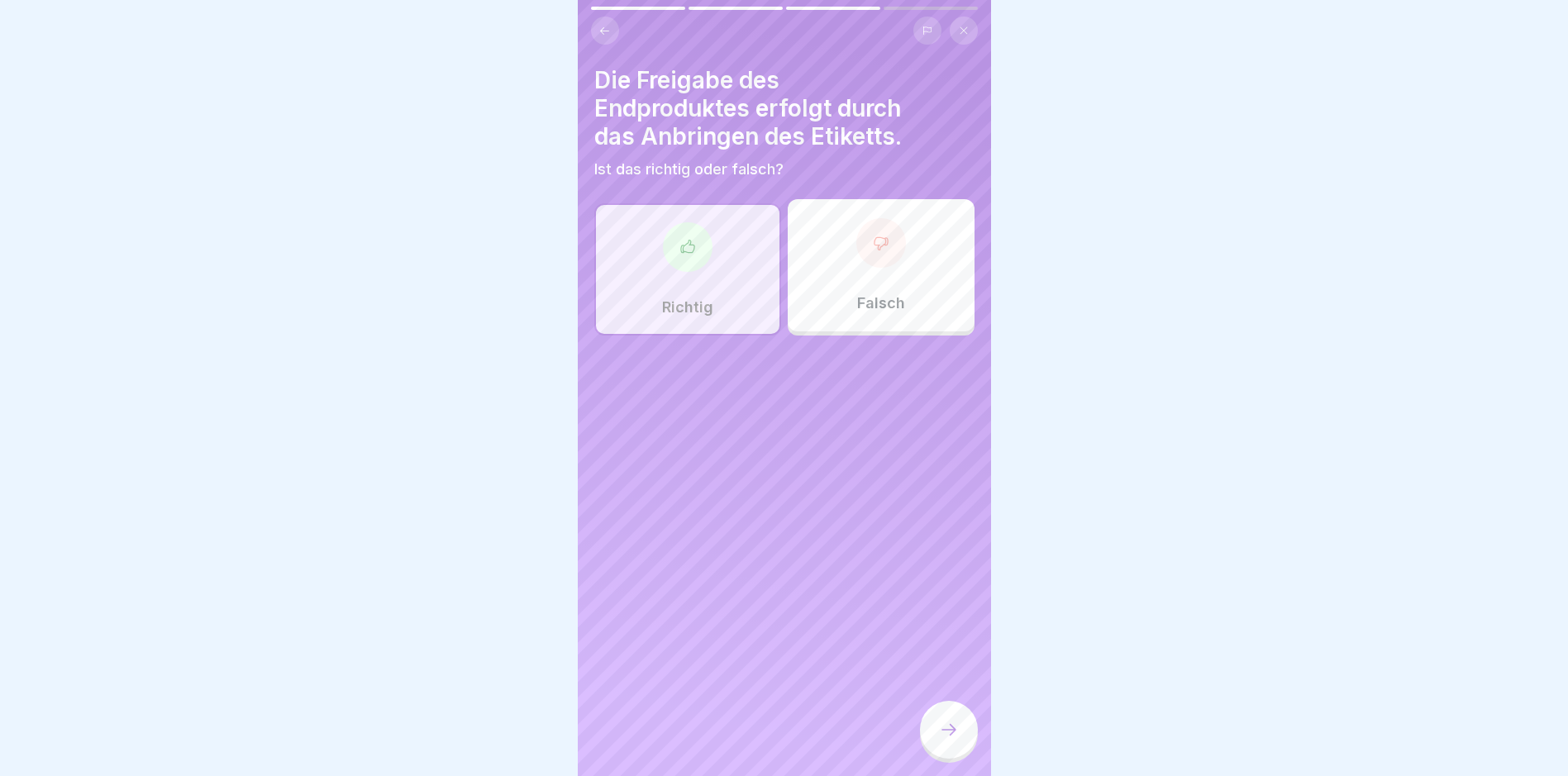
click at [748, 741] on div at bounding box center [948, 729] width 58 height 58
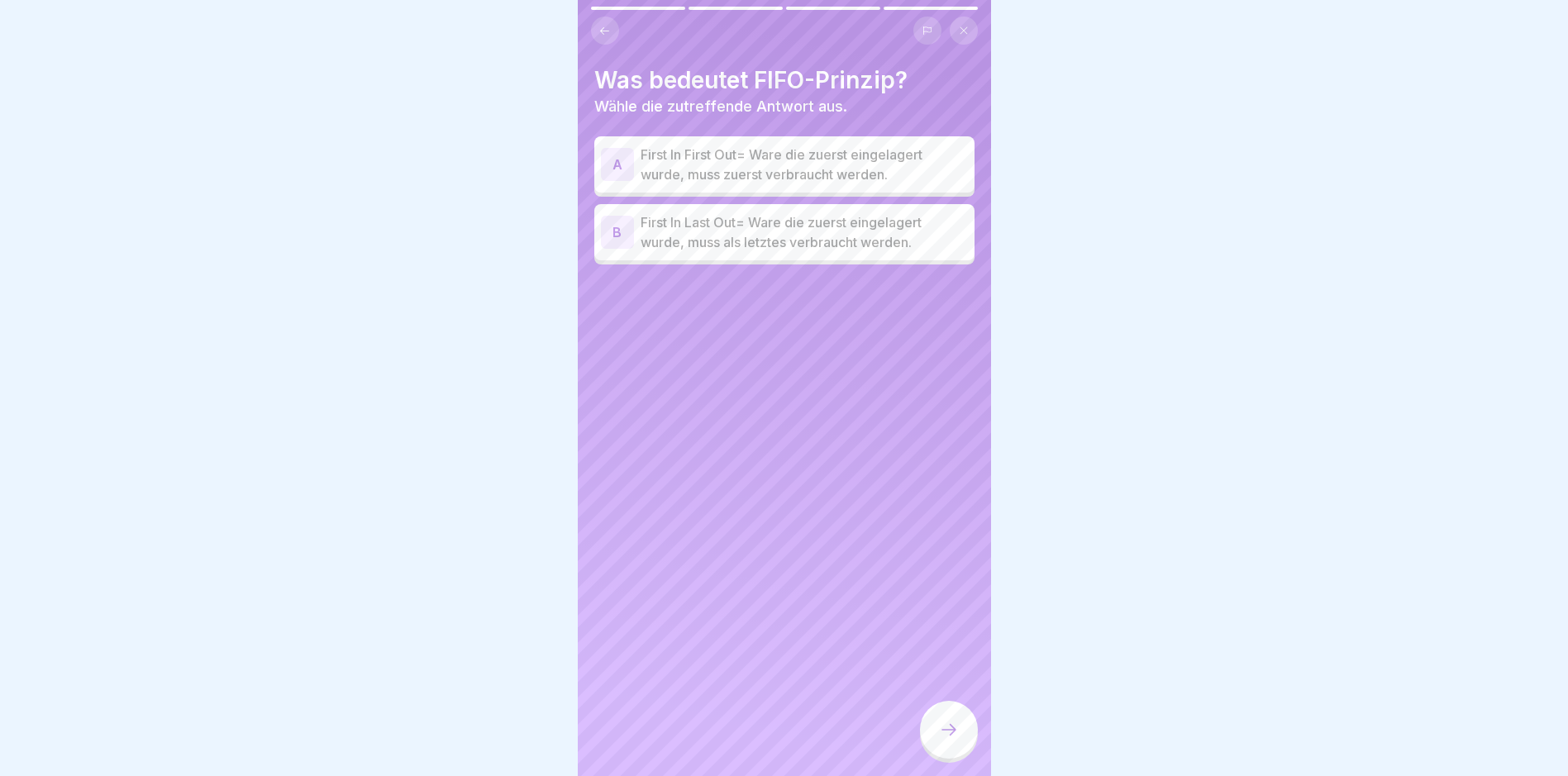
click at [747, 183] on p "First In First Out= Ware die zuerst eingelagert wurde, muss zuerst verbraucht w…" at bounding box center [803, 165] width 327 height 40
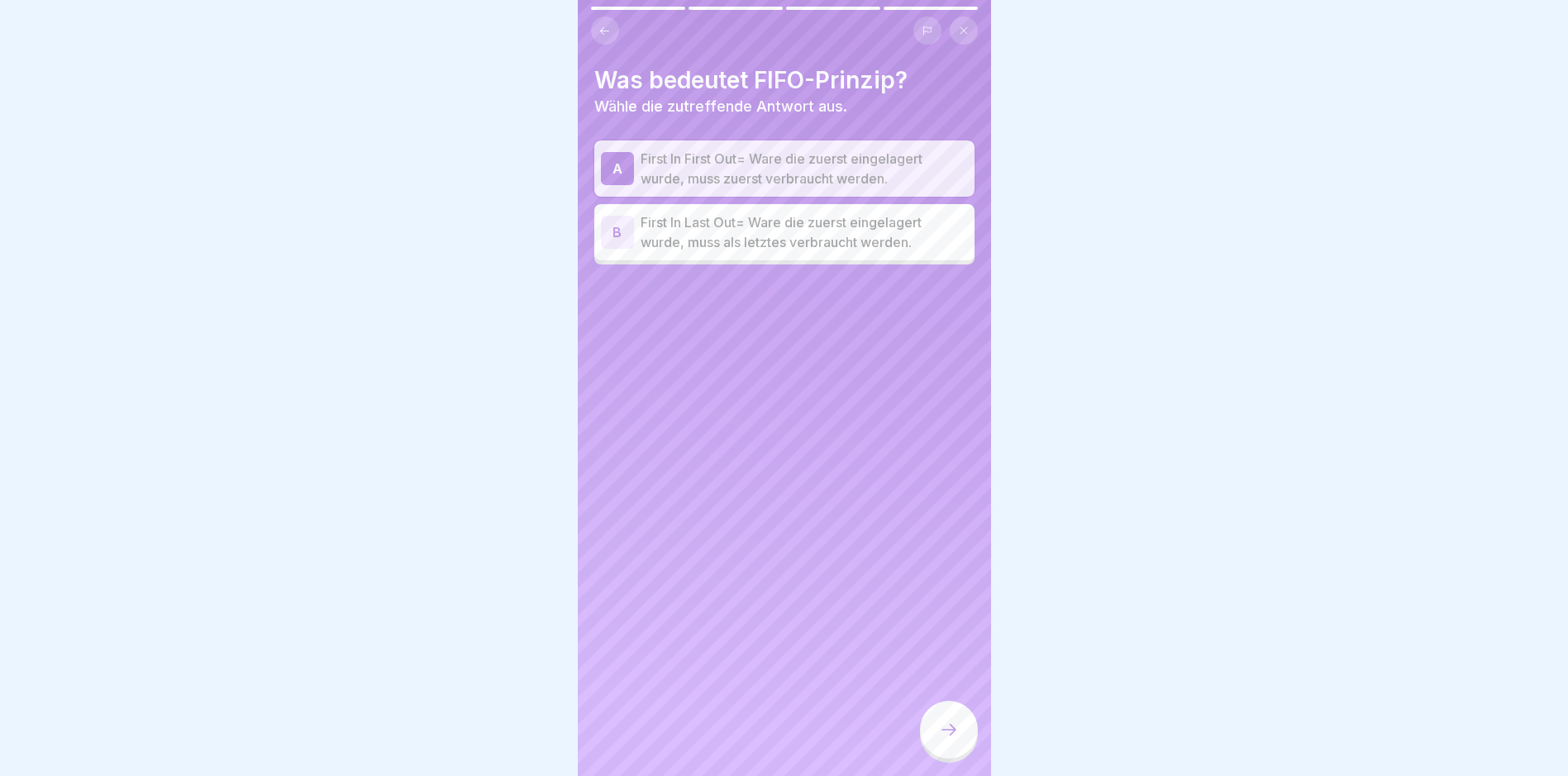
click at [748, 740] on icon at bounding box center [948, 729] width 20 height 20
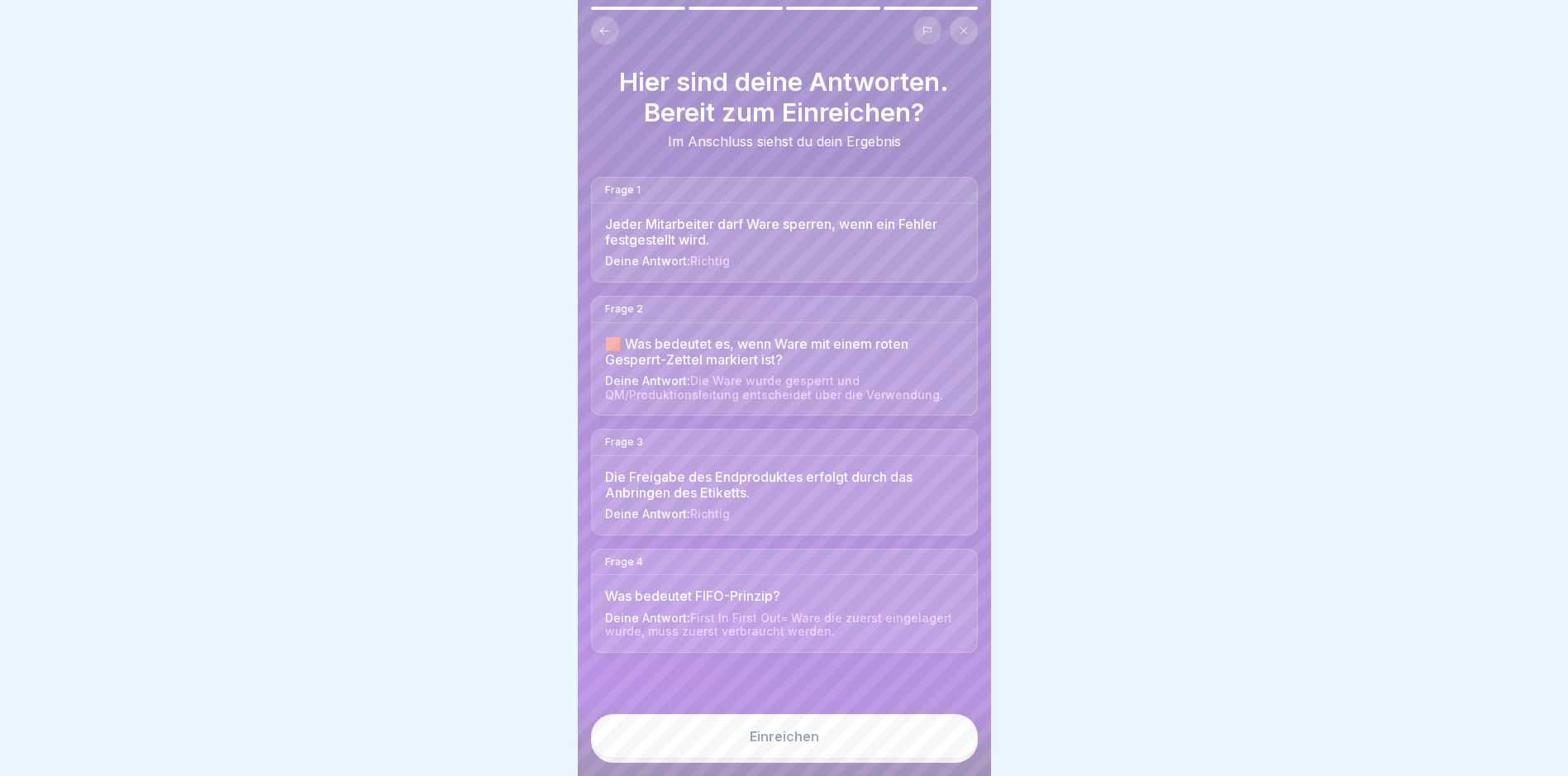
click at [748, 735] on button "Einreichen" at bounding box center [784, 737] width 387 height 45
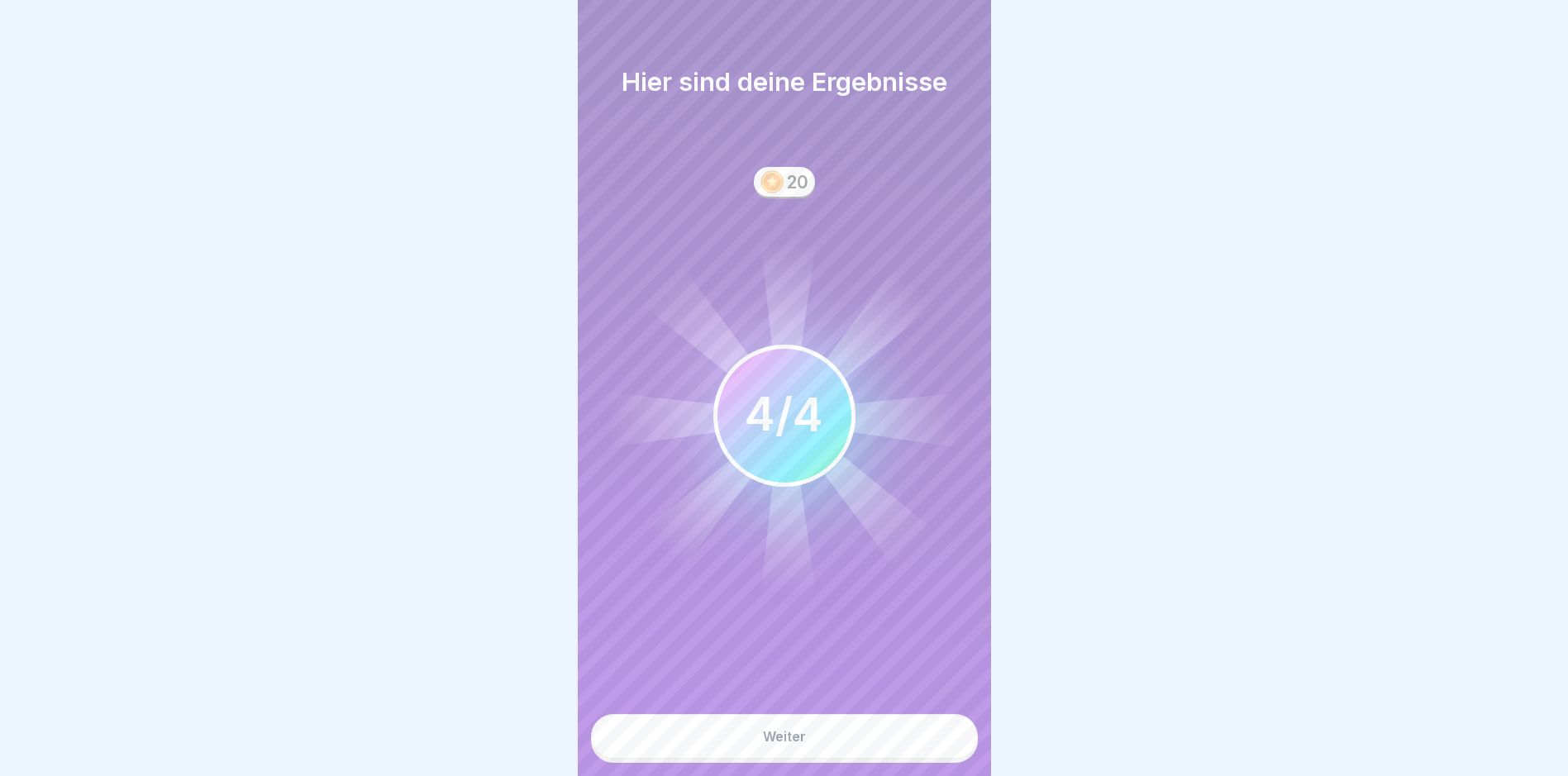
click at [748, 745] on button "Weiter" at bounding box center [784, 737] width 387 height 45
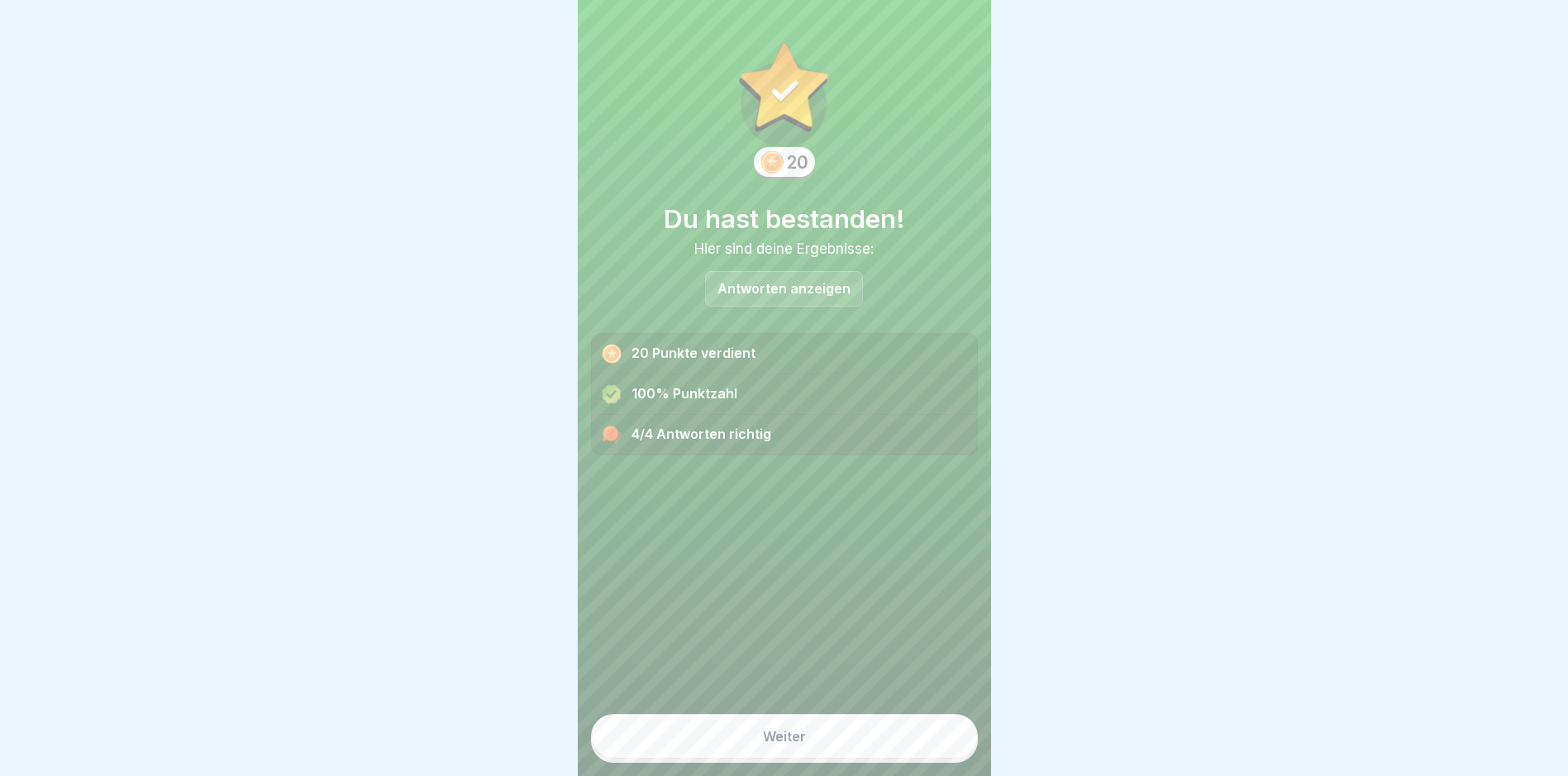
click at [748, 745] on button "Weiter" at bounding box center [784, 737] width 387 height 45
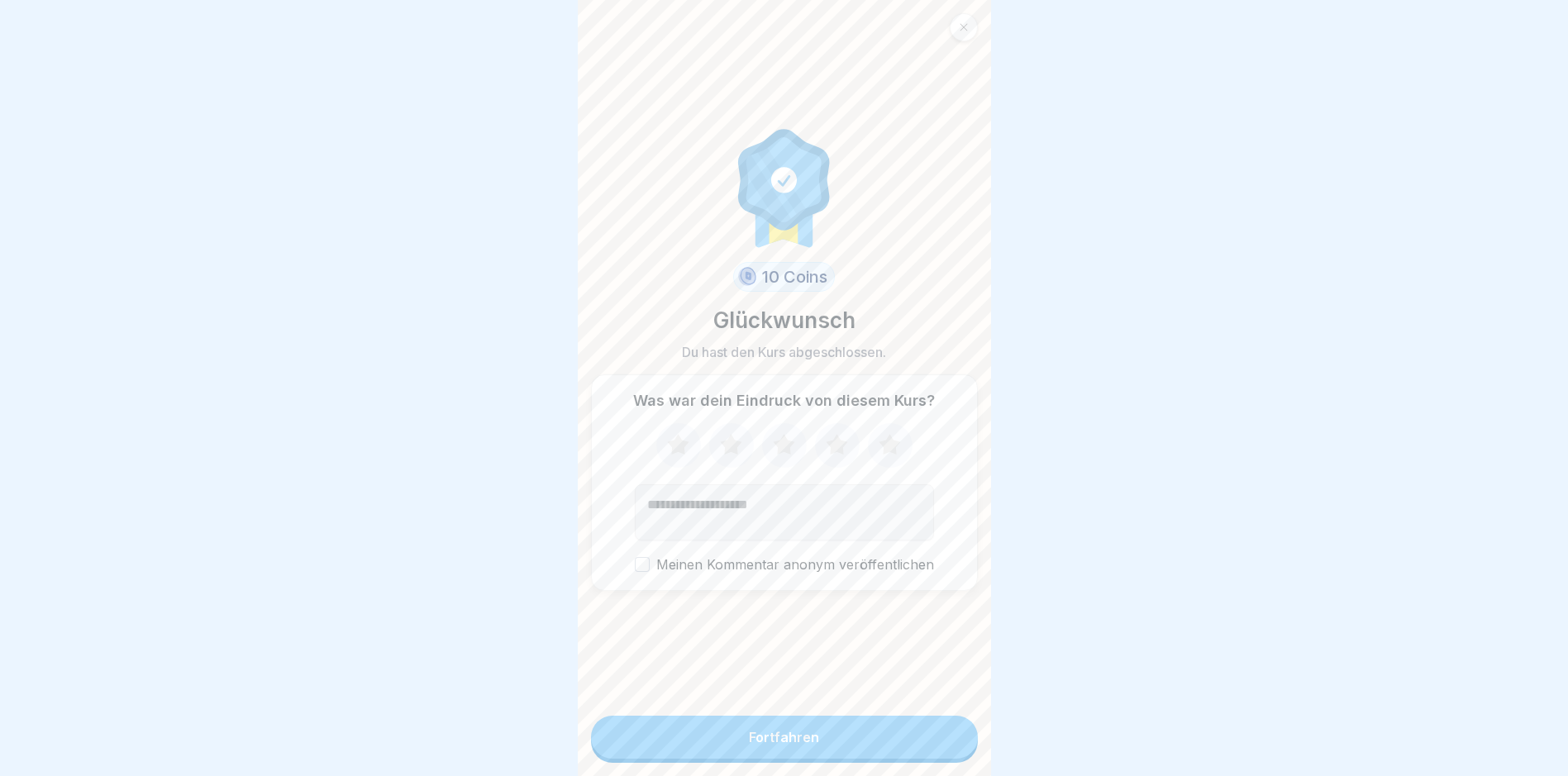
click at [748, 745] on button "Fortfahren" at bounding box center [784, 737] width 387 height 43
